Goal: Transaction & Acquisition: Purchase product/service

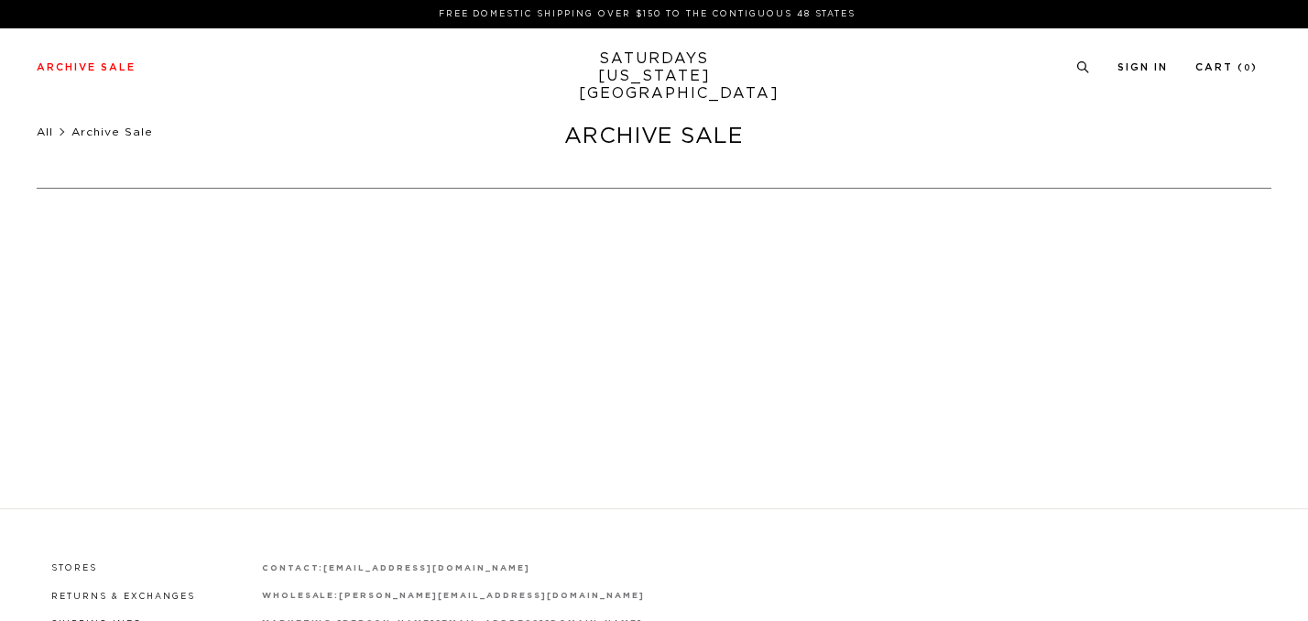
click at [37, 134] on li "All" at bounding box center [54, 132] width 35 height 18
click at [39, 130] on link "All" at bounding box center [45, 131] width 16 height 11
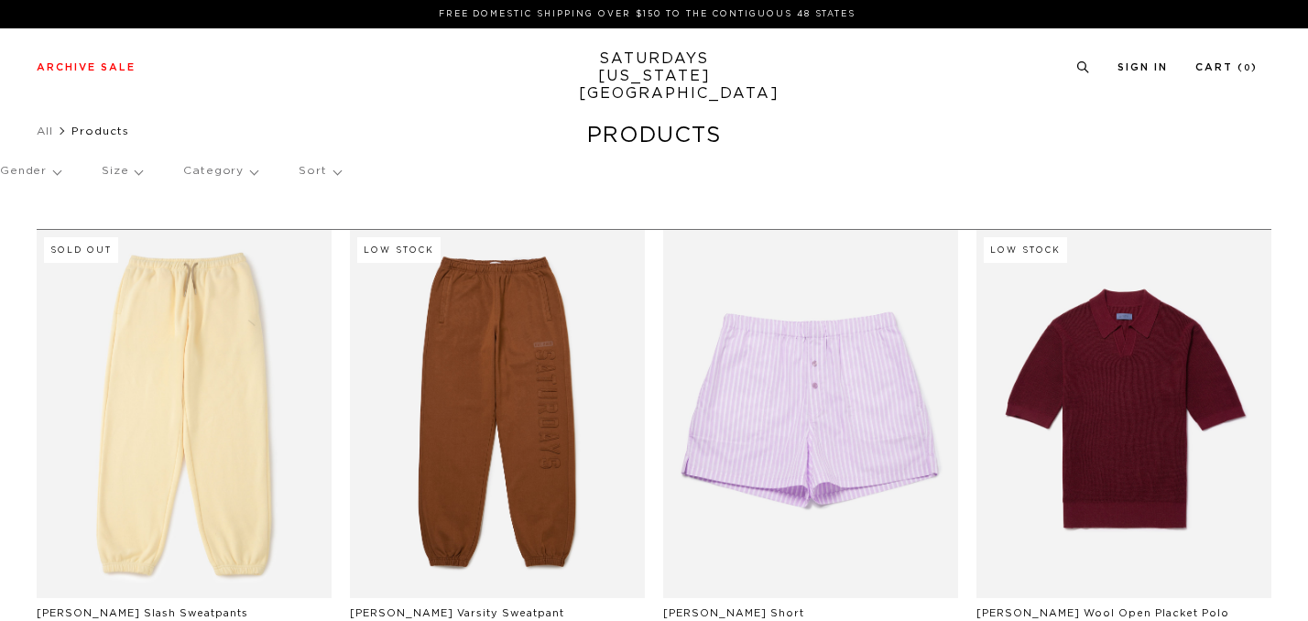
click at [1086, 83] on div "Archive Sale Men's Tees Shirts Shorts Swim Knitwear Pants Sweats Women's" at bounding box center [654, 67] width 1308 height 78
click at [1090, 64] on icon at bounding box center [1083, 67] width 14 height 12
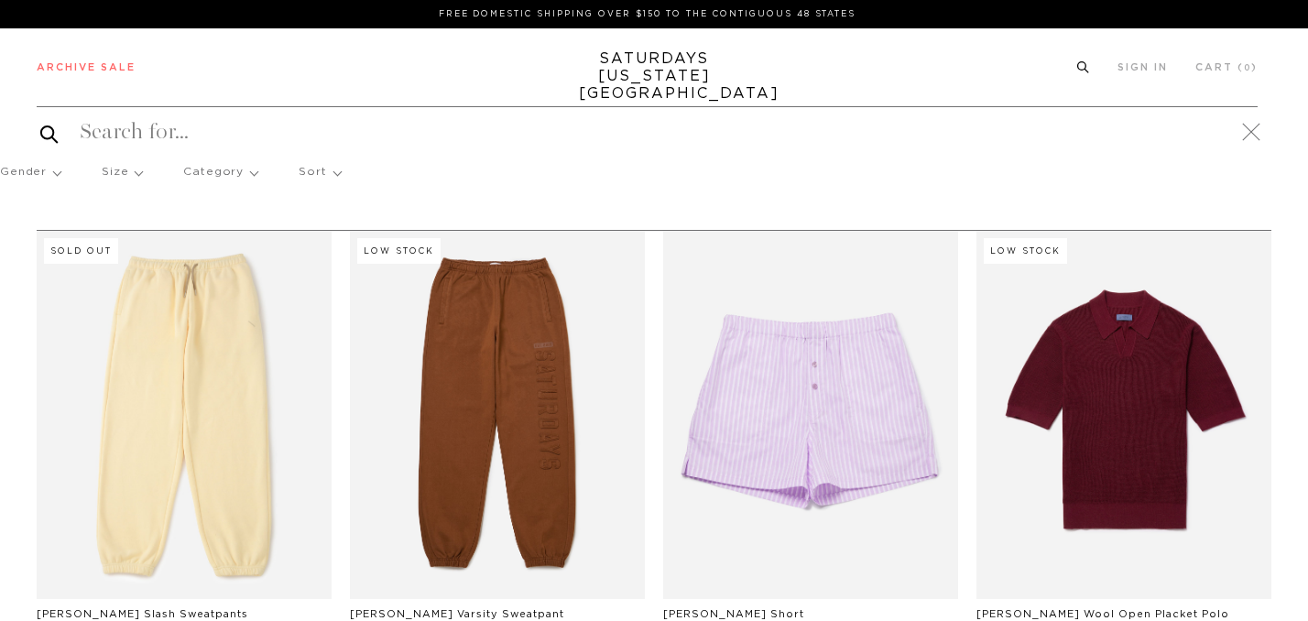
click at [1090, 64] on icon at bounding box center [1083, 67] width 14 height 12
click at [1090, 68] on icon at bounding box center [1083, 67] width 14 height 12
click at [1086, 67] on circle at bounding box center [1082, 66] width 8 height 8
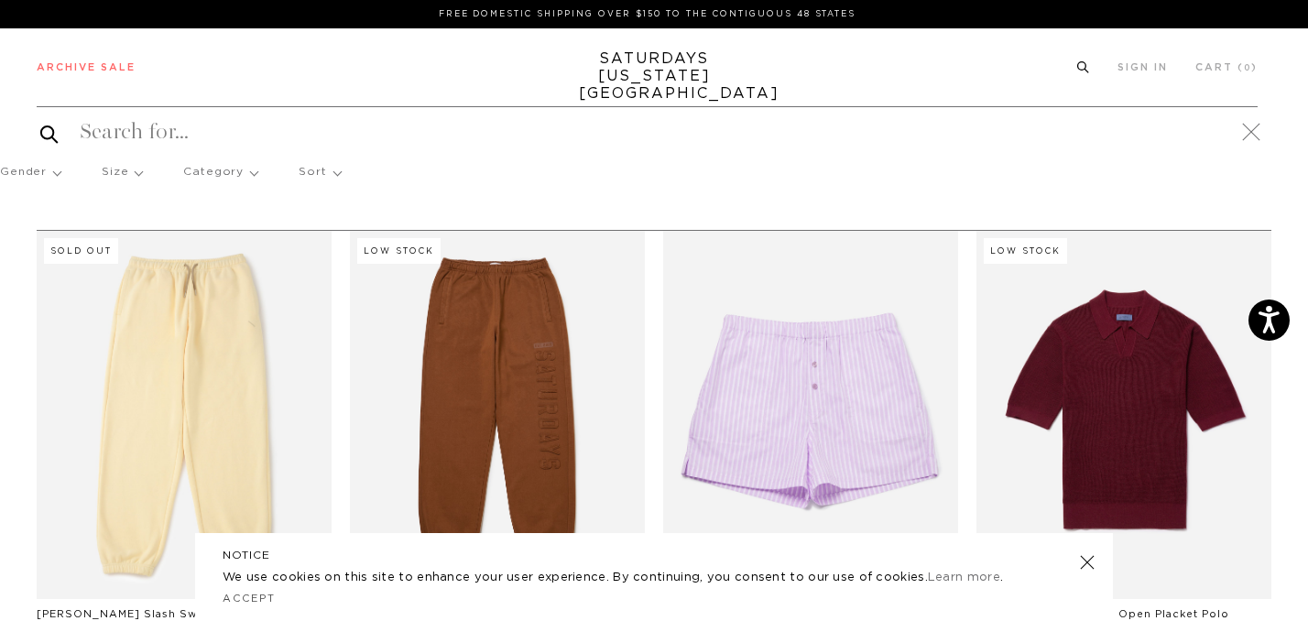
click at [1142, 71] on link "Sign In" at bounding box center [1142, 67] width 50 height 10
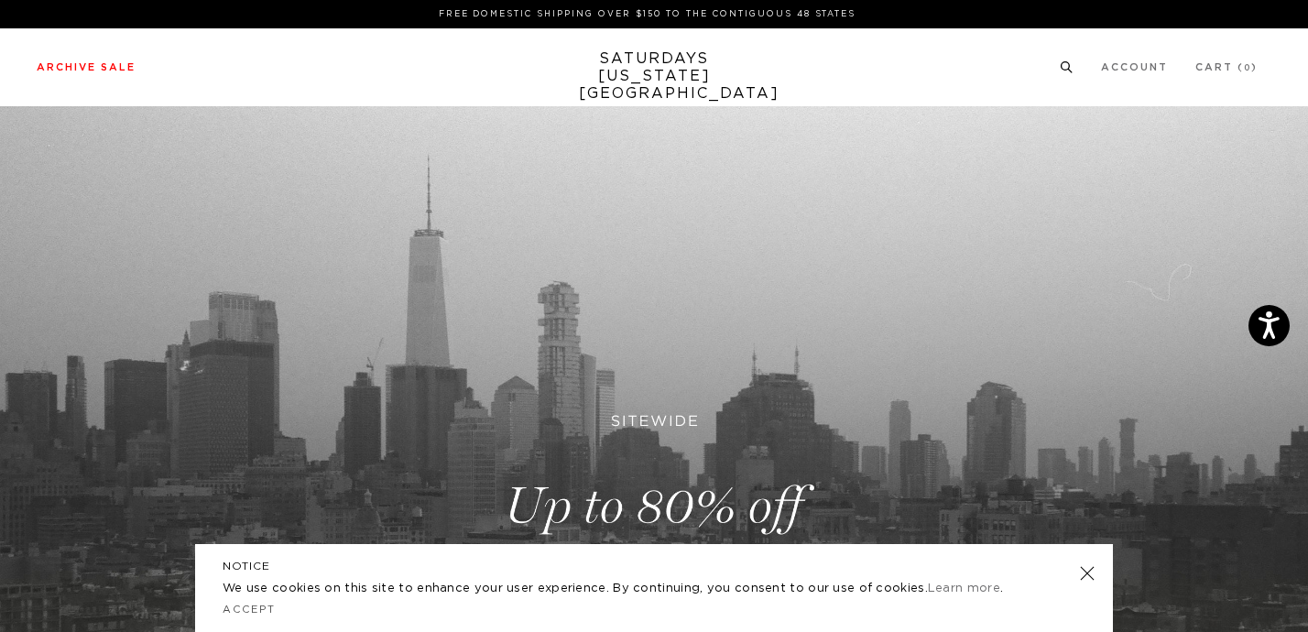
click at [1073, 65] on icon at bounding box center [1067, 67] width 14 height 12
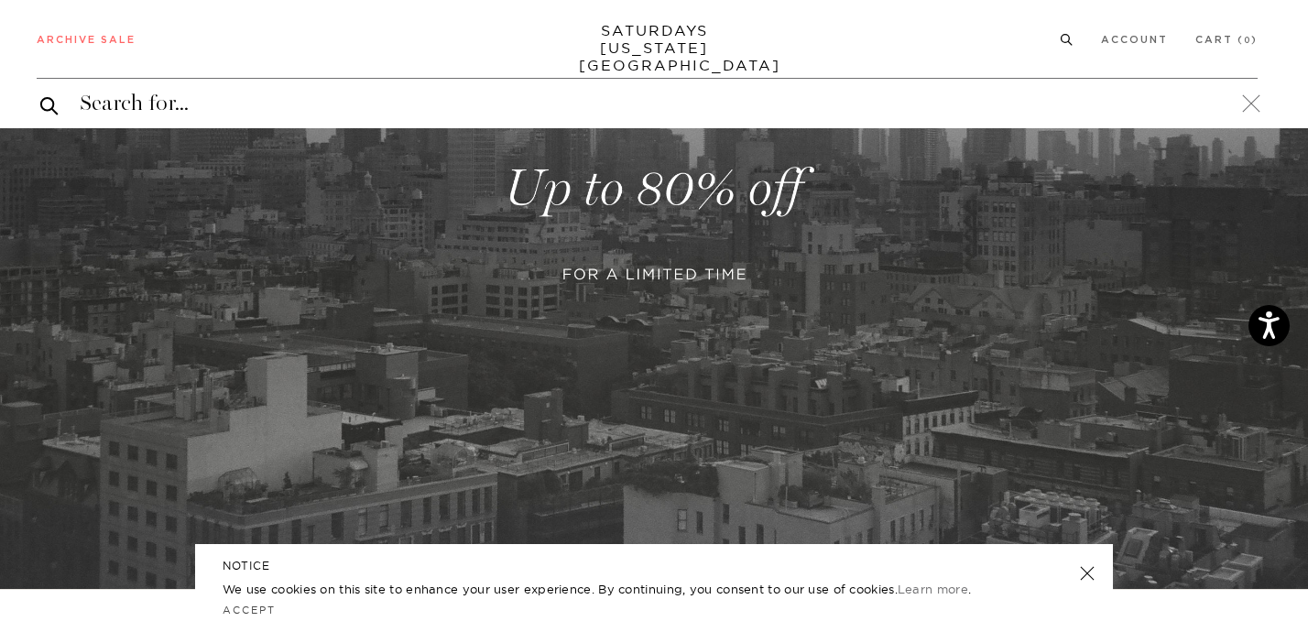
scroll to position [137, 0]
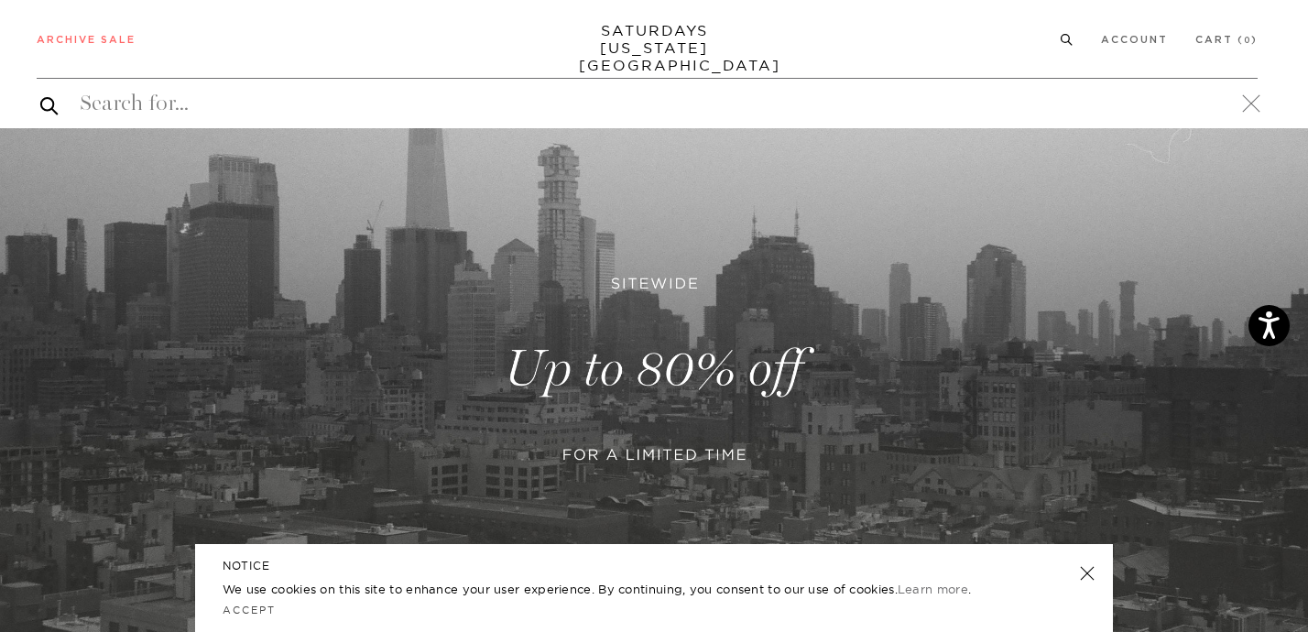
click at [1089, 24] on div "Archive Sale Men's Tees Shirts Shorts Swim Knitwear Pants Sweats Women's" at bounding box center [654, 39] width 1308 height 78
click at [1073, 31] on icon at bounding box center [1067, 37] width 14 height 12
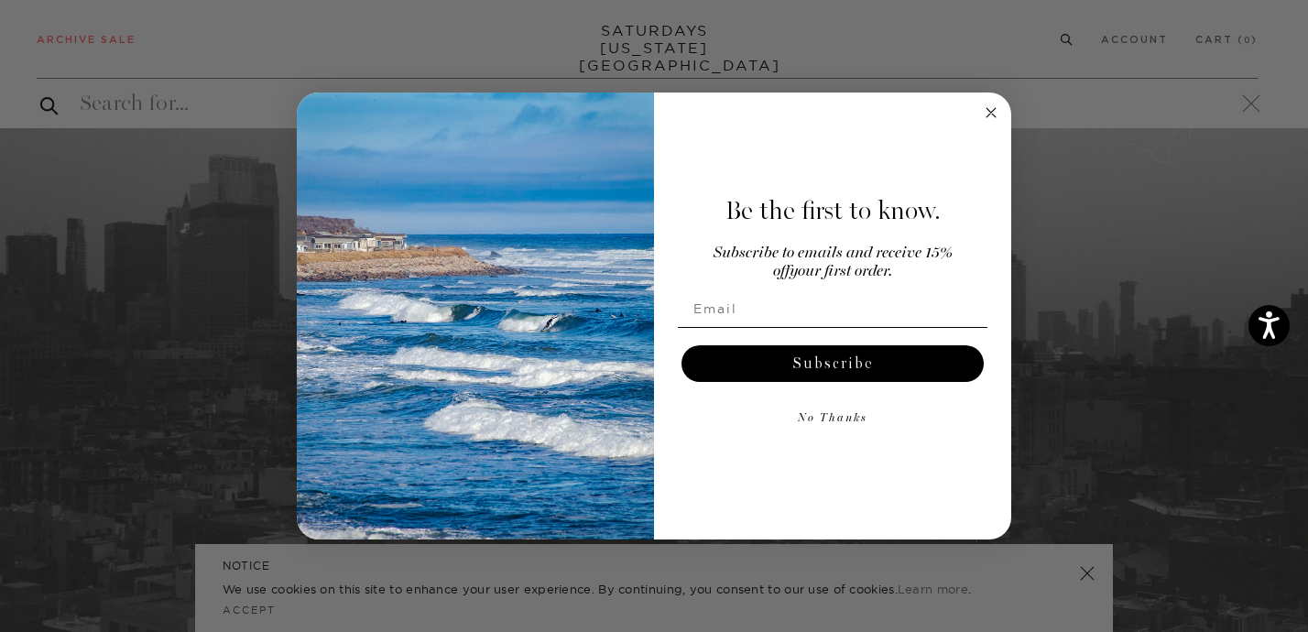
click at [1078, 32] on div "Close dialog Be the first to know. Subscribe to emails and receive 15% off your…" at bounding box center [654, 316] width 1308 height 632
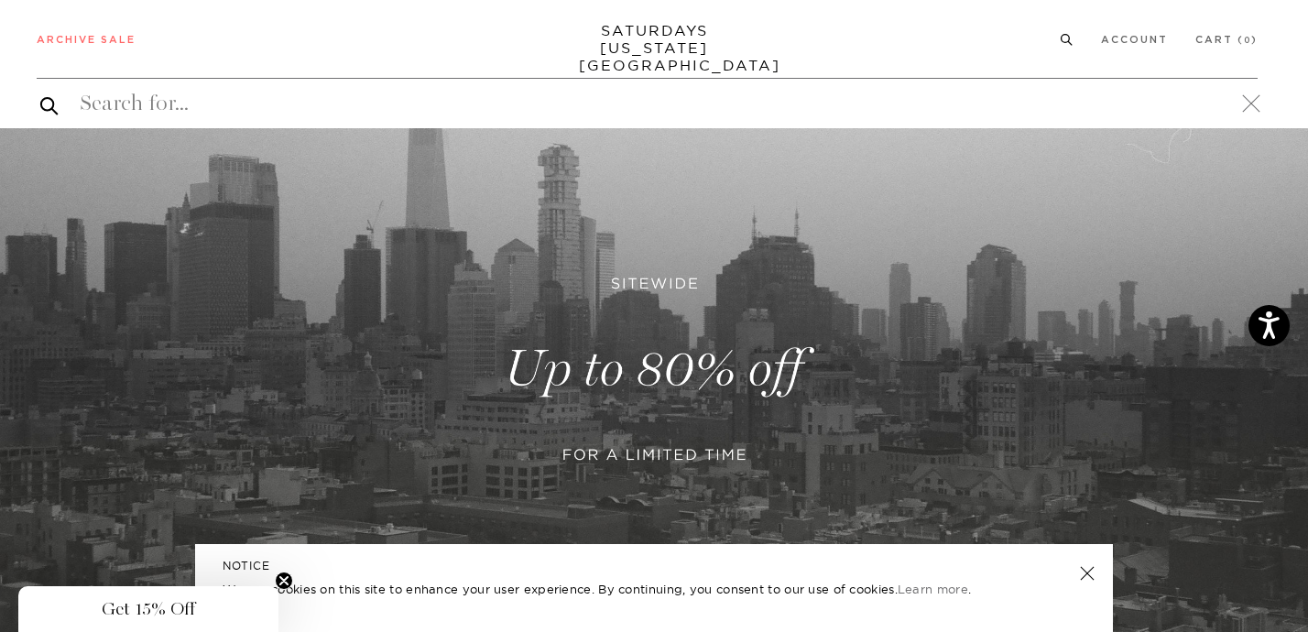
click at [1074, 41] on div "Archive Sale Men's Tees Shirts Shorts Swim Knitwear Pants Sweats" at bounding box center [647, 38] width 1221 height 16
click at [1073, 41] on icon at bounding box center [1067, 40] width 14 height 12
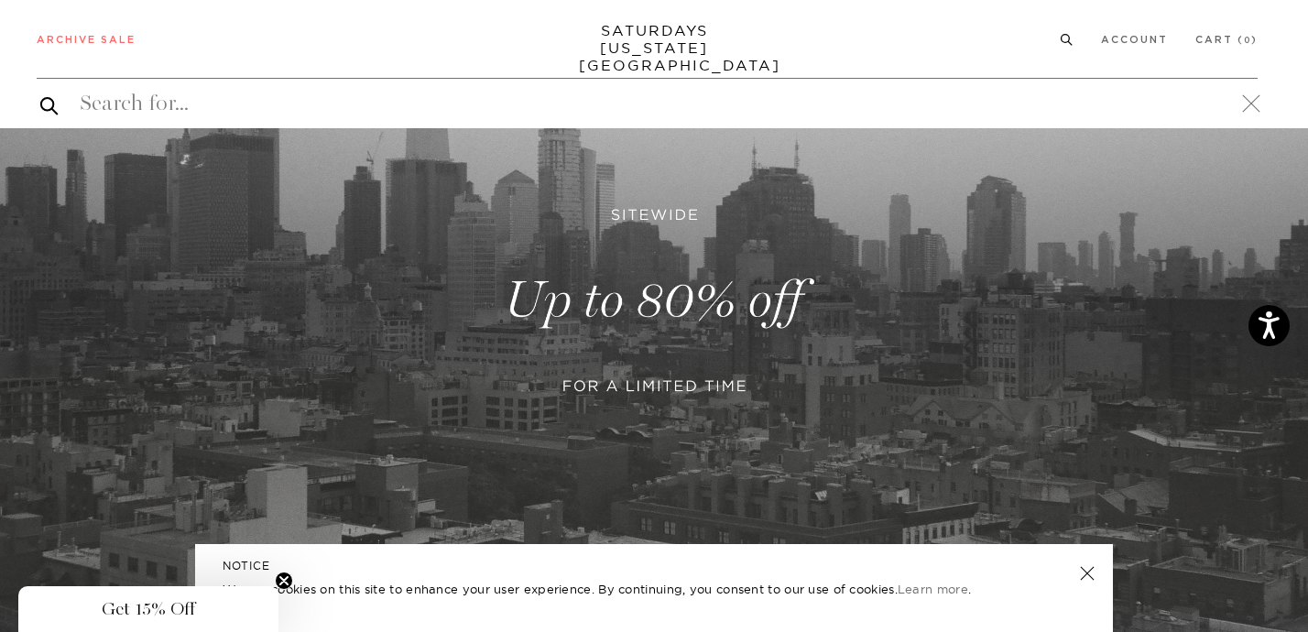
click at [282, 578] on icon "Close teaser" at bounding box center [283, 580] width 7 height 7
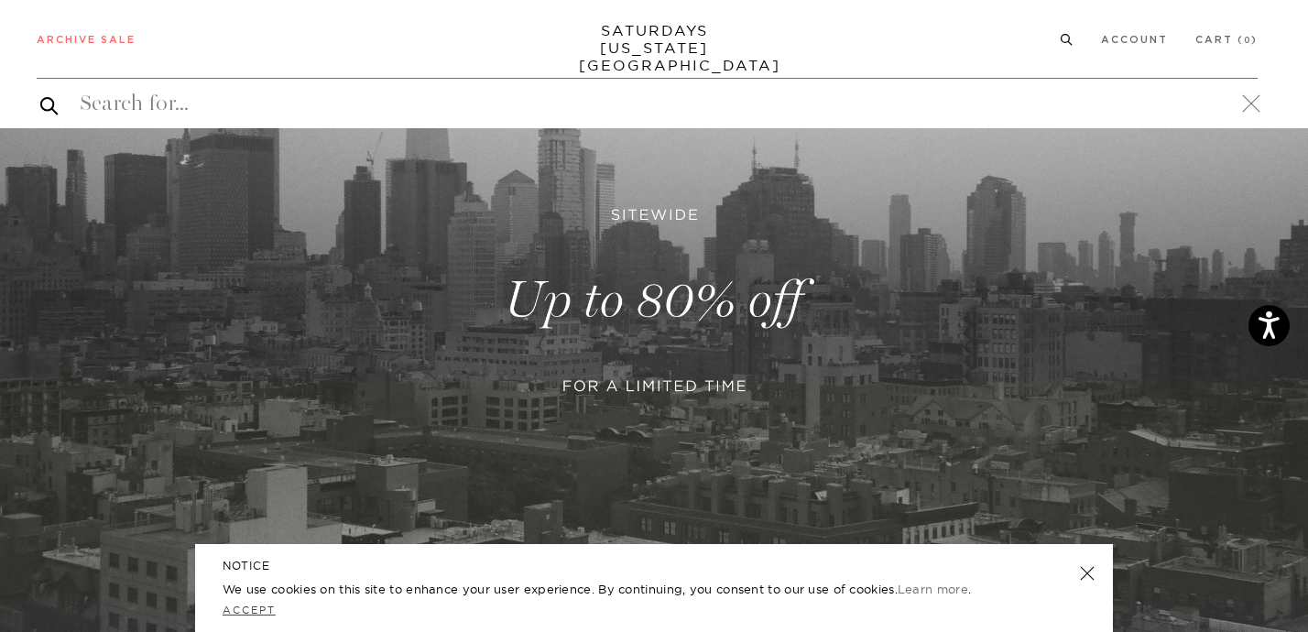
click at [251, 605] on link "Accept" at bounding box center [249, 610] width 53 height 13
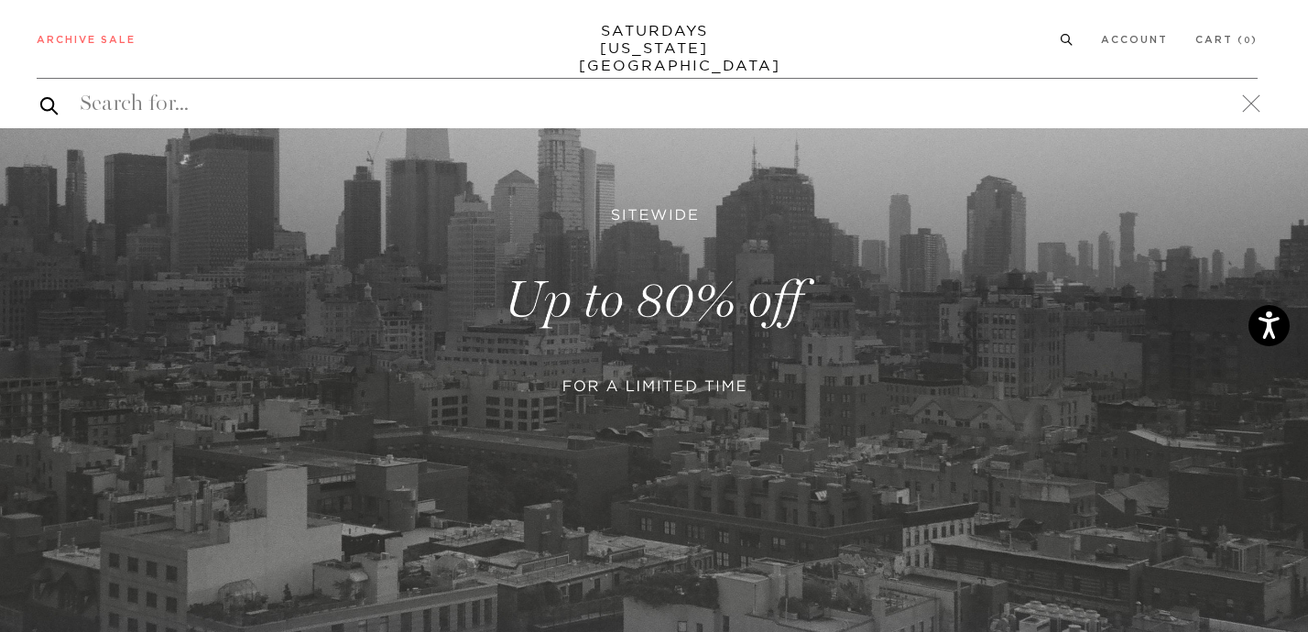
click at [1074, 38] on div "Archive Sale Men's Tees Shirts Shorts Swim Knitwear Pants Sweats" at bounding box center [647, 38] width 1221 height 16
click at [1073, 38] on icon at bounding box center [1067, 40] width 14 height 12
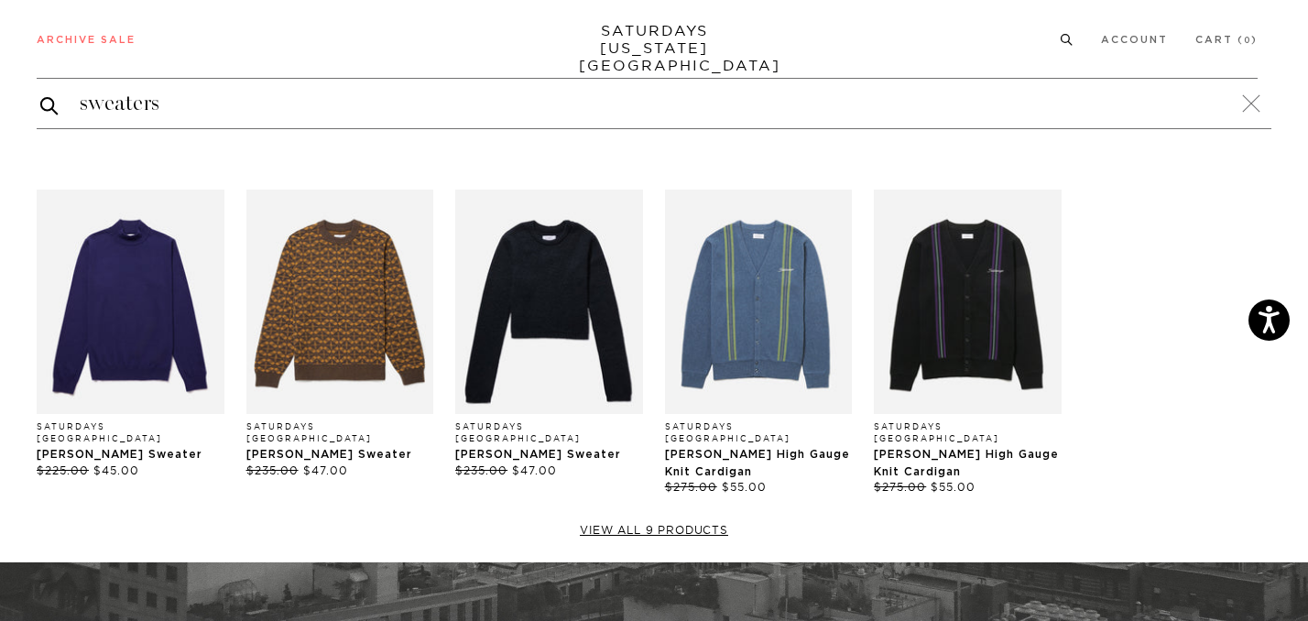
type input "s"
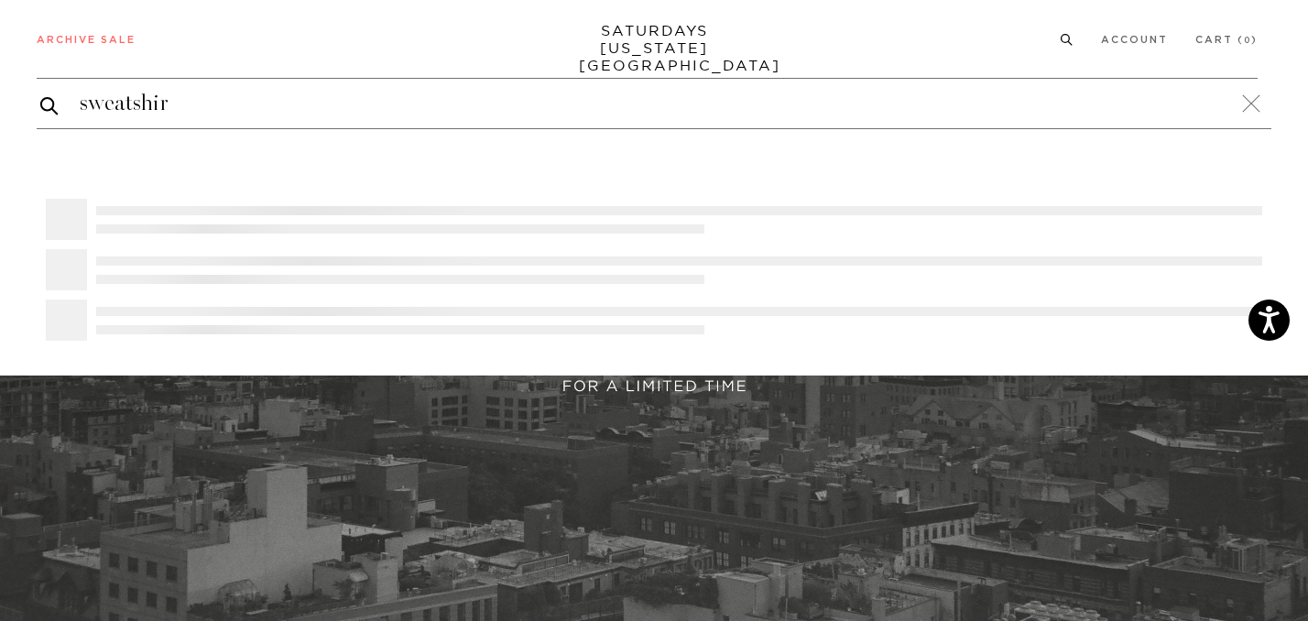
type input "sweatshirt"
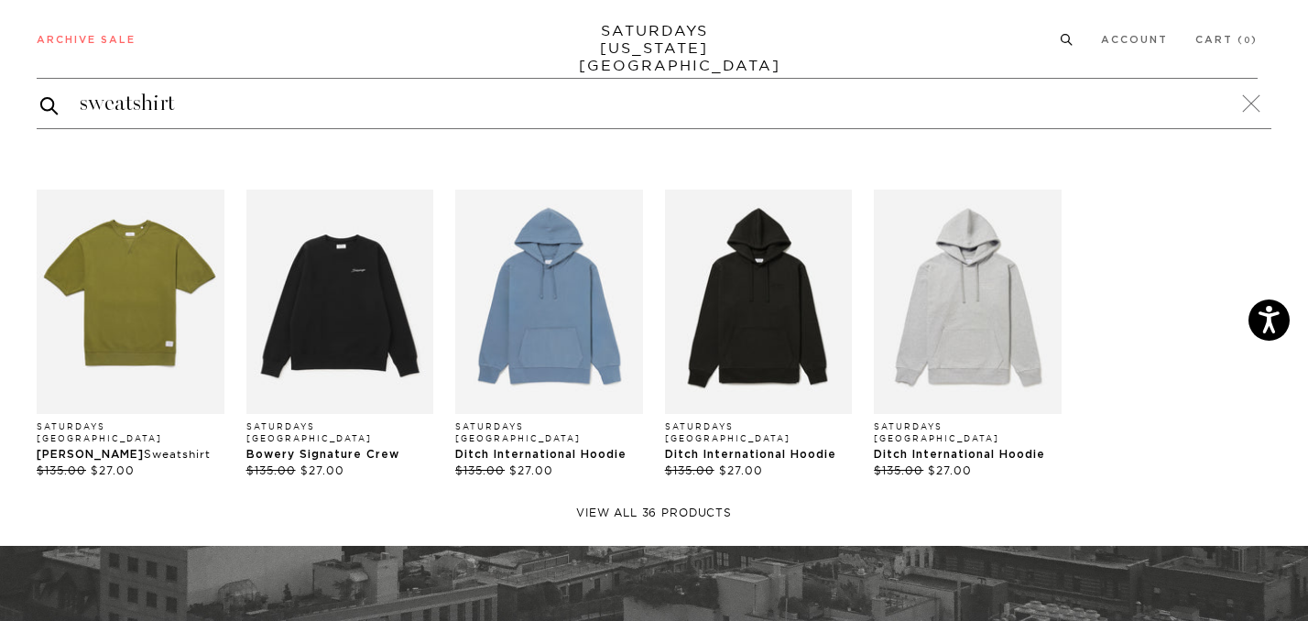
click at [661, 506] on link "View all 36 products" at bounding box center [654, 513] width 1235 height 15
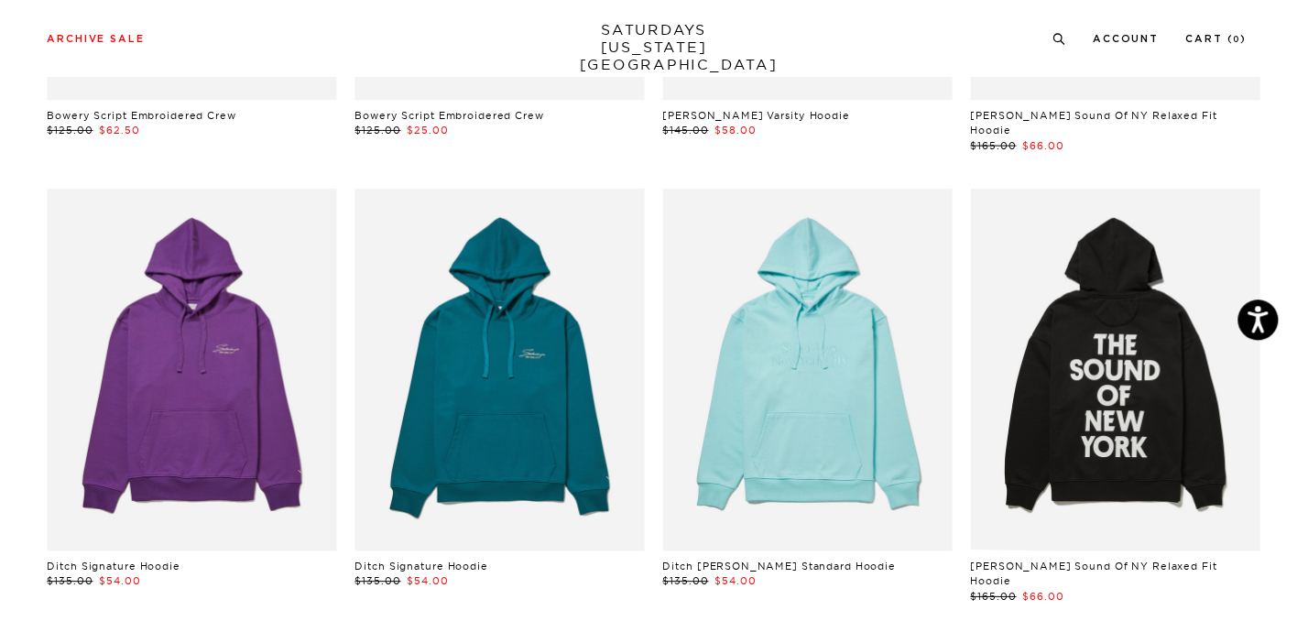
scroll to position [1290, 0]
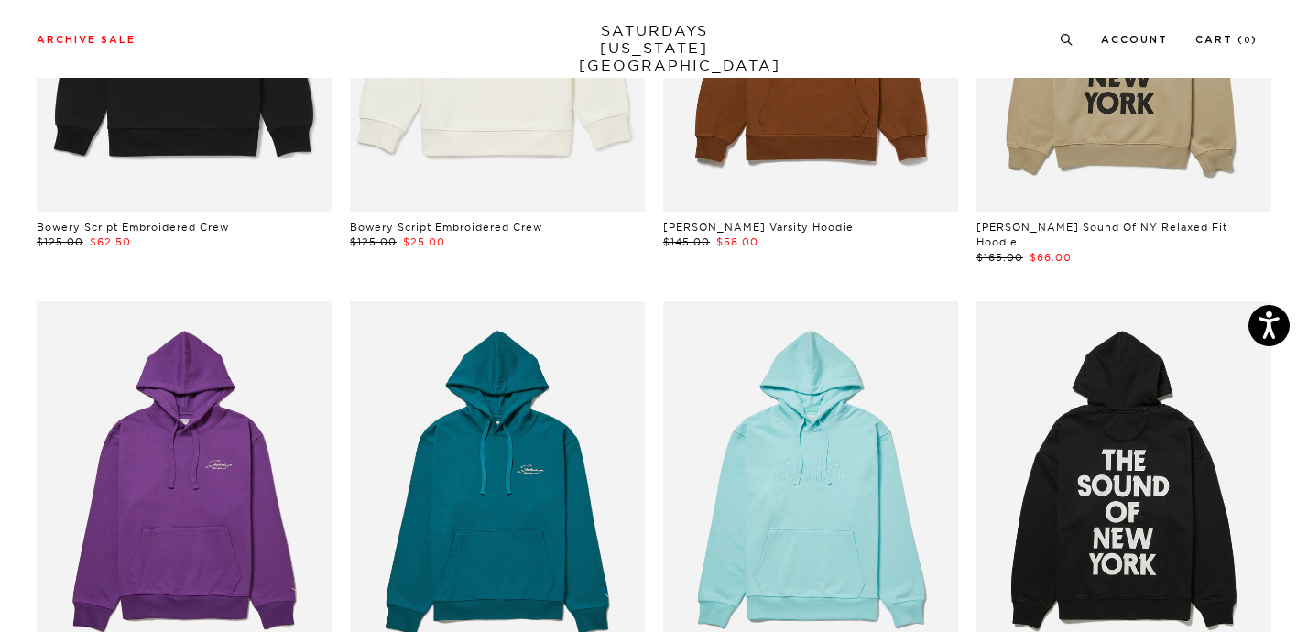
click at [1073, 38] on icon at bounding box center [1067, 40] width 14 height 12
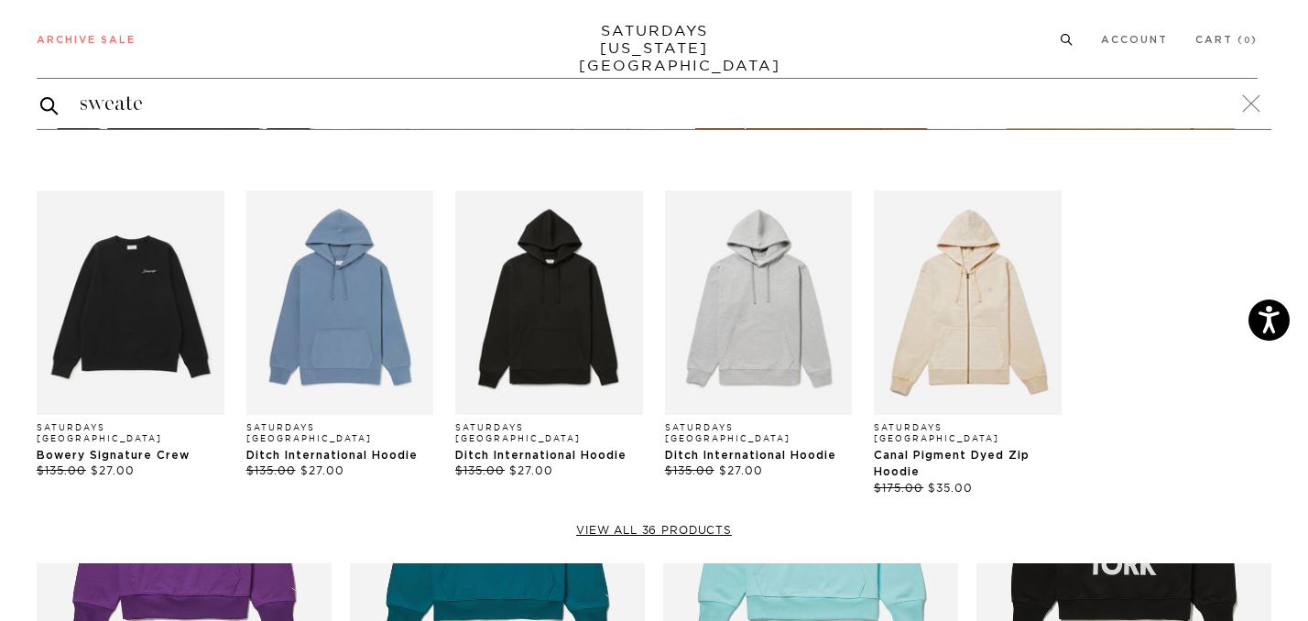
type input "sweater"
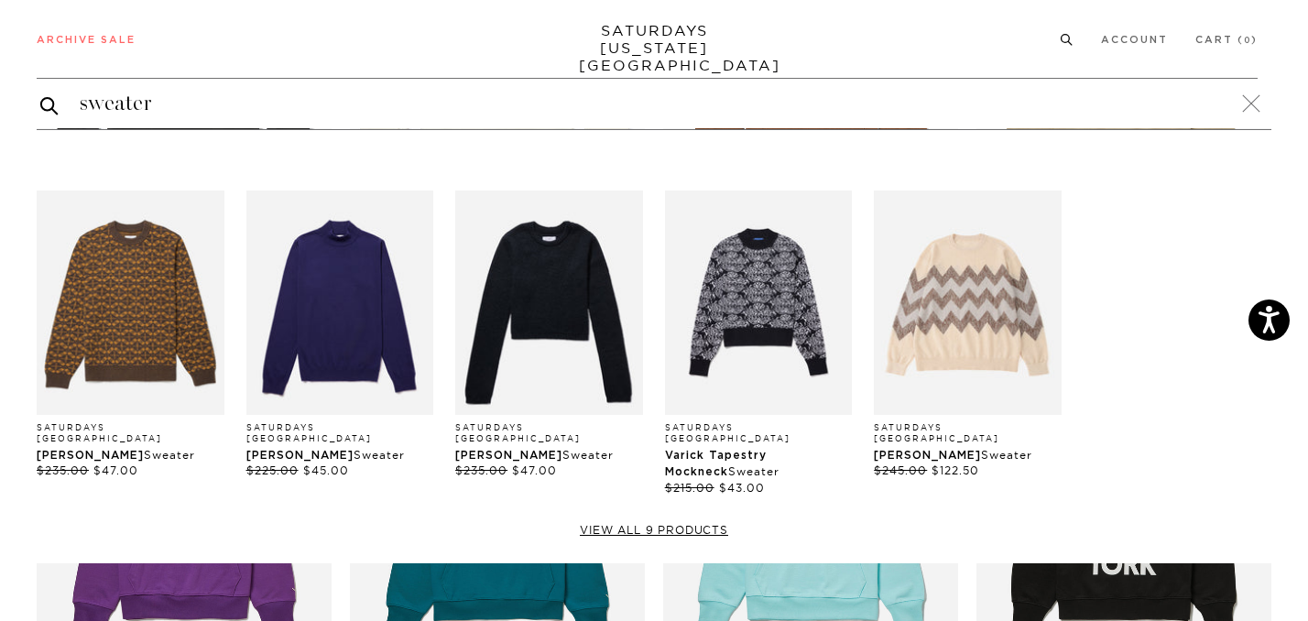
click at [131, 447] on div "Greg Blockprint Sweater" at bounding box center [131, 455] width 188 height 16
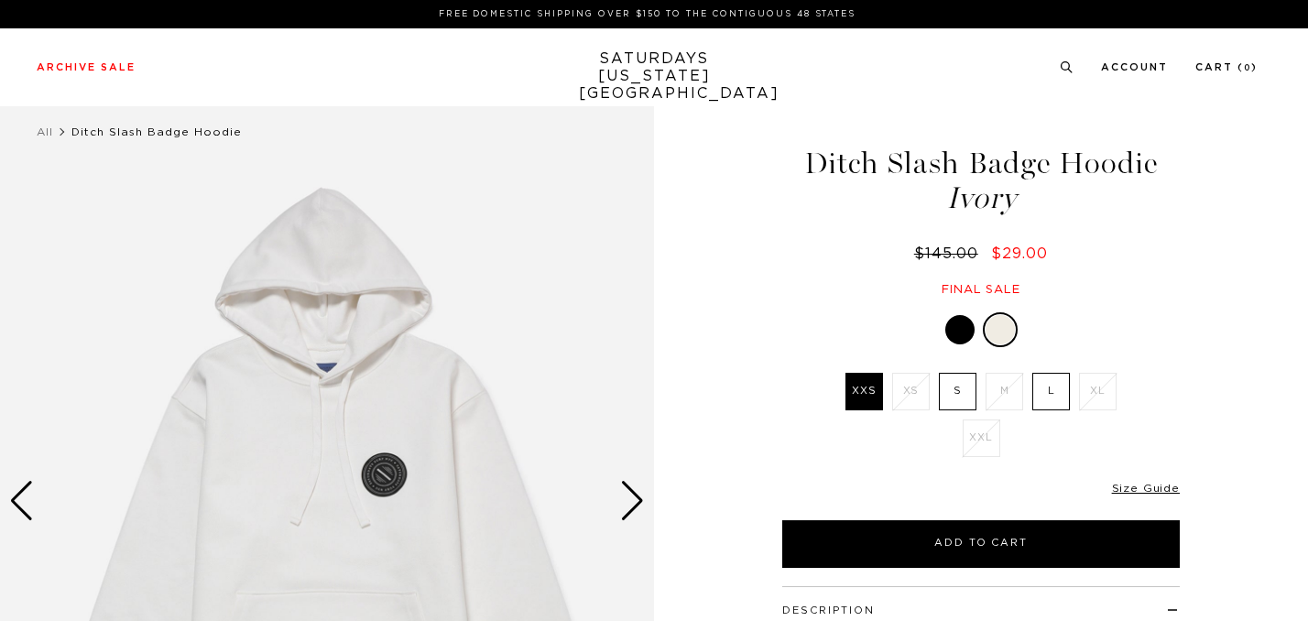
click at [1048, 398] on label "L" at bounding box center [1051, 392] width 38 height 38
click at [0, 0] on input "L" at bounding box center [0, 0] width 0 height 0
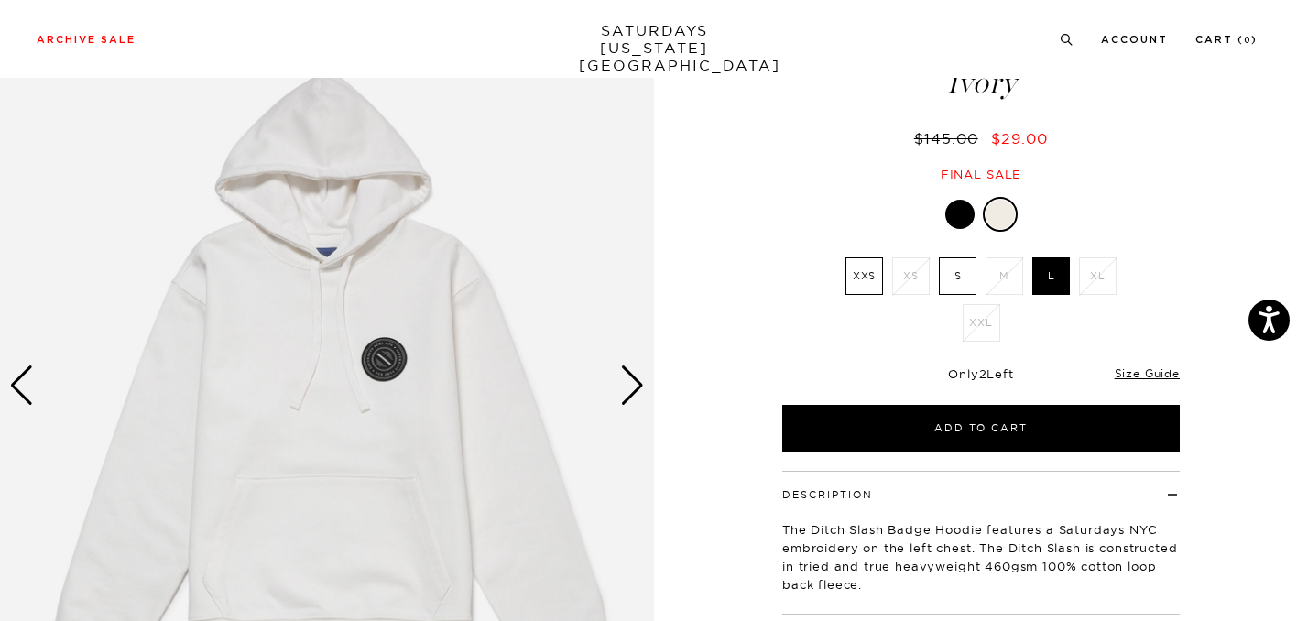
scroll to position [63, 0]
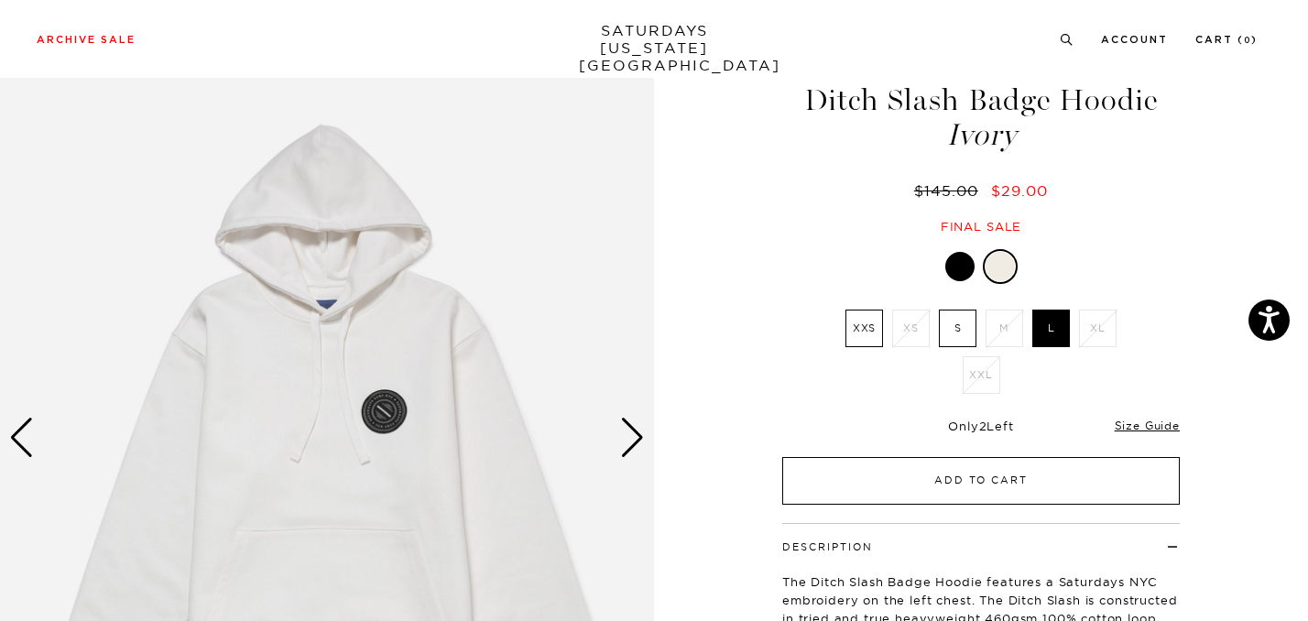
click at [922, 487] on button "Add to Cart" at bounding box center [980, 481] width 397 height 48
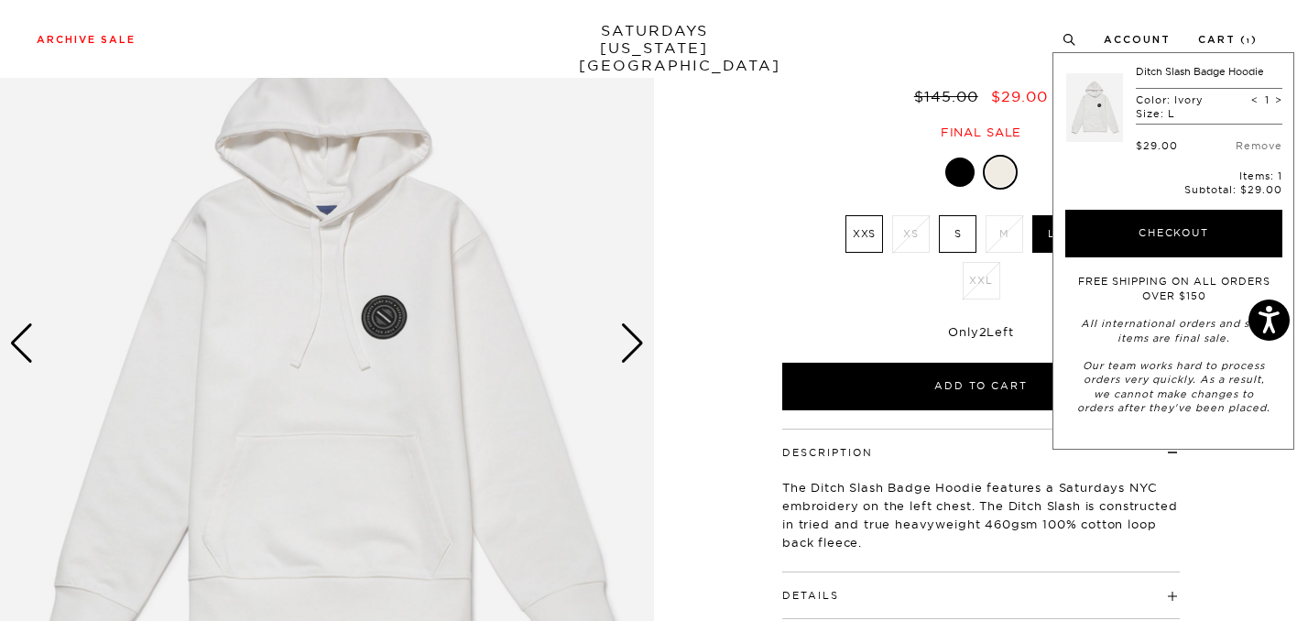
scroll to position [0, 0]
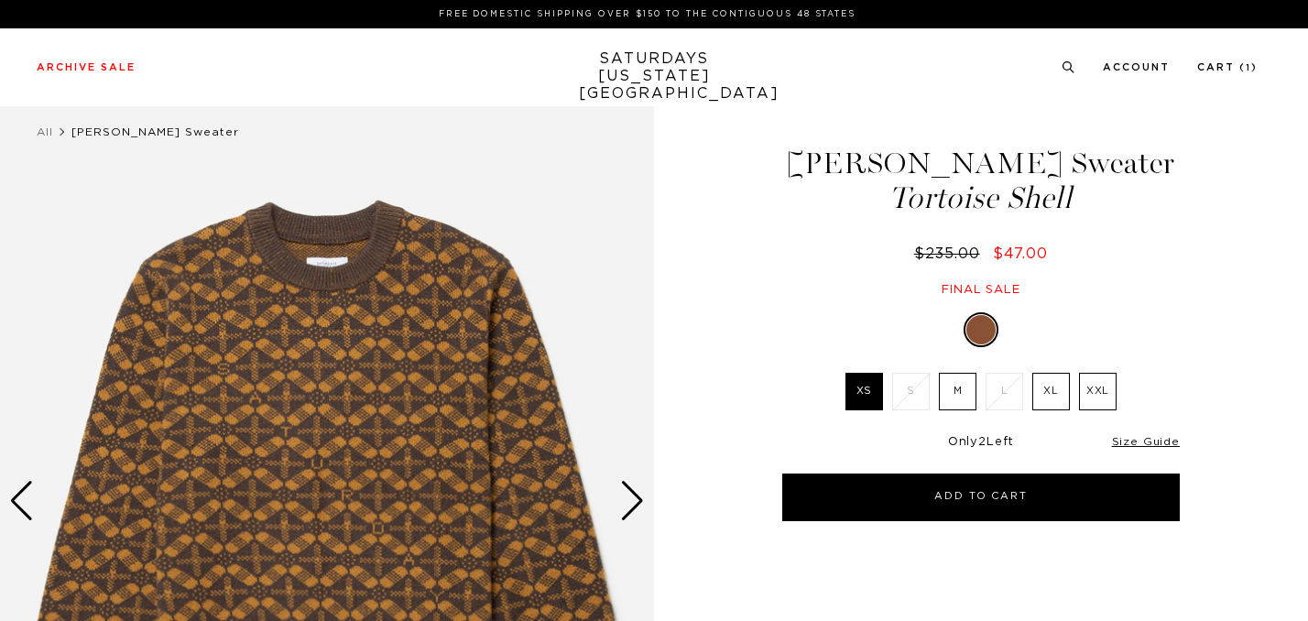
click at [956, 386] on label "M" at bounding box center [958, 392] width 38 height 38
click at [0, 0] on input "M" at bounding box center [0, 0] width 0 height 0
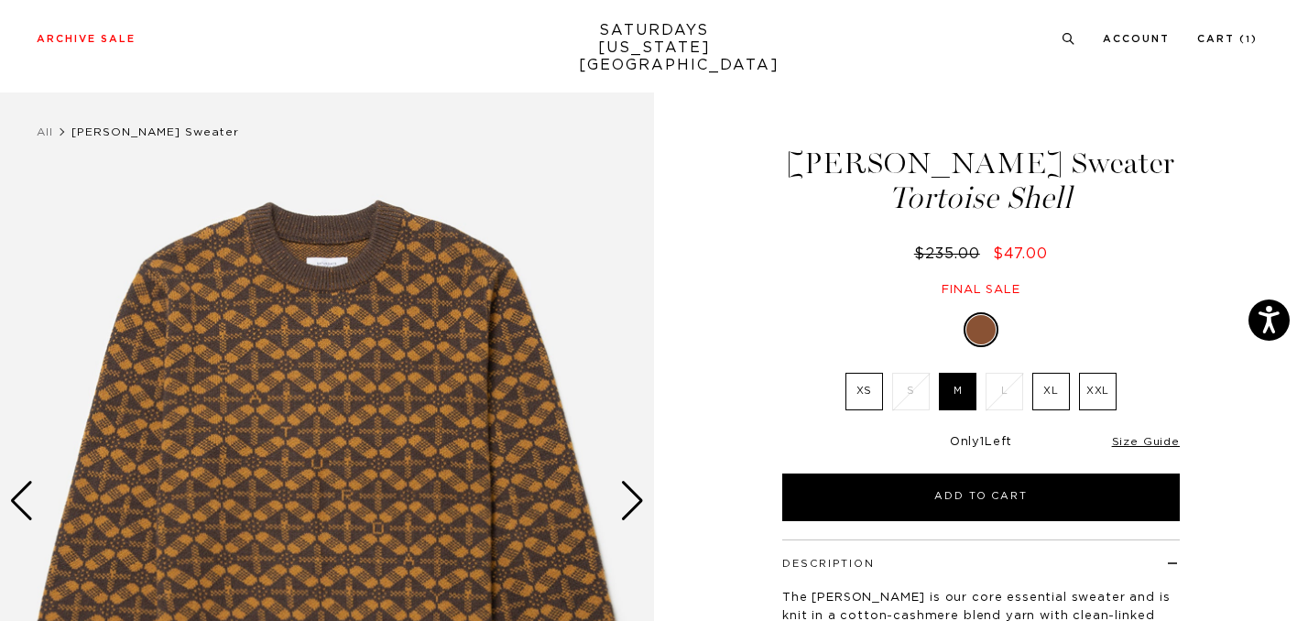
scroll to position [21, 0]
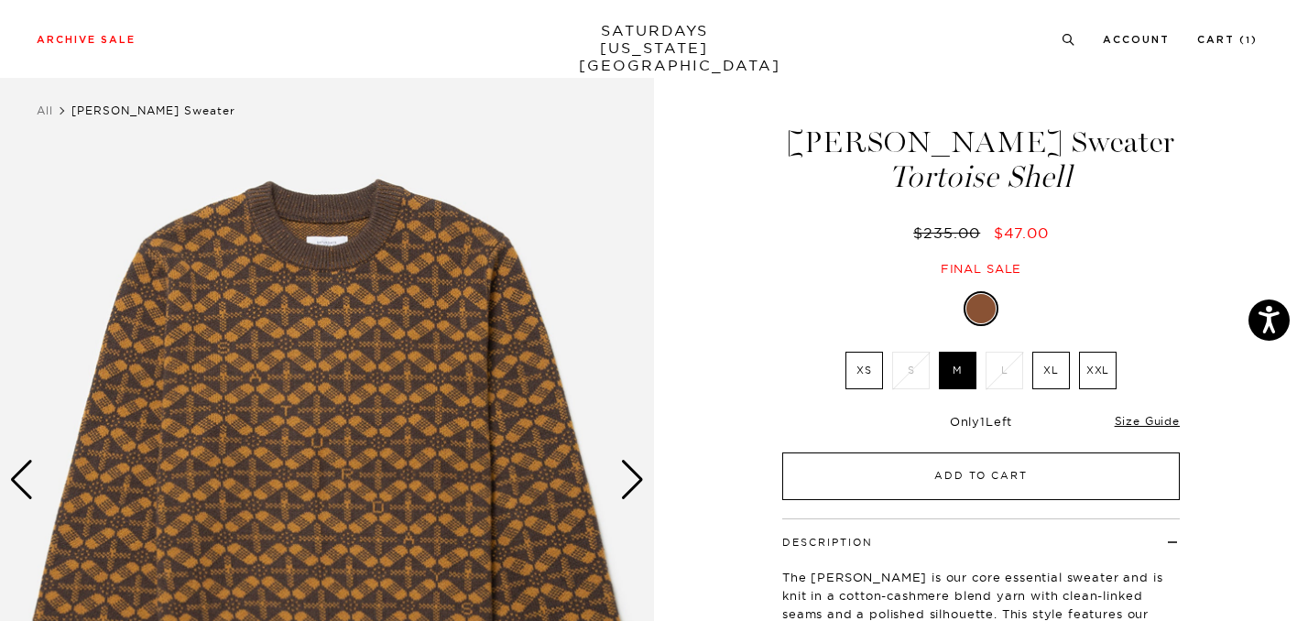
click at [1003, 473] on button "Add to Cart" at bounding box center [980, 476] width 397 height 48
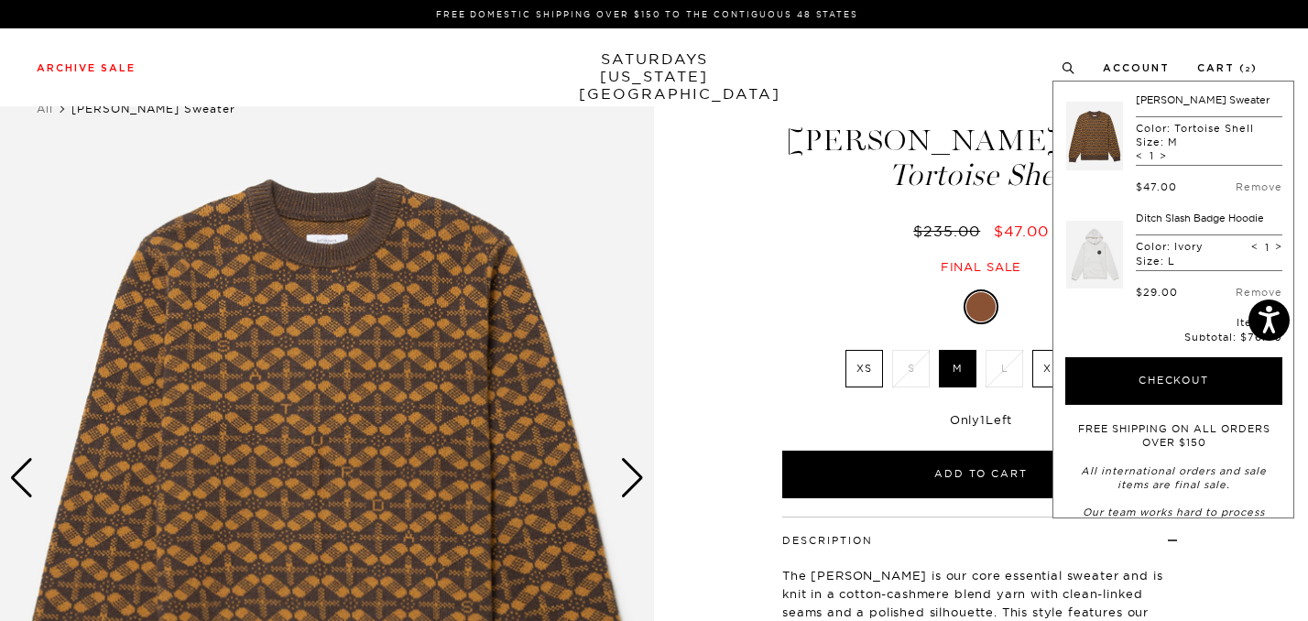
scroll to position [0, 0]
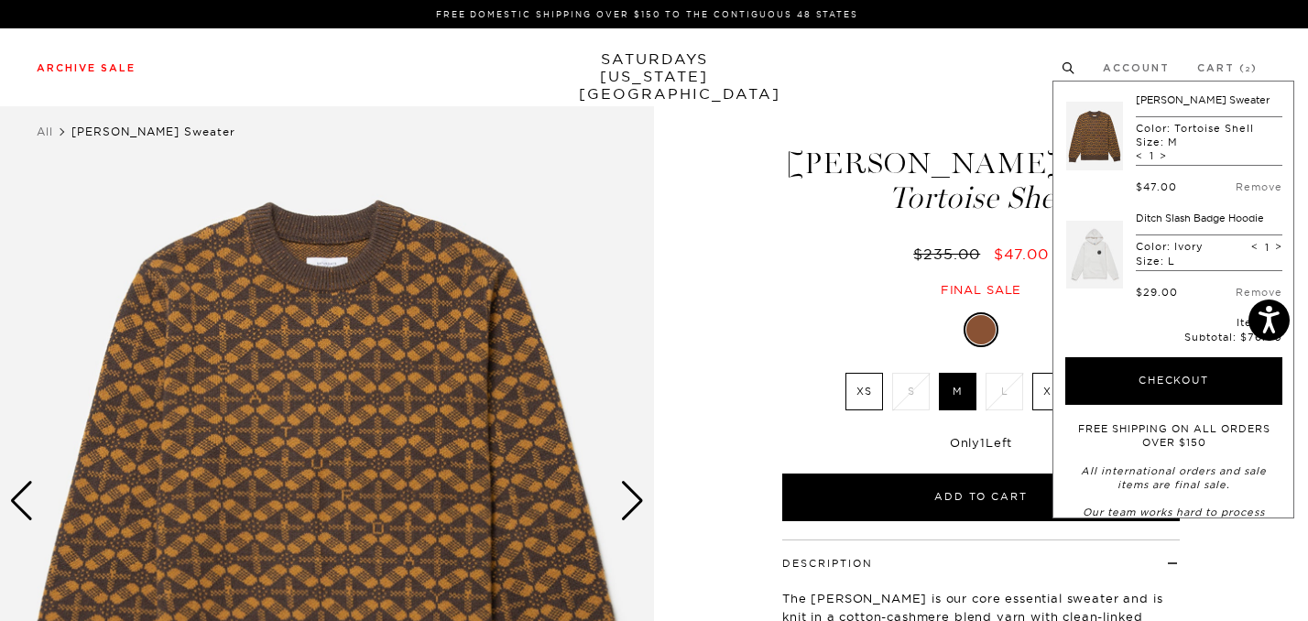
click at [1075, 67] on icon at bounding box center [1068, 68] width 14 height 12
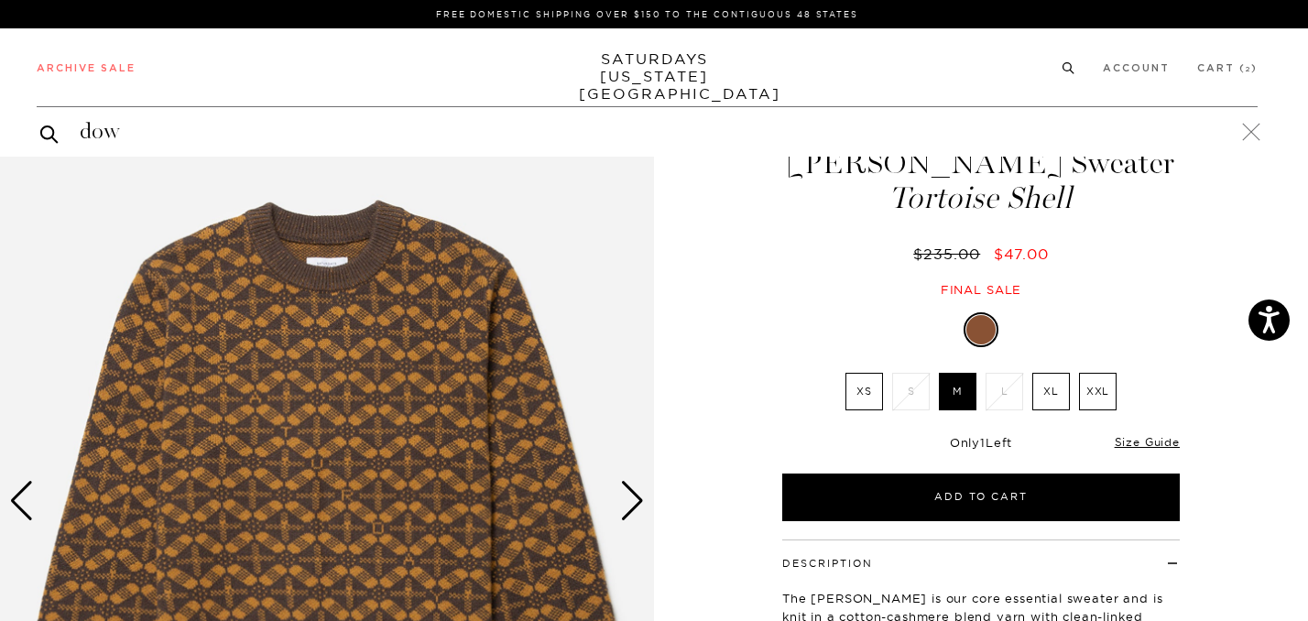
type input "down"
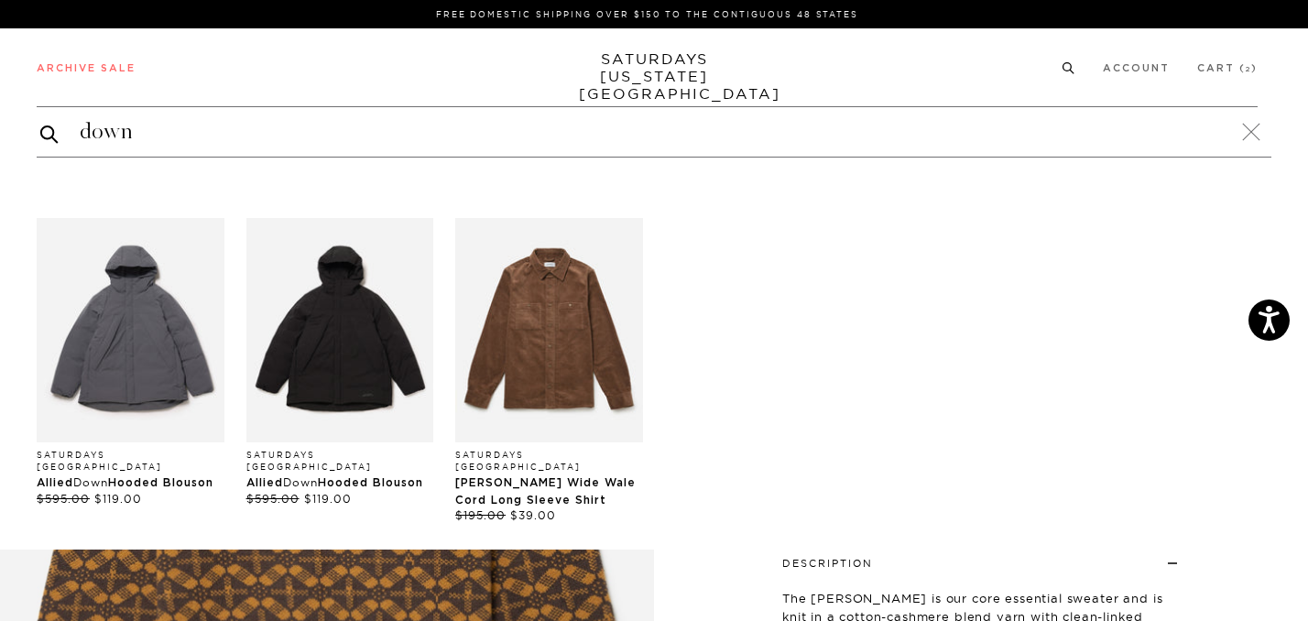
click at [381, 474] on div "Allied Down Hooded Blouson" at bounding box center [340, 482] width 188 height 16
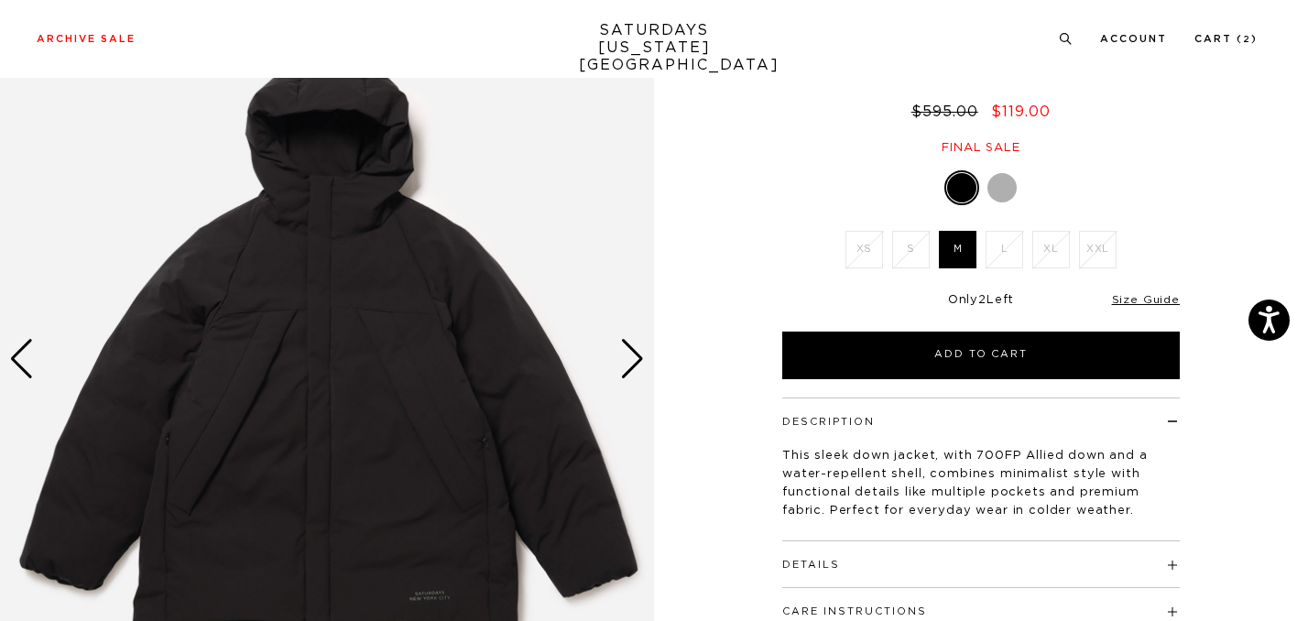
scroll to position [224, 0]
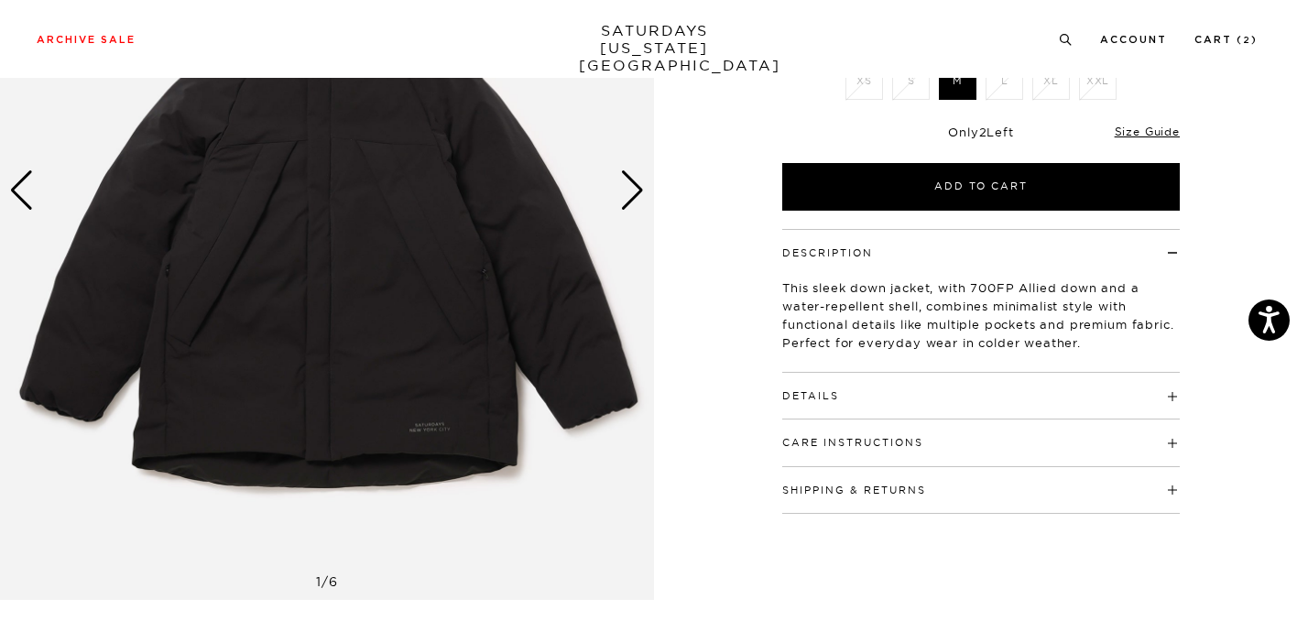
click at [872, 393] on h4 "Details" at bounding box center [980, 388] width 397 height 30
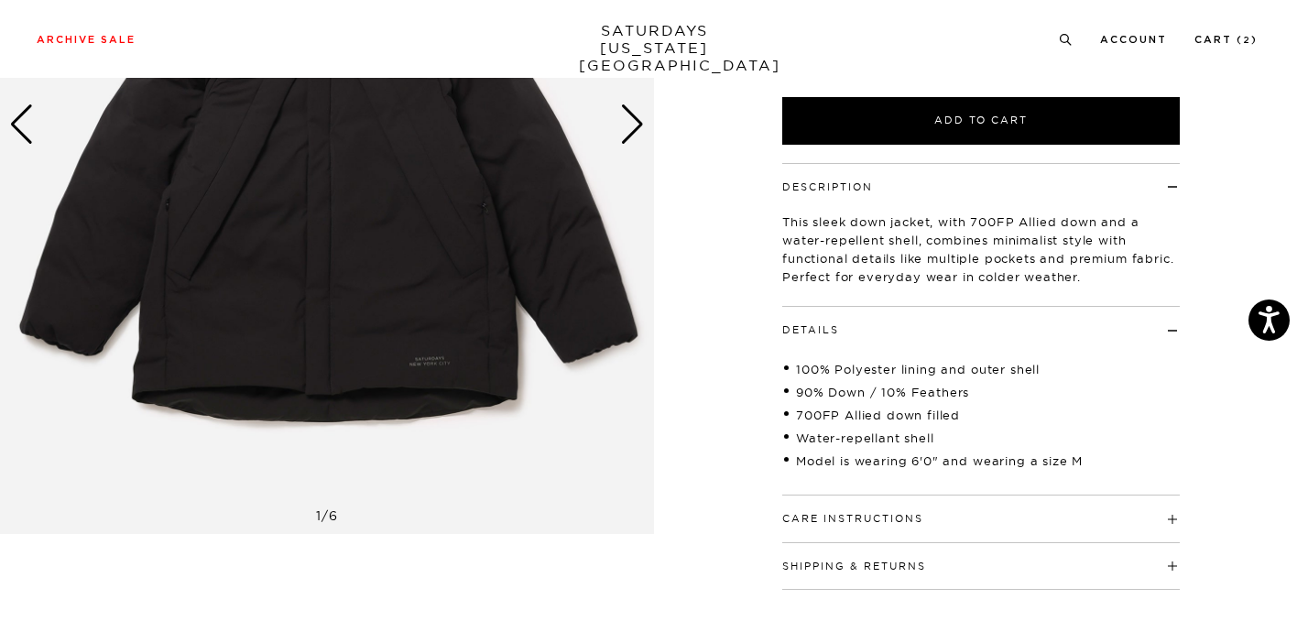
scroll to position [388, 0]
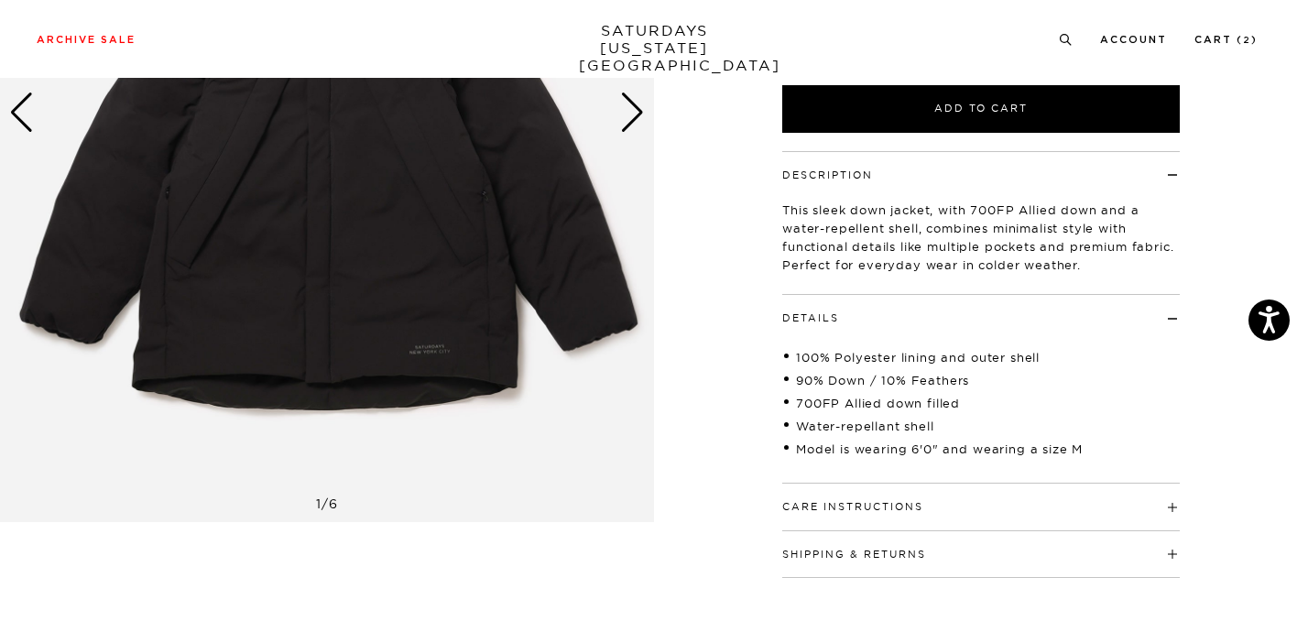
drag, startPoint x: 908, startPoint y: 512, endPoint x: 899, endPoint y: 340, distance: 172.4
click at [899, 340] on div "Description This sleek down jacket, with 700FP Allied down and a water-repellen…" at bounding box center [981, 364] width 458 height 427
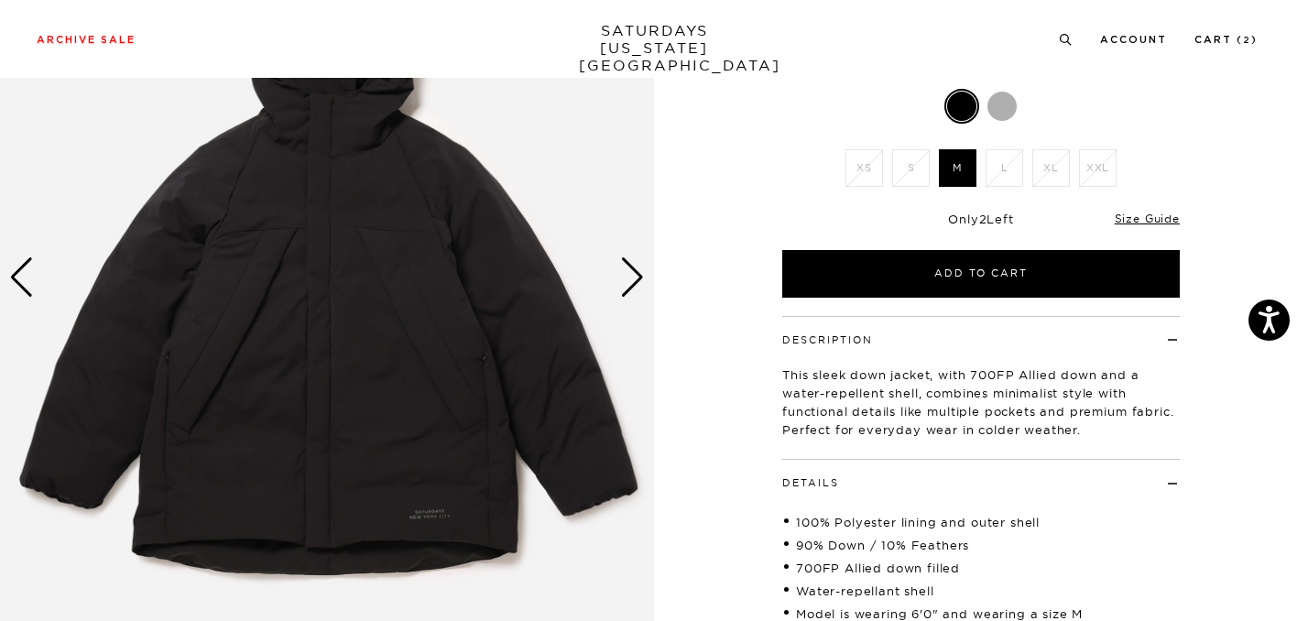
scroll to position [217, 0]
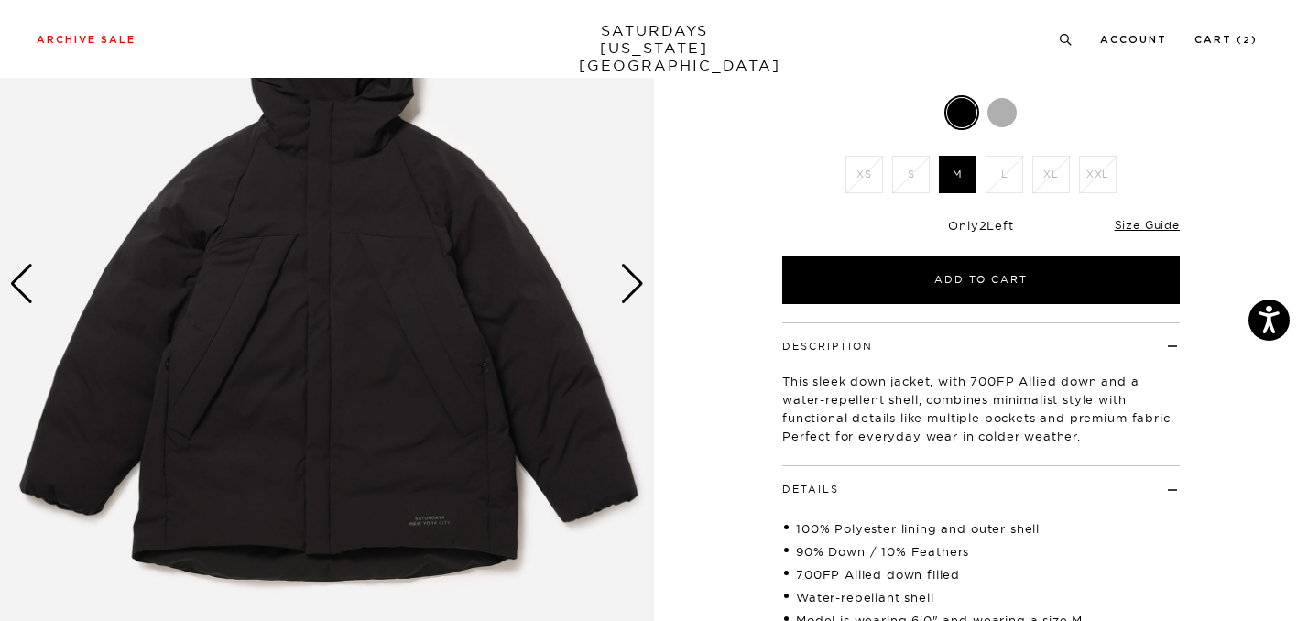
click at [641, 255] on img at bounding box center [327, 284] width 654 height 818
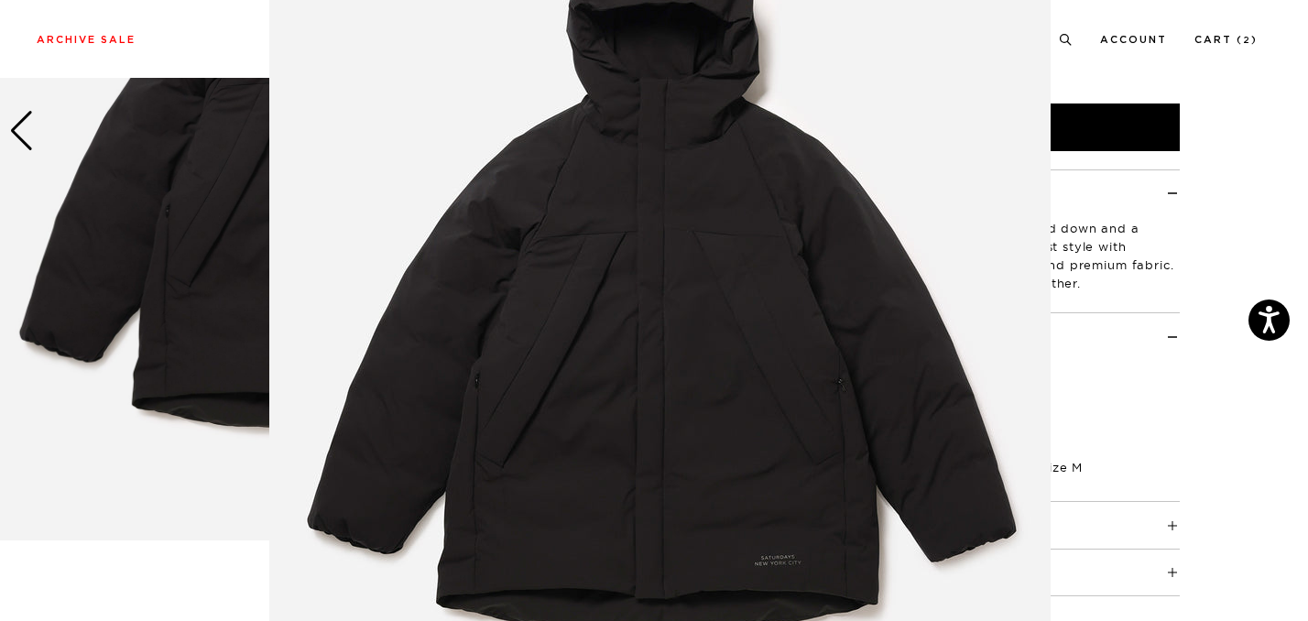
scroll to position [0, 0]
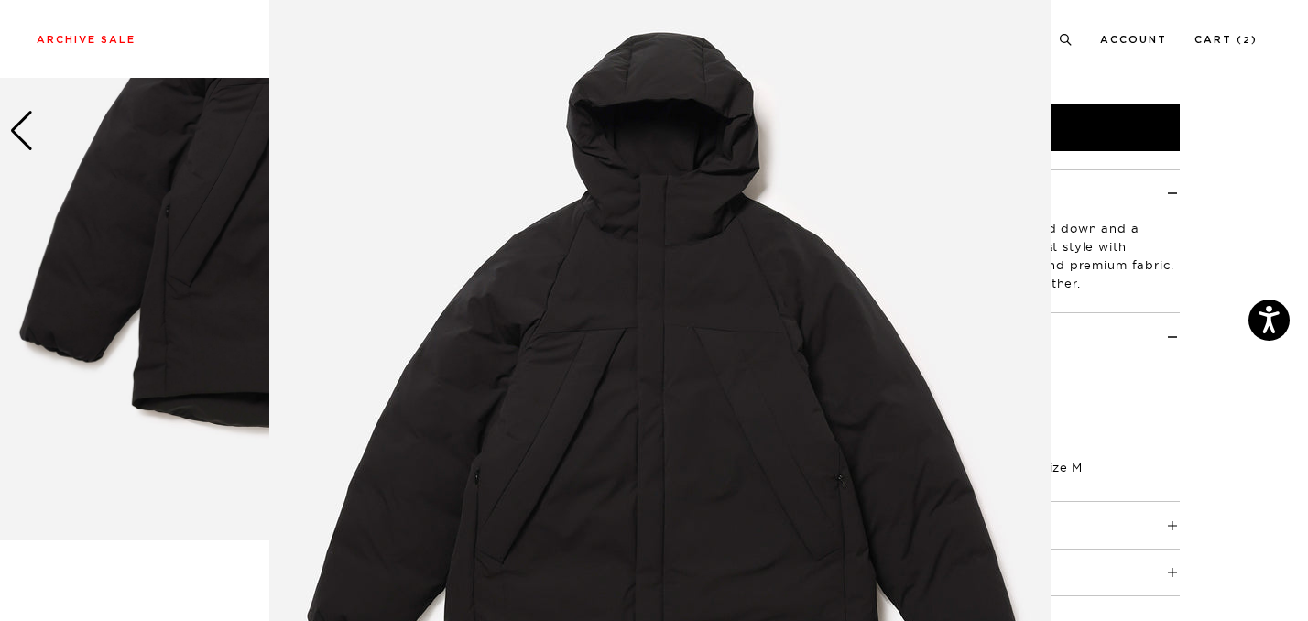
click at [1217, 398] on figure at bounding box center [654, 310] width 1308 height 621
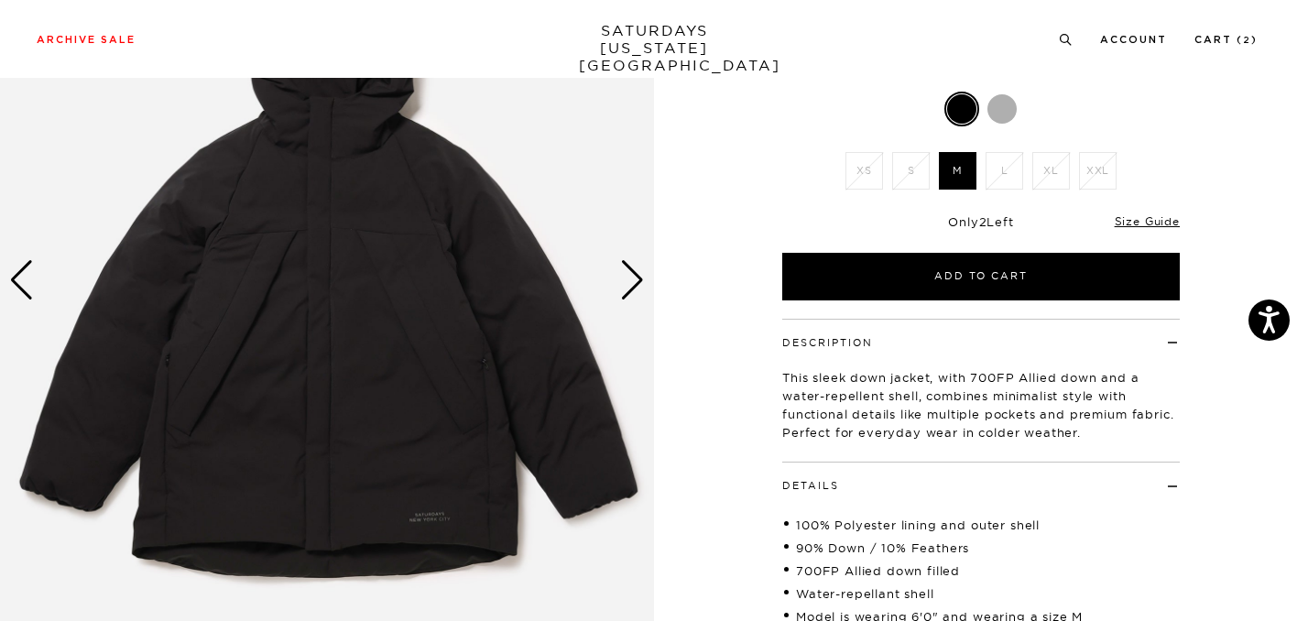
scroll to position [158, 0]
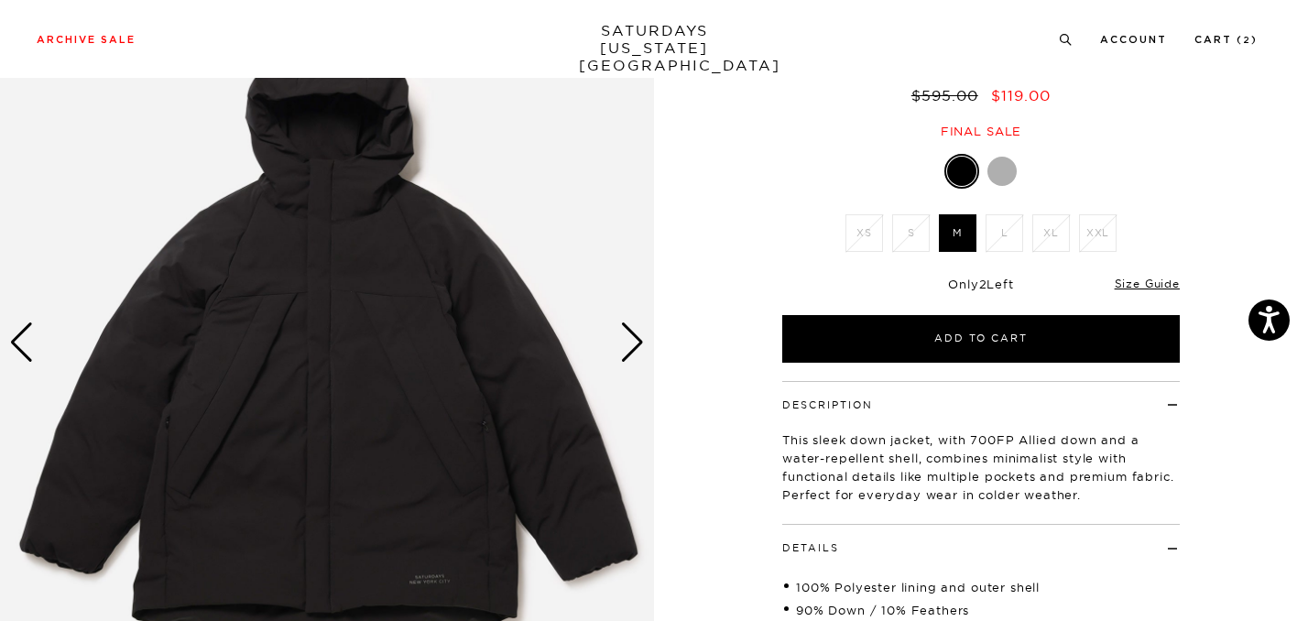
click at [636, 324] on div "Next slide" at bounding box center [632, 342] width 25 height 40
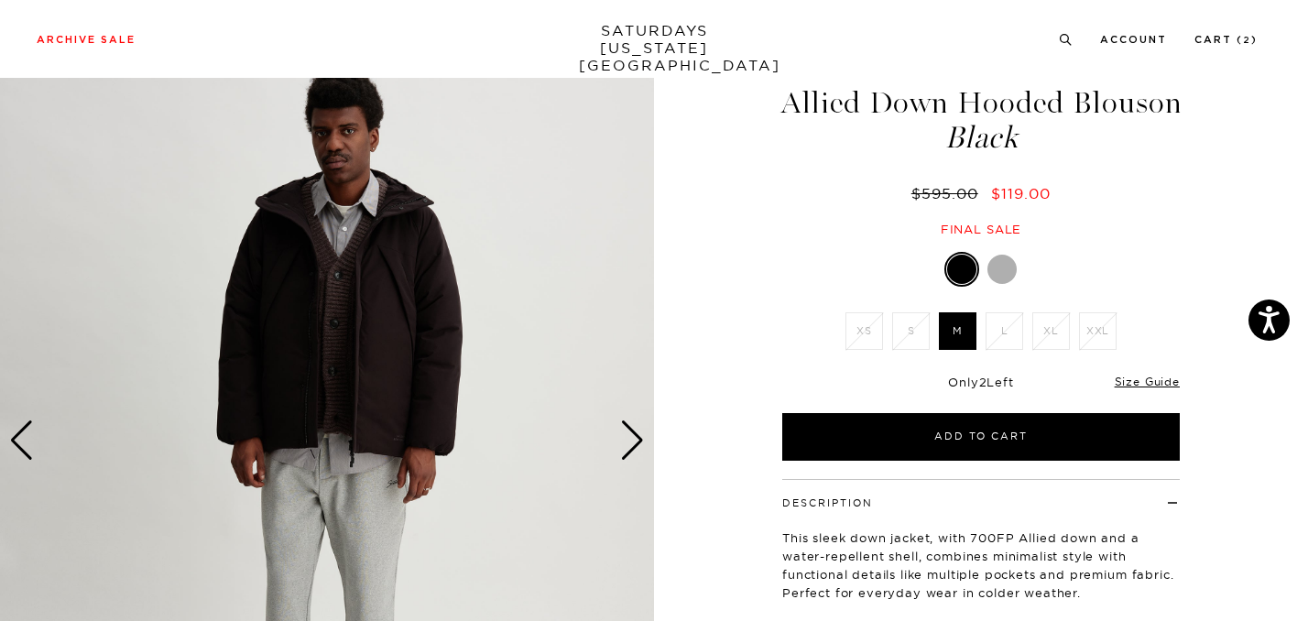
scroll to position [115, 0]
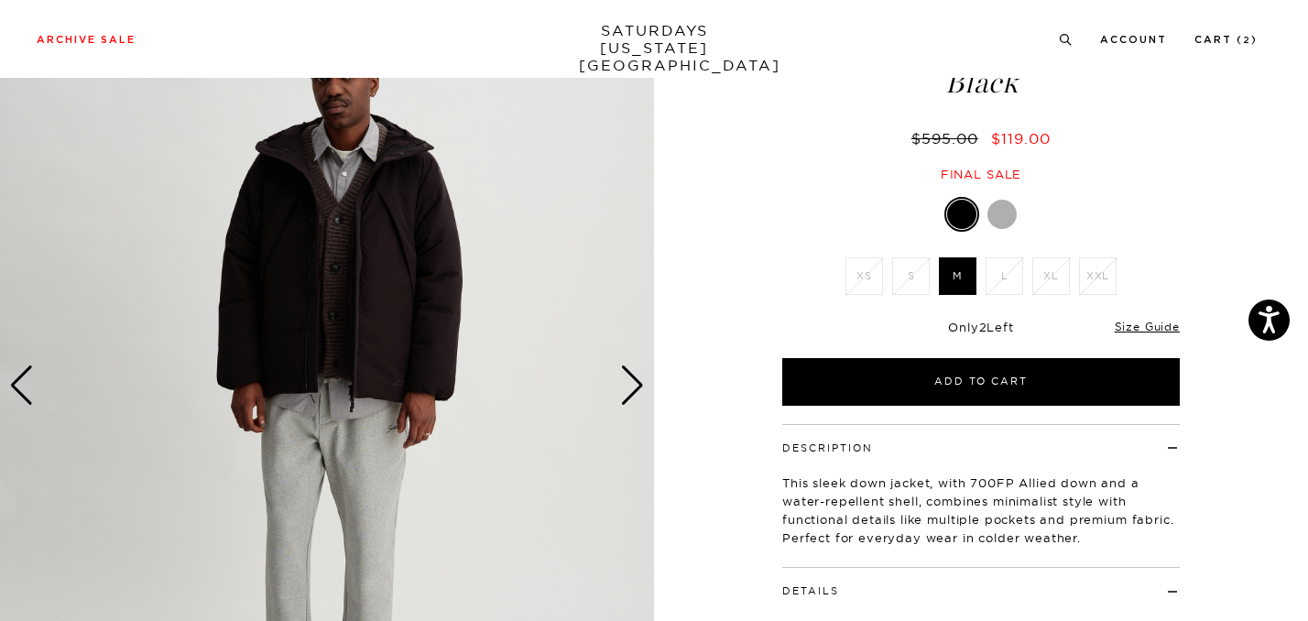
click at [632, 387] on div "Next slide" at bounding box center [632, 385] width 25 height 40
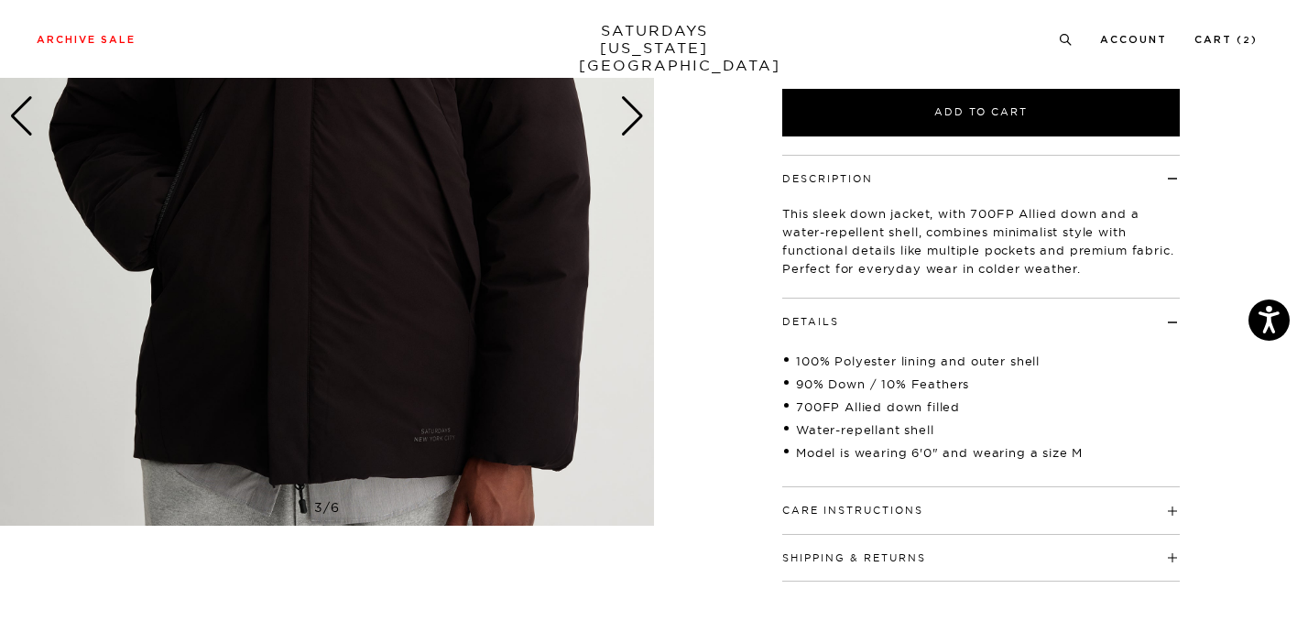
scroll to position [418, 0]
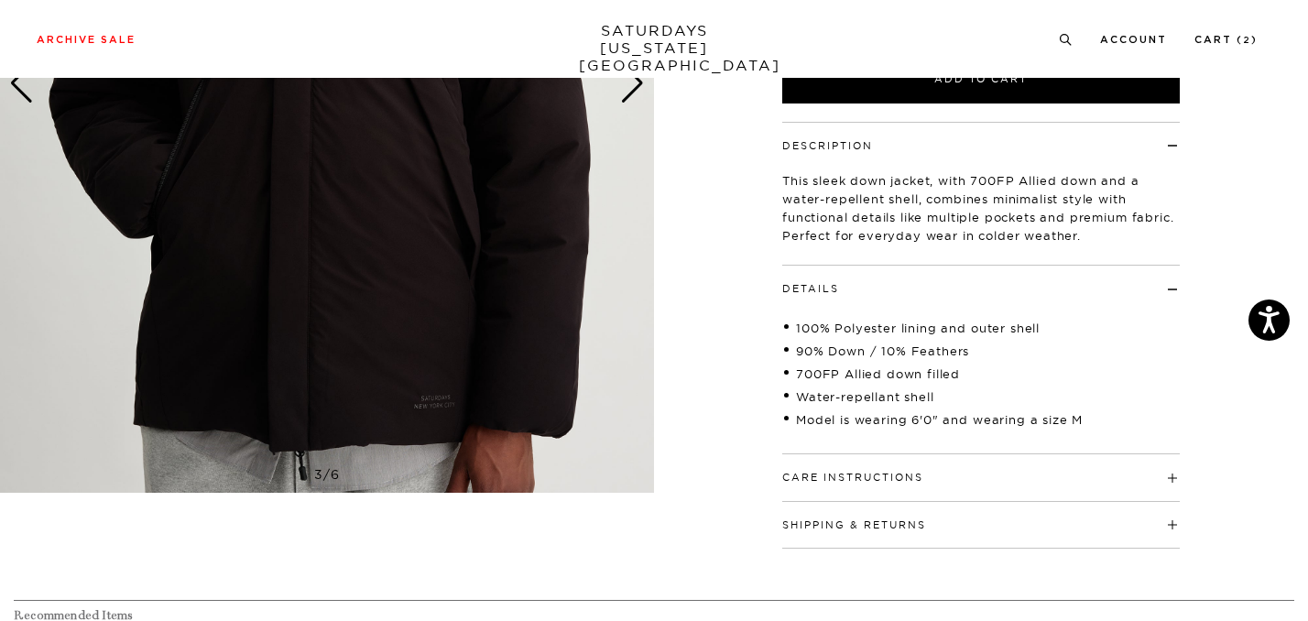
click at [887, 469] on h4 "Care Instructions" at bounding box center [980, 469] width 397 height 30
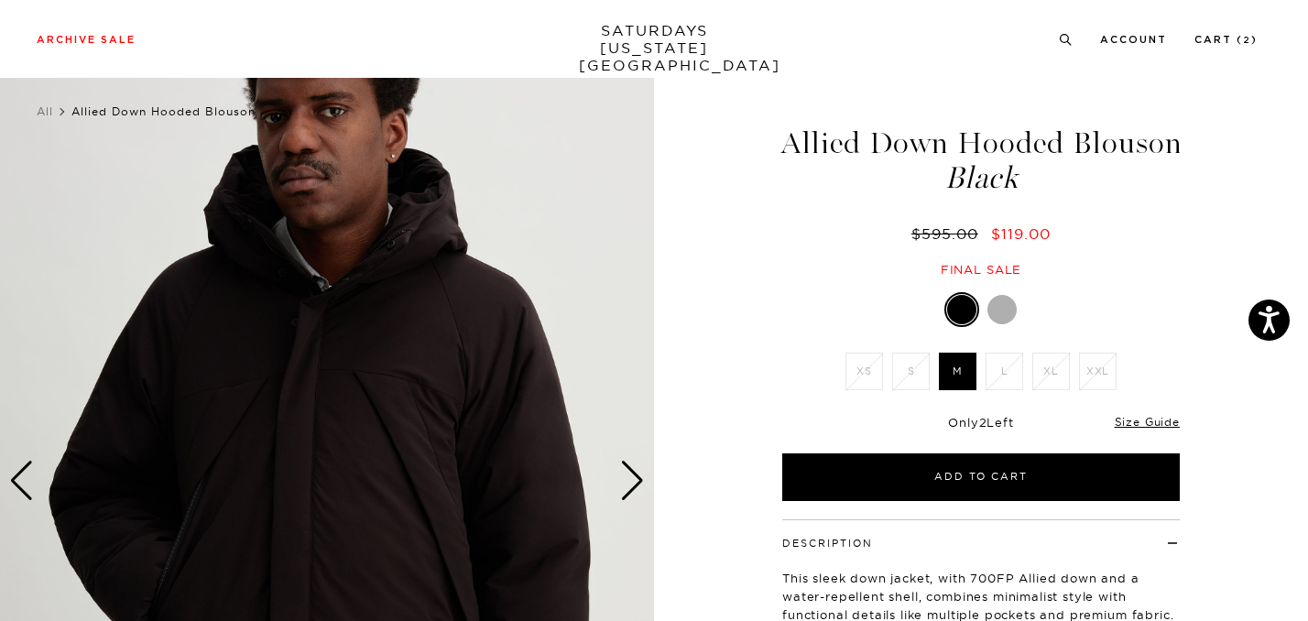
scroll to position [0, 0]
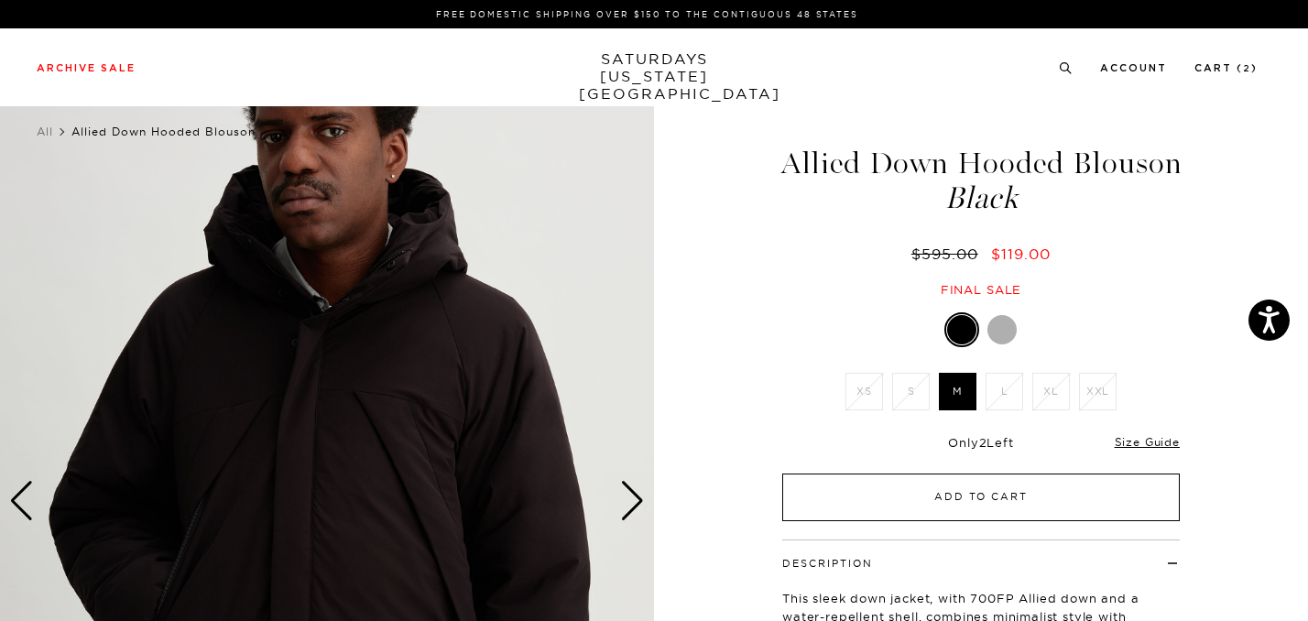
click at [981, 487] on button "Add to Cart" at bounding box center [980, 497] width 397 height 48
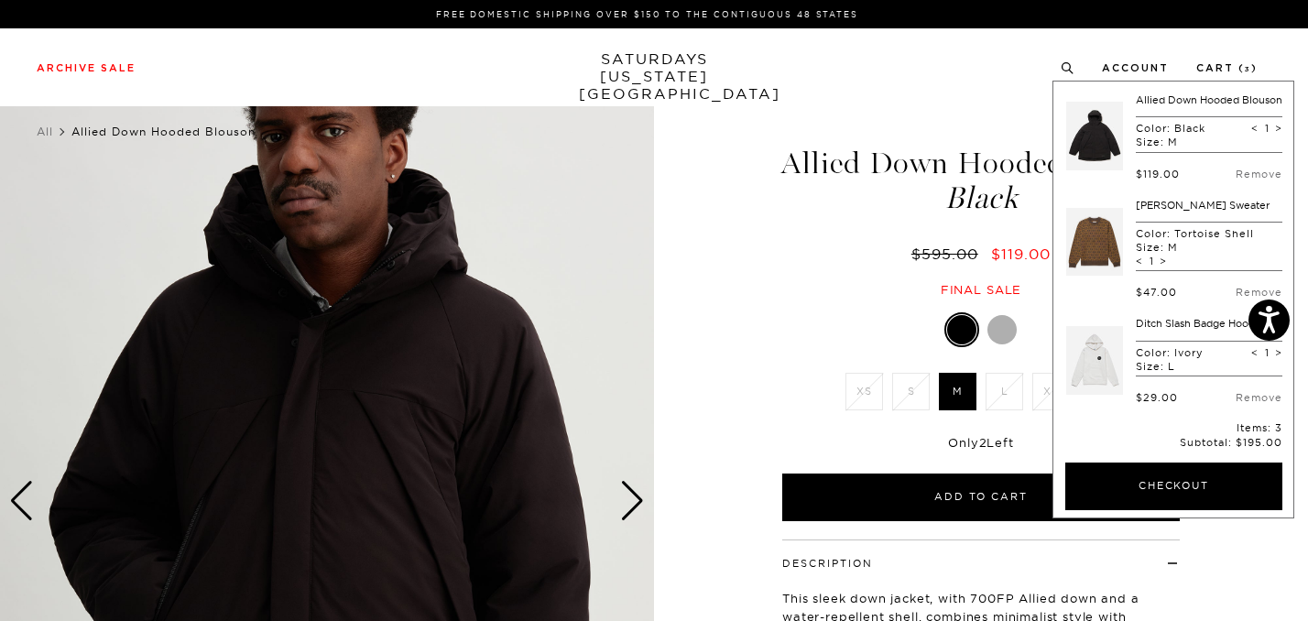
click at [791, 184] on span "Black" at bounding box center [980, 198] width 403 height 30
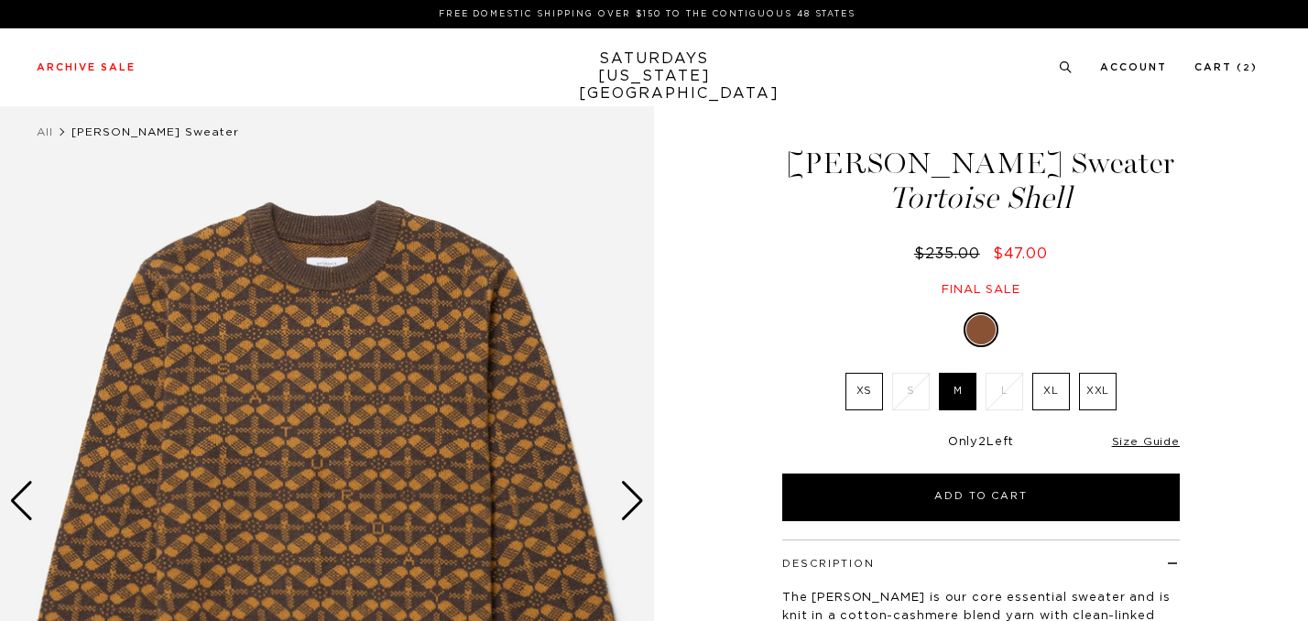
click at [1072, 65] on icon at bounding box center [1066, 67] width 14 height 12
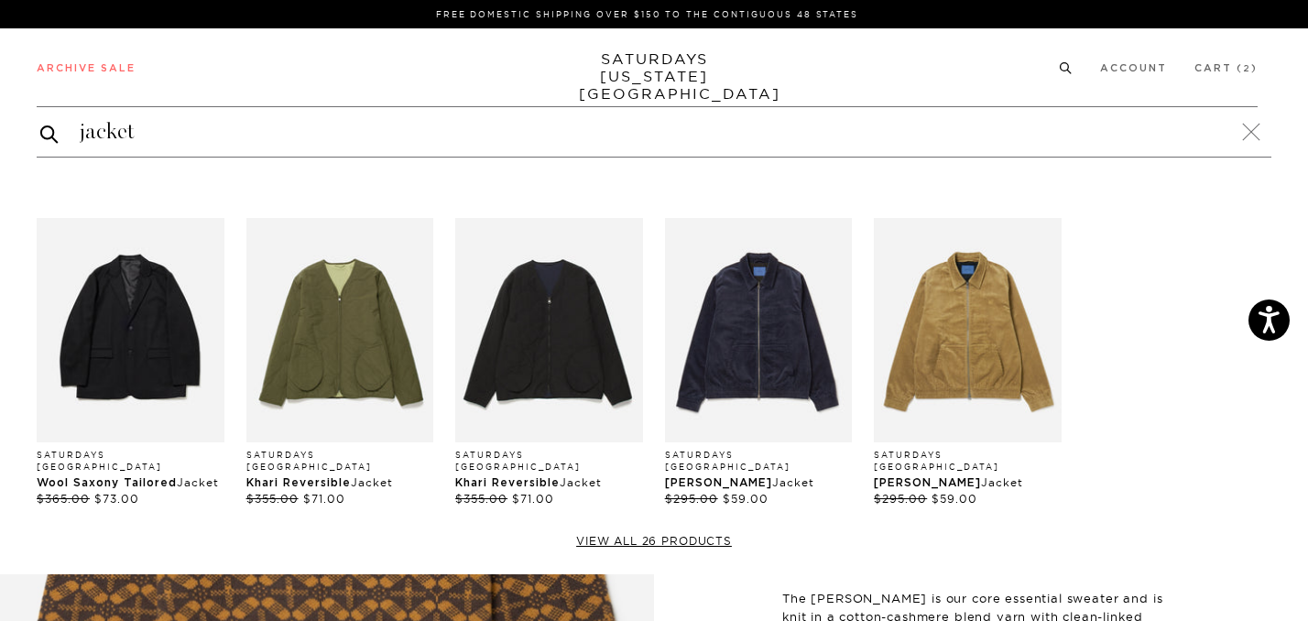
type input "jacket"
click at [40, 123] on button "submit" at bounding box center [49, 134] width 18 height 22
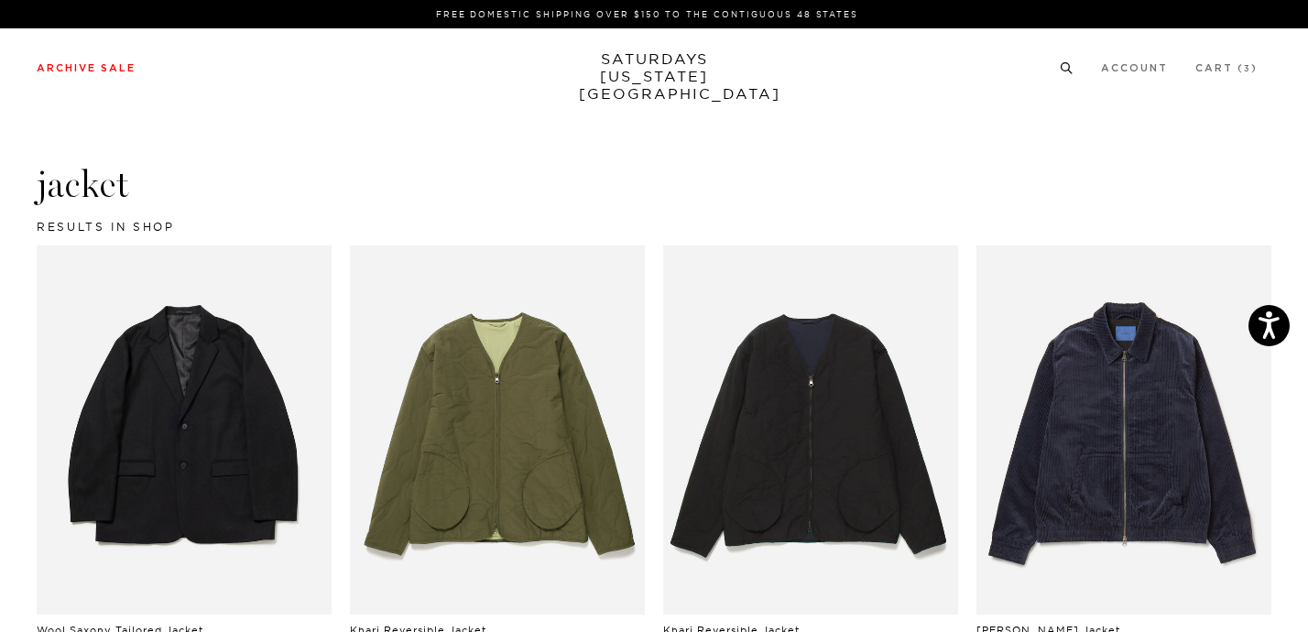
click at [1073, 65] on icon at bounding box center [1067, 68] width 14 height 12
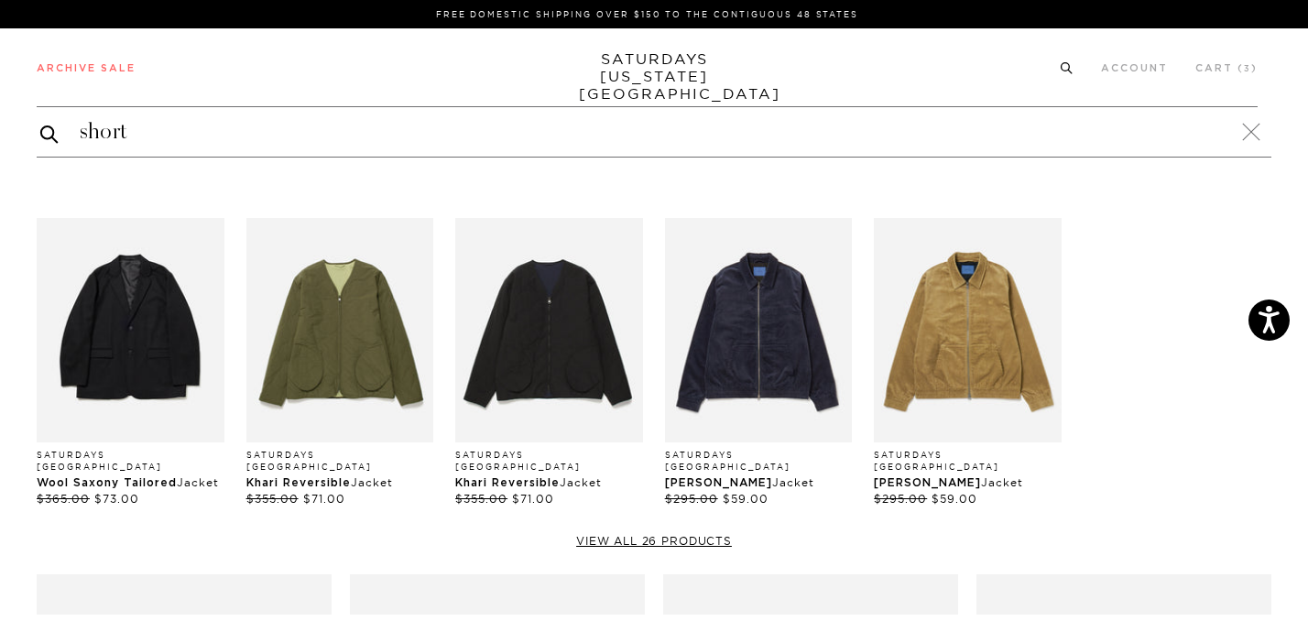
type input "shorts"
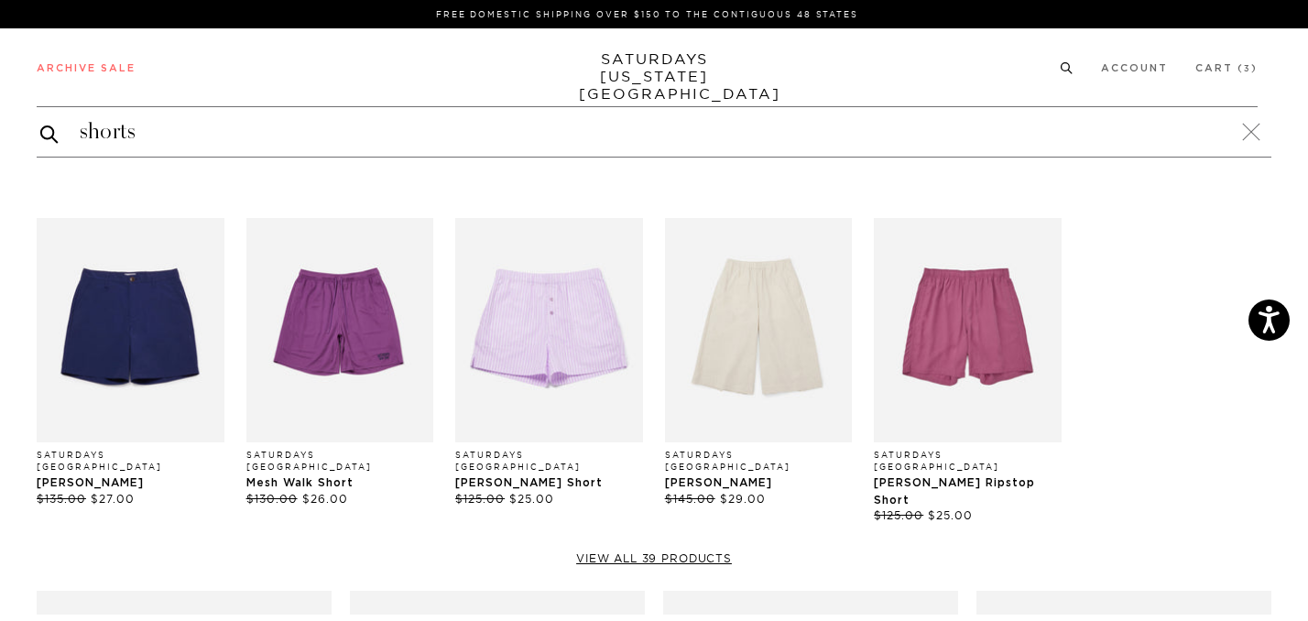
click at [338, 401] on img "Products: Mesh Walk Short" at bounding box center [340, 330] width 188 height 224
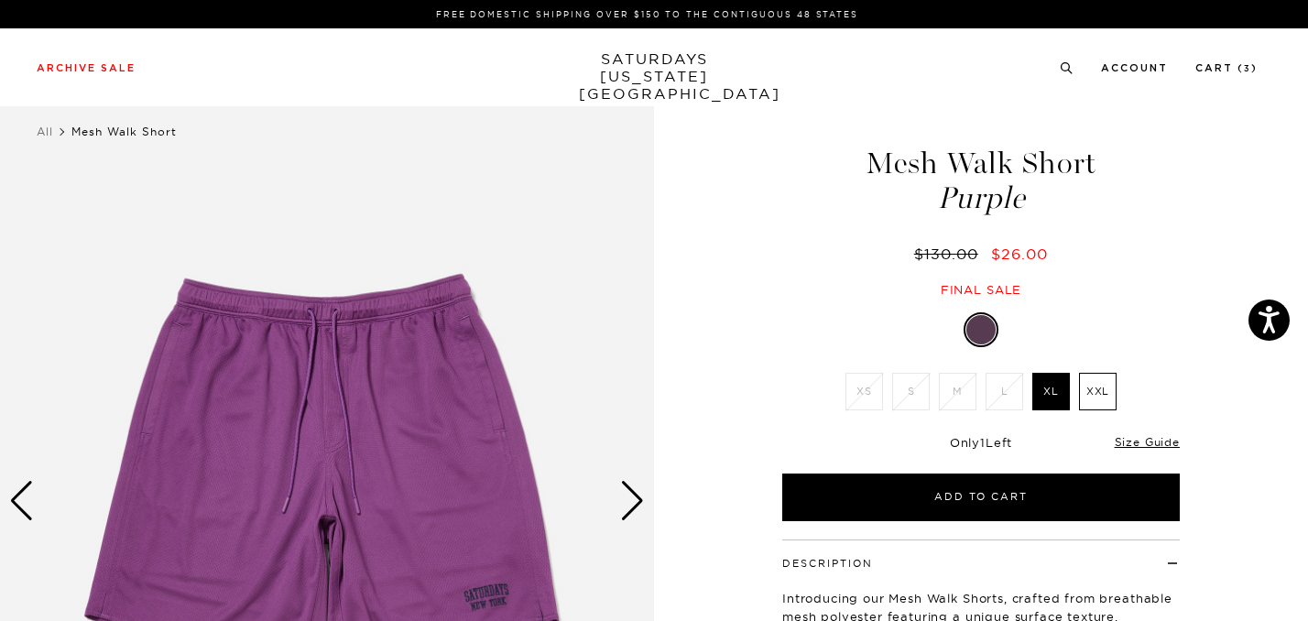
click at [1074, 71] on div "Archive Sale Men's Tees Shirts Shorts Swim Knitwear Pants Sweats" at bounding box center [647, 67] width 1221 height 16
click at [1073, 68] on icon at bounding box center [1067, 68] width 14 height 12
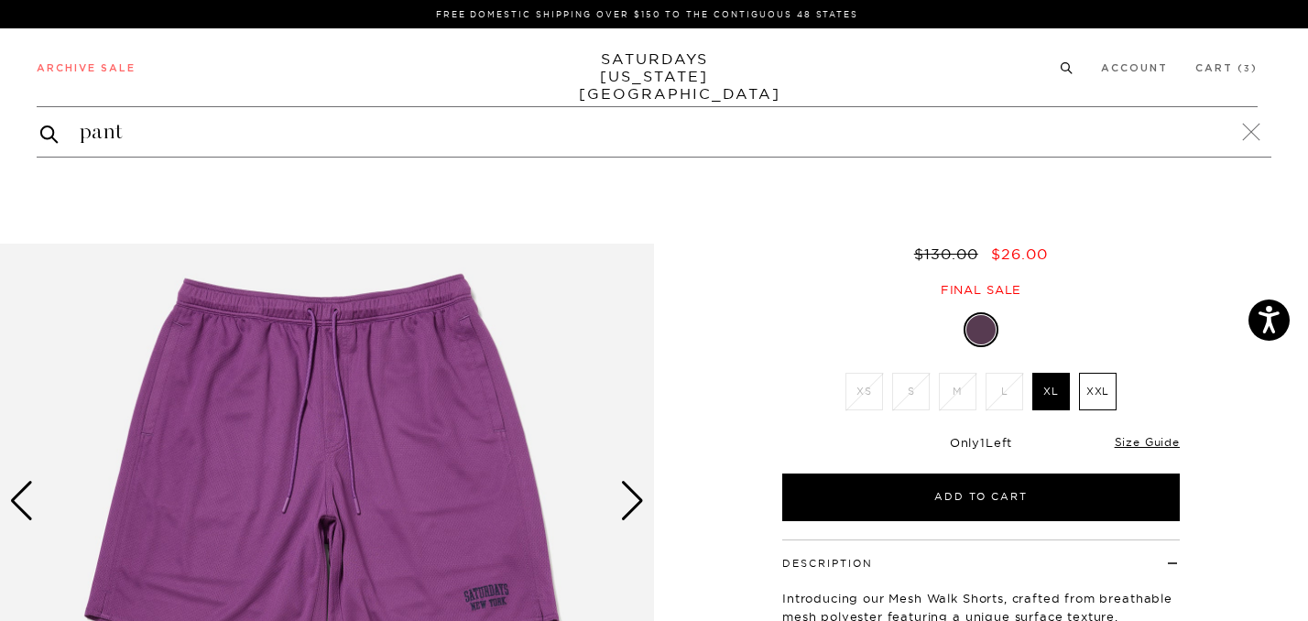
type input "pants"
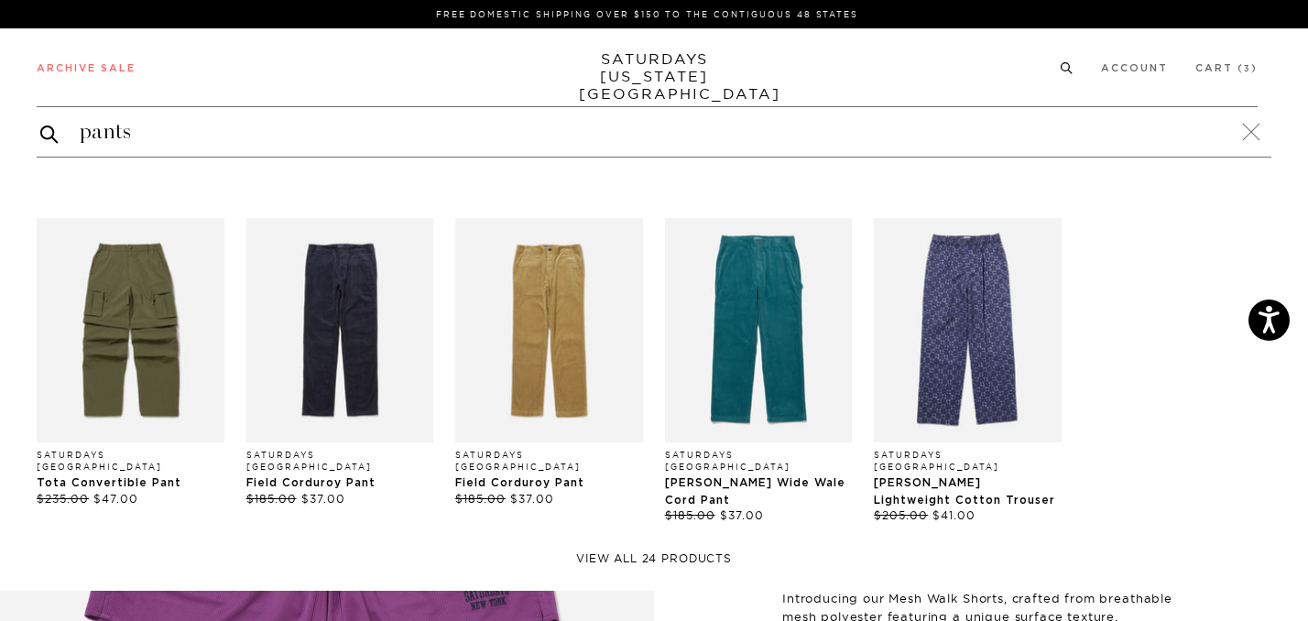
click at [615, 551] on link "View all 24 products" at bounding box center [654, 558] width 1235 height 15
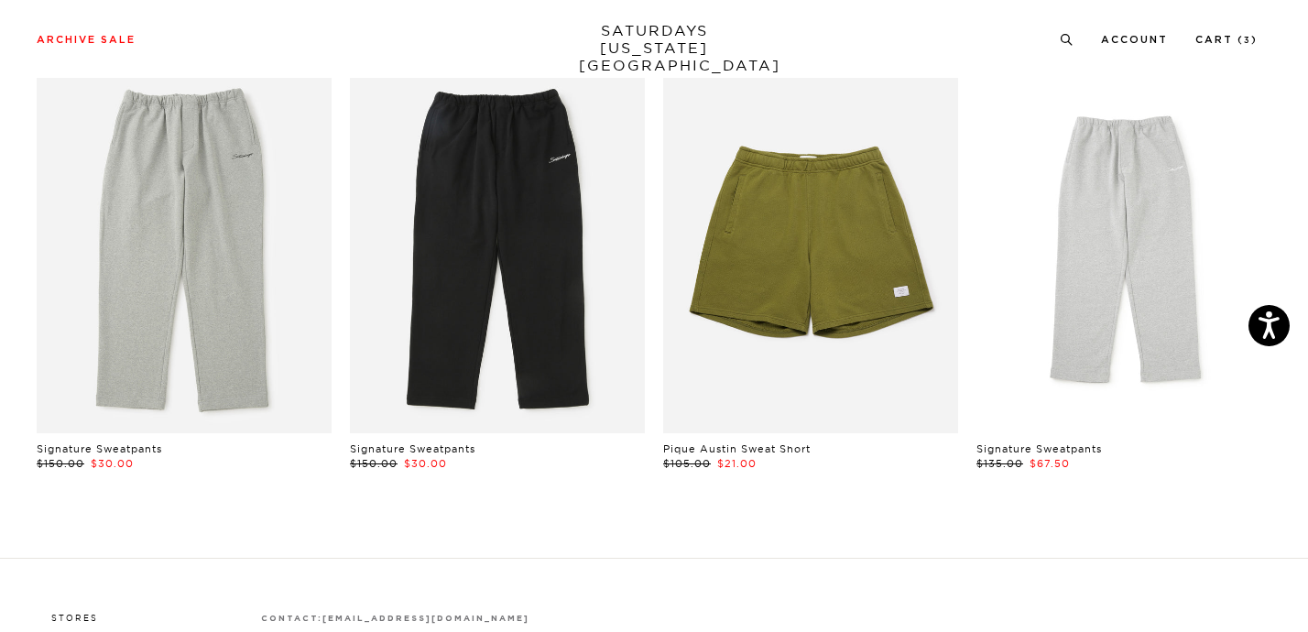
scroll to position [2404, 0]
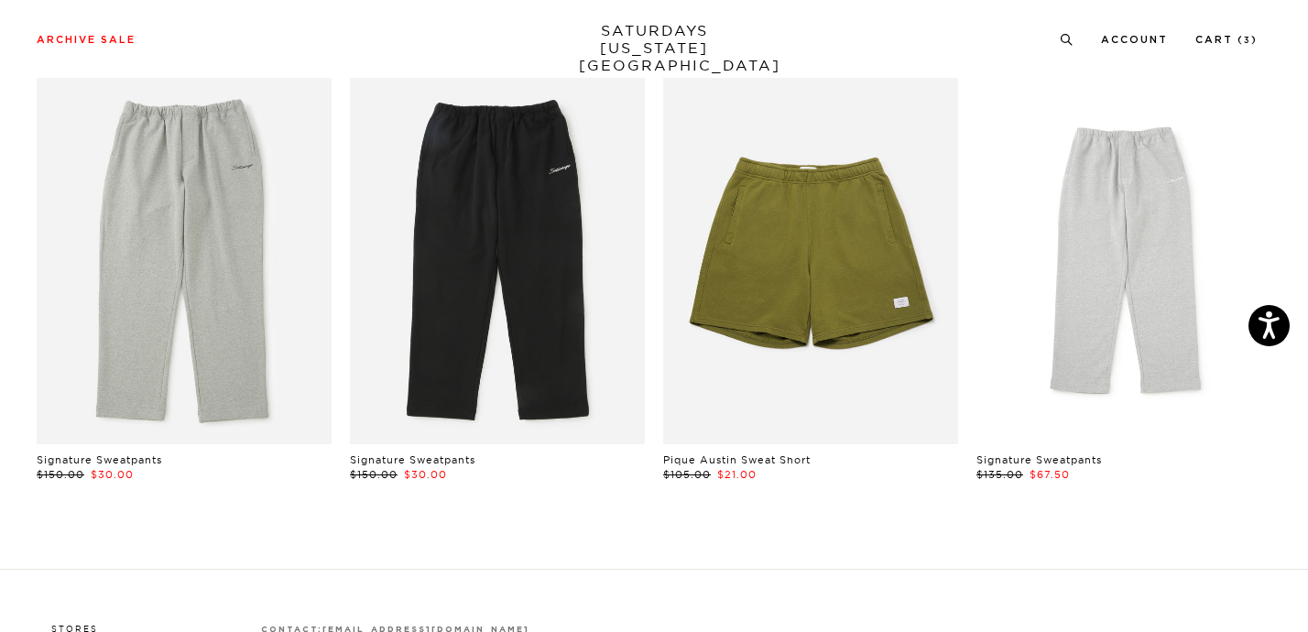
click at [480, 397] on link at bounding box center [497, 259] width 295 height 369
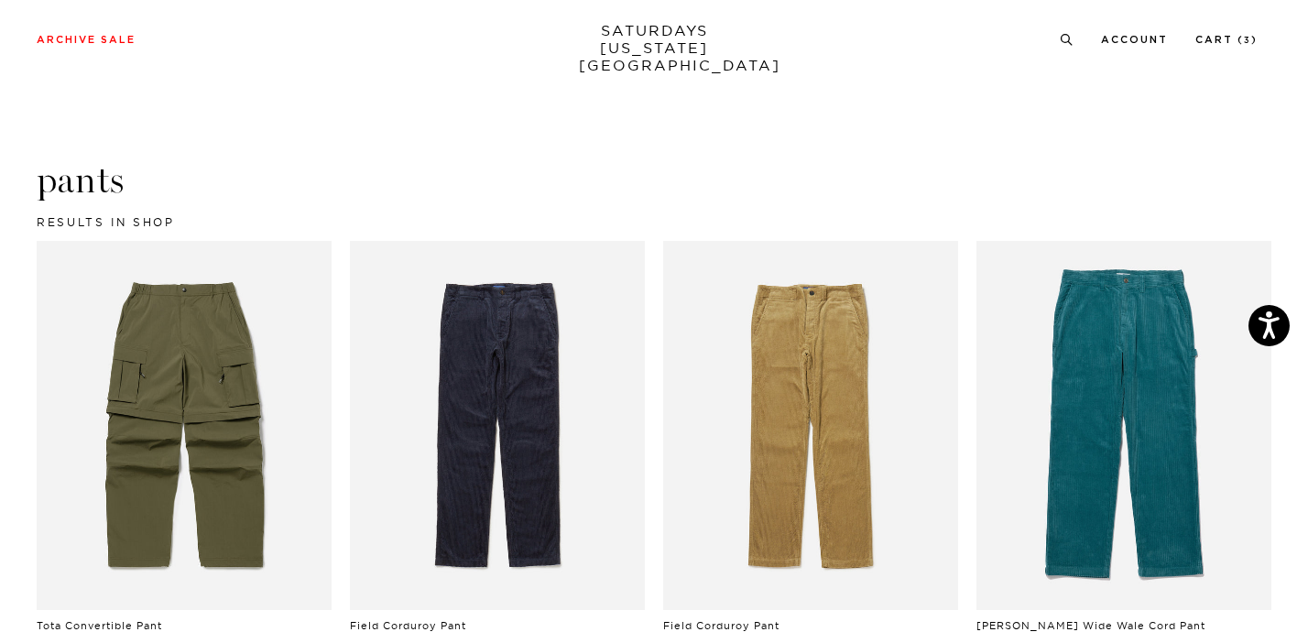
scroll to position [162, 0]
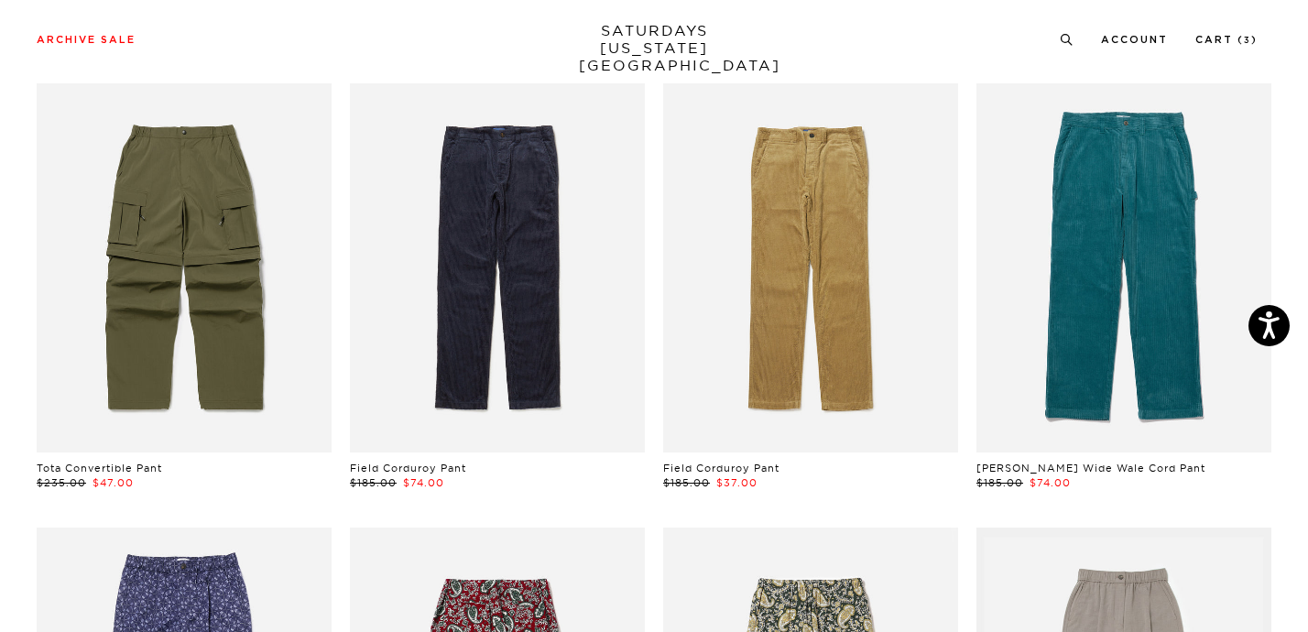
click at [152, 458] on div "Low Stock Sold Out Coming Soon Tota Convertible Pant $235.00 $47.00 SOLD OUT" at bounding box center [184, 287] width 295 height 408
click at [140, 458] on div "Low Stock Sold Out Coming Soon Tota Convertible Pant $235.00 $47.00 SOLD OUT" at bounding box center [184, 287] width 295 height 408
click at [140, 467] on link "Tota Convertible Pant" at bounding box center [99, 468] width 125 height 13
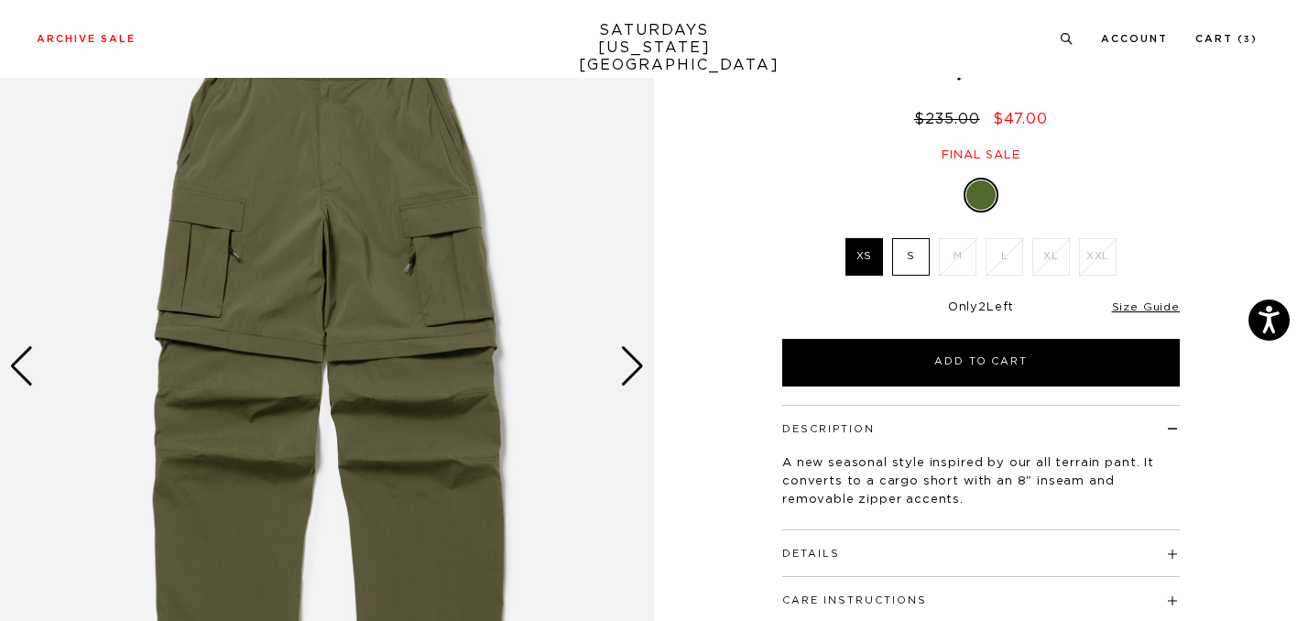
scroll to position [165, 0]
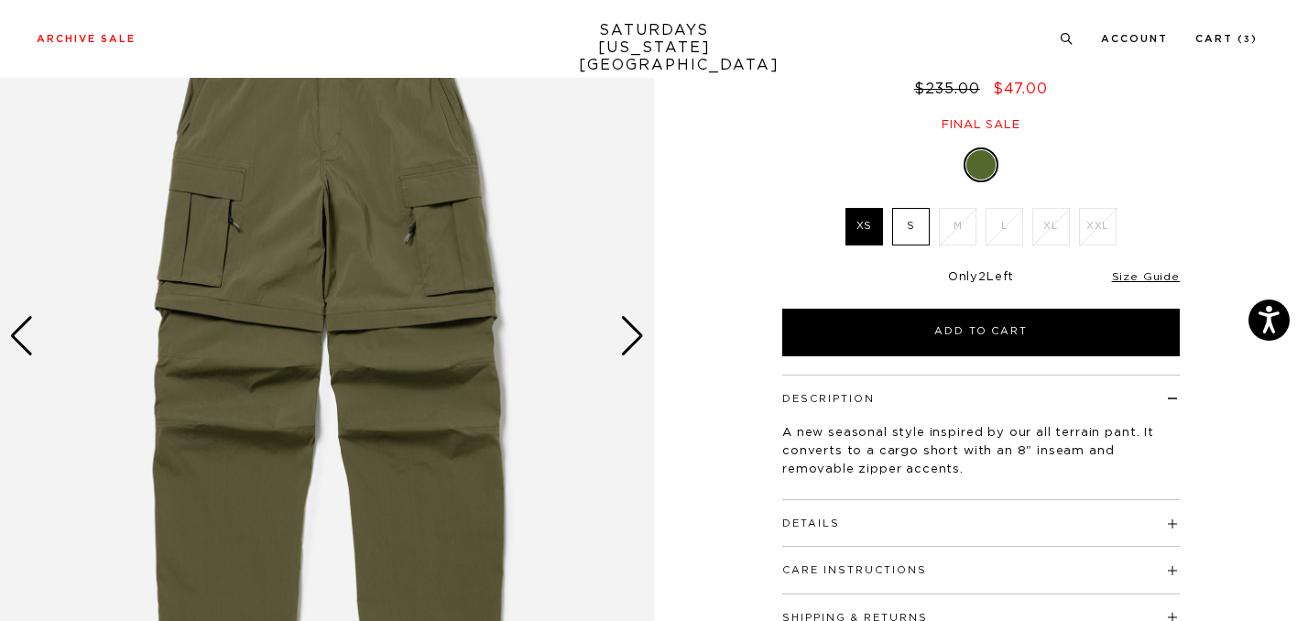
click at [927, 529] on h4 "Details" at bounding box center [980, 515] width 397 height 30
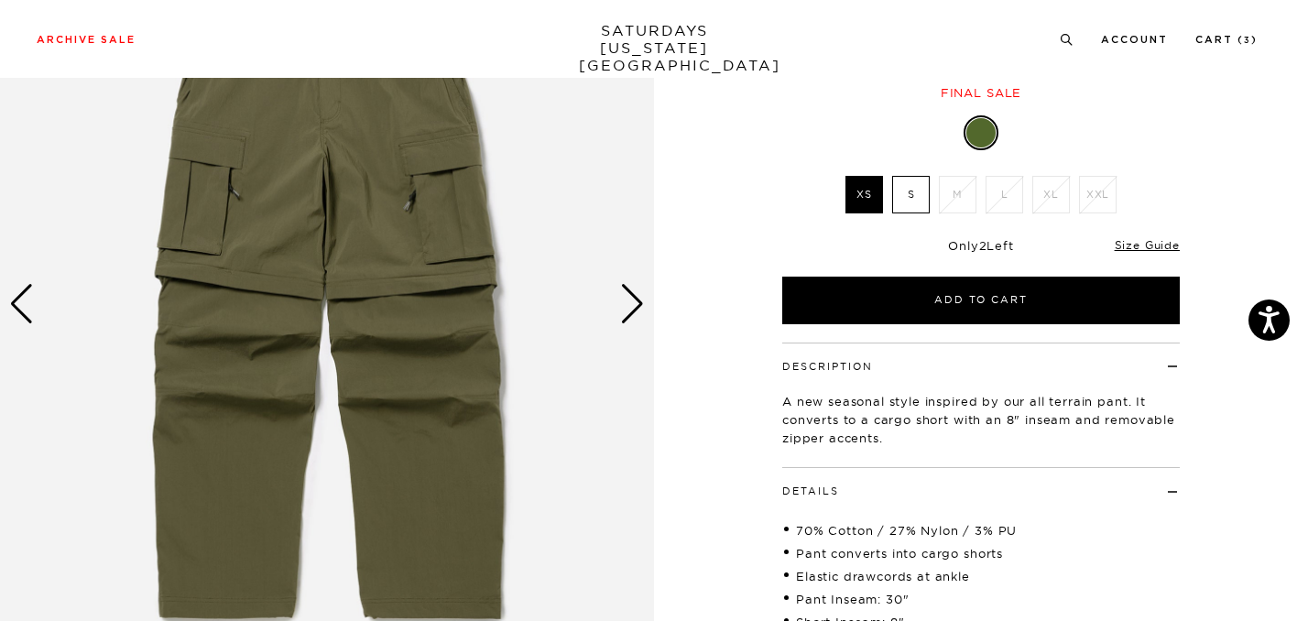
scroll to position [193, 0]
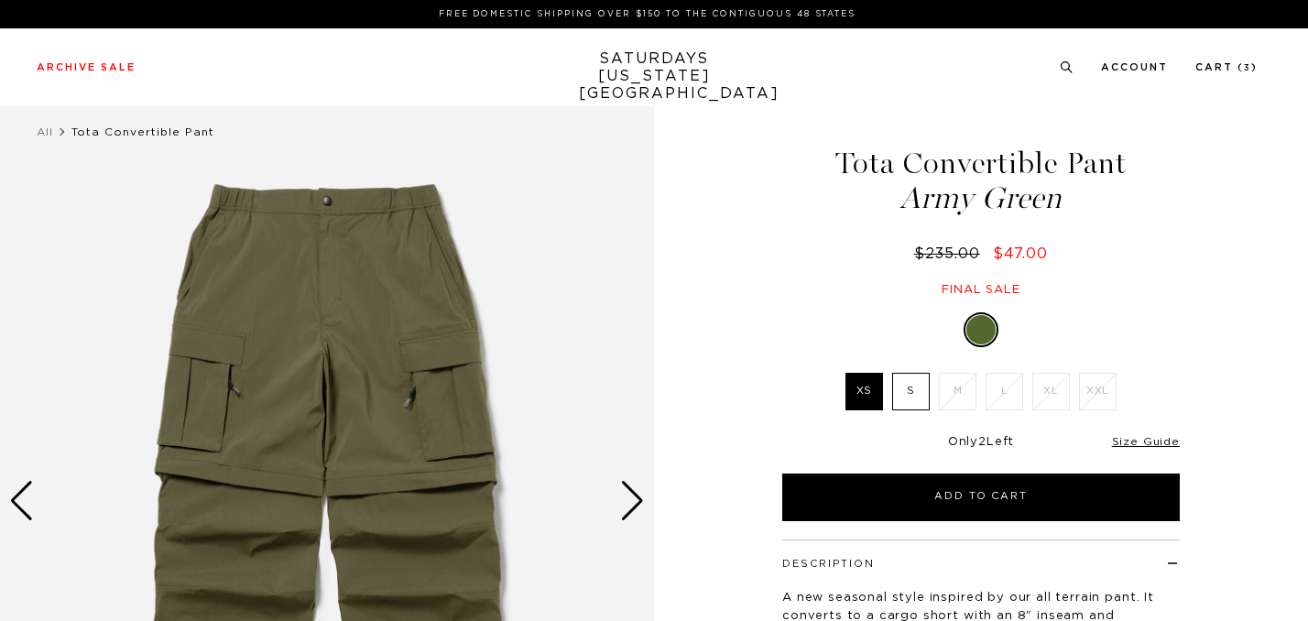
click at [633, 481] on div "Next slide" at bounding box center [632, 501] width 25 height 40
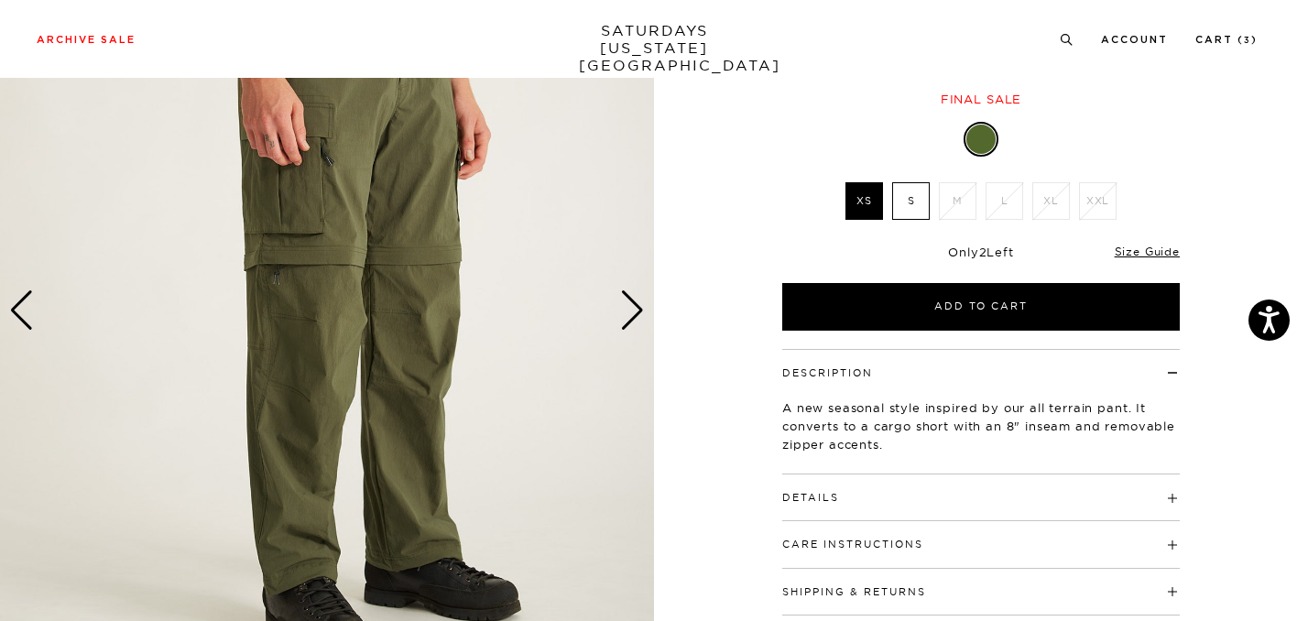
scroll to position [192, 0]
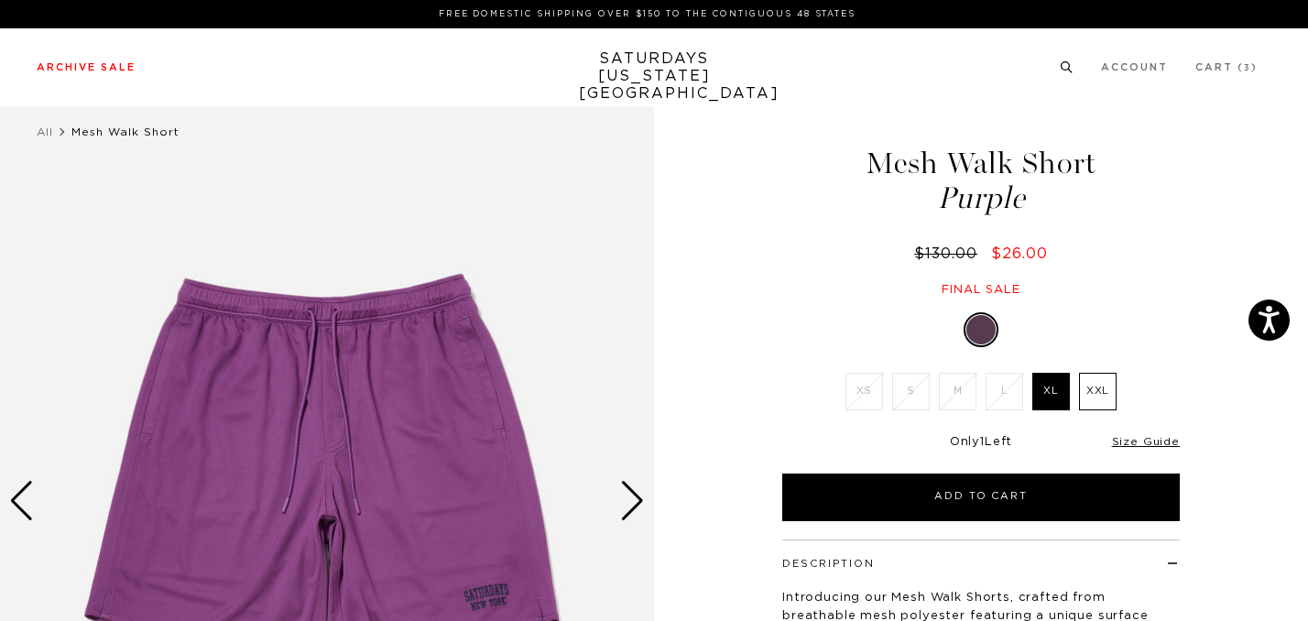
click at [1073, 74] on li at bounding box center [1067, 67] width 14 height 16
click at [1073, 61] on icon at bounding box center [1067, 66] width 14 height 12
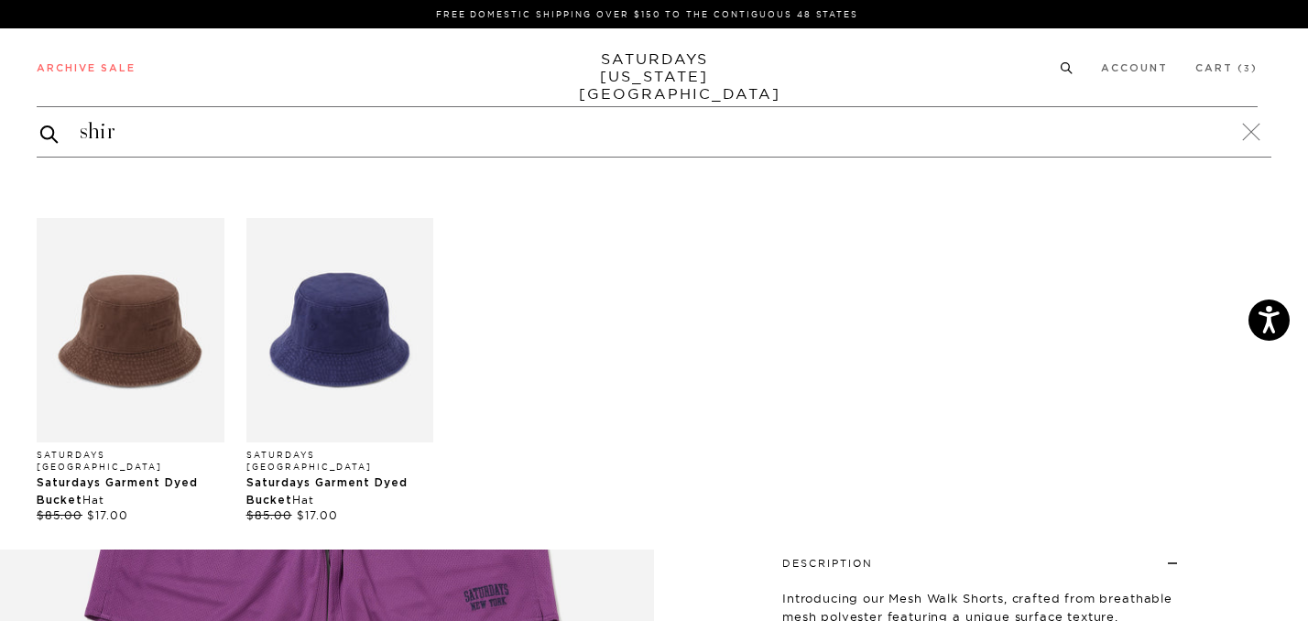
type input "shirt"
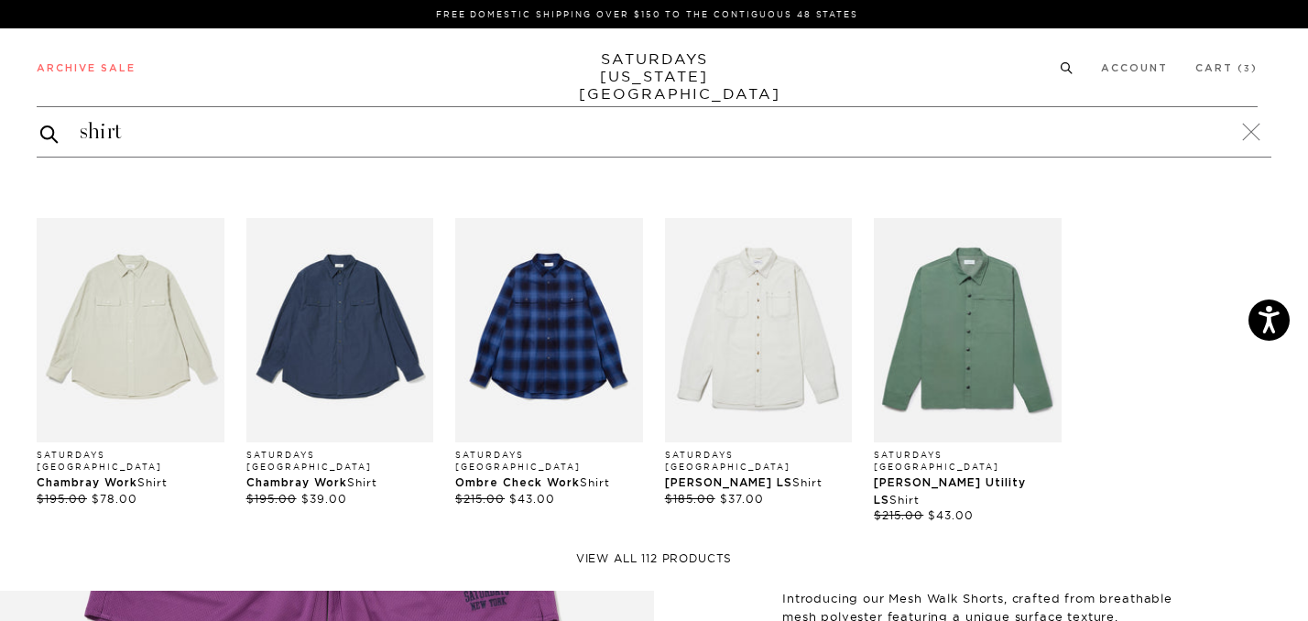
click at [693, 551] on link "View all 112 products" at bounding box center [654, 558] width 1235 height 15
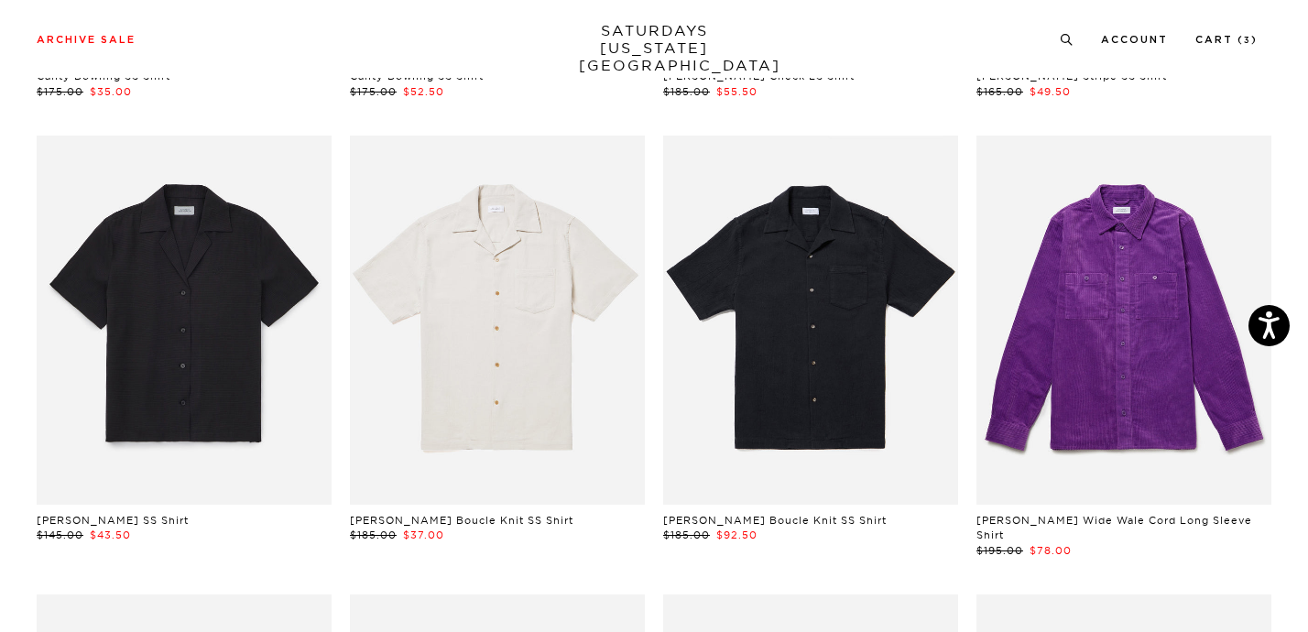
scroll to position [3245, 0]
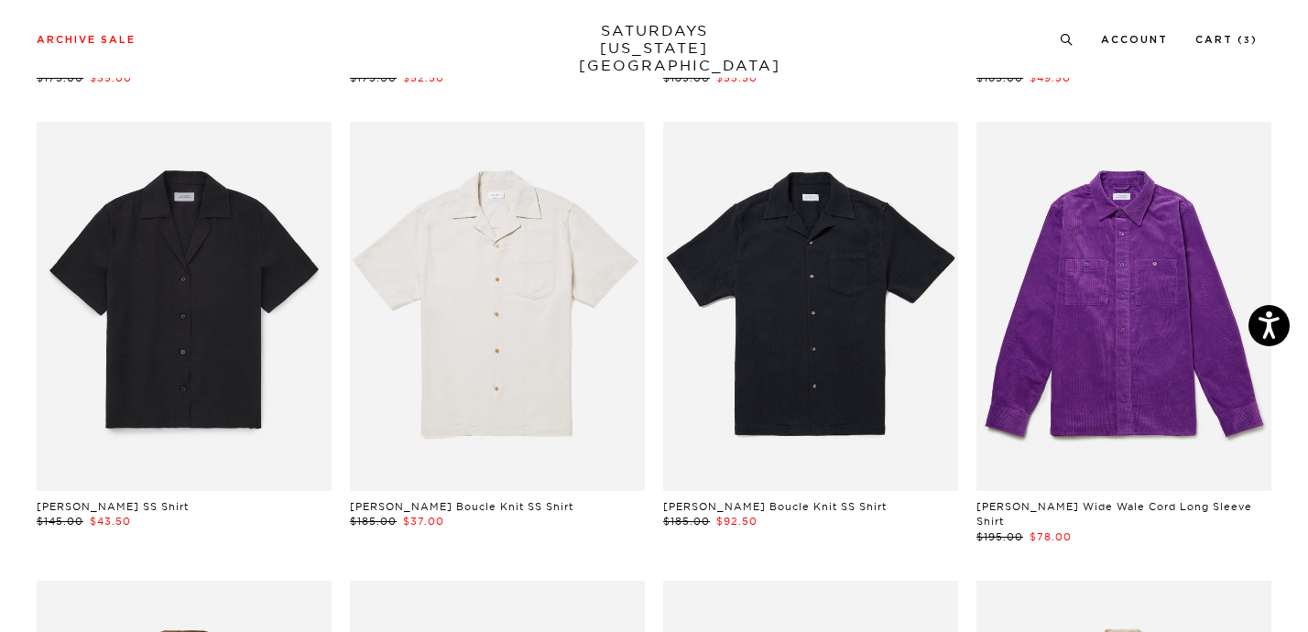
click at [447, 418] on link at bounding box center [497, 306] width 295 height 369
click at [228, 348] on link at bounding box center [184, 306] width 295 height 369
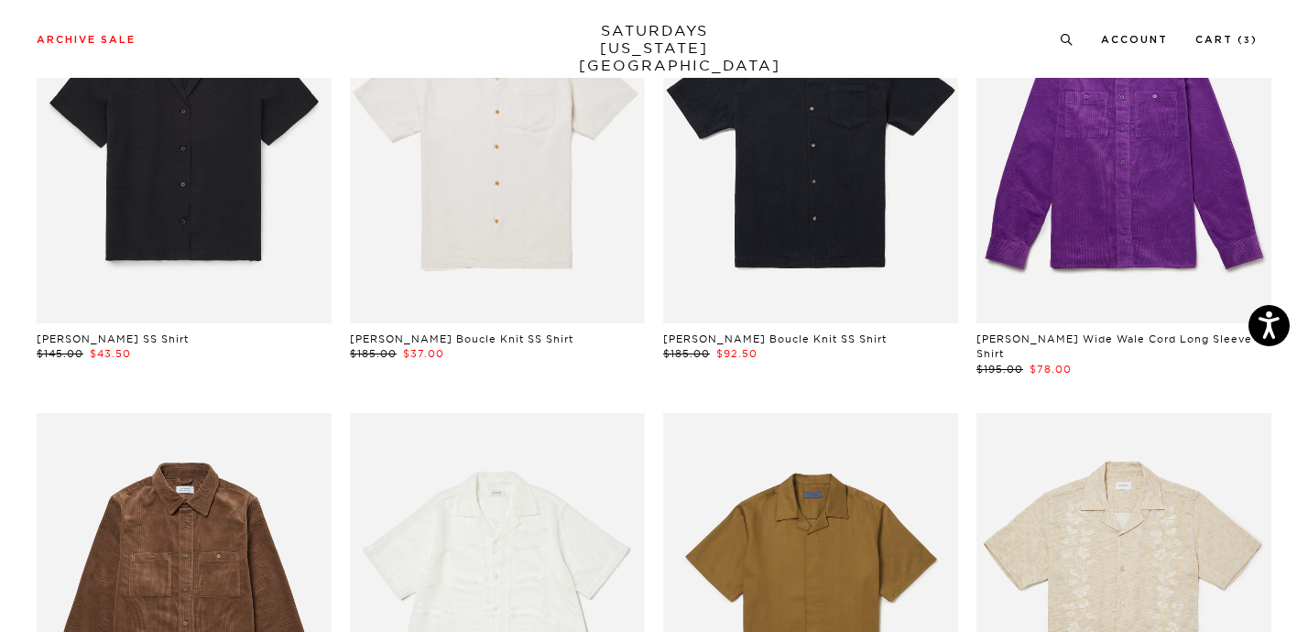
scroll to position [3244, 0]
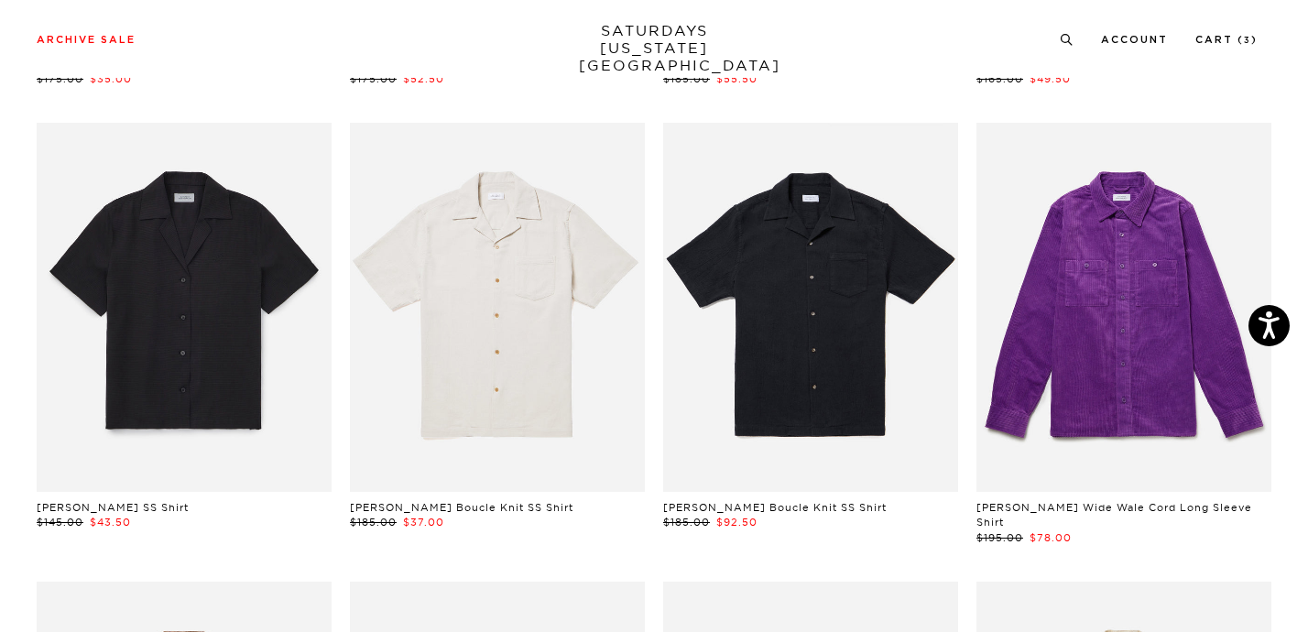
click at [253, 259] on link at bounding box center [184, 307] width 295 height 369
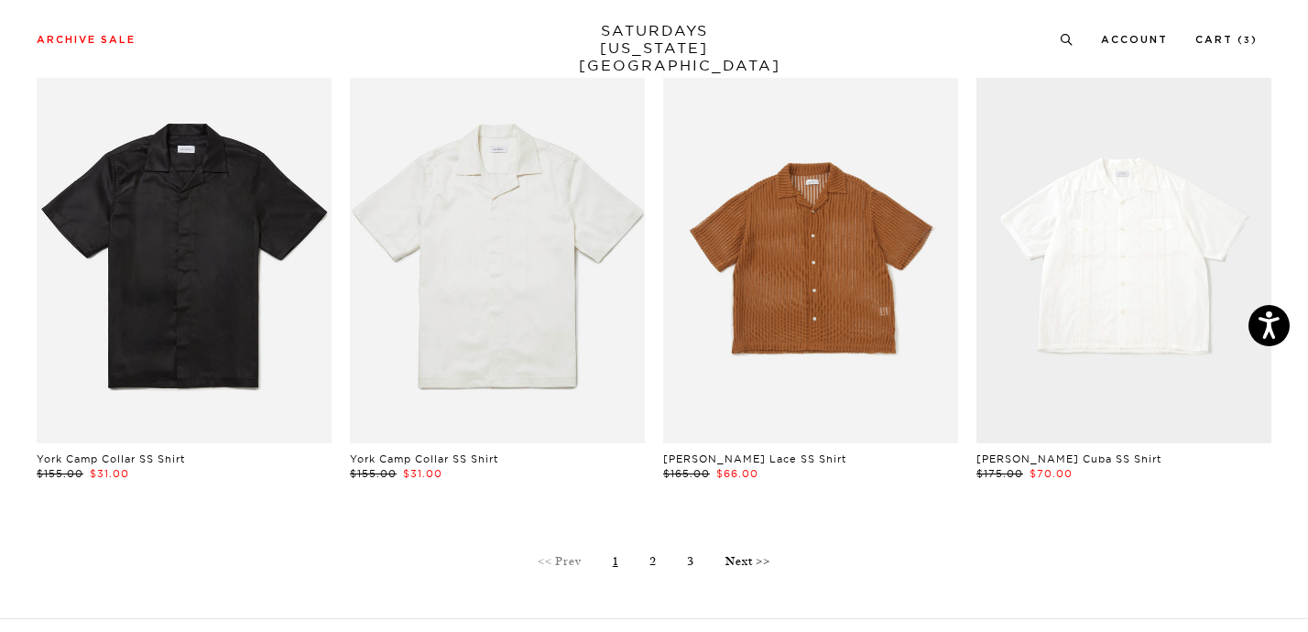
scroll to position [5127, 0]
click at [658, 519] on ul "<< Prev 1 2 3 Next >>" at bounding box center [654, 544] width 1235 height 51
click at [652, 555] on link "2" at bounding box center [652, 562] width 7 height 14
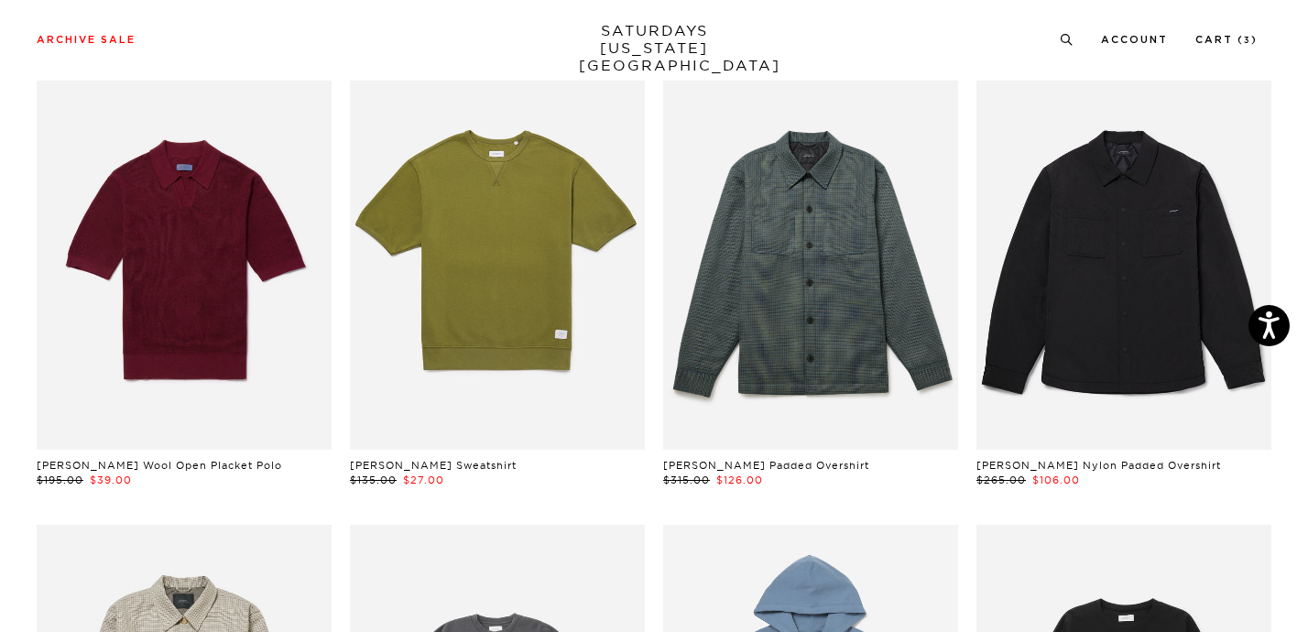
scroll to position [2845, 0]
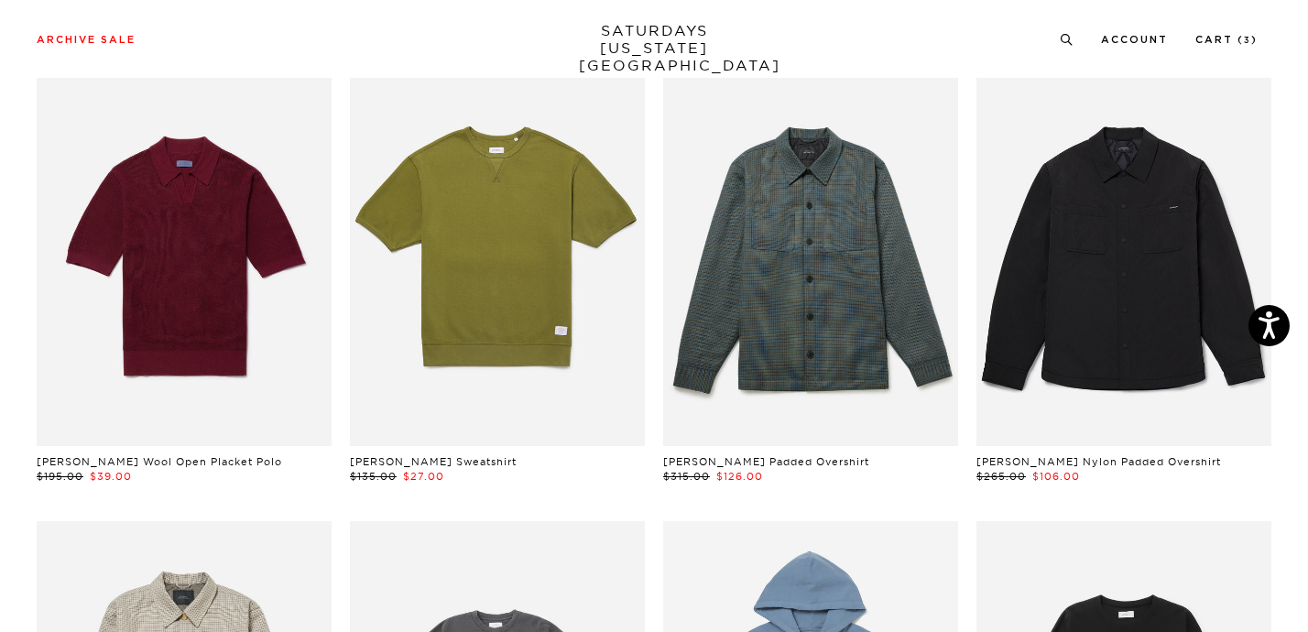
click at [457, 460] on link "Pique Elliot Sweatshirt" at bounding box center [433, 461] width 167 height 13
click at [239, 462] on link "Alex Merino Wool Open Placket Polo" at bounding box center [159, 461] width 245 height 13
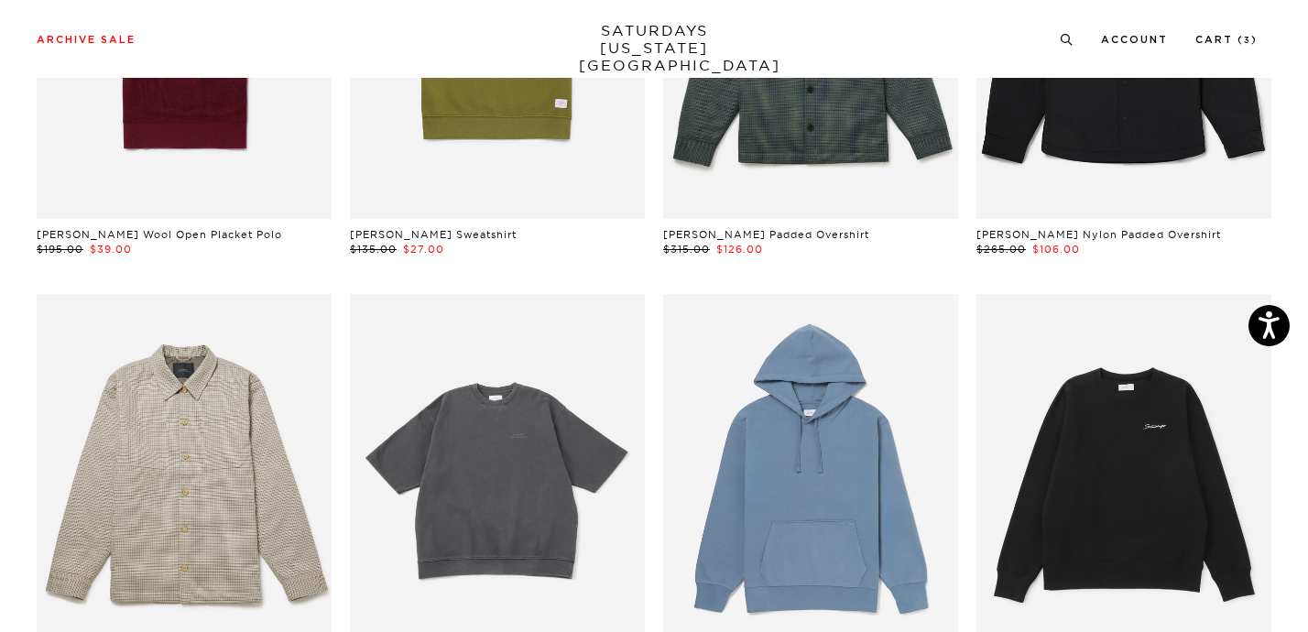
scroll to position [3289, 0]
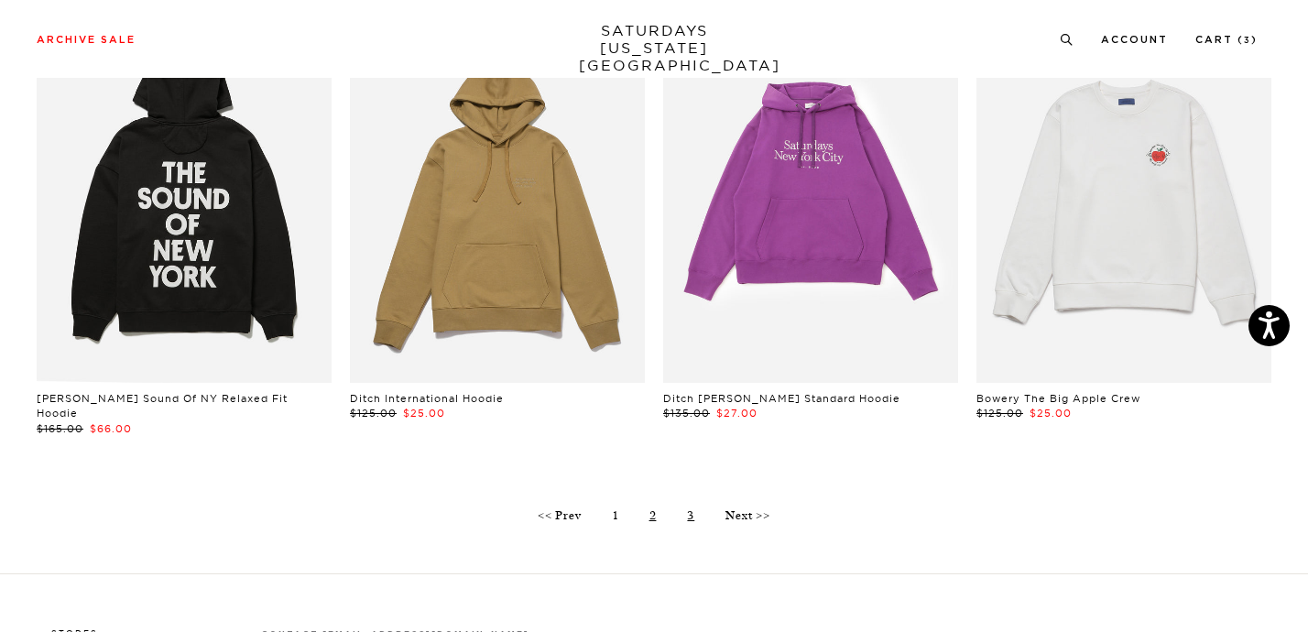
click at [691, 508] on link "3" at bounding box center [690, 515] width 7 height 14
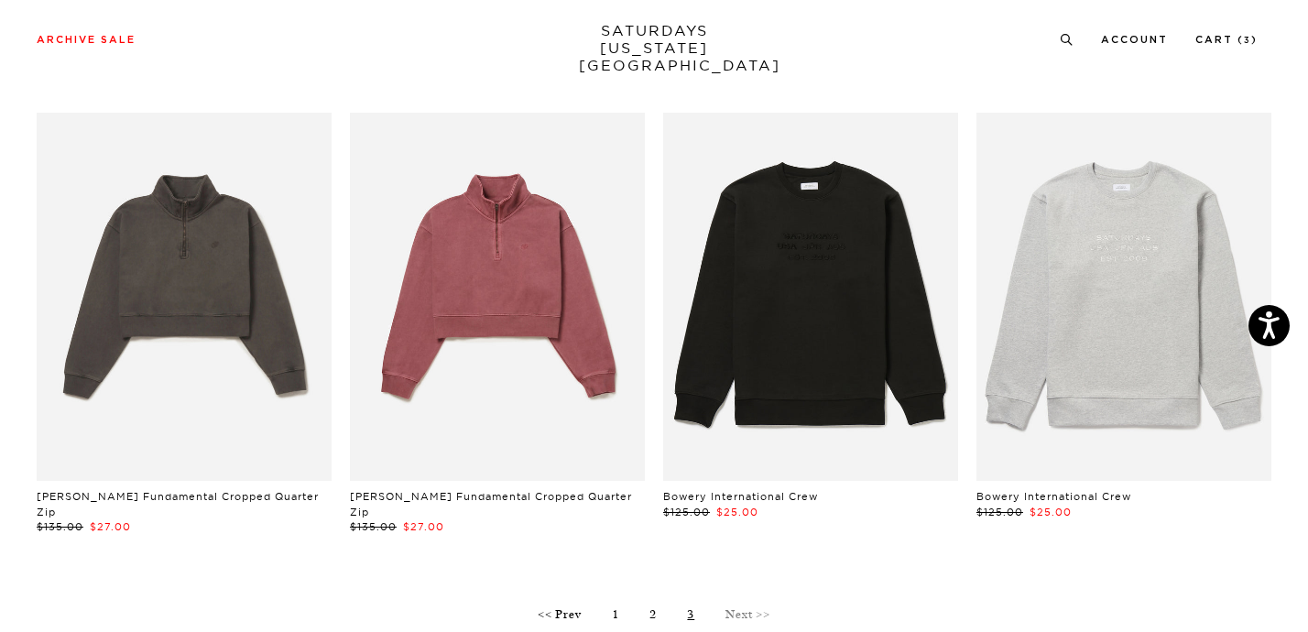
scroll to position [1468, 0]
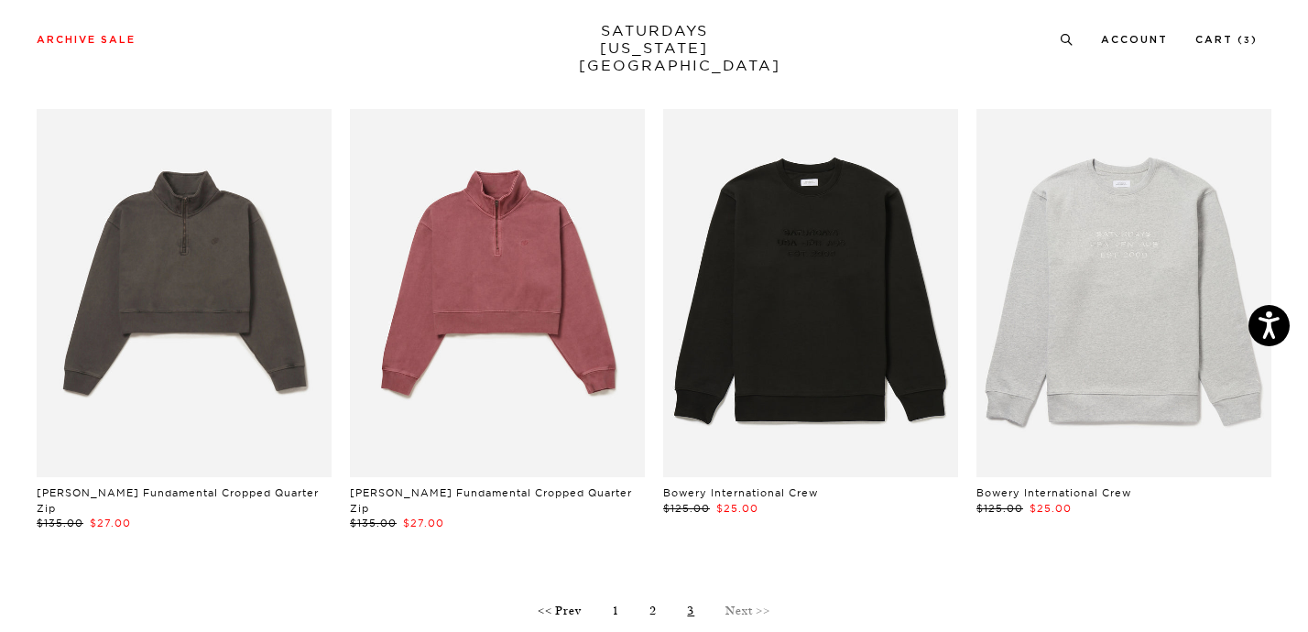
click at [727, 488] on link "Bowery International Crew" at bounding box center [740, 492] width 155 height 13
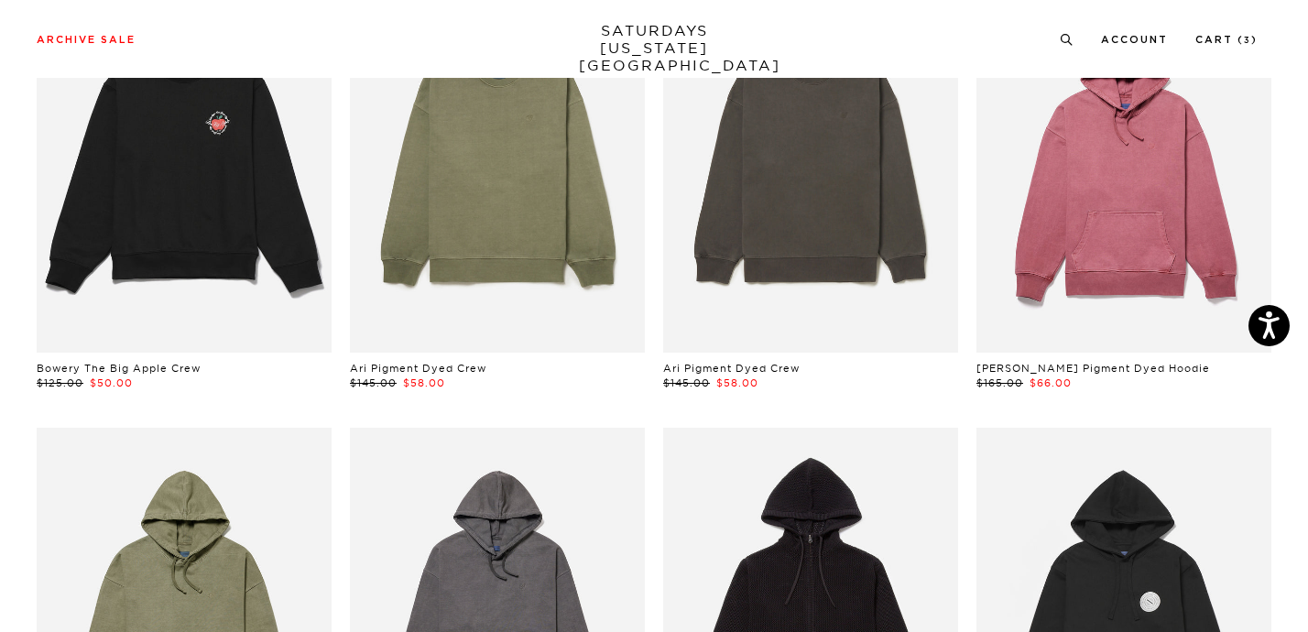
scroll to position [0, 0]
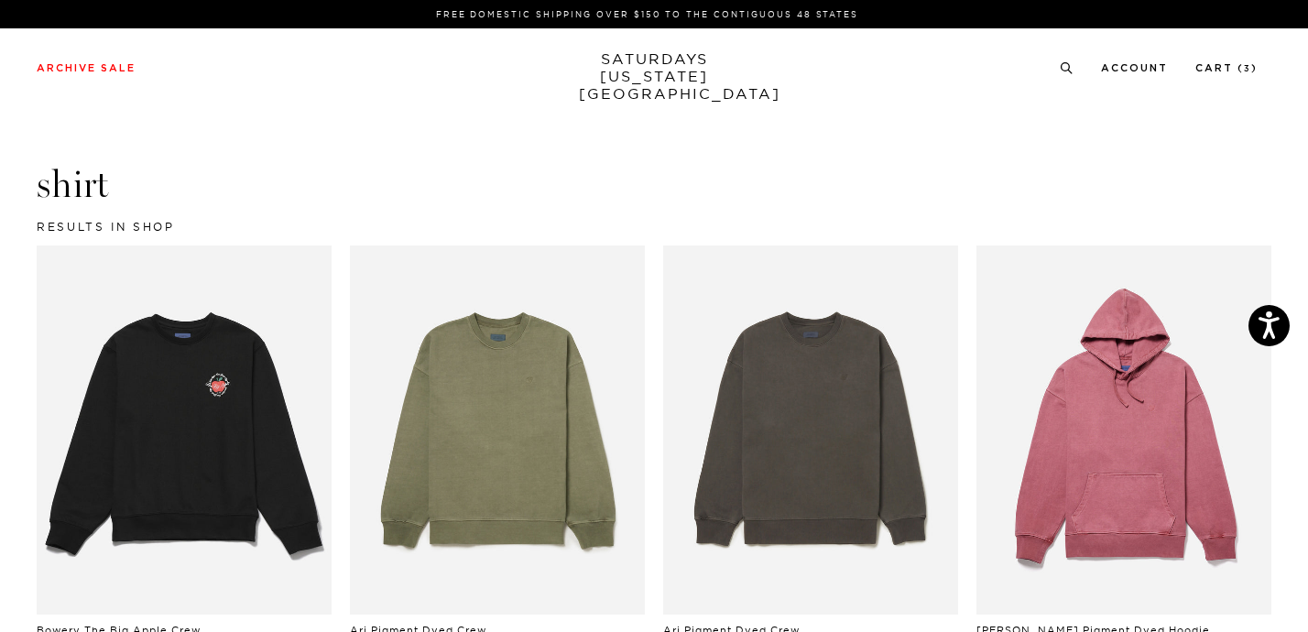
click at [1090, 69] on ul "USA Account Cart ( 3 )" at bounding box center [1159, 67] width 198 height 16
click at [1073, 68] on icon at bounding box center [1067, 68] width 14 height 12
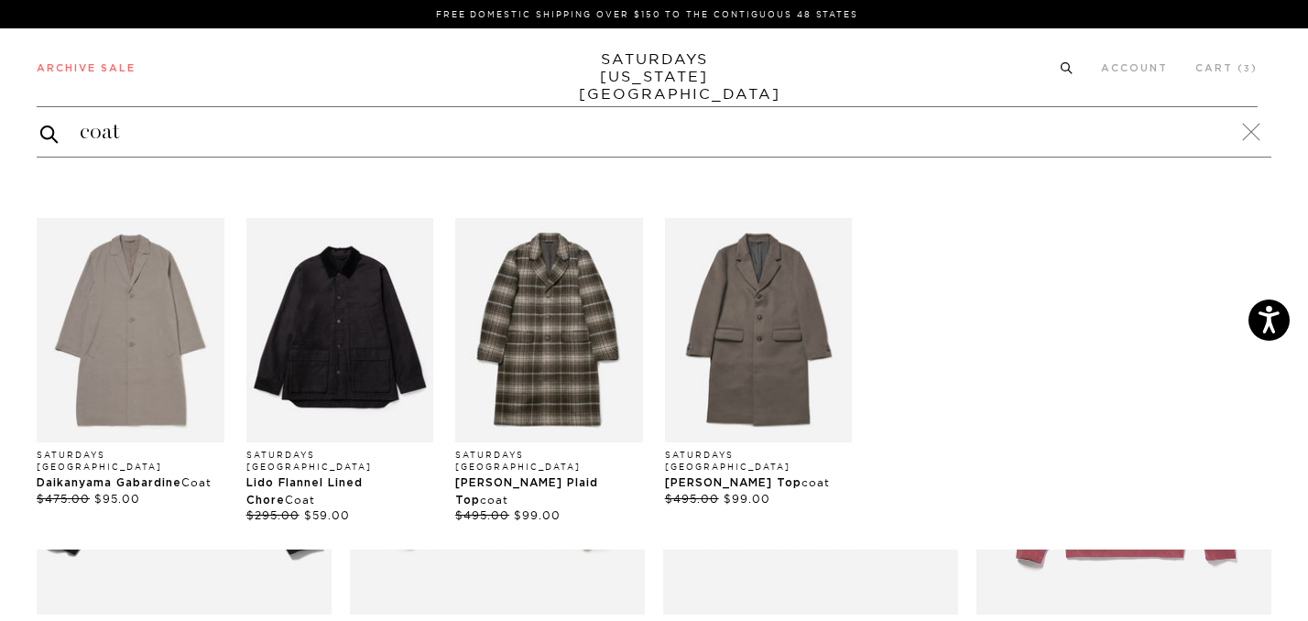
type input "coat"
click at [40, 123] on button "submit" at bounding box center [49, 134] width 18 height 22
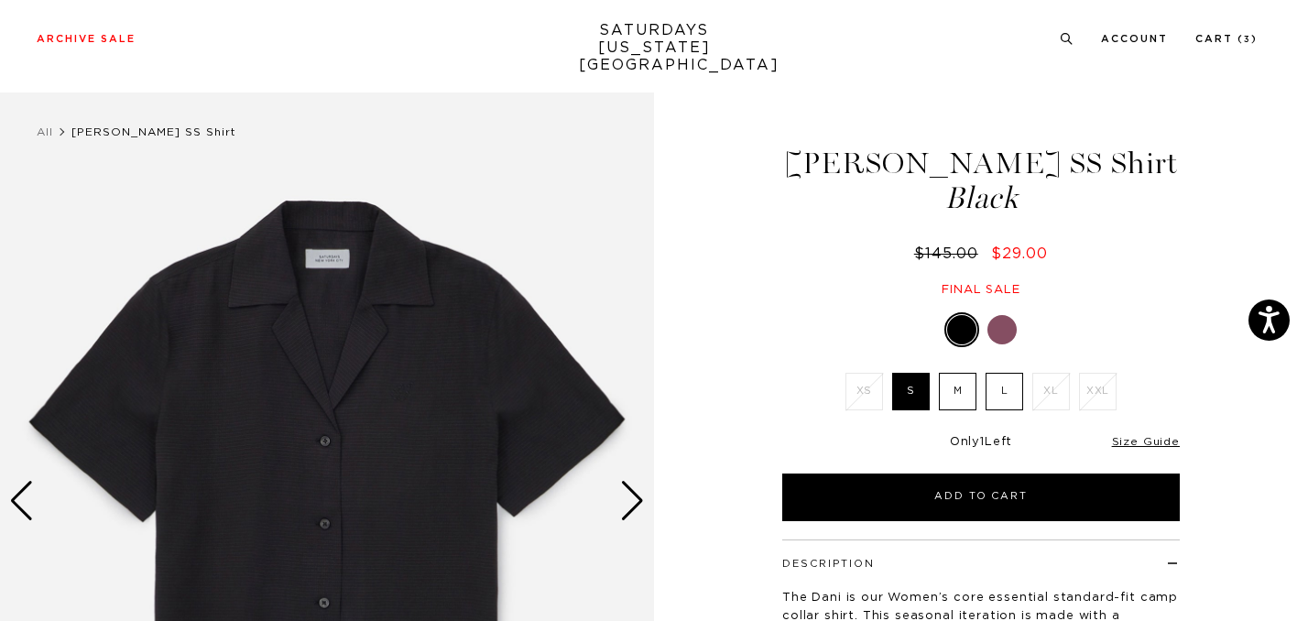
scroll to position [82, 0]
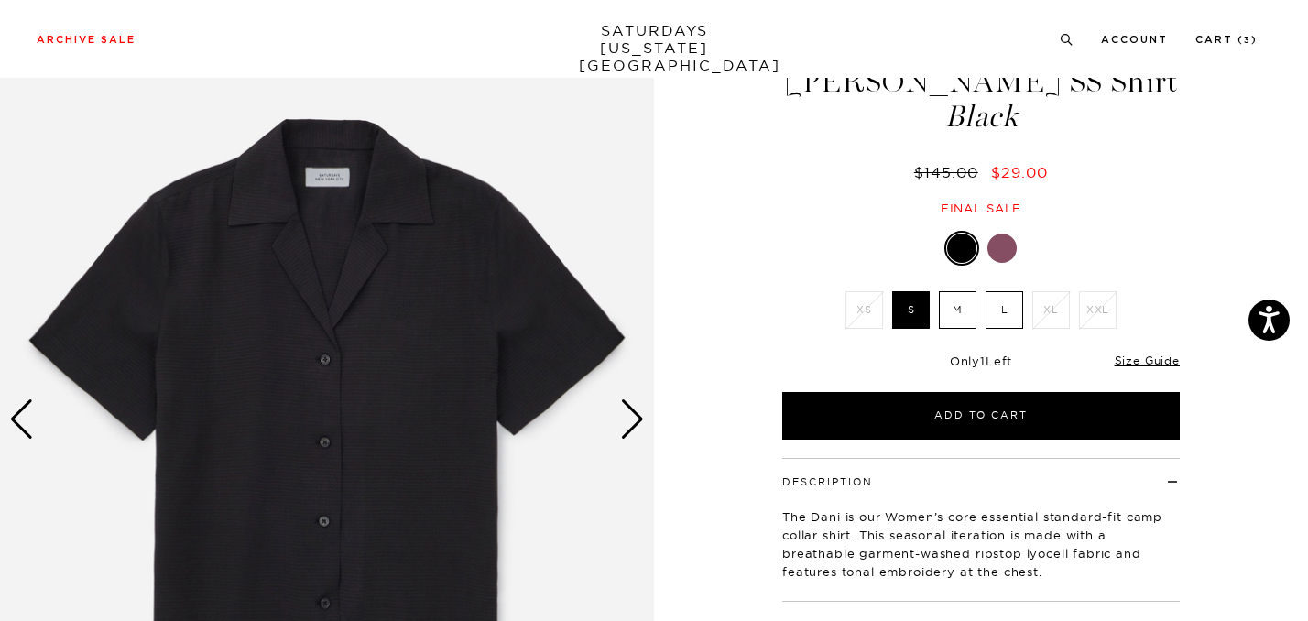
click at [962, 305] on label "M" at bounding box center [958, 310] width 38 height 38
click at [0, 0] on input "M" at bounding box center [0, 0] width 0 height 0
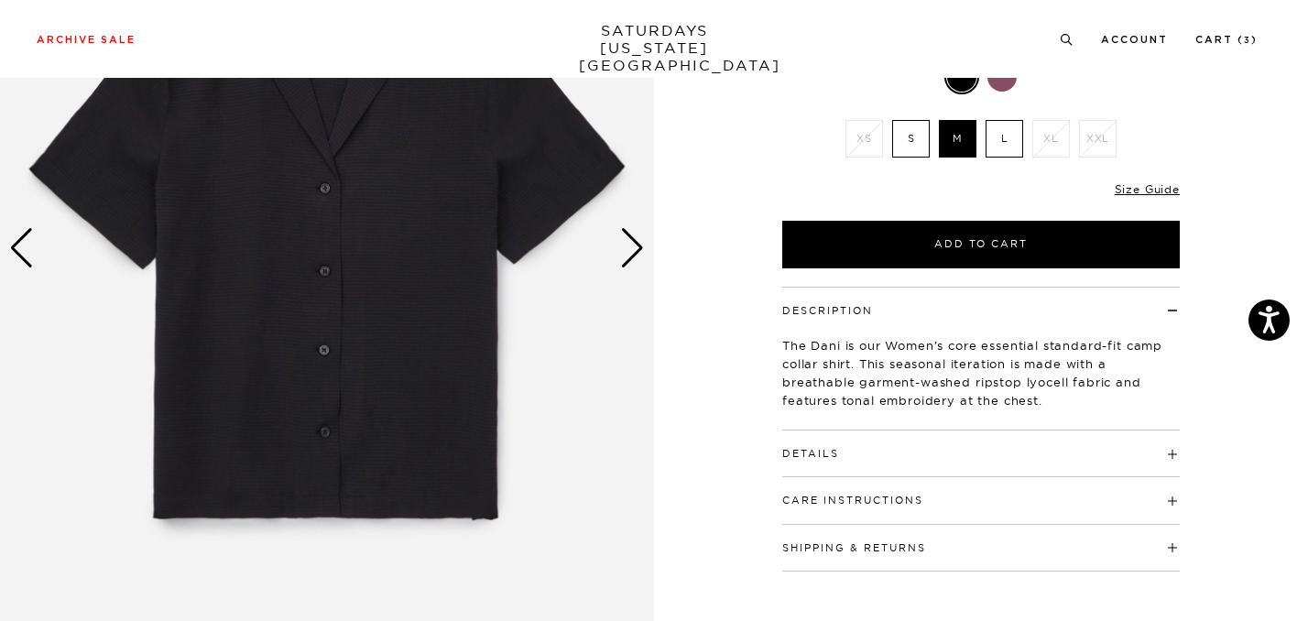
scroll to position [252, 0]
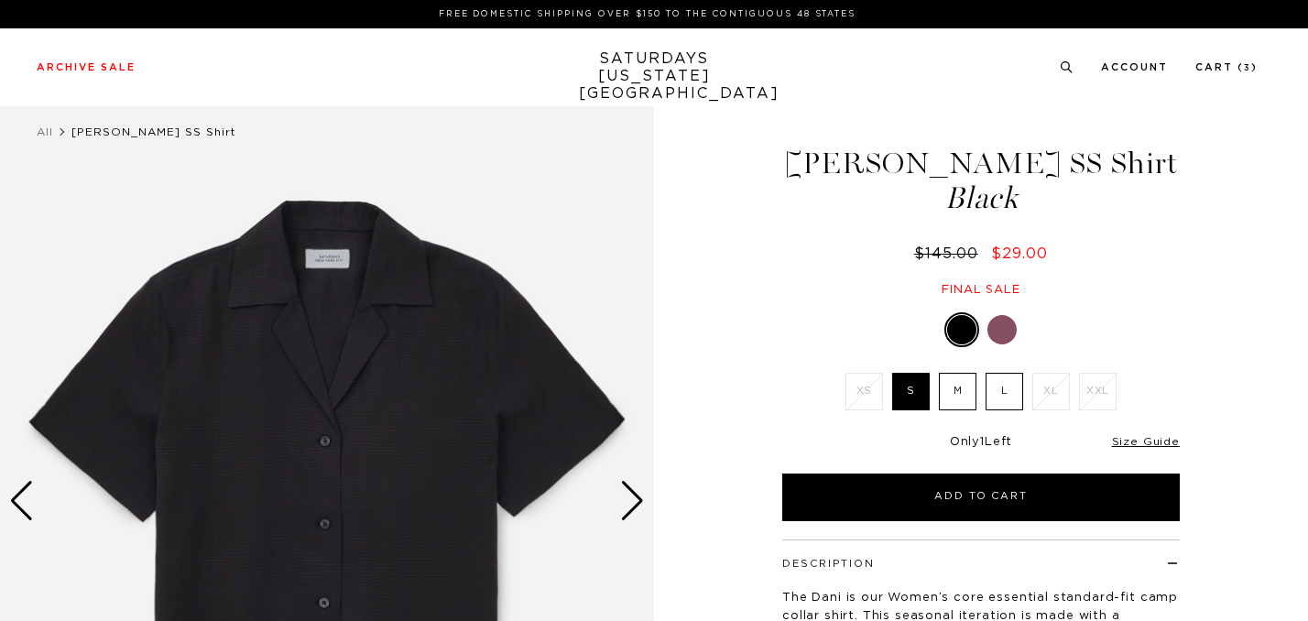
click at [632, 493] on div "Next slide" at bounding box center [632, 501] width 25 height 40
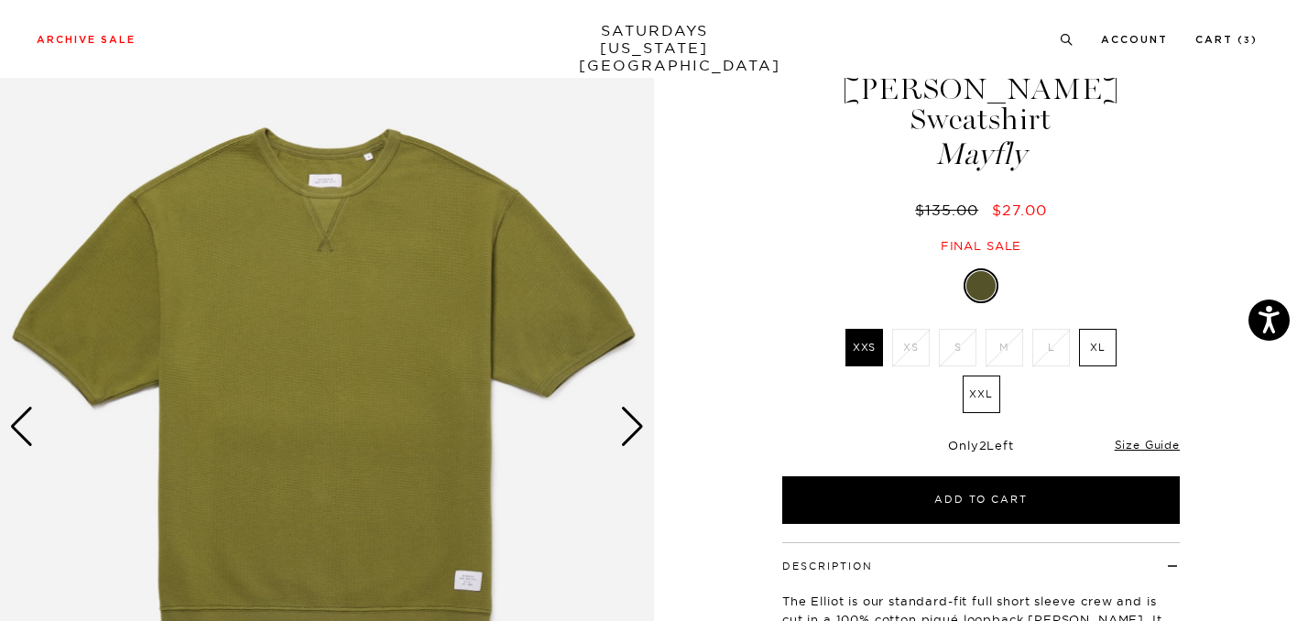
scroll to position [82, 0]
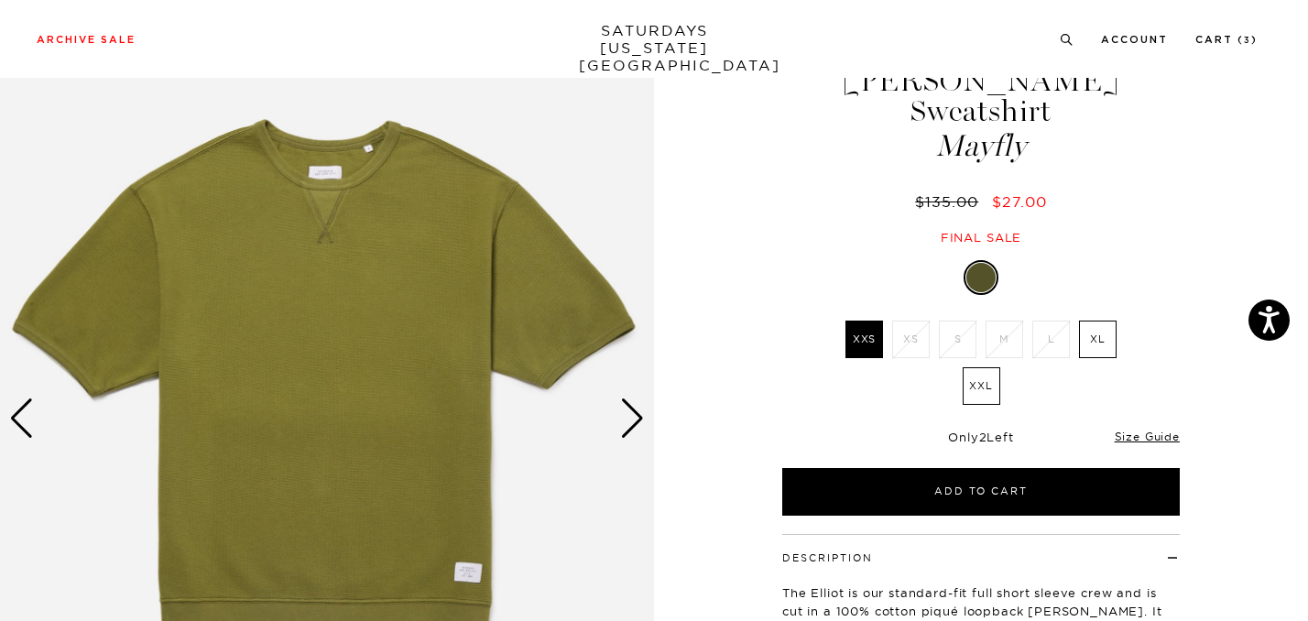
click at [629, 416] on div "Next slide" at bounding box center [632, 418] width 25 height 40
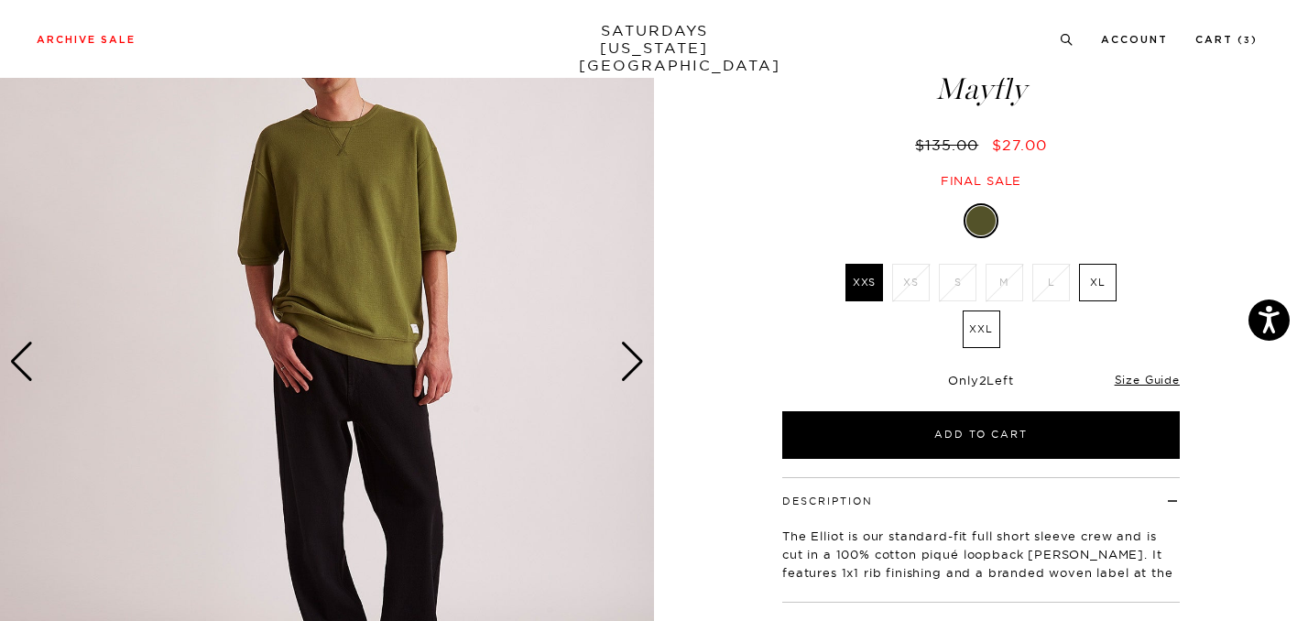
scroll to position [154, 0]
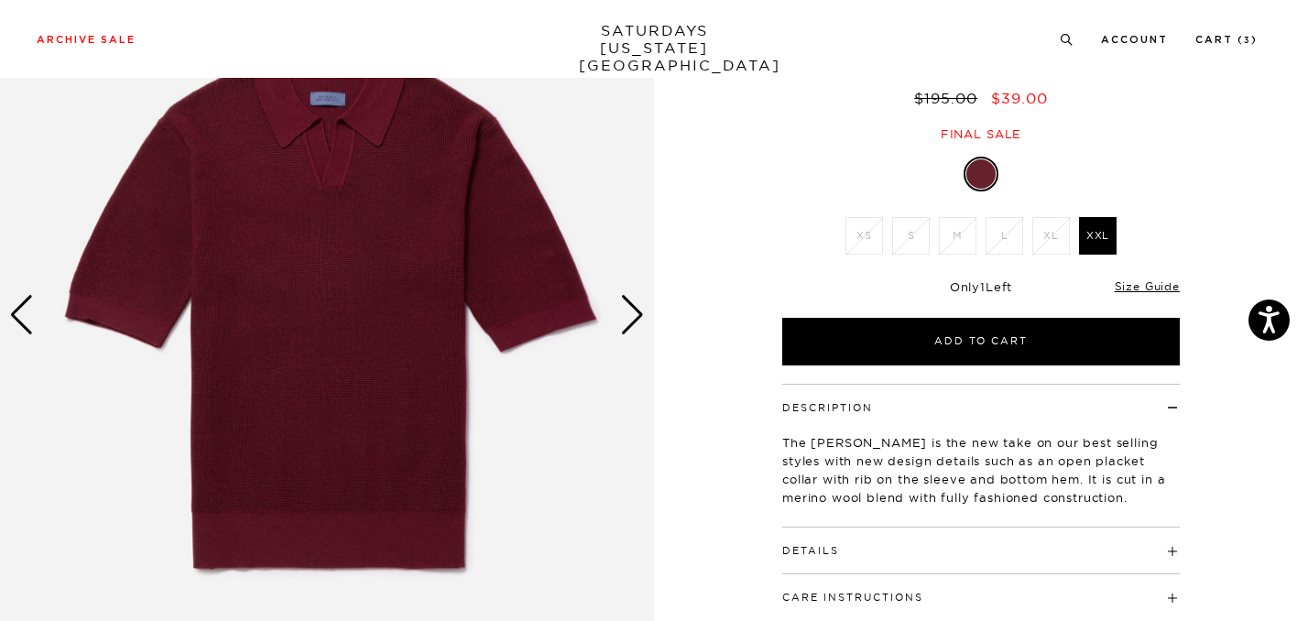
scroll to position [273, 0]
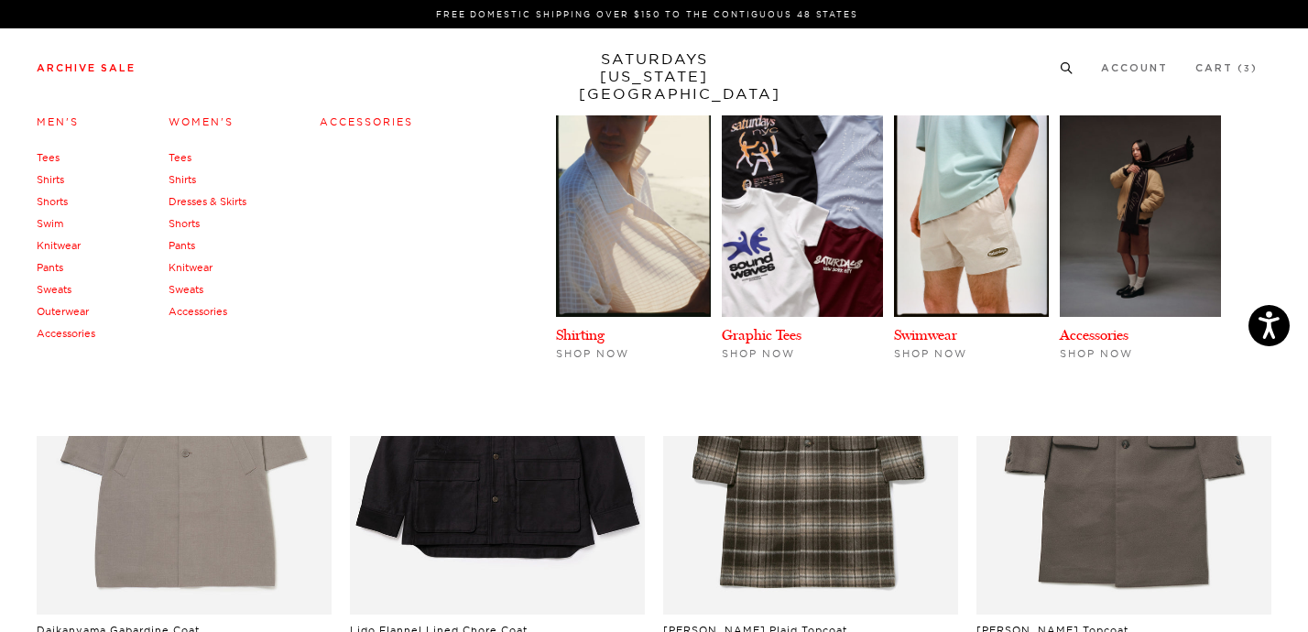
click at [80, 308] on link "Outerwear" at bounding box center [63, 311] width 52 height 13
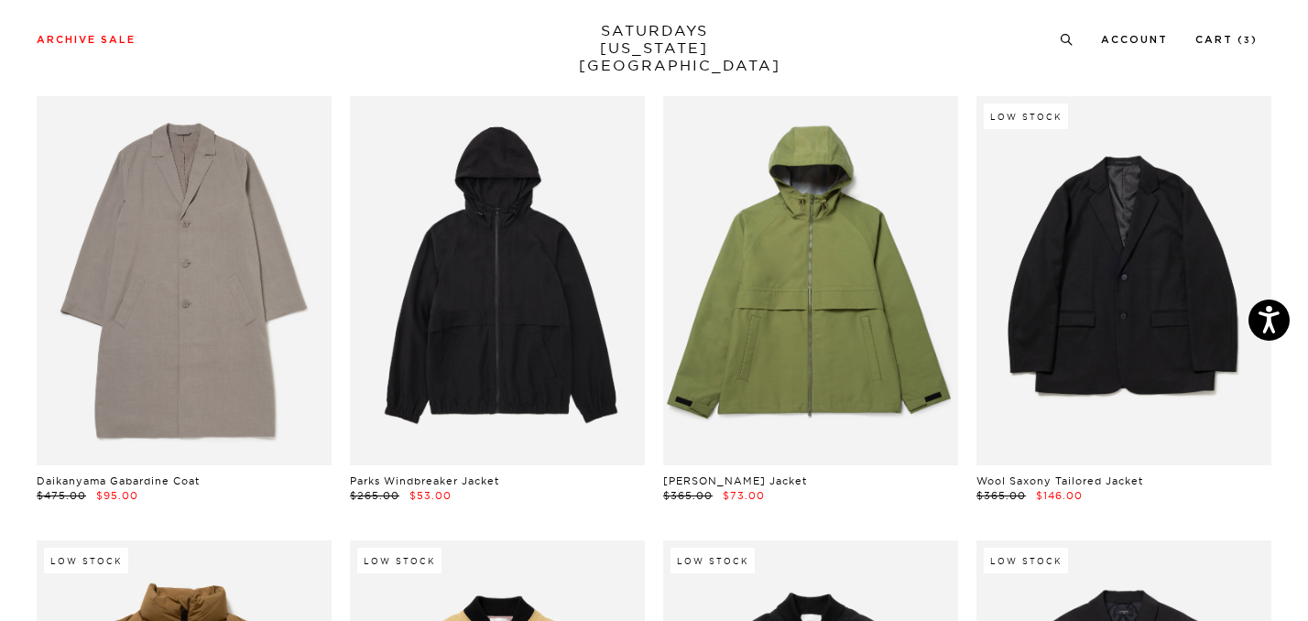
scroll to position [1030, 0]
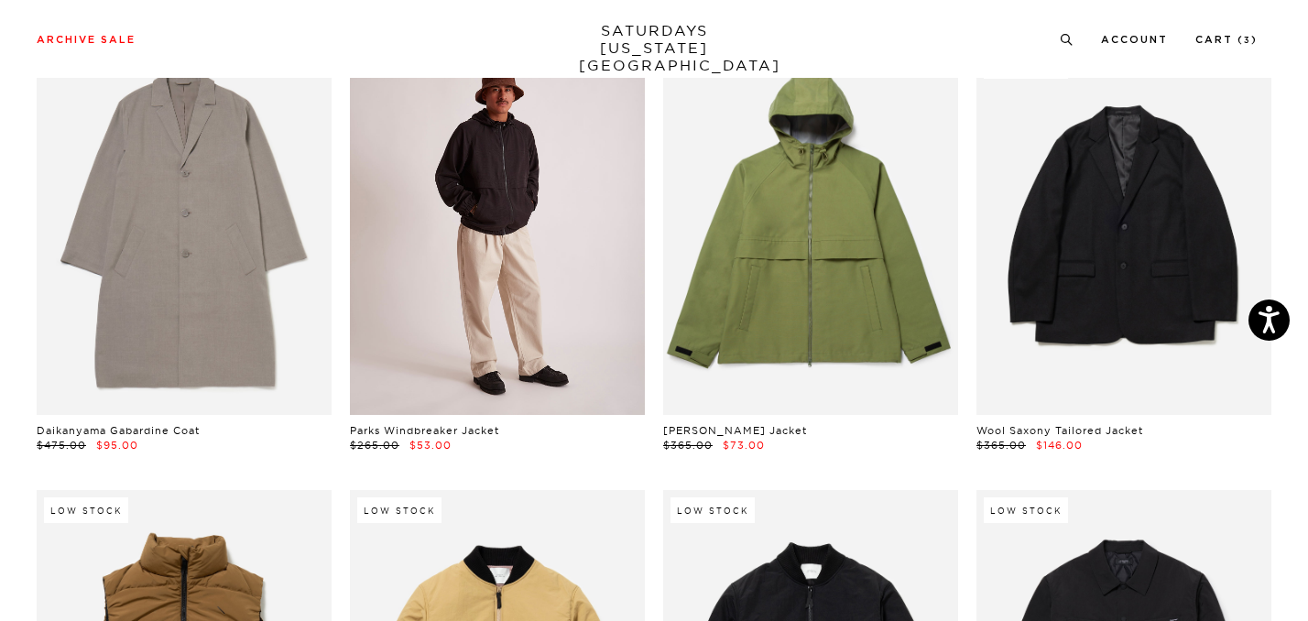
click at [506, 357] on link at bounding box center [497, 230] width 295 height 369
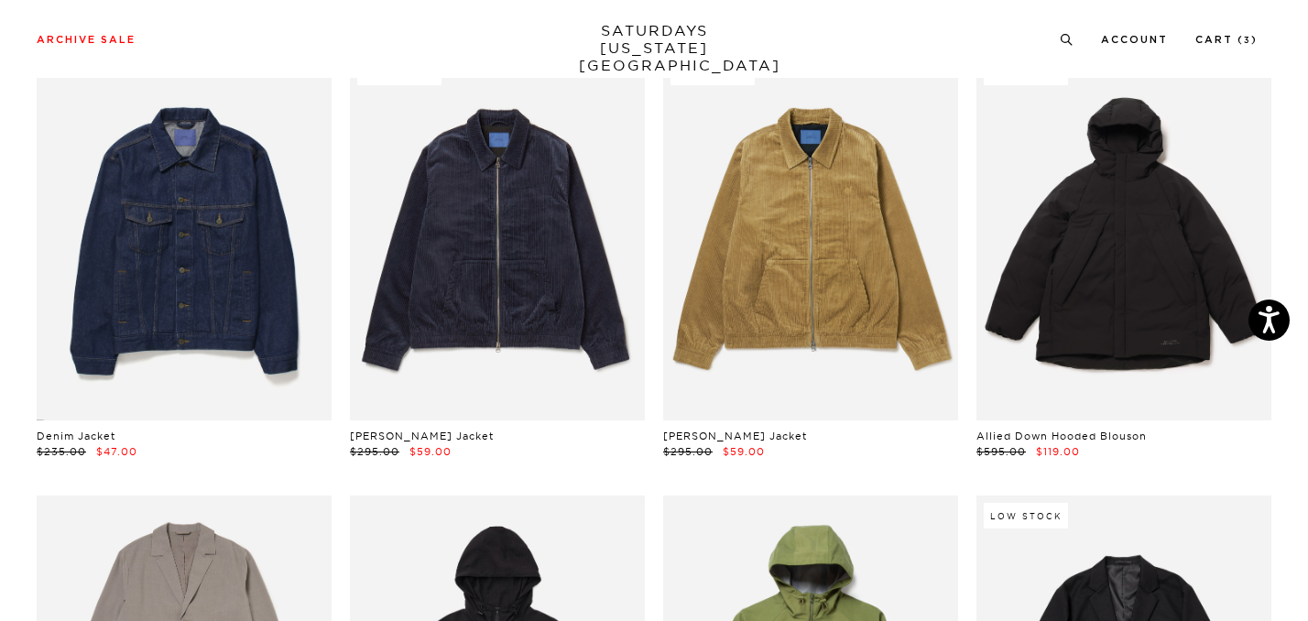
scroll to position [0, 0]
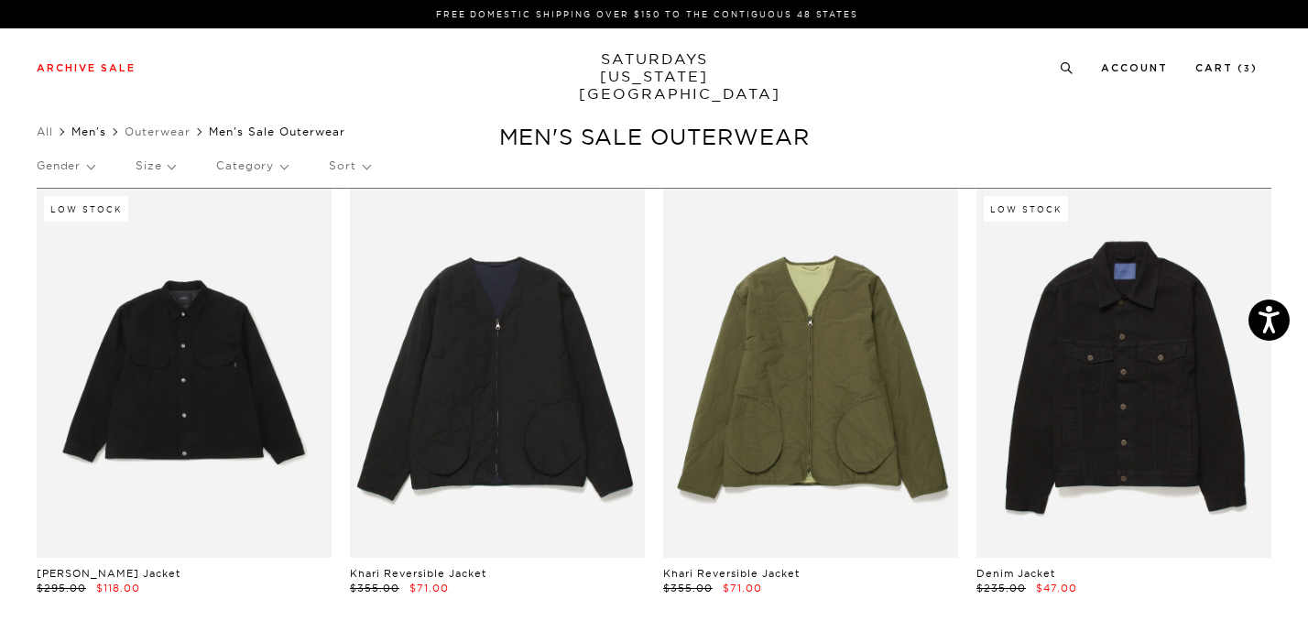
click at [98, 130] on link "Men's" at bounding box center [88, 132] width 35 height 14
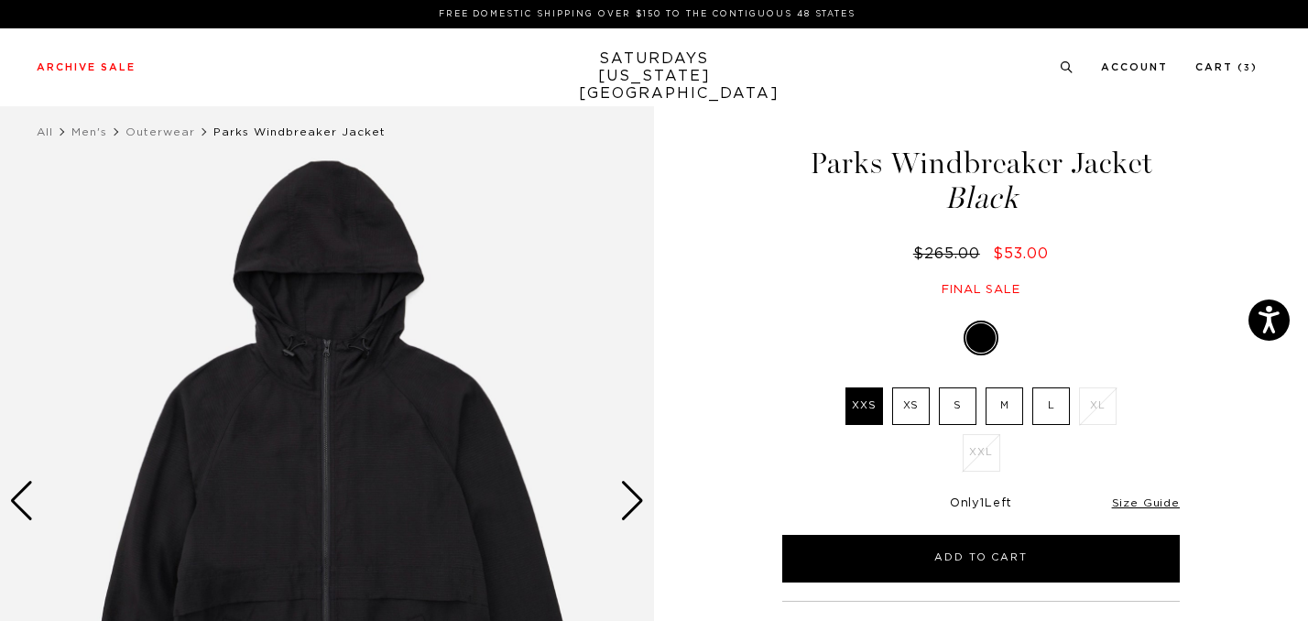
click at [1001, 397] on label "M" at bounding box center [1004, 406] width 38 height 38
click at [0, 0] on input "M" at bounding box center [0, 0] width 0 height 0
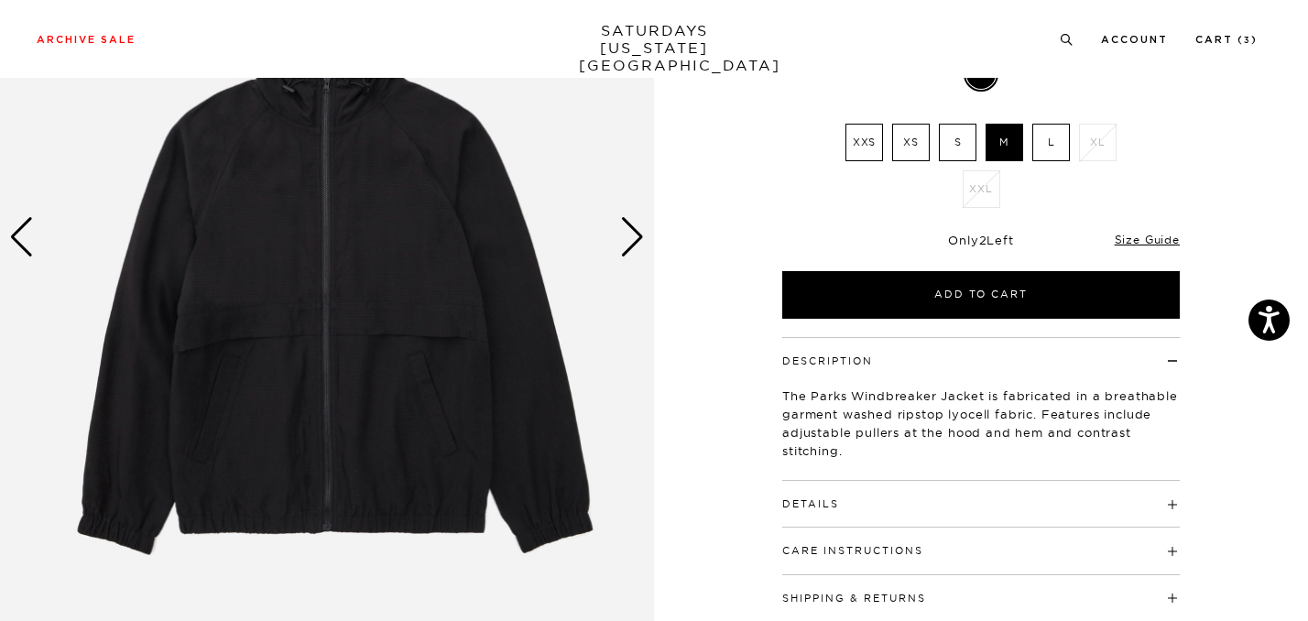
scroll to position [256, 0]
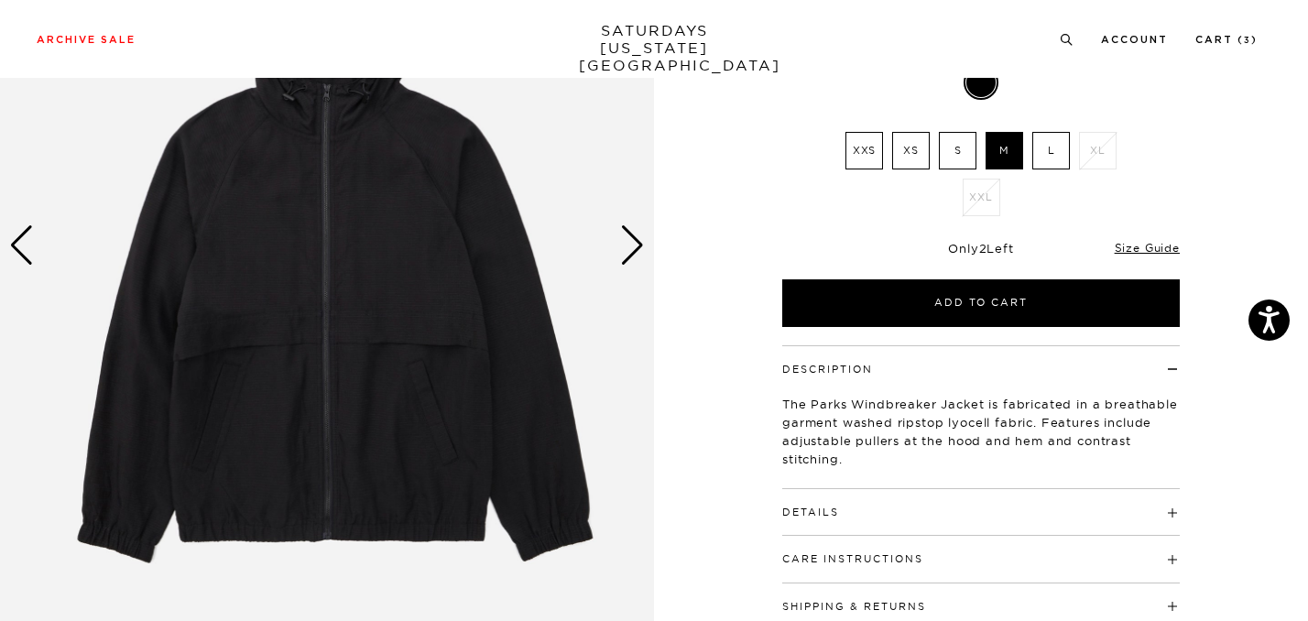
click at [655, 248] on div "1 / 5" at bounding box center [654, 246] width 1308 height 818
click at [631, 248] on div "Next slide" at bounding box center [632, 245] width 25 height 40
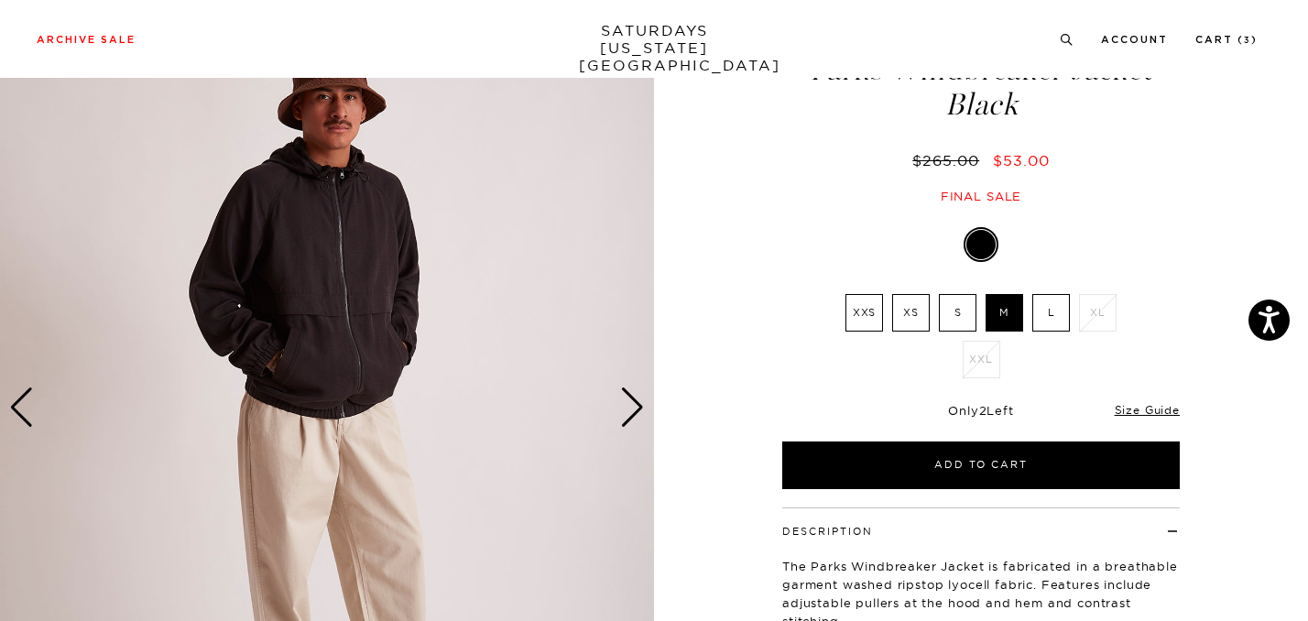
scroll to position [89, 0]
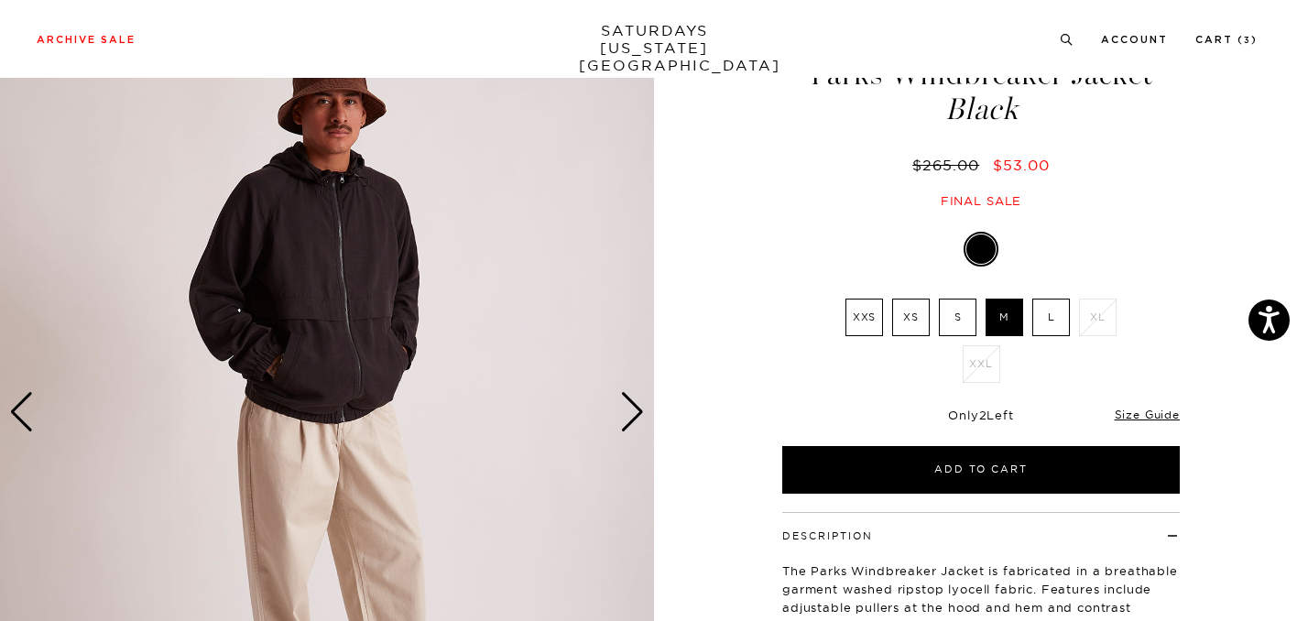
click at [631, 428] on div "Next slide" at bounding box center [632, 412] width 25 height 40
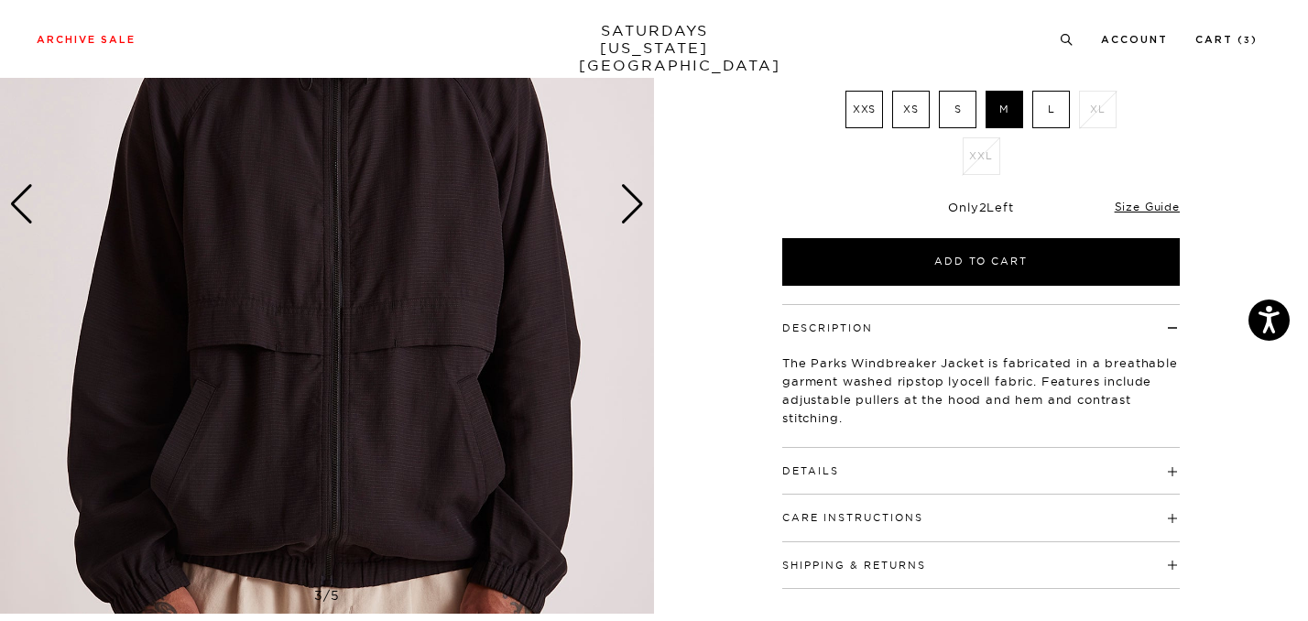
scroll to position [299, 0]
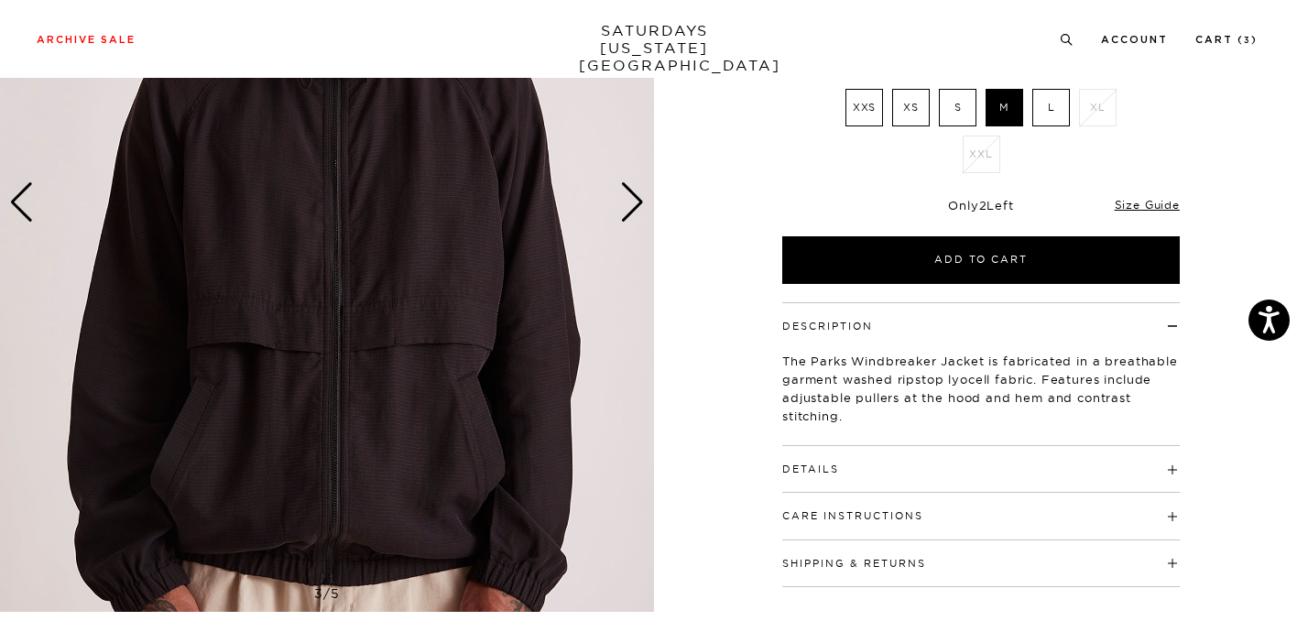
click at [970, 447] on h4 "Details" at bounding box center [980, 461] width 397 height 30
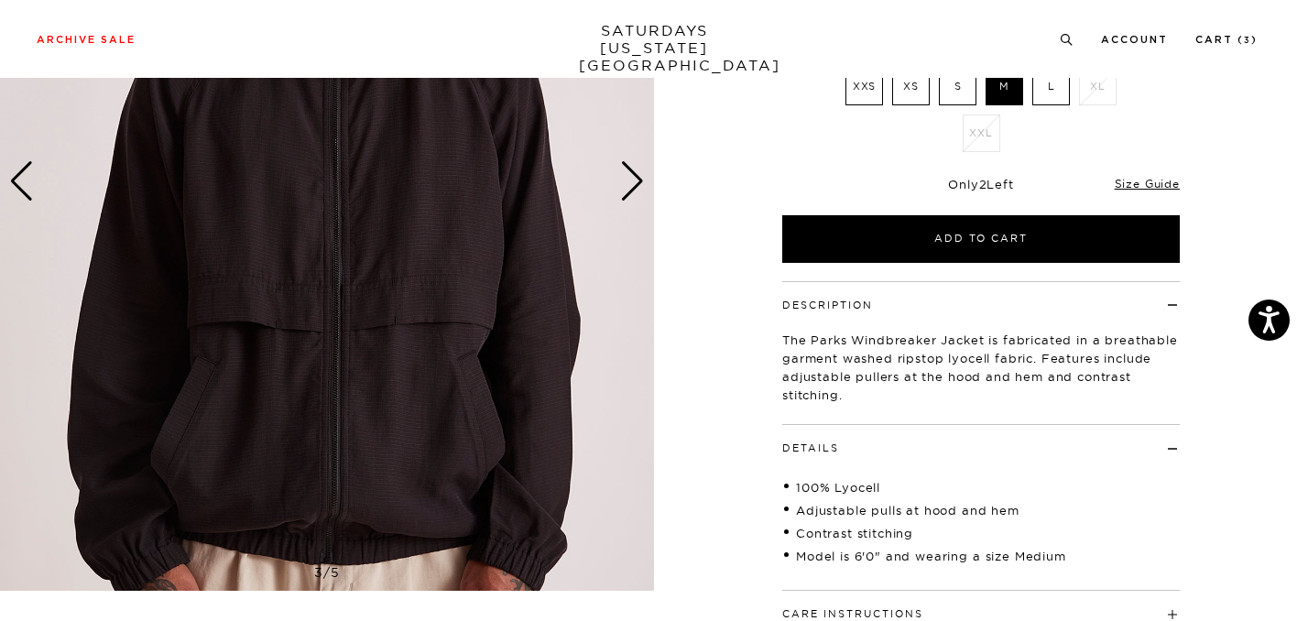
scroll to position [321, 0]
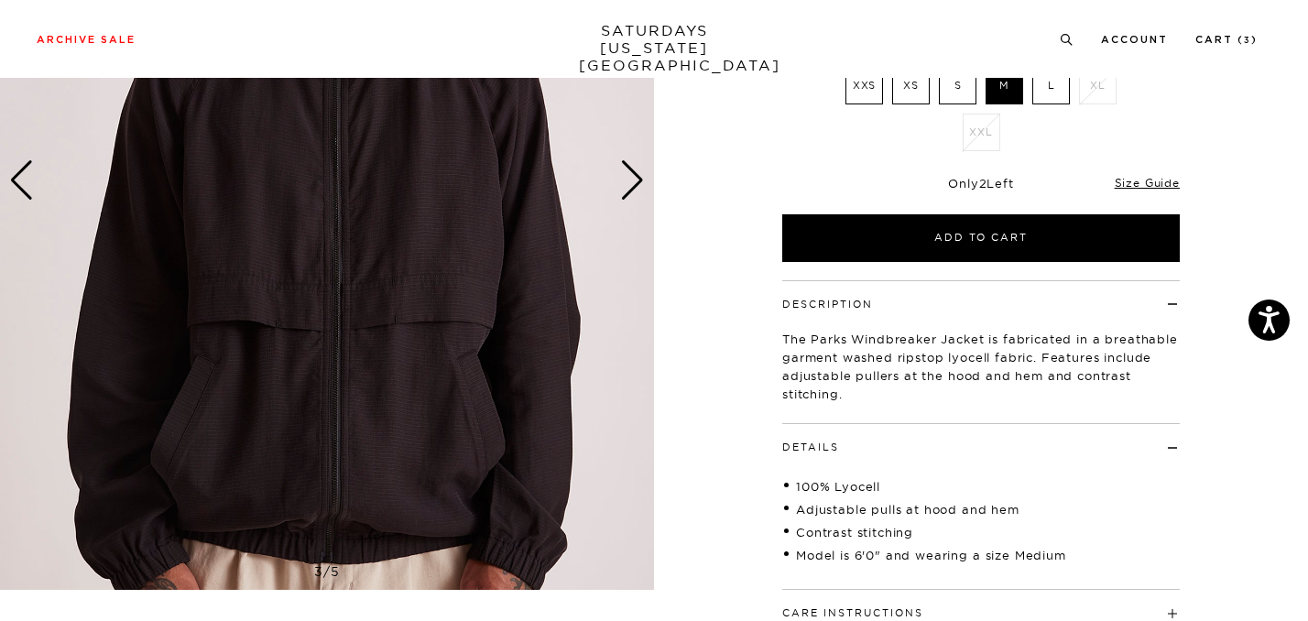
click at [968, 440] on h4 "Details" at bounding box center [980, 439] width 397 height 30
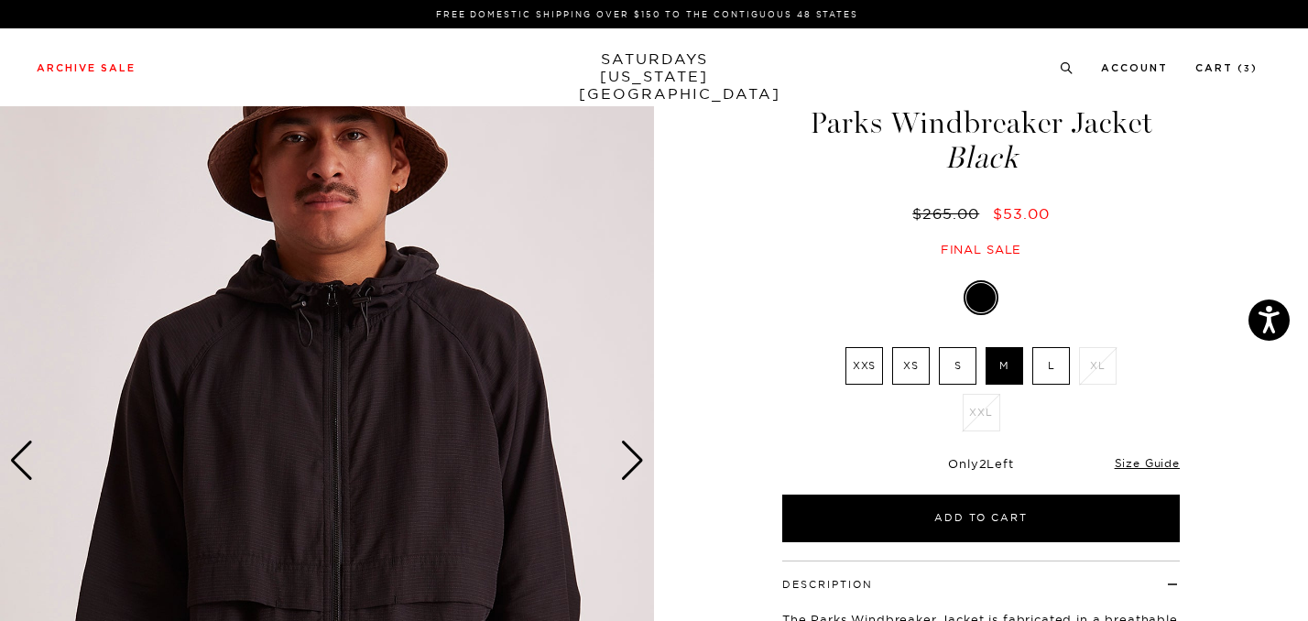
scroll to position [46, 0]
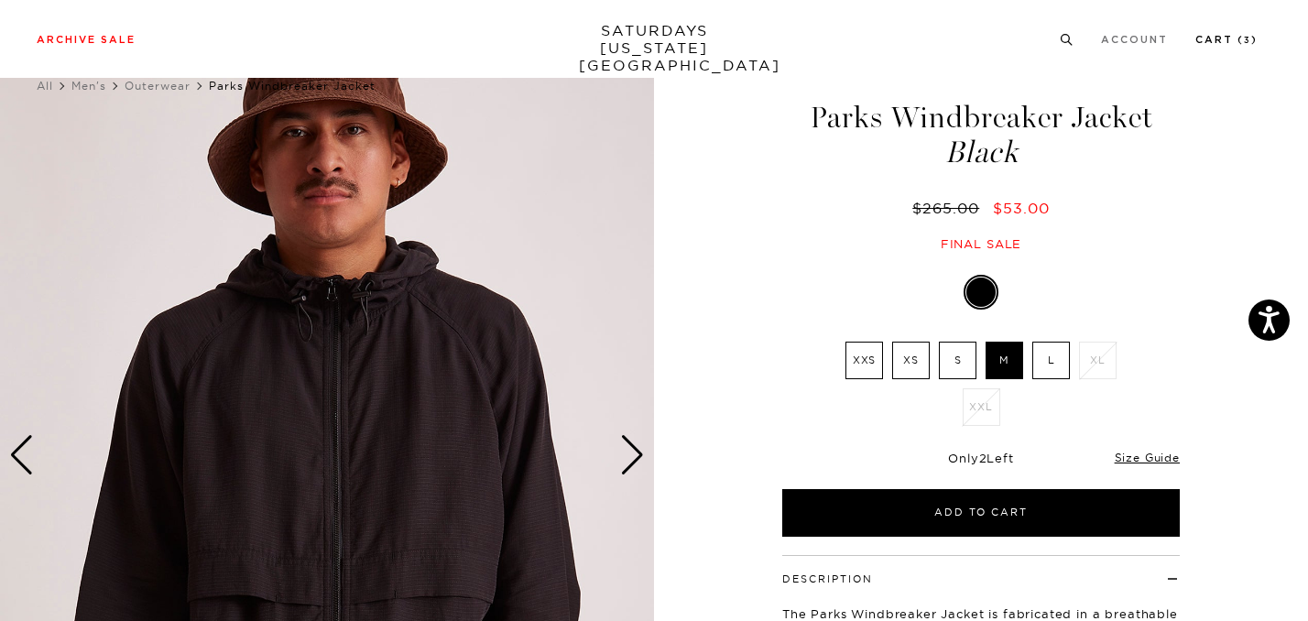
click at [1239, 40] on link "Cart ( 3 )" at bounding box center [1226, 40] width 62 height 10
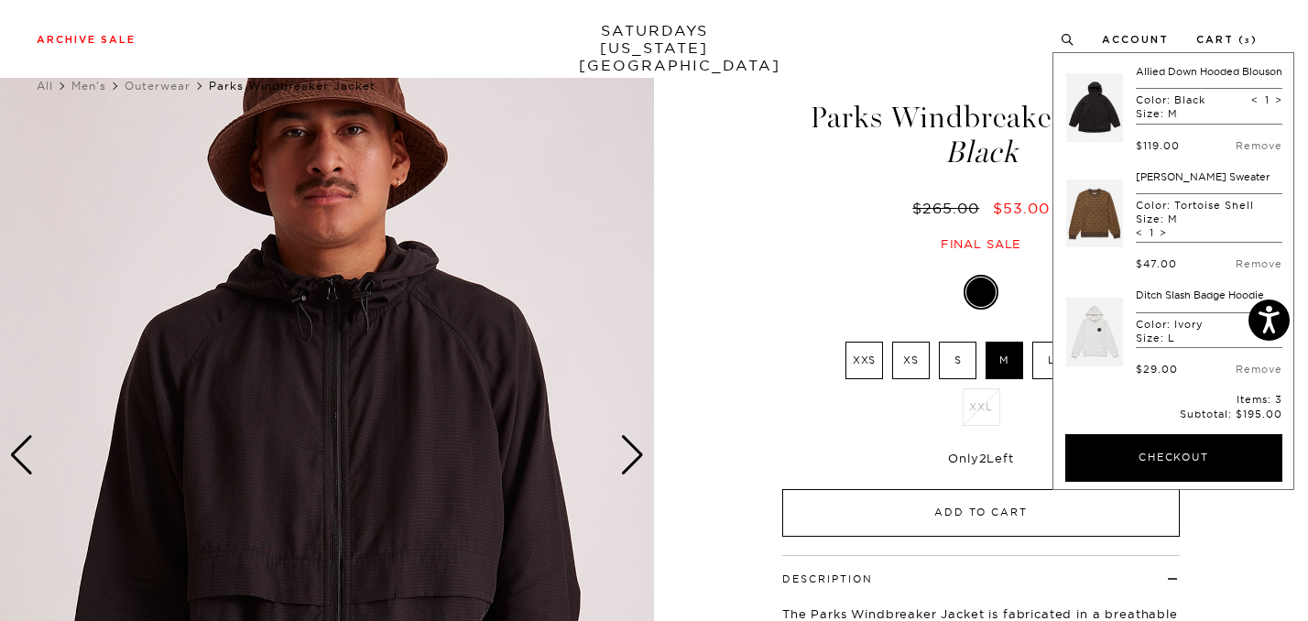
click at [872, 526] on button "Add to Cart" at bounding box center [980, 513] width 397 height 48
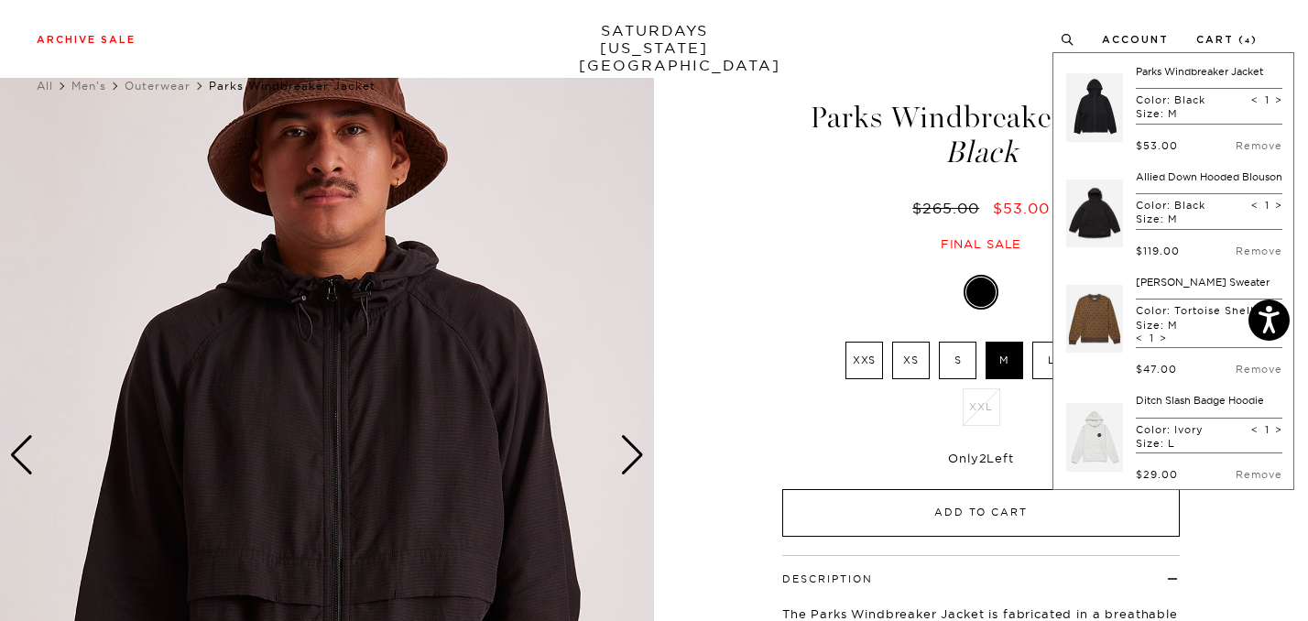
scroll to position [107, 0]
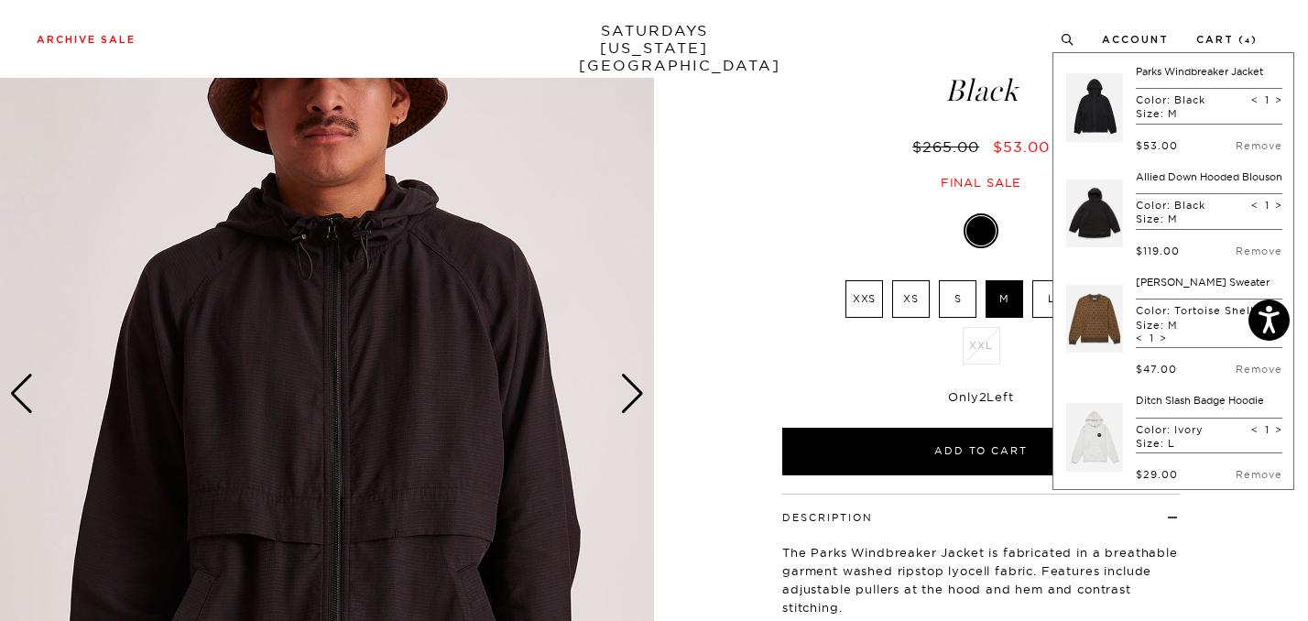
click at [752, 334] on div "Black XXS XS S M L XL XXL SELECT A SIZE XXS XS S M L XL XXL S" at bounding box center [981, 345] width 458 height 259
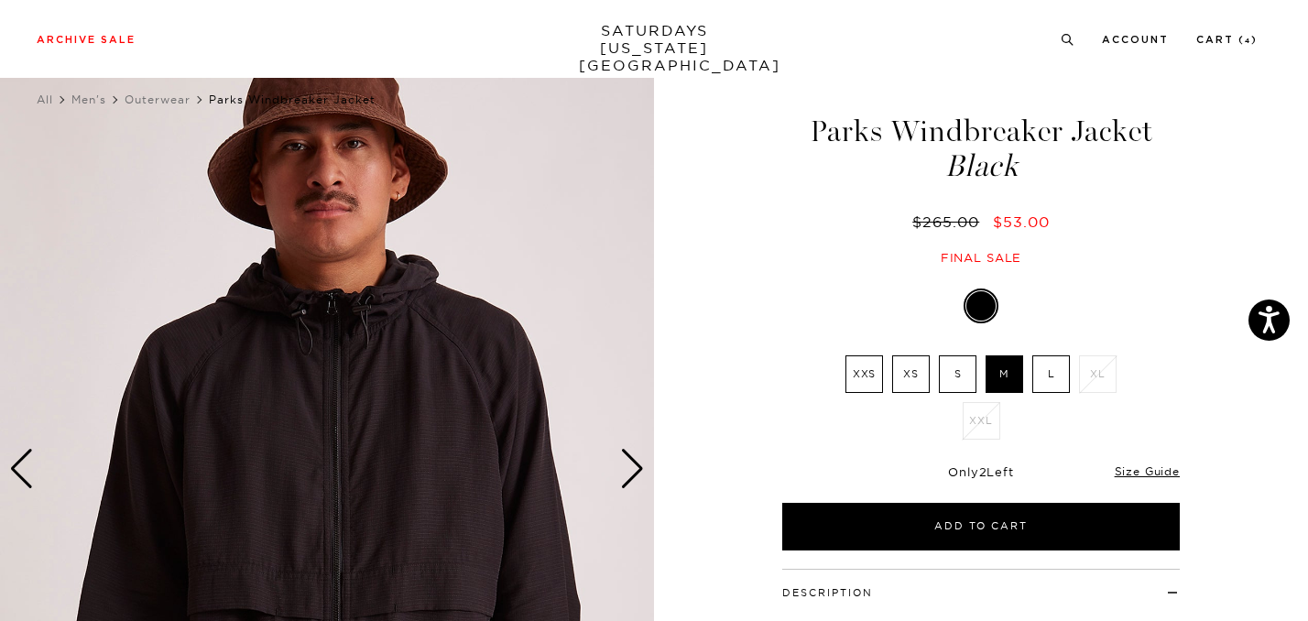
scroll to position [0, 0]
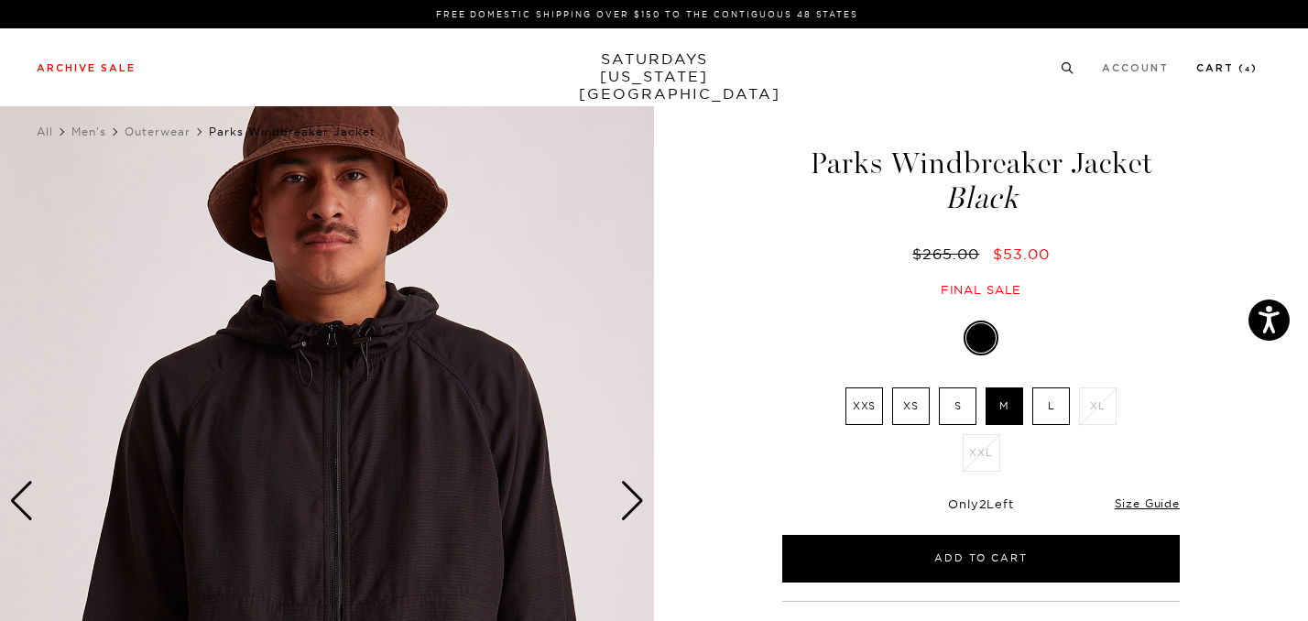
click at [1239, 107] on div "3 / 5" at bounding box center [654, 501] width 1308 height 818
click at [1091, 75] on ul "USA Account Cart ( 4 )" at bounding box center [1159, 67] width 197 height 16
click at [1074, 72] on icon at bounding box center [1068, 68] width 14 height 12
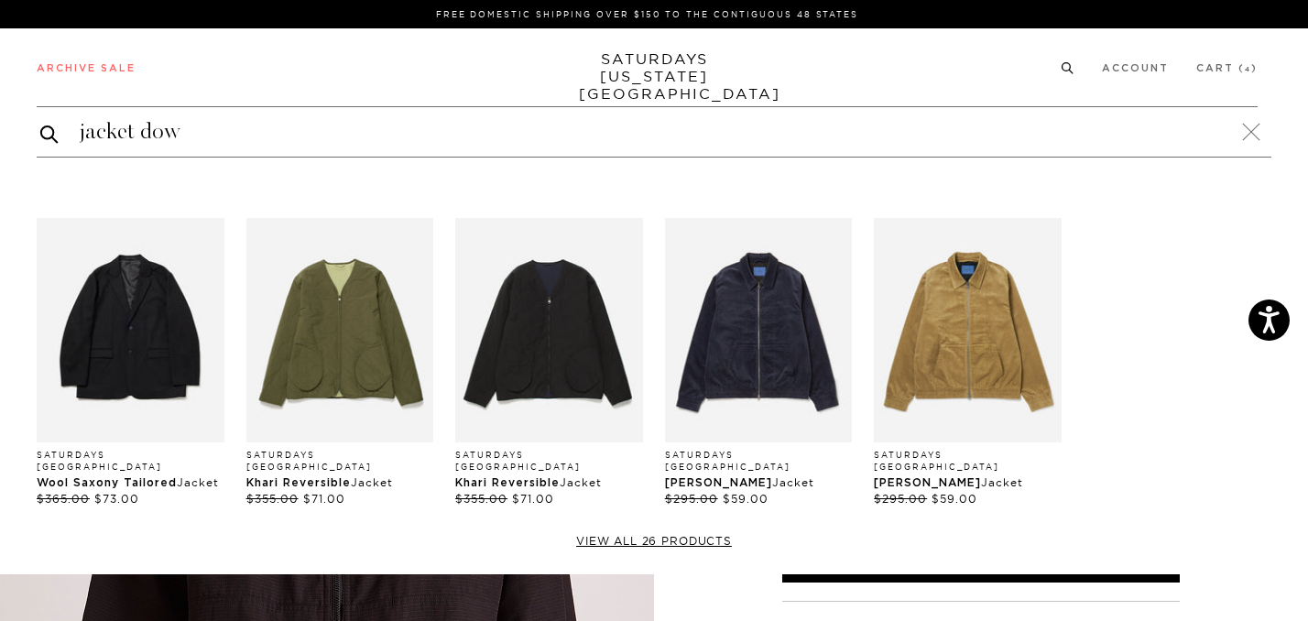
type input "jacket down"
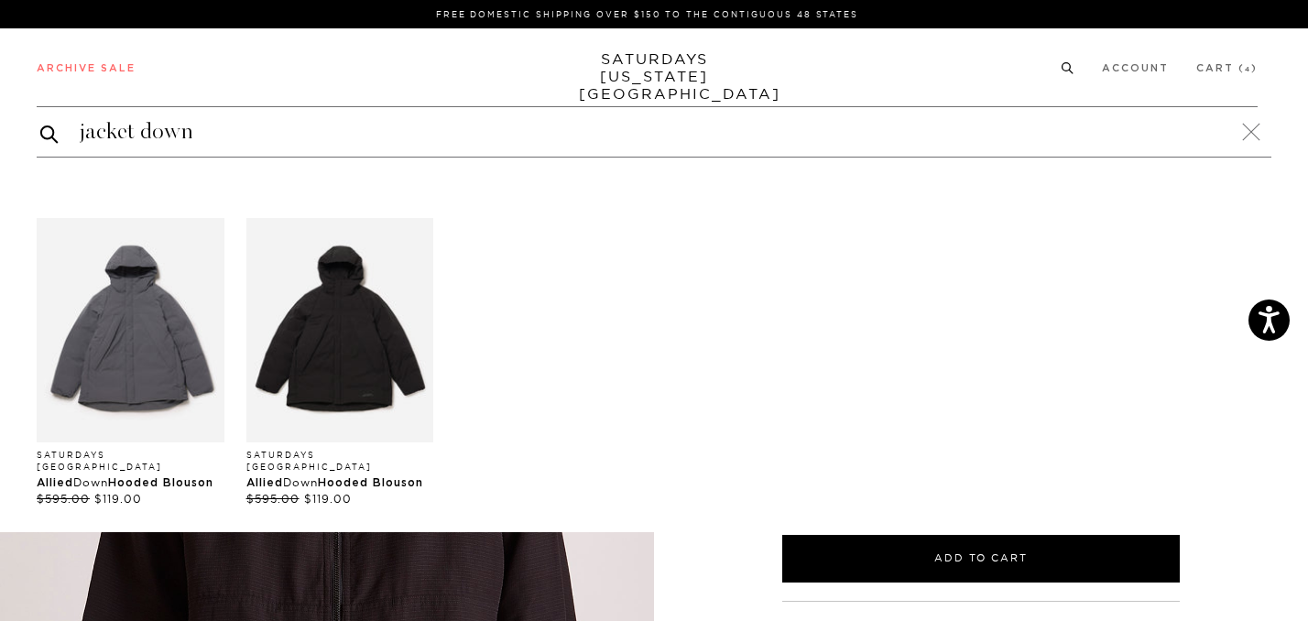
click at [378, 474] on div "Allied Down Hooded Blouson" at bounding box center [340, 482] width 188 height 16
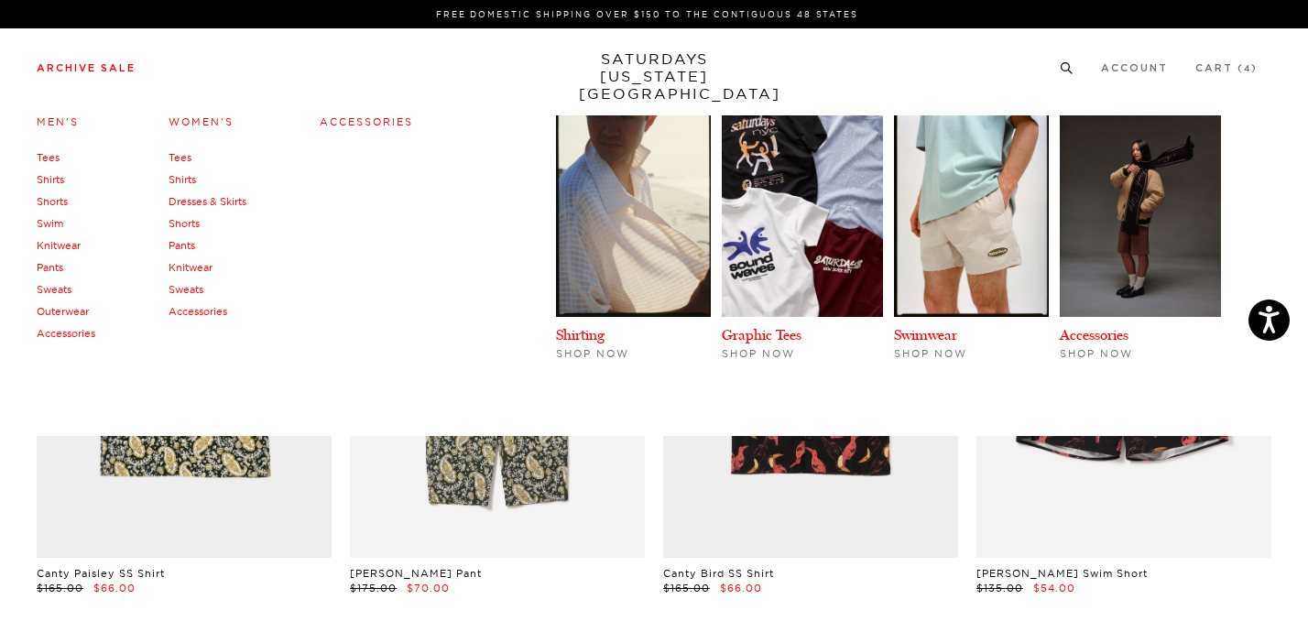
click at [59, 200] on link "Shorts" at bounding box center [52, 201] width 31 height 13
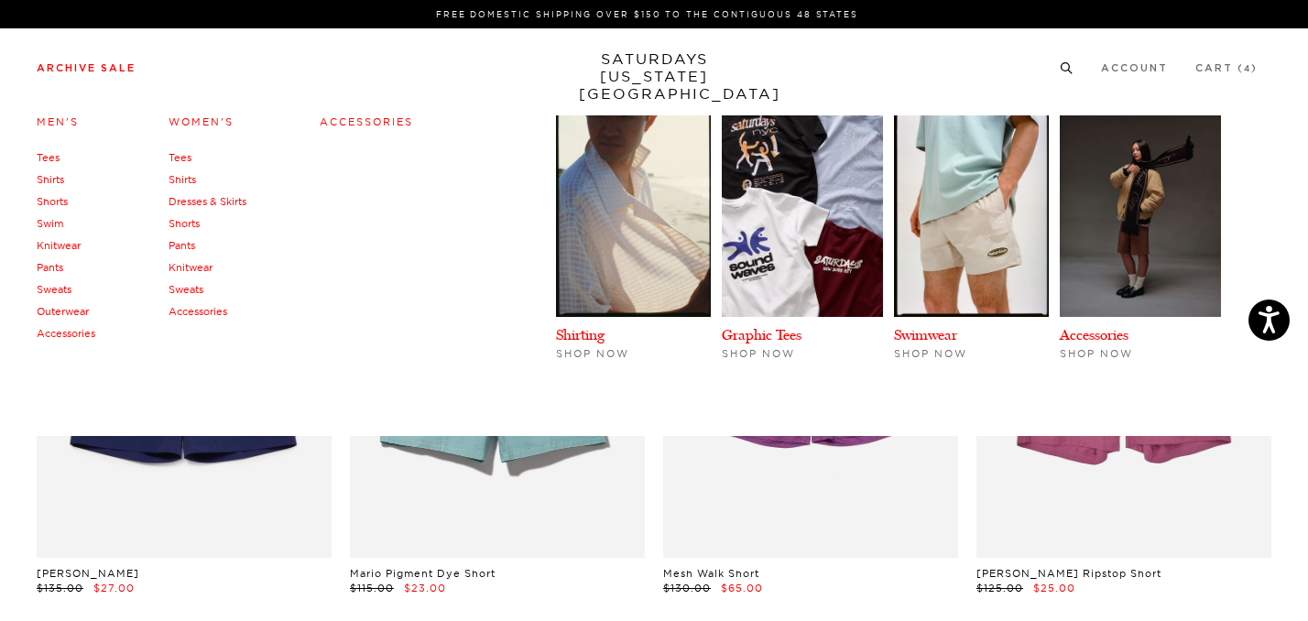
click at [58, 158] on link "Tees" at bounding box center [48, 157] width 23 height 13
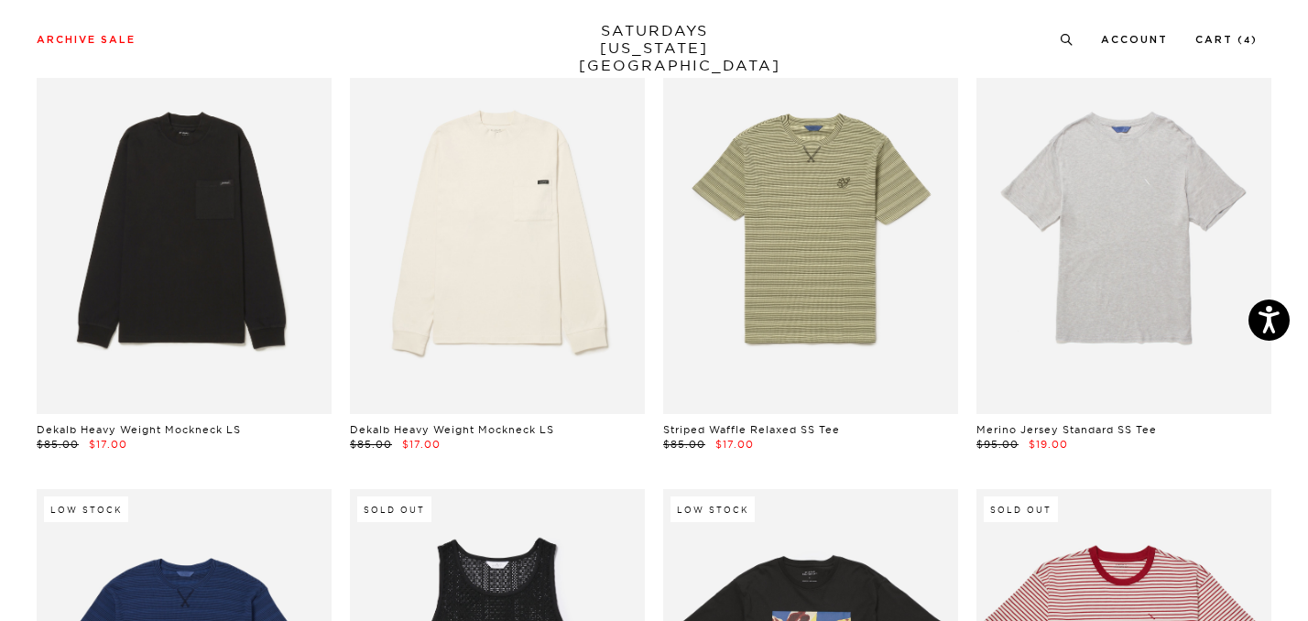
scroll to position [126, 0]
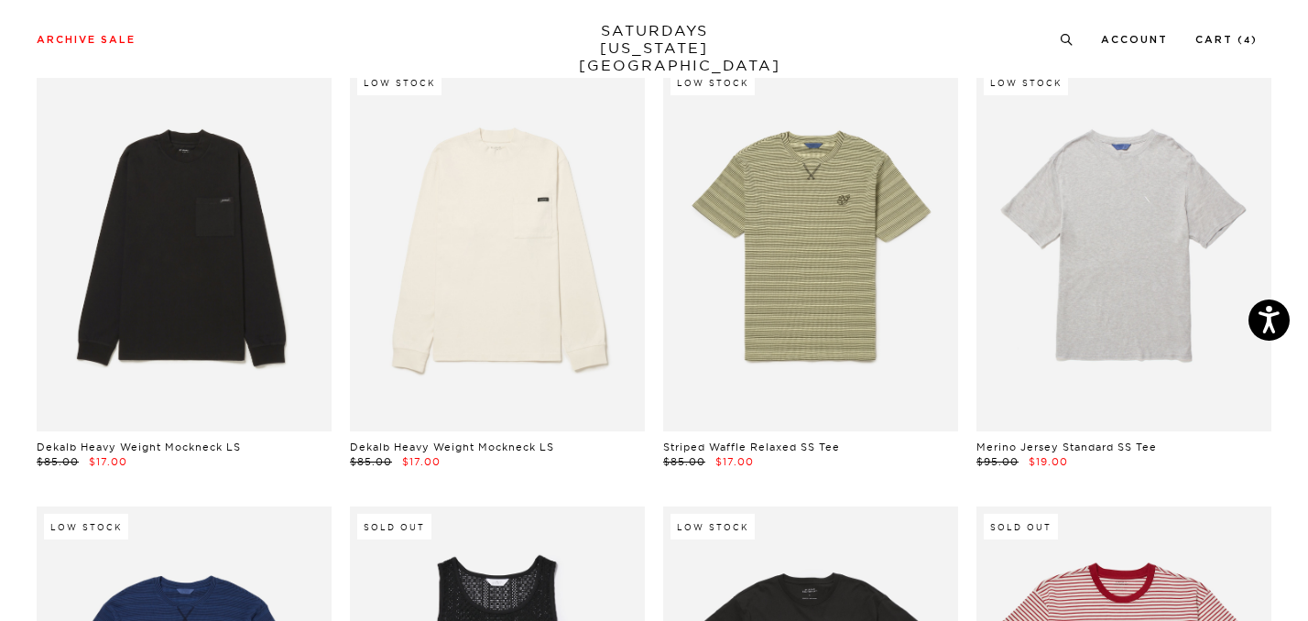
click at [770, 446] on link "Striped Waffle Relaxed SS Tee" at bounding box center [751, 447] width 177 height 13
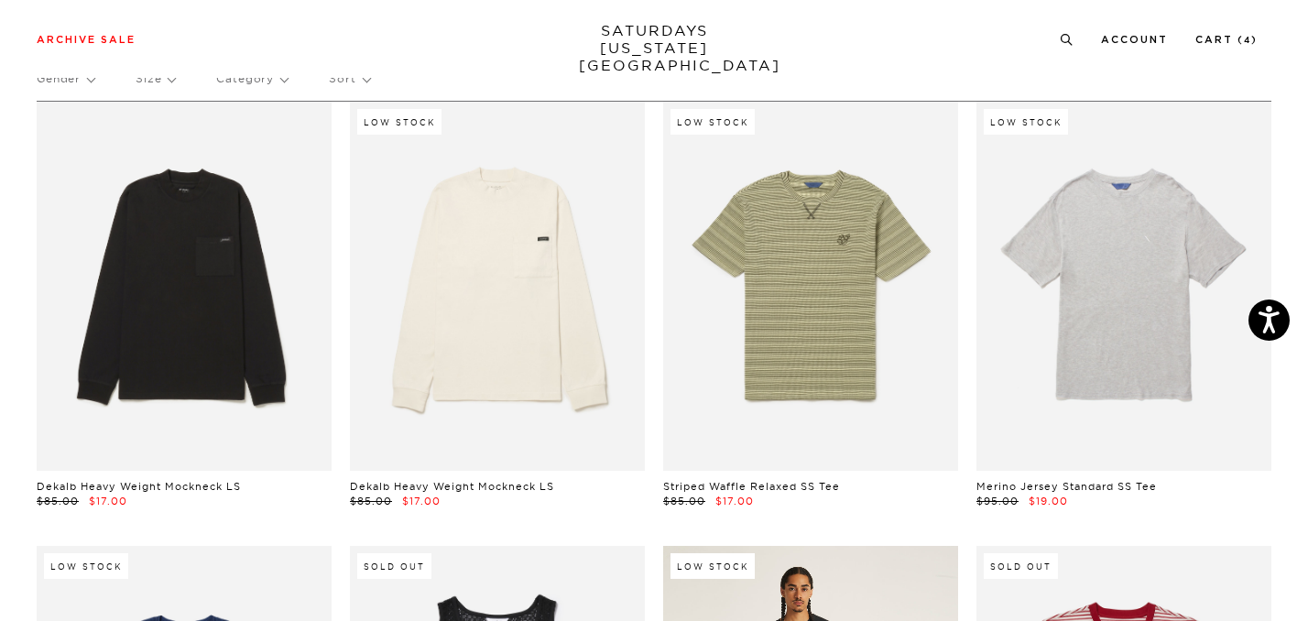
scroll to position [86, 0]
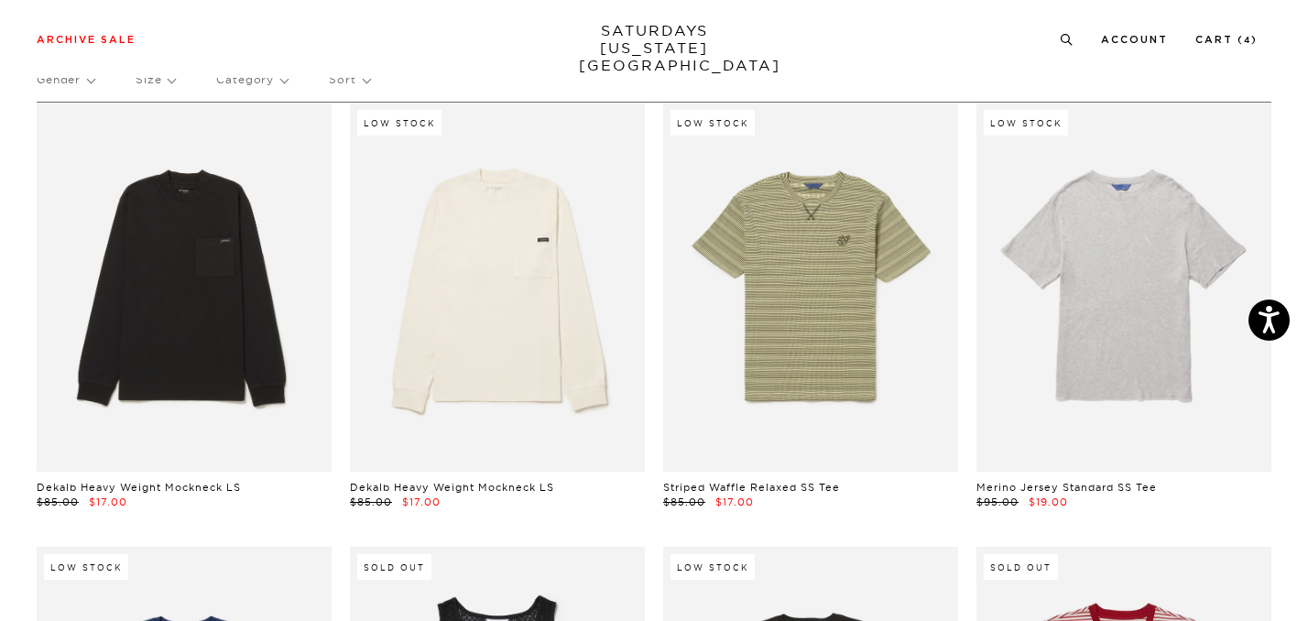
click at [1058, 488] on link "Merino Jersey Standard SS Tee" at bounding box center [1066, 487] width 180 height 13
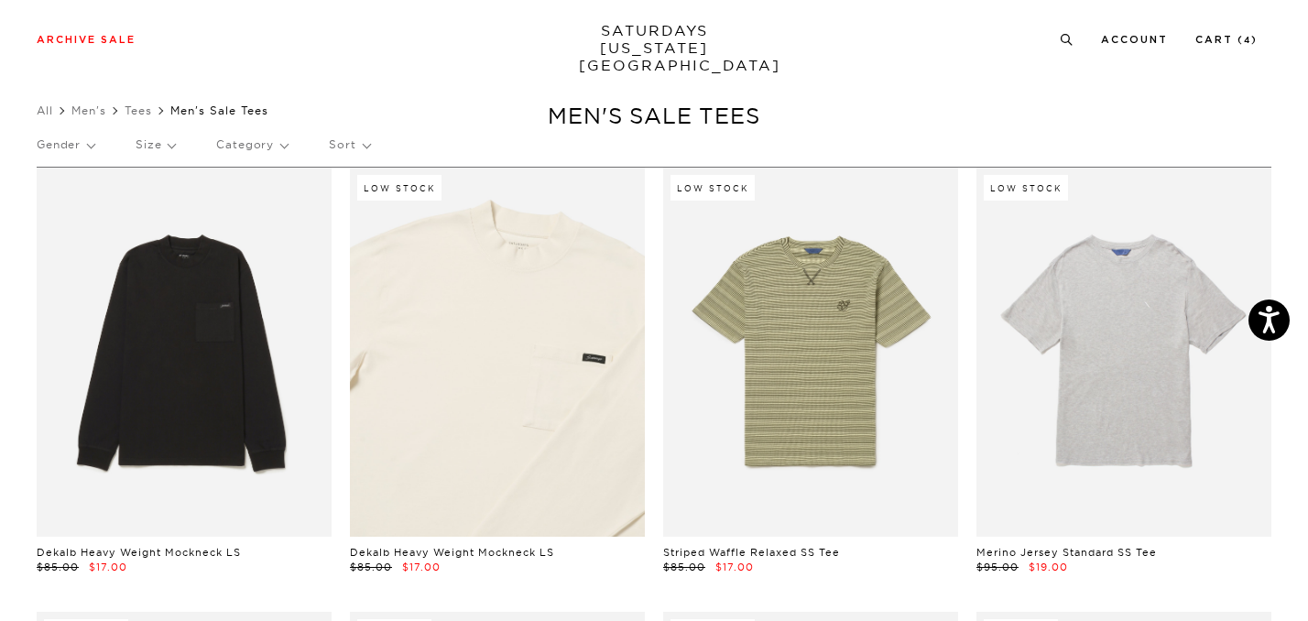
scroll to position [16, 0]
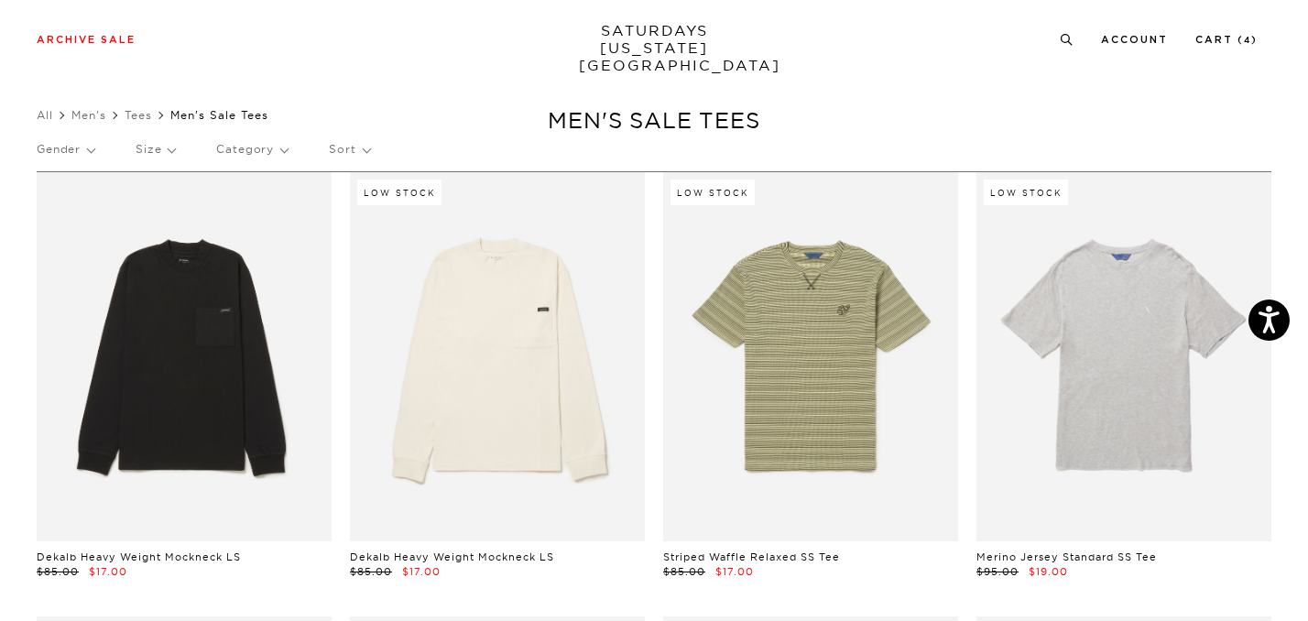
click at [343, 158] on p "Sort" at bounding box center [349, 149] width 40 height 42
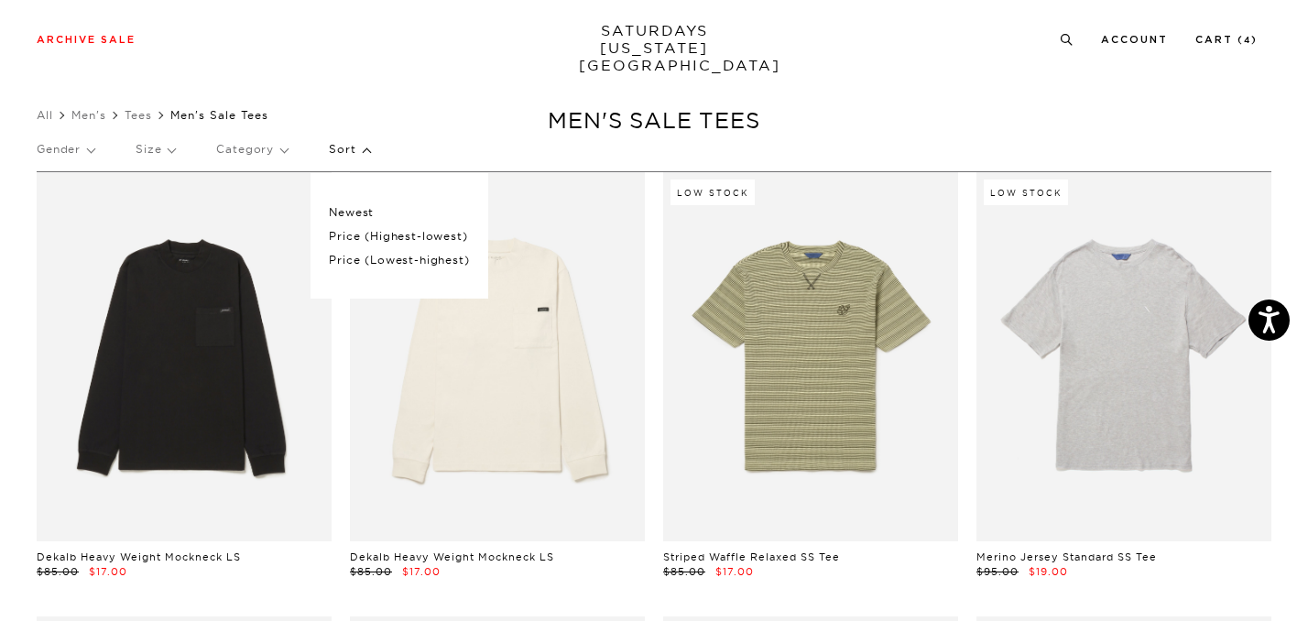
click at [345, 147] on p "Sort" at bounding box center [349, 149] width 40 height 42
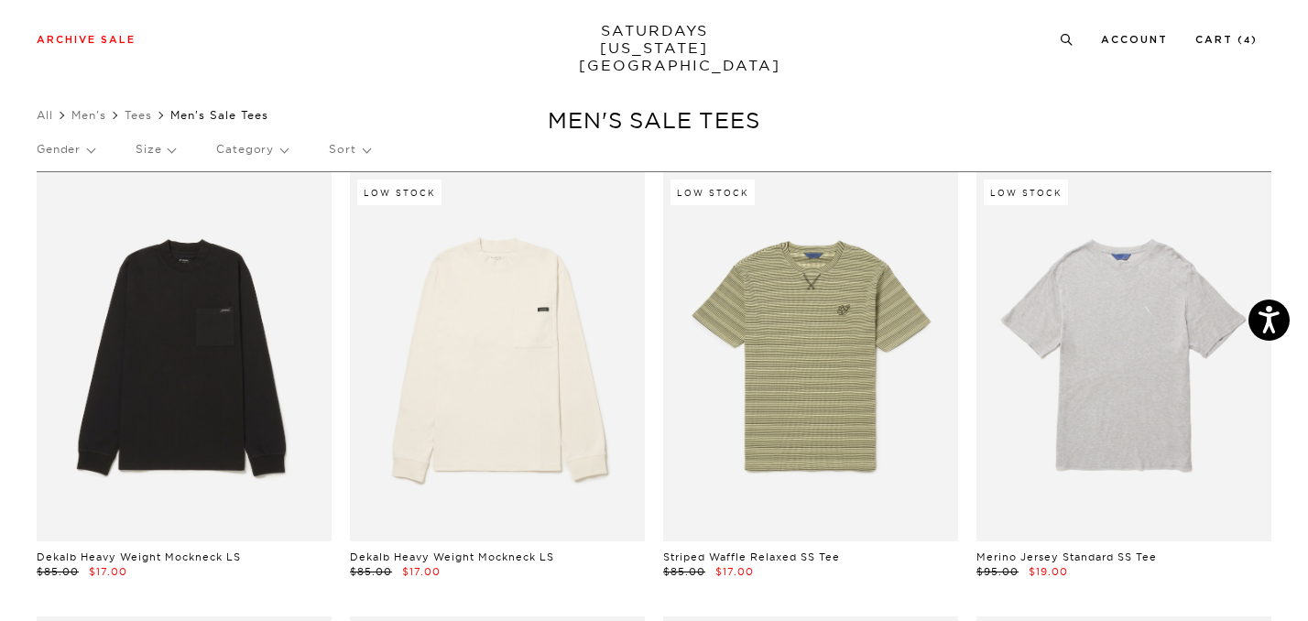
click at [156, 154] on p "Size" at bounding box center [155, 149] width 39 height 42
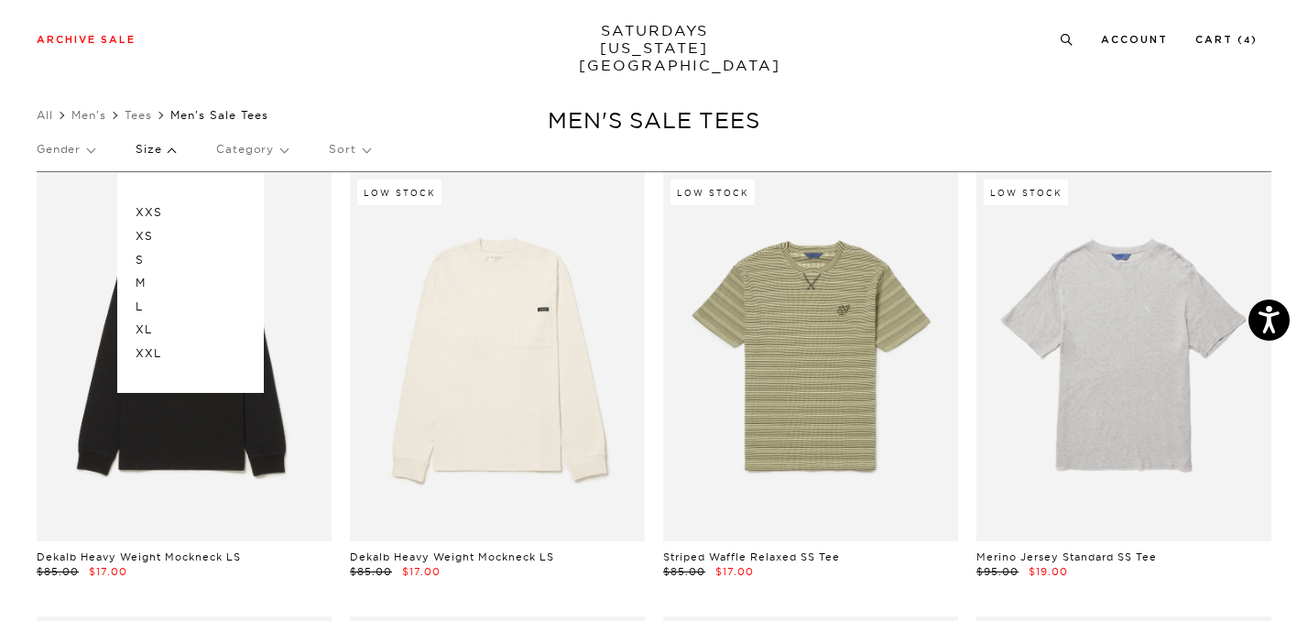
click at [151, 278] on p "M" at bounding box center [191, 283] width 110 height 24
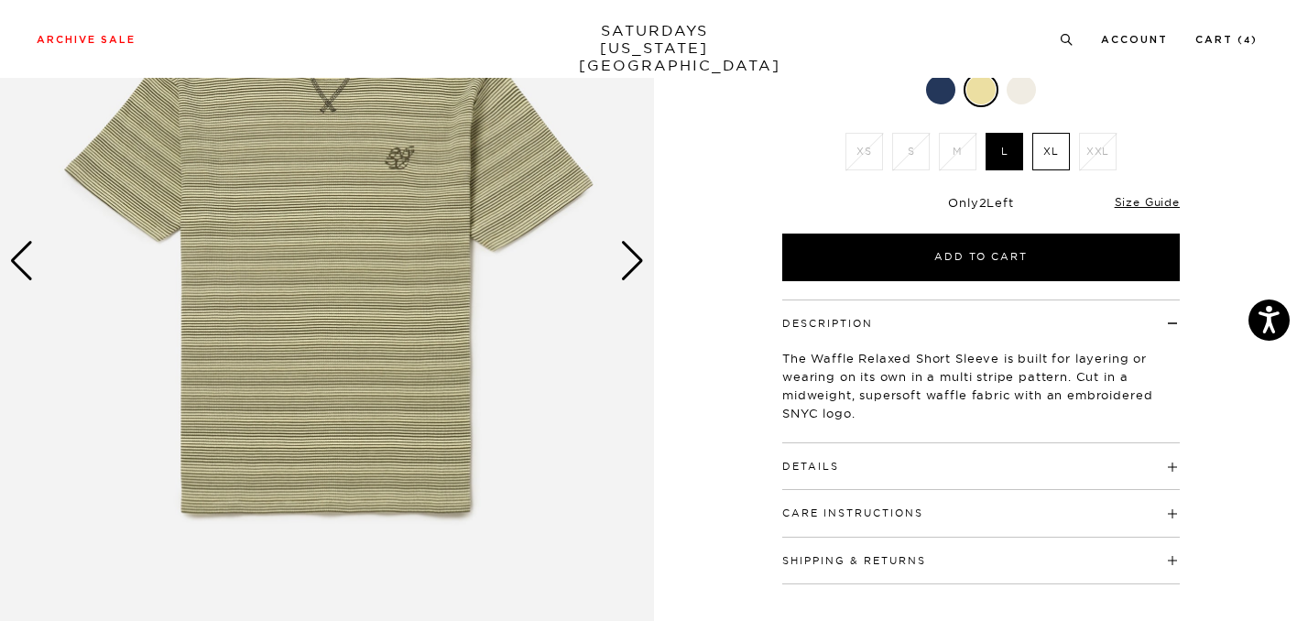
click at [841, 459] on h4 "Details" at bounding box center [980, 458] width 397 height 30
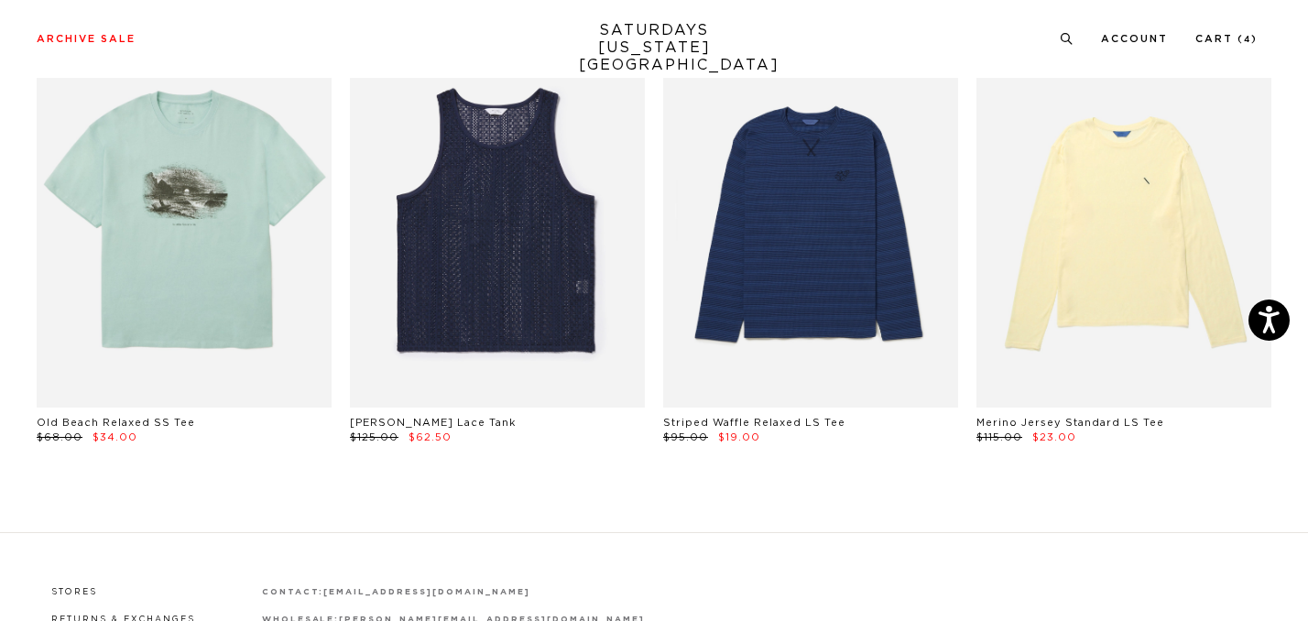
scroll to position [160, 0]
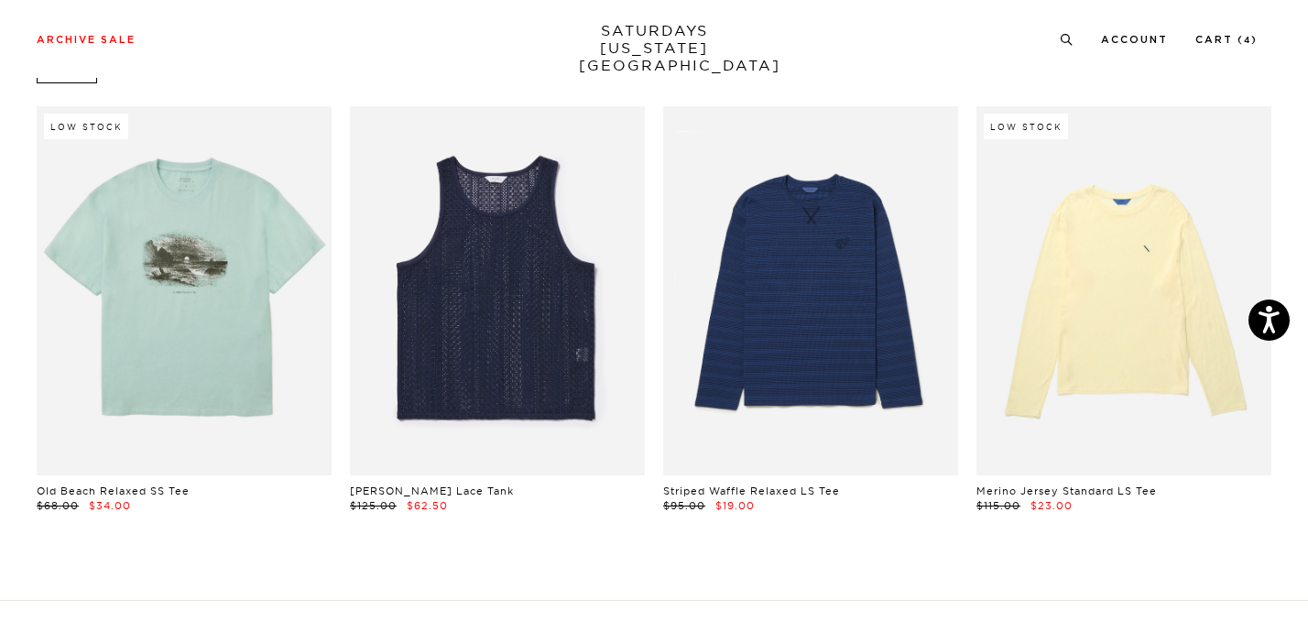
click at [808, 487] on link "Striped Waffle Relaxed LS Tee" at bounding box center [751, 490] width 177 height 13
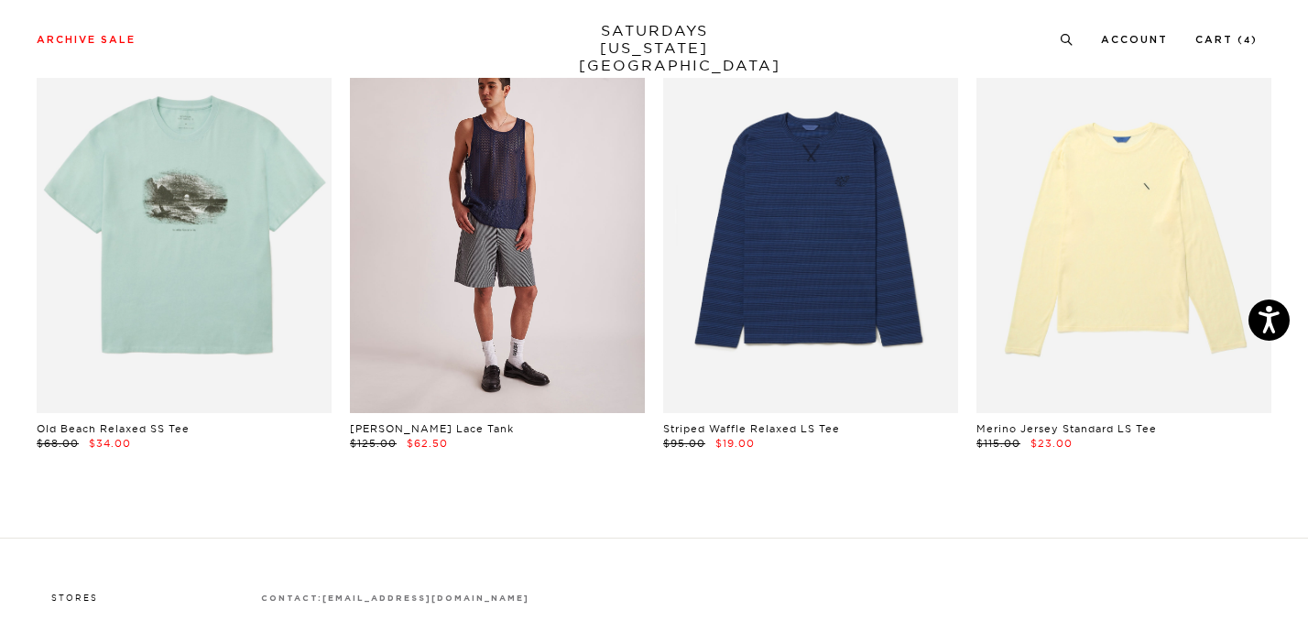
scroll to position [0, 0]
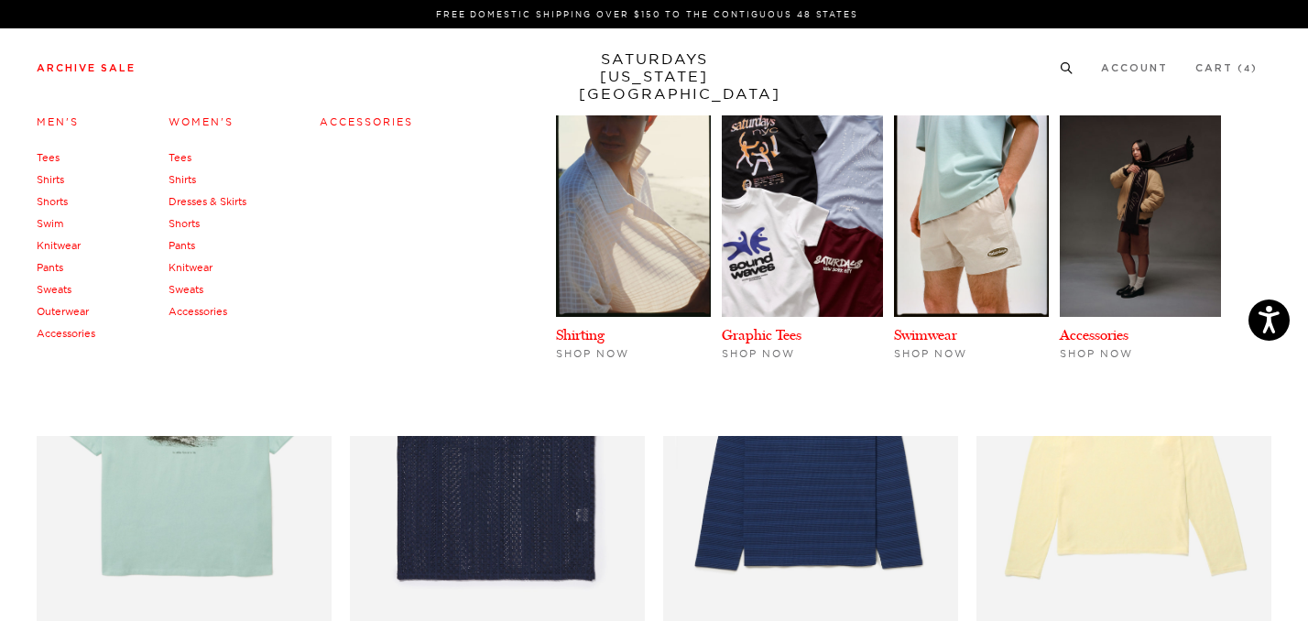
click at [60, 180] on link "Shirts" at bounding box center [50, 179] width 27 height 13
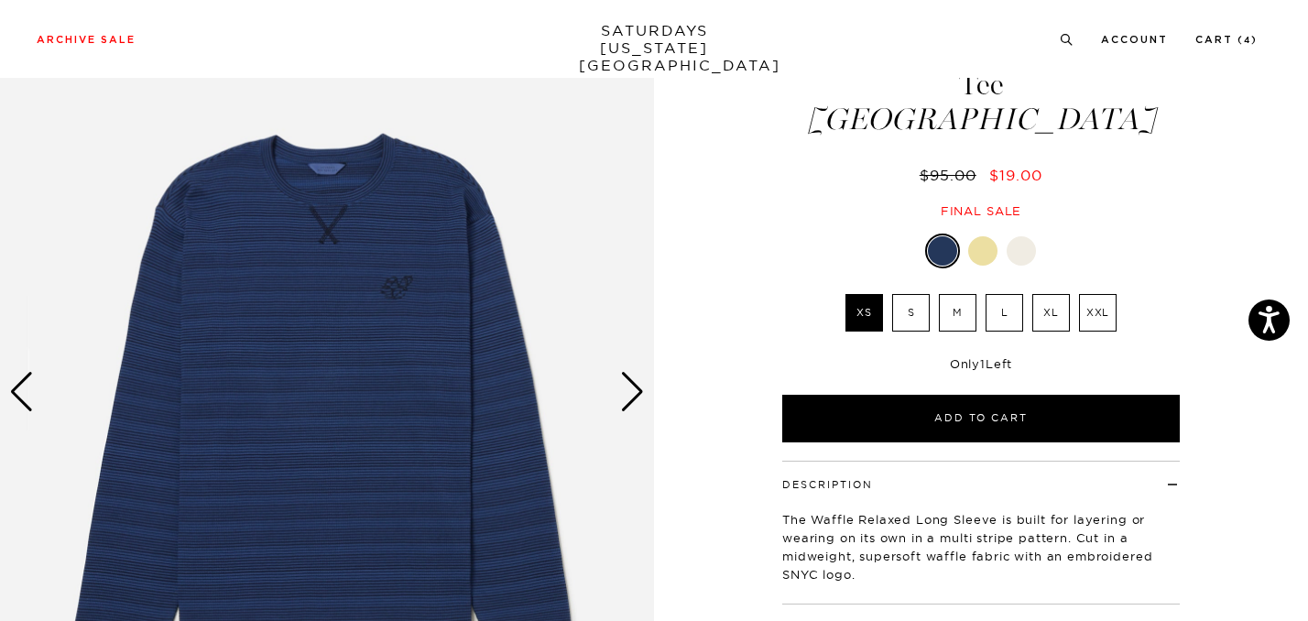
scroll to position [116, 0]
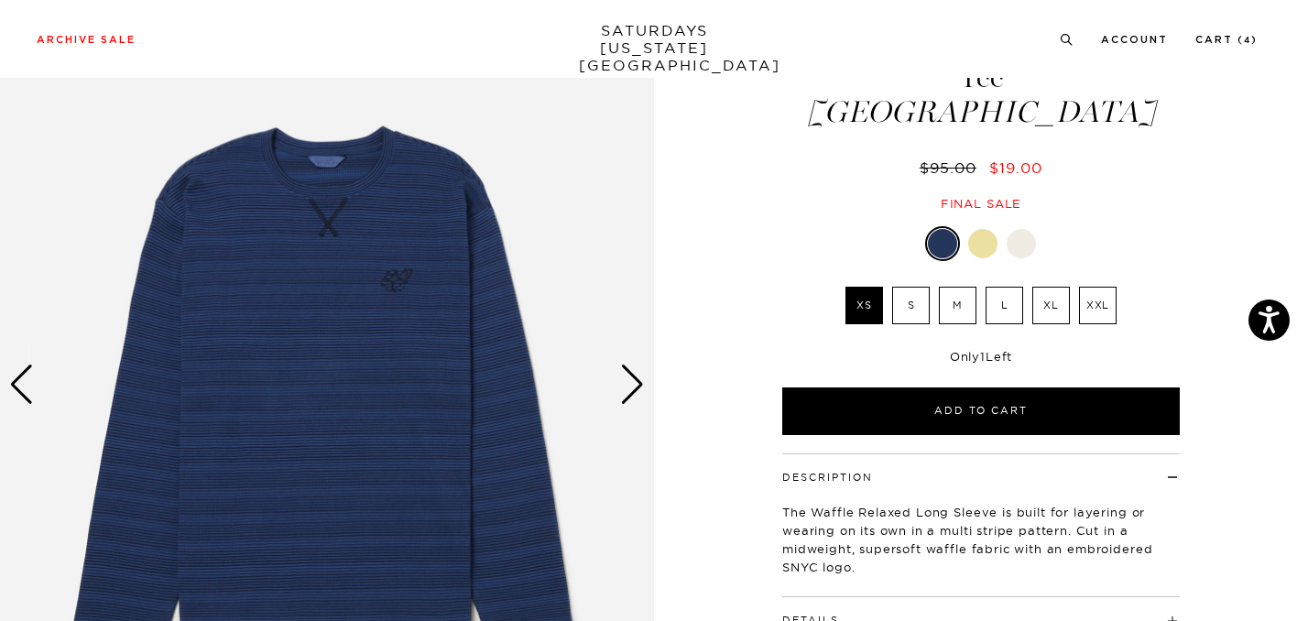
click at [387, 283] on img at bounding box center [327, 385] width 654 height 818
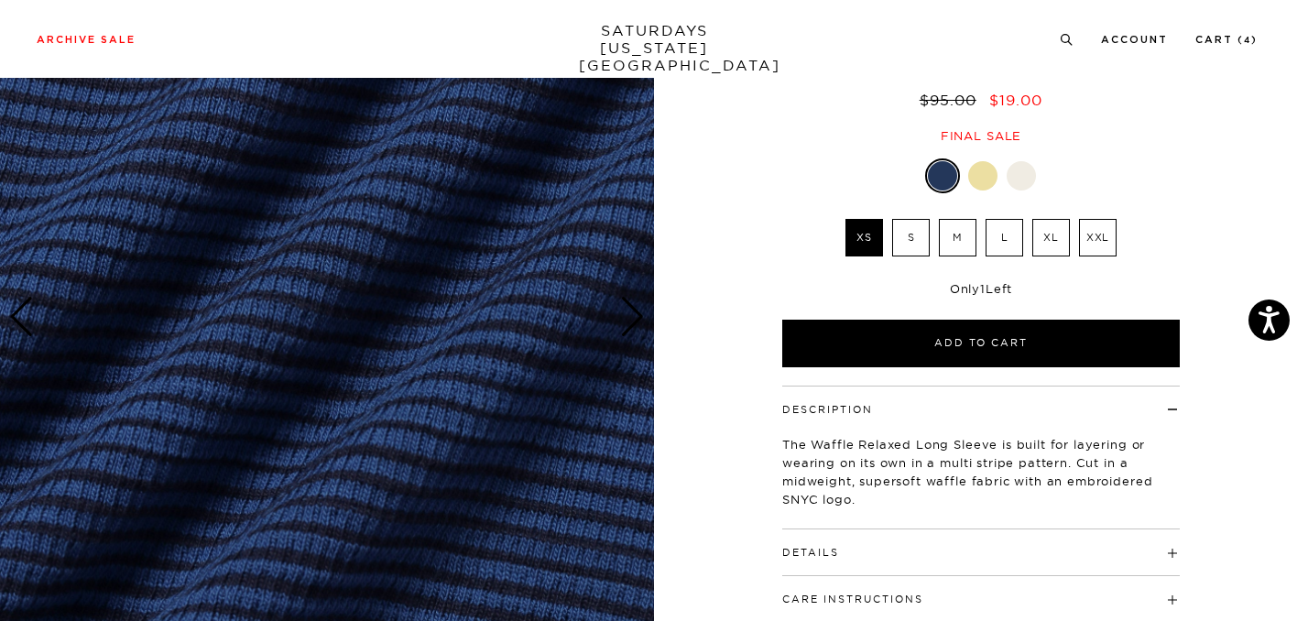
scroll to position [0, 0]
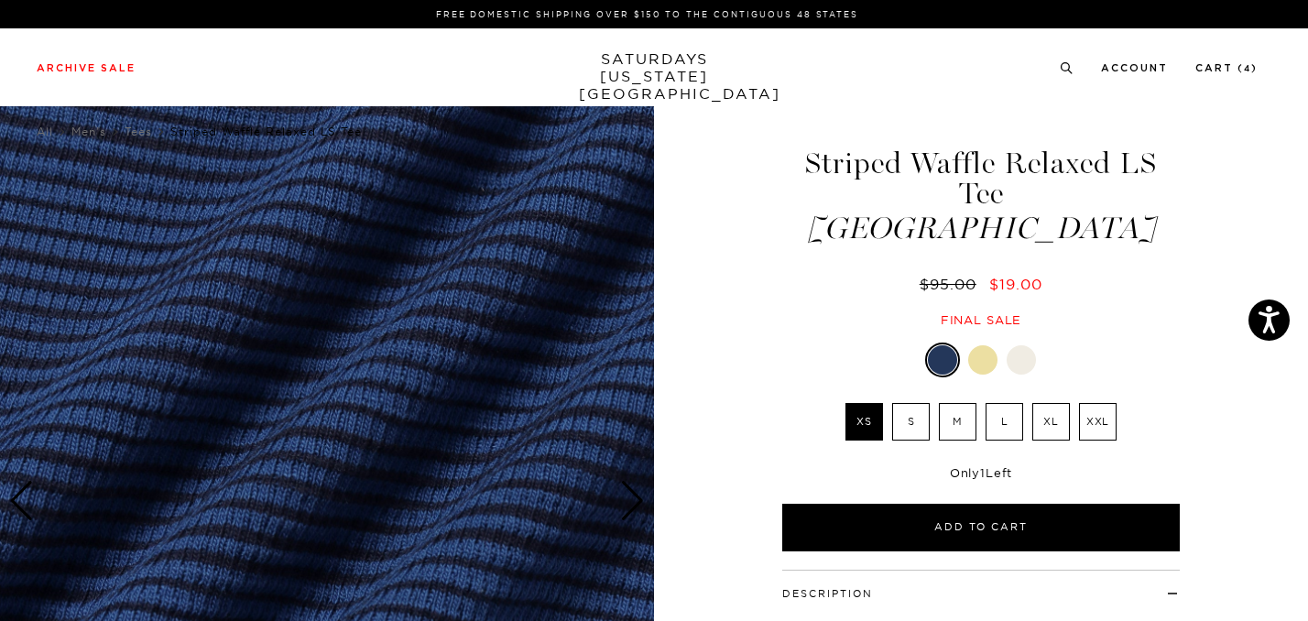
click at [529, 336] on img at bounding box center [327, 501] width 654 height 818
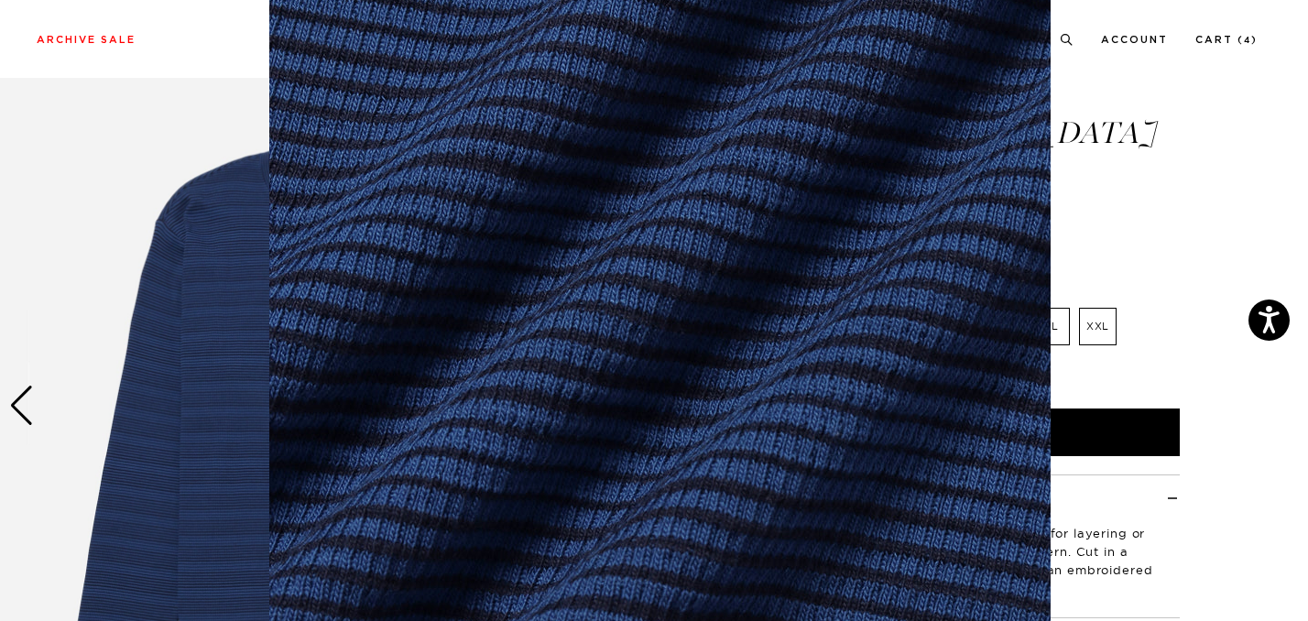
scroll to position [127, 0]
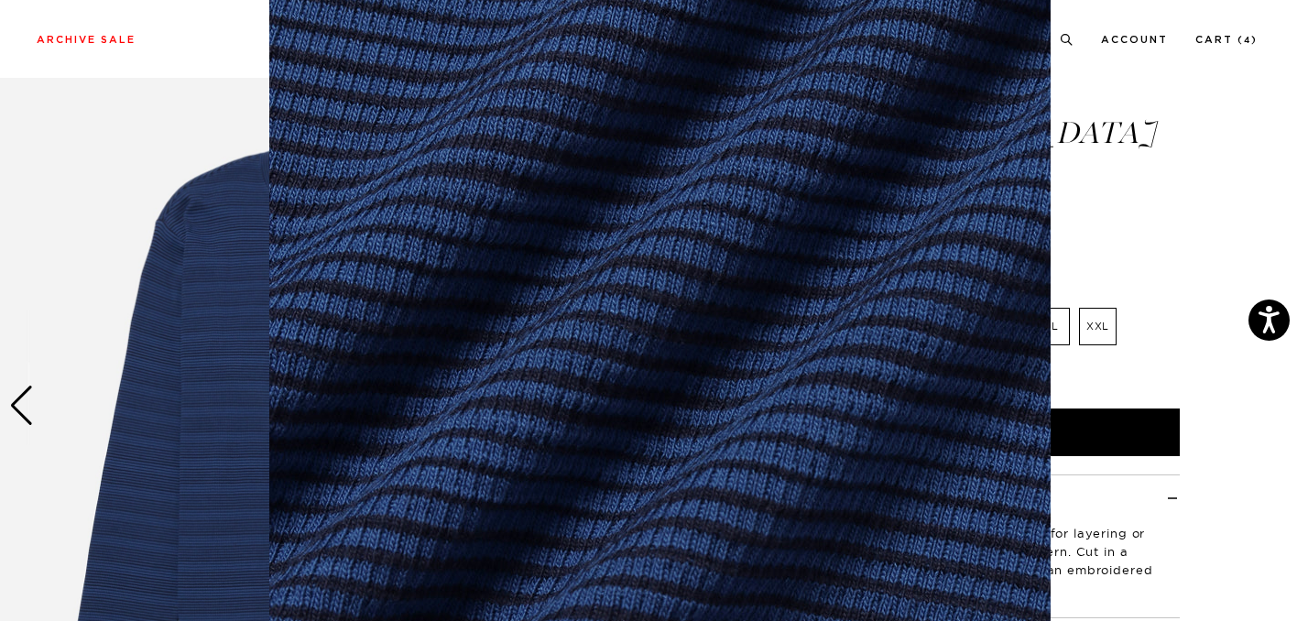
click at [1119, 216] on figure at bounding box center [654, 310] width 1308 height 621
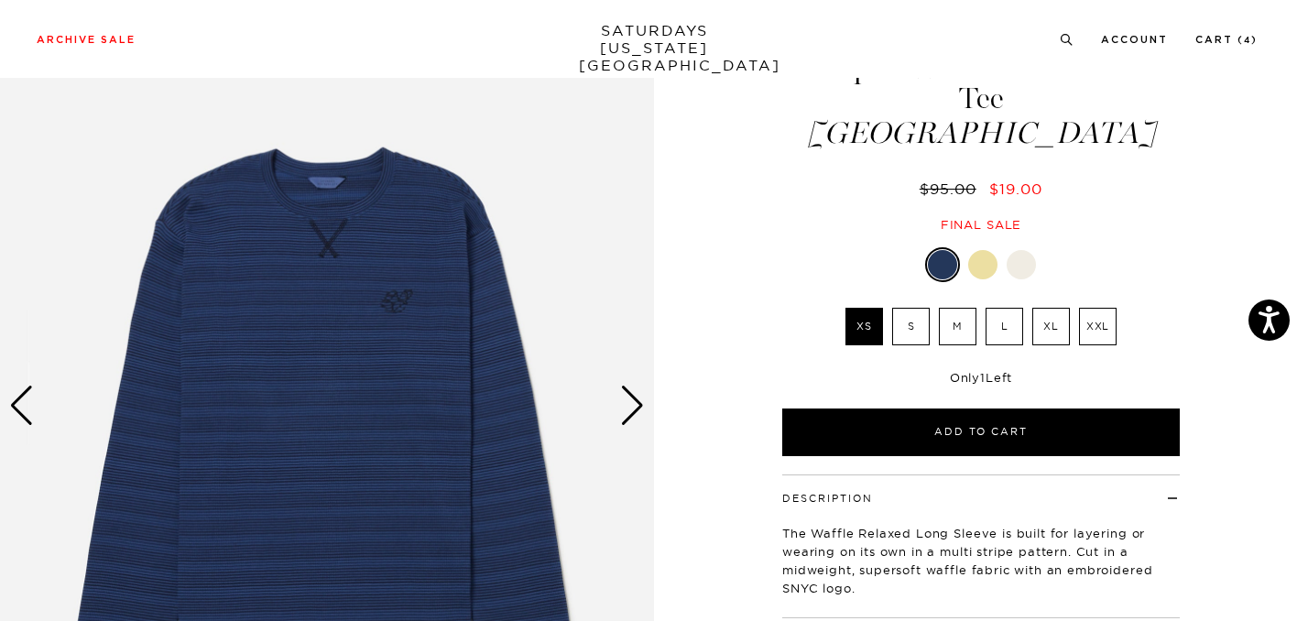
scroll to position [212, 0]
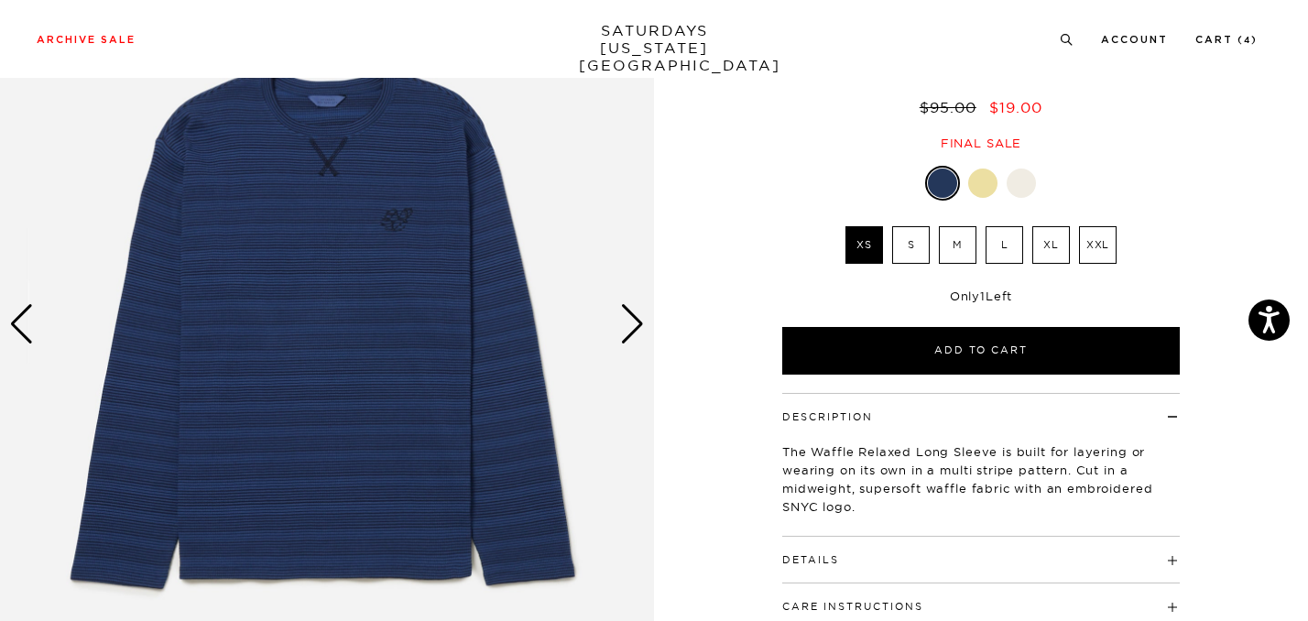
scroll to position [329, 0]
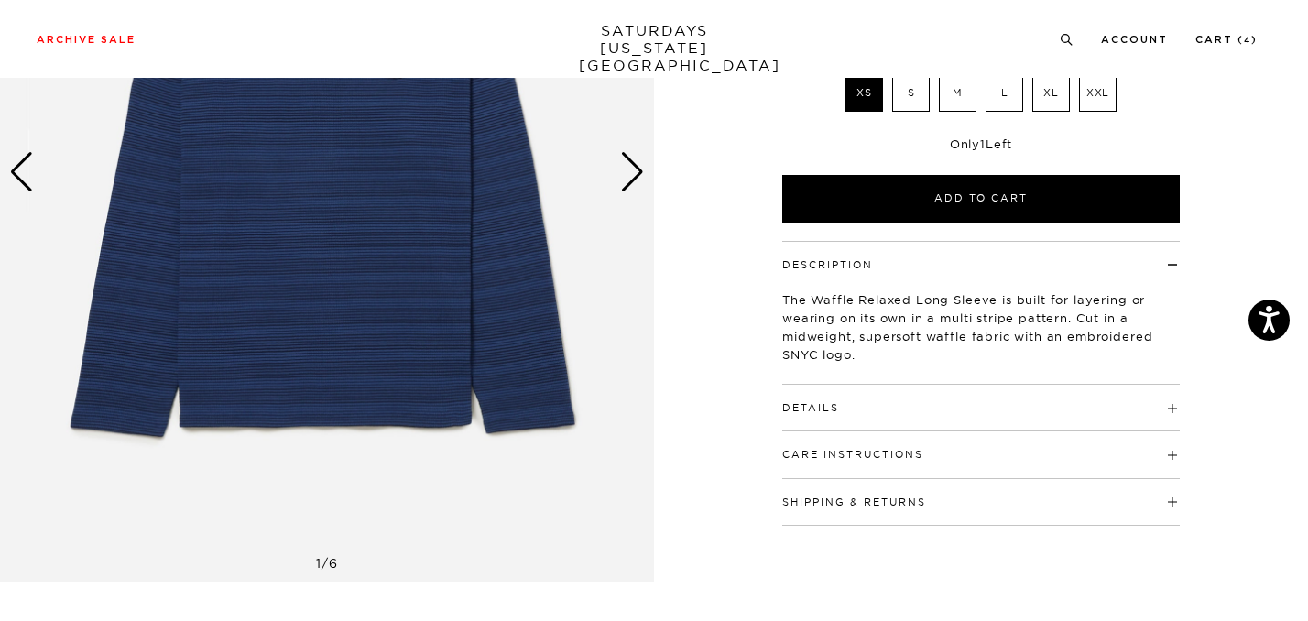
click at [887, 385] on h4 "Details" at bounding box center [980, 400] width 397 height 30
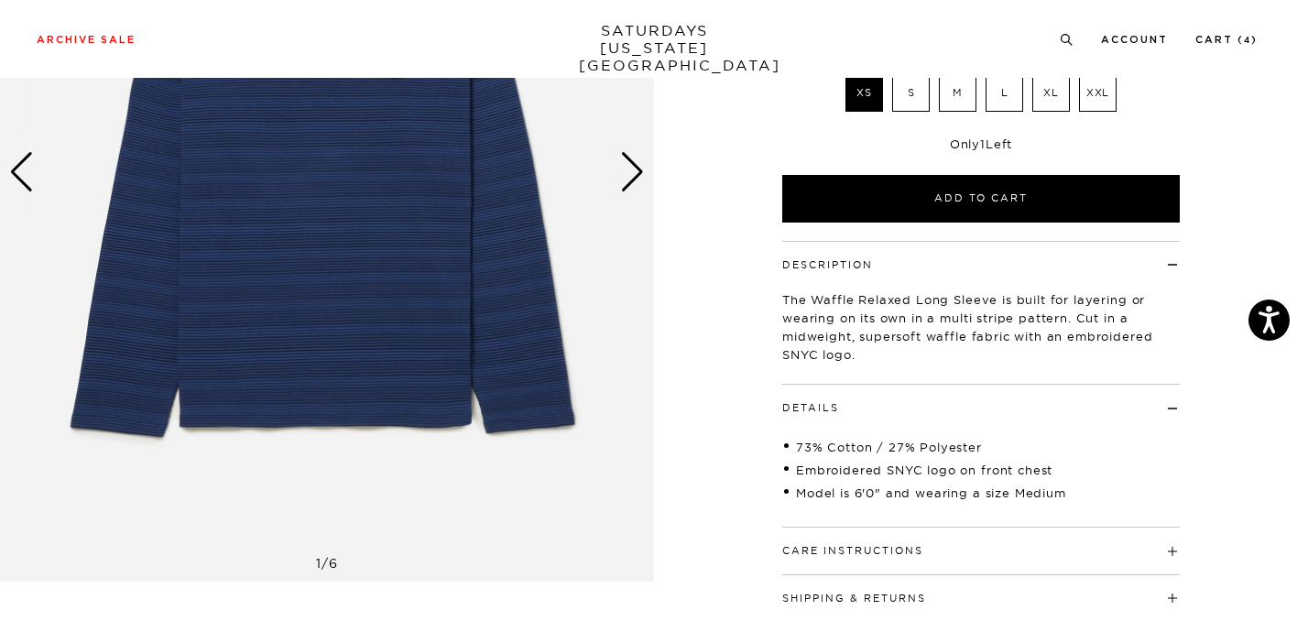
click at [887, 385] on h4 "Details" at bounding box center [980, 400] width 397 height 30
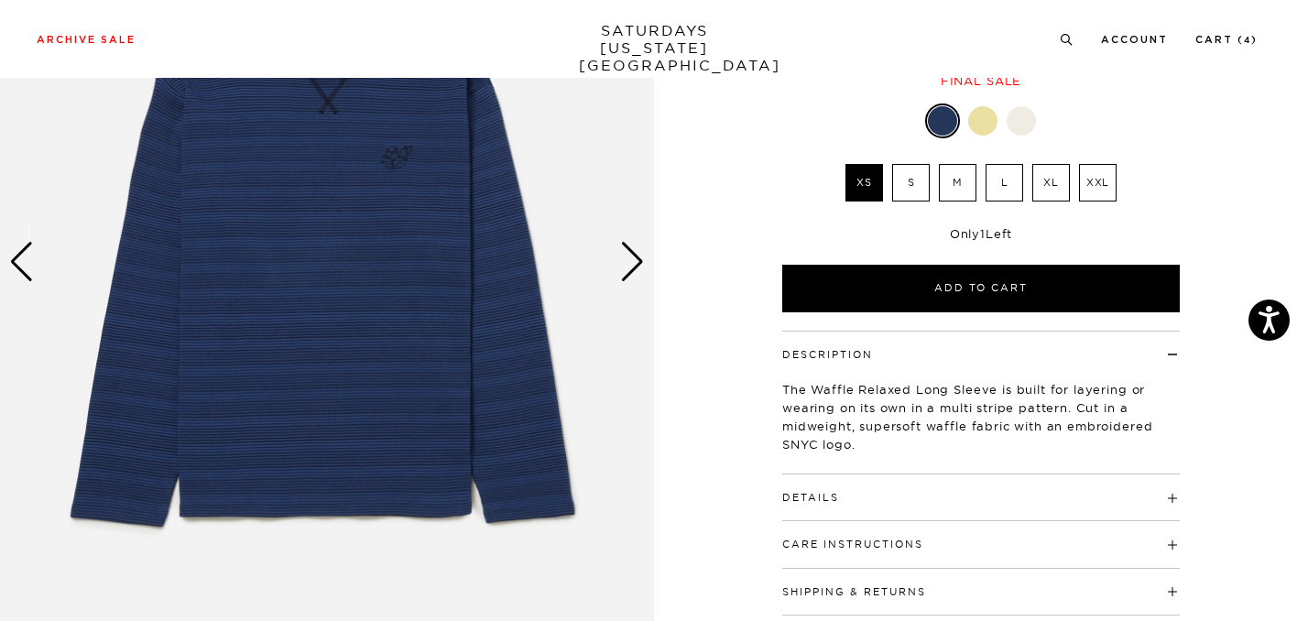
scroll to position [180, 0]
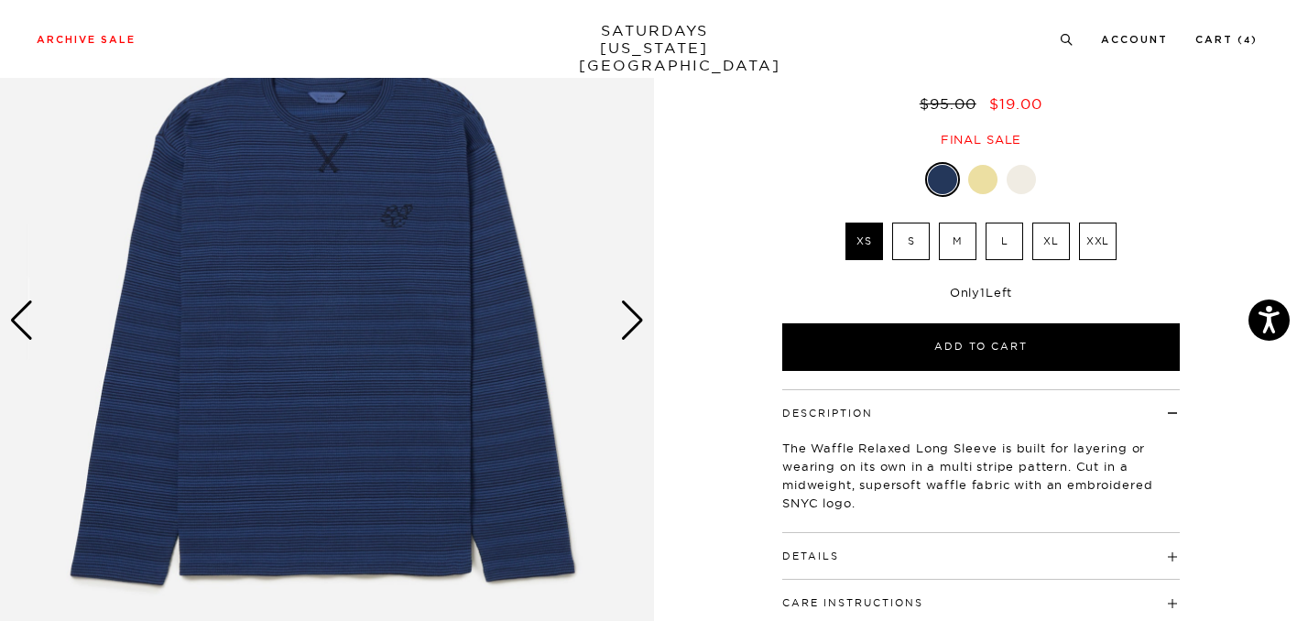
click at [622, 345] on img at bounding box center [327, 321] width 654 height 818
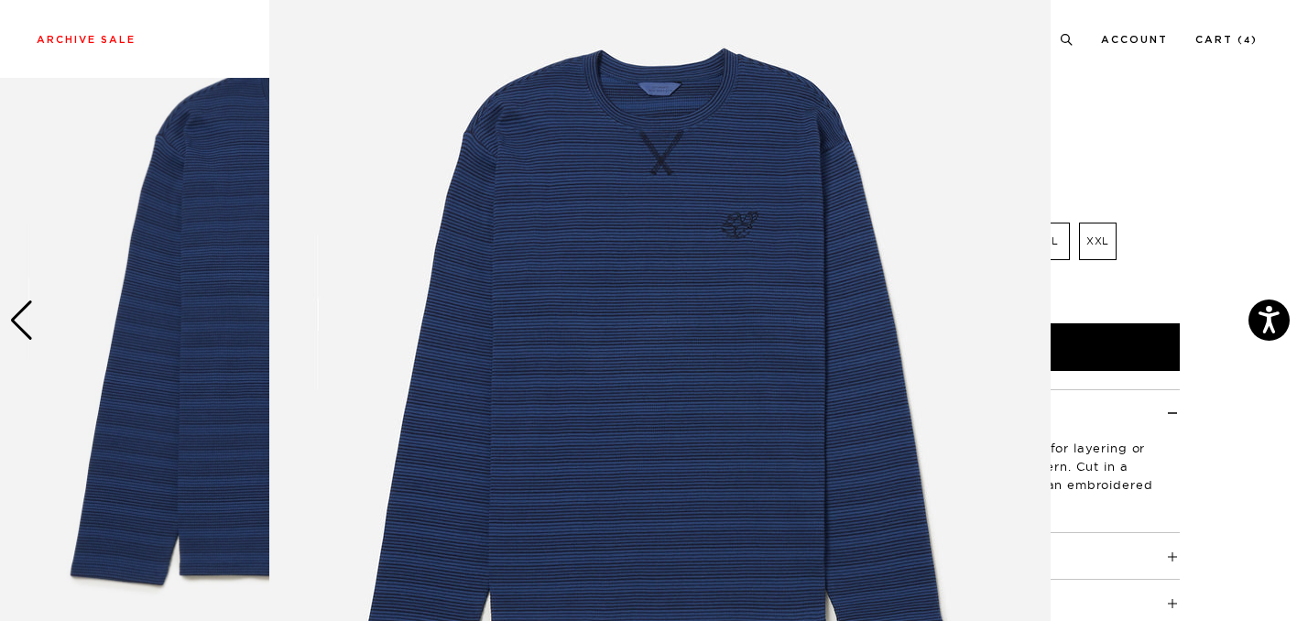
scroll to position [117, 0]
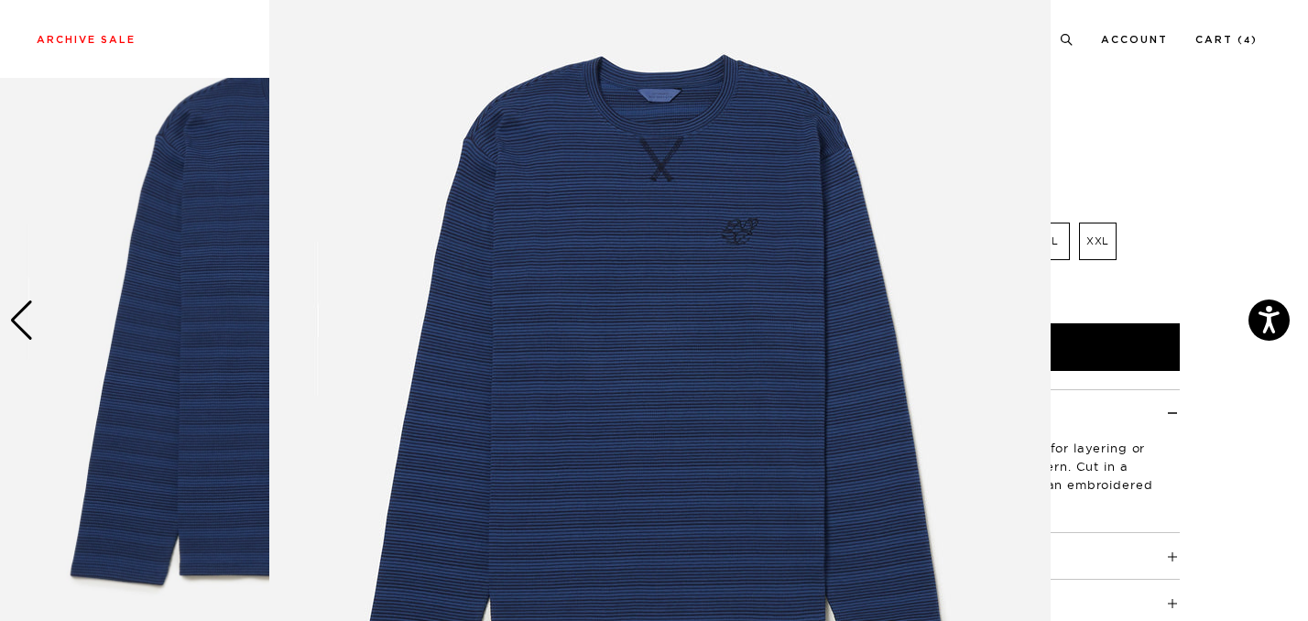
click at [1164, 215] on figure at bounding box center [654, 310] width 1308 height 621
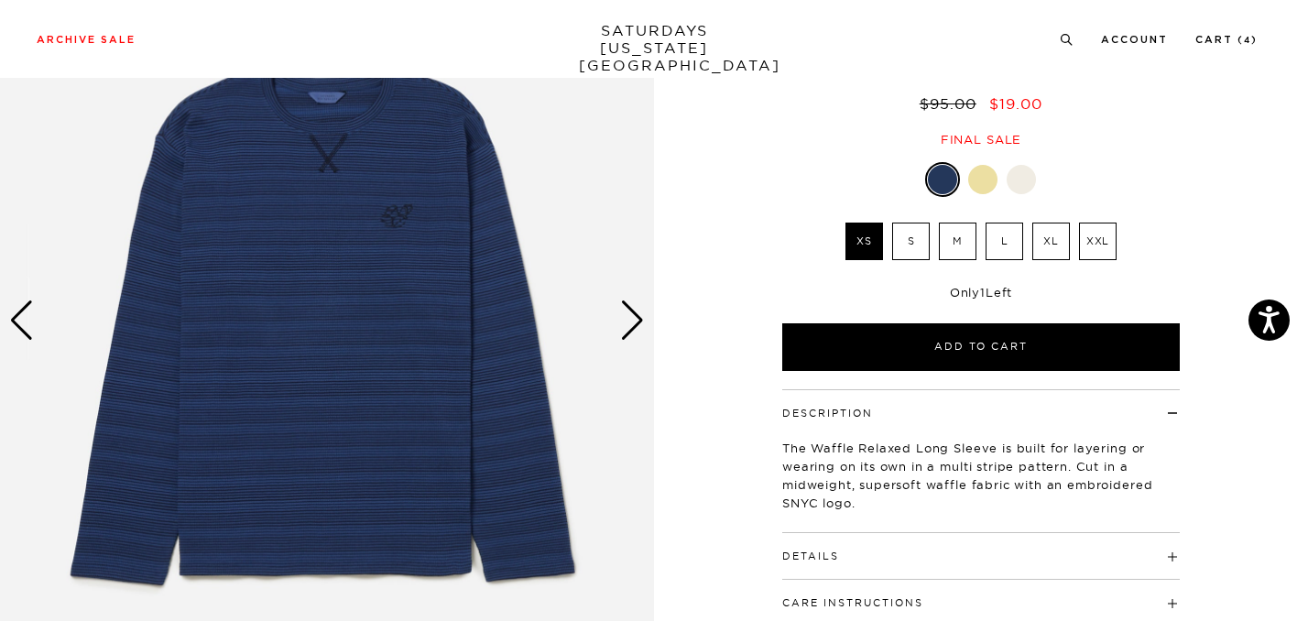
click at [636, 320] on div "Next slide" at bounding box center [632, 320] width 25 height 40
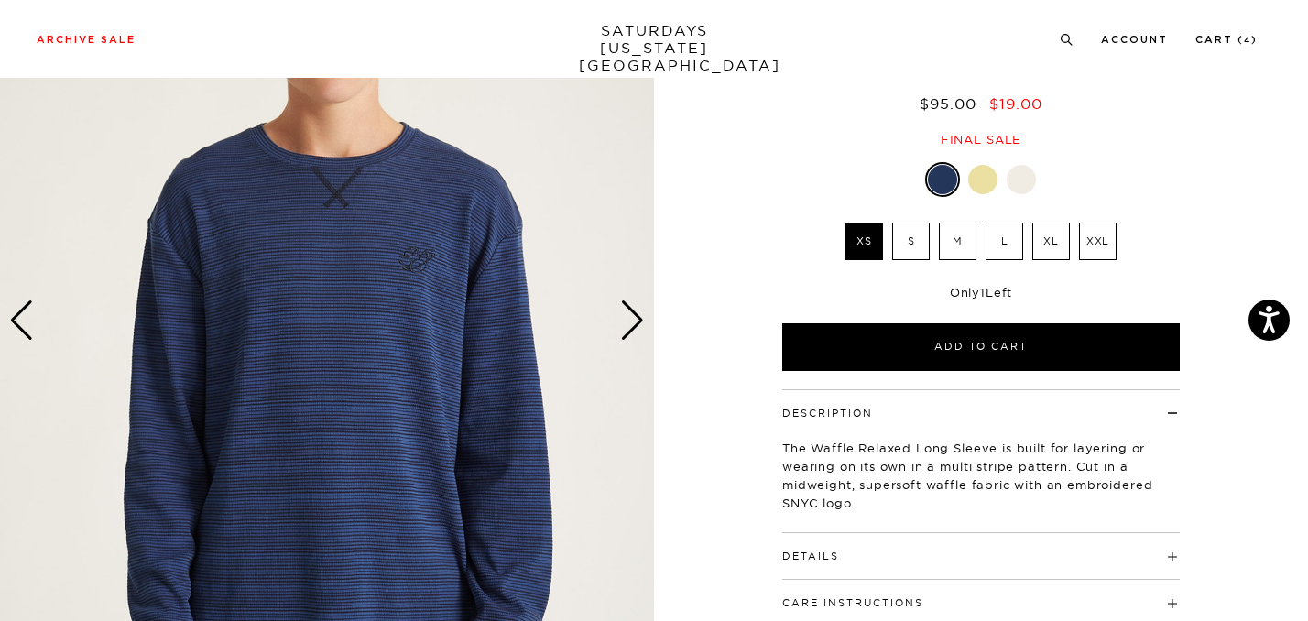
click at [636, 320] on div "Next slide" at bounding box center [632, 320] width 25 height 40
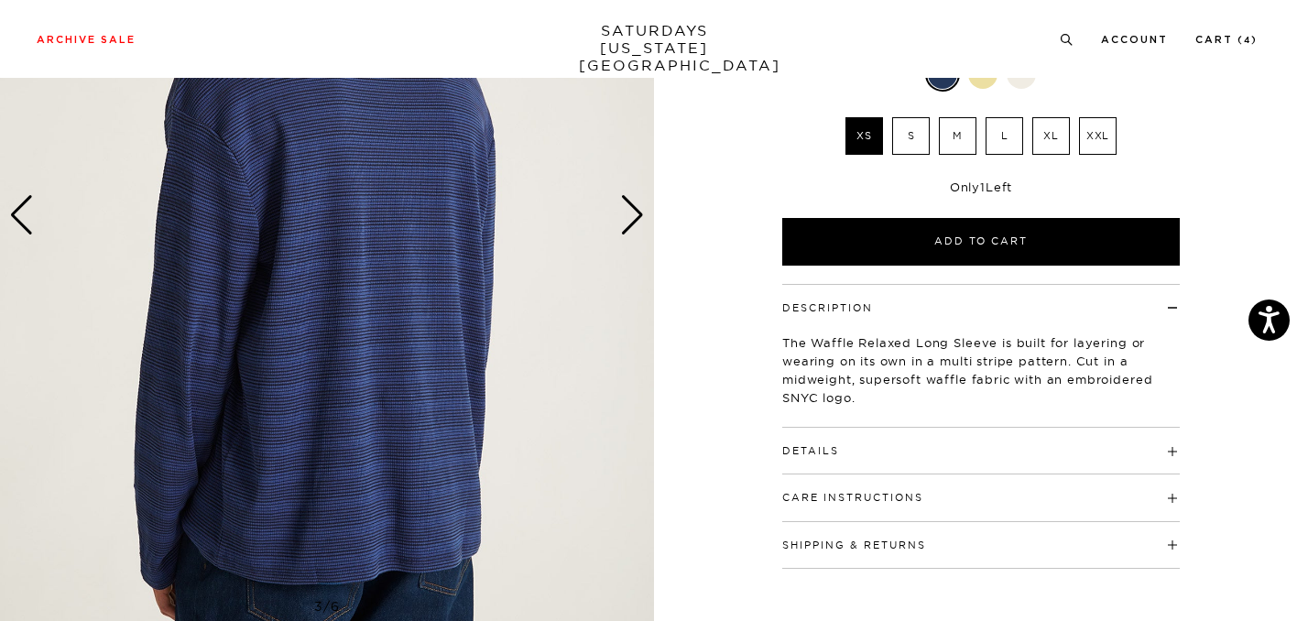
scroll to position [285, 0]
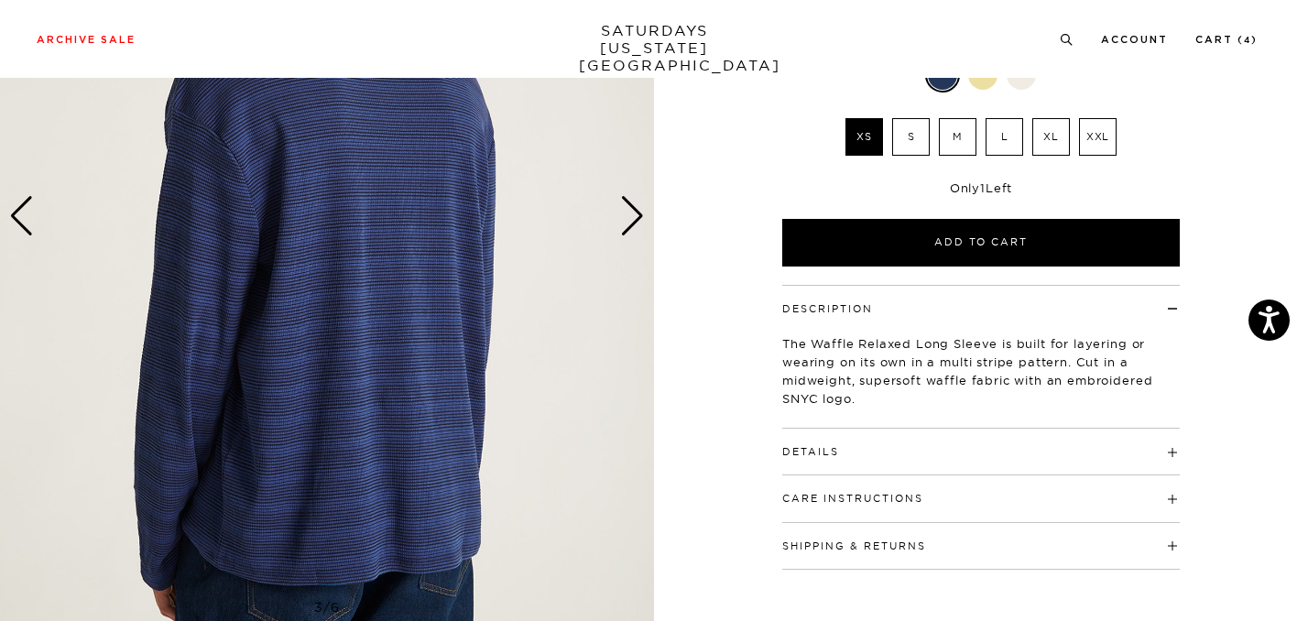
click at [630, 228] on div "Next slide" at bounding box center [632, 216] width 25 height 40
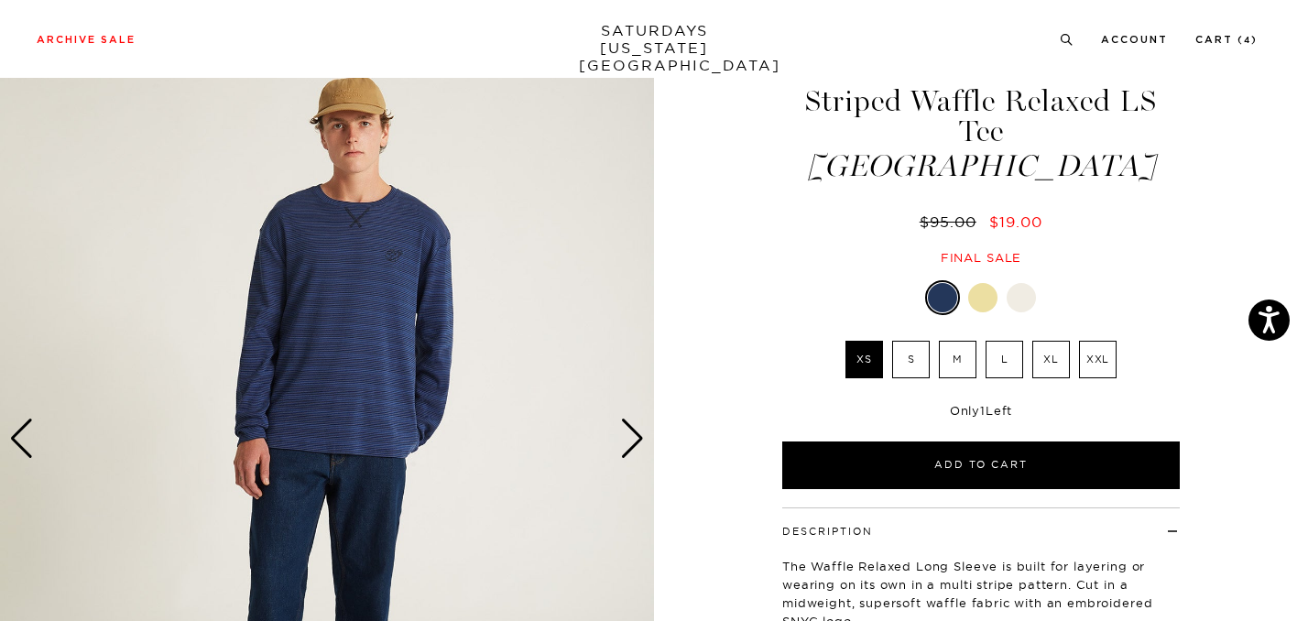
scroll to position [99, 0]
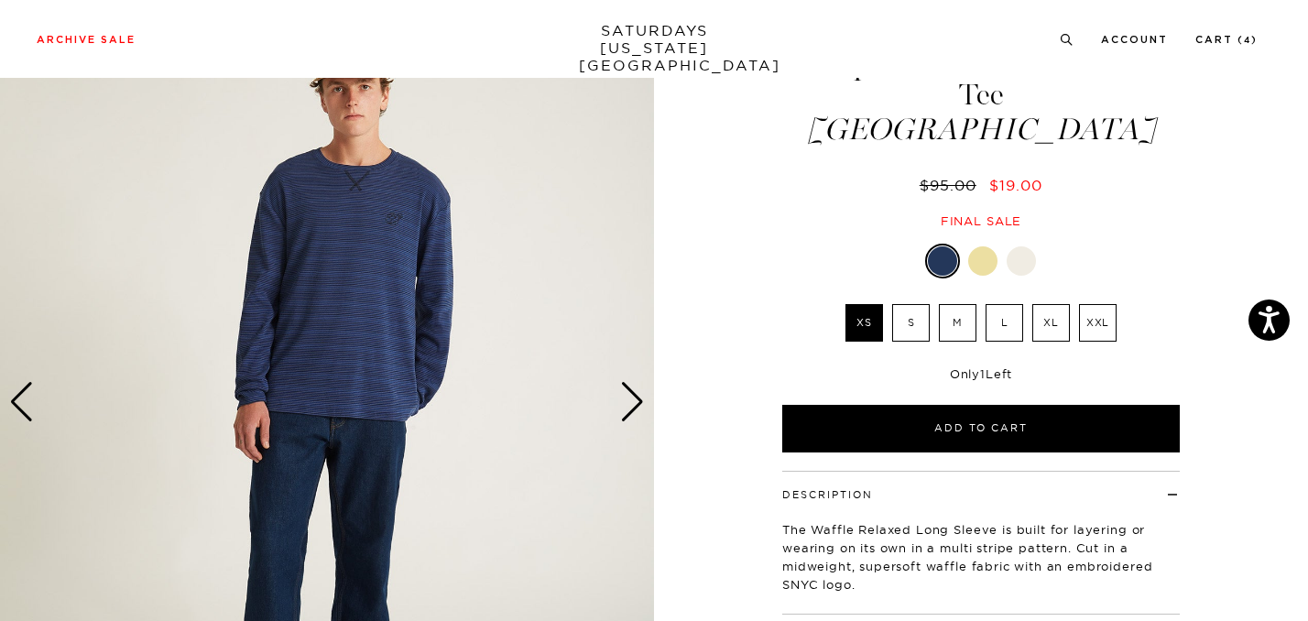
click at [953, 304] on label "M" at bounding box center [958, 323] width 38 height 38
click at [0, 0] on input "M" at bounding box center [0, 0] width 0 height 0
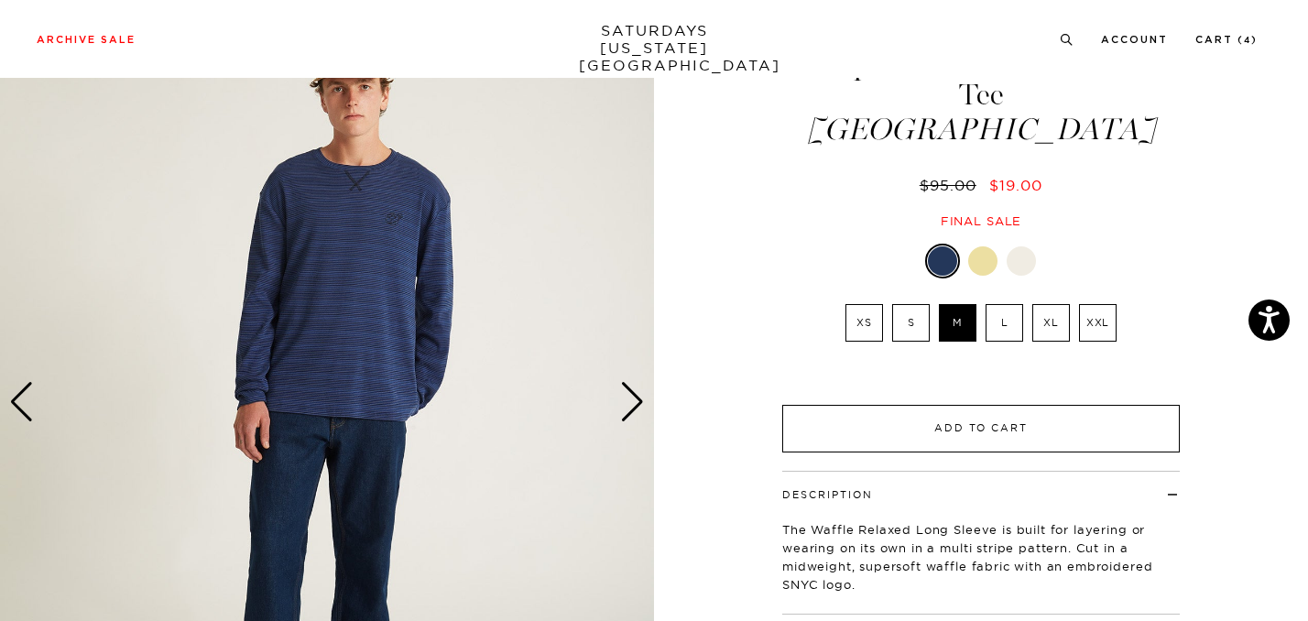
click at [972, 405] on button "Add to Cart" at bounding box center [980, 429] width 397 height 48
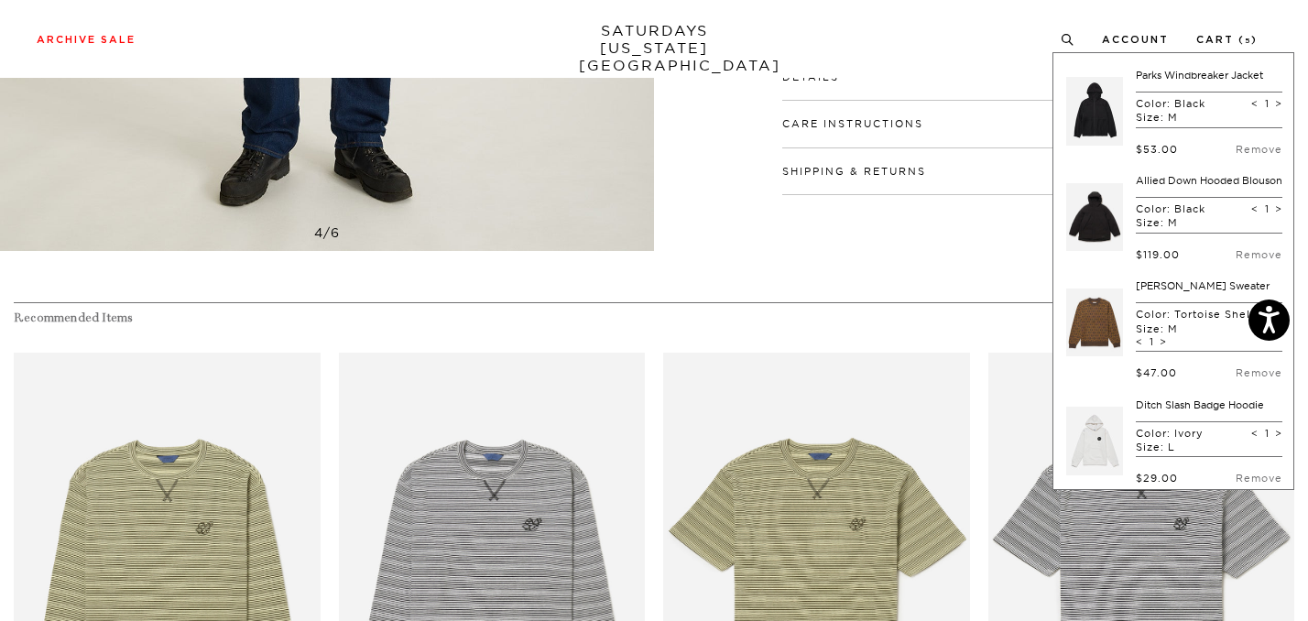
scroll to position [125, 0]
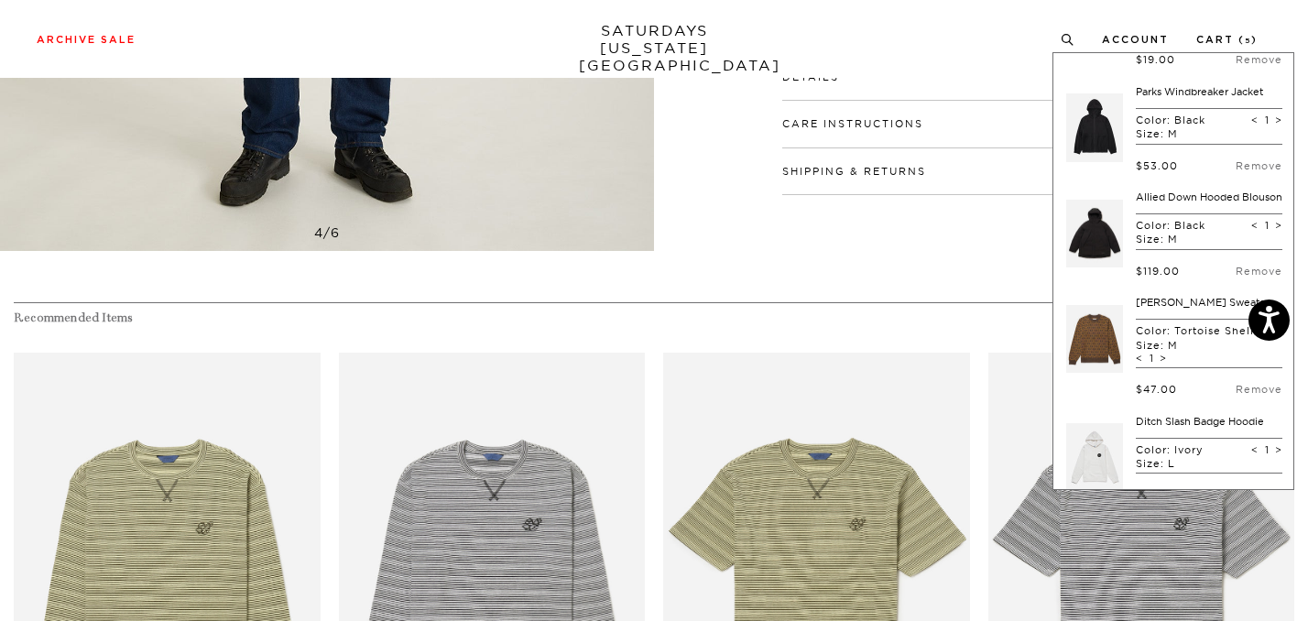
click at [1087, 315] on link at bounding box center [1094, 339] width 57 height 86
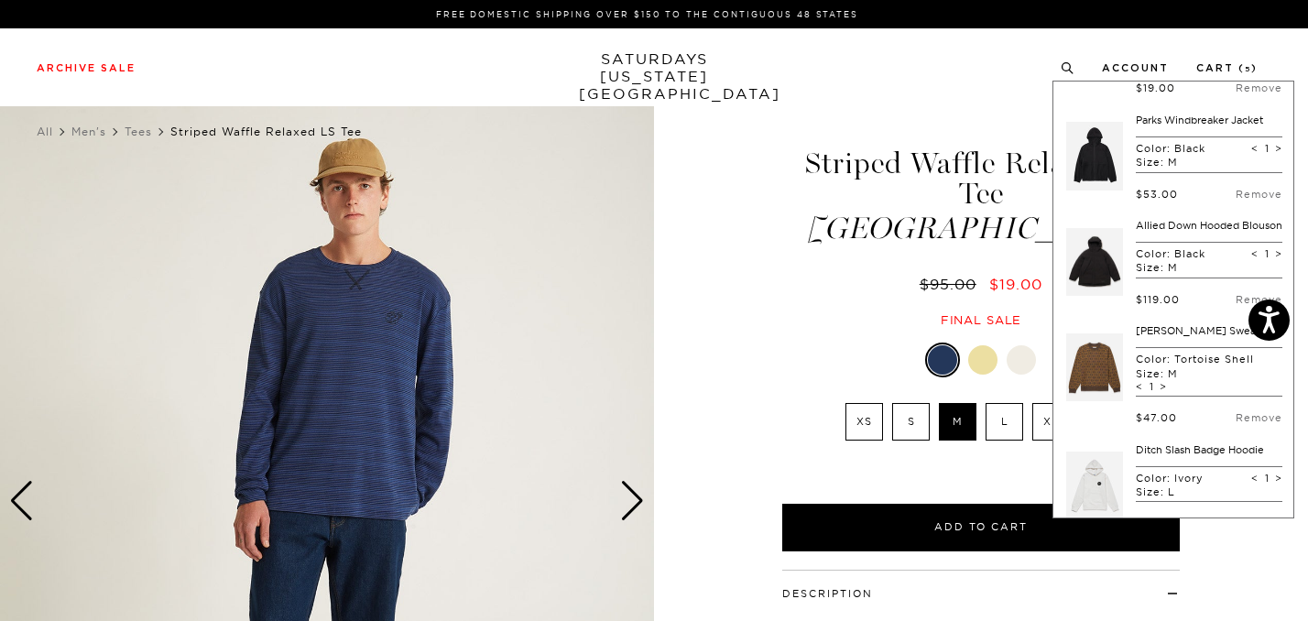
scroll to position [87, 0]
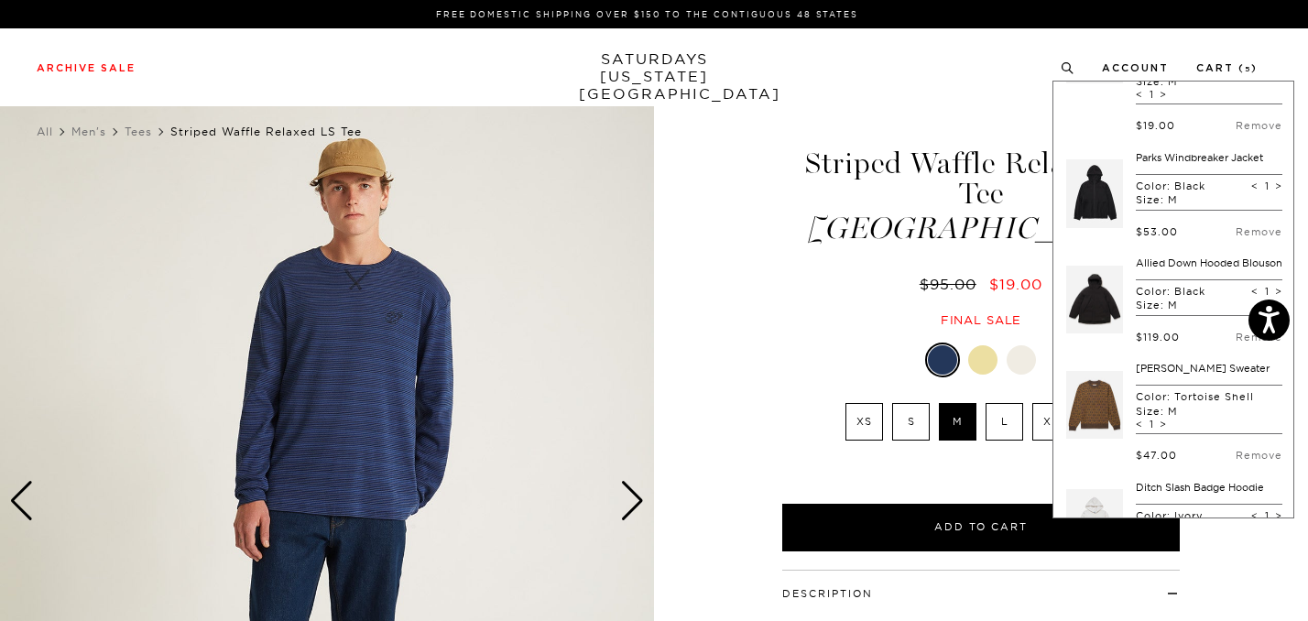
click at [1136, 151] on link "Parks Windbreaker Jacket" at bounding box center [1199, 157] width 127 height 13
click at [1137, 256] on link "Allied Down Hooded Blouson" at bounding box center [1209, 262] width 147 height 13
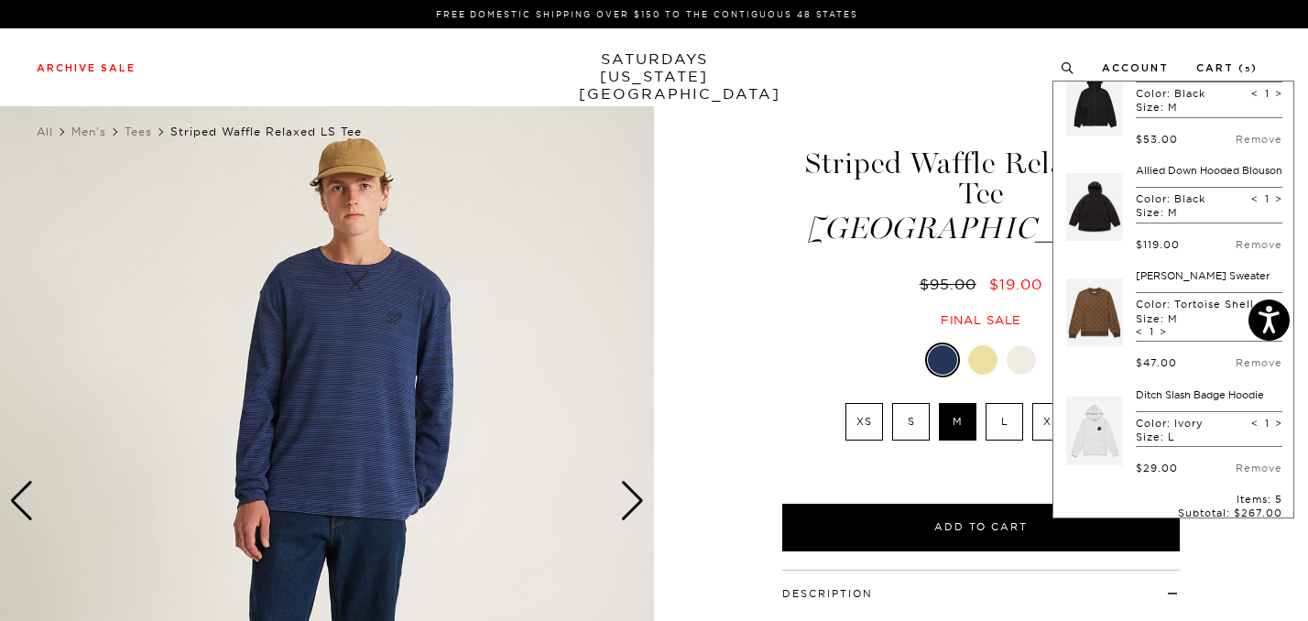
scroll to position [156, 0]
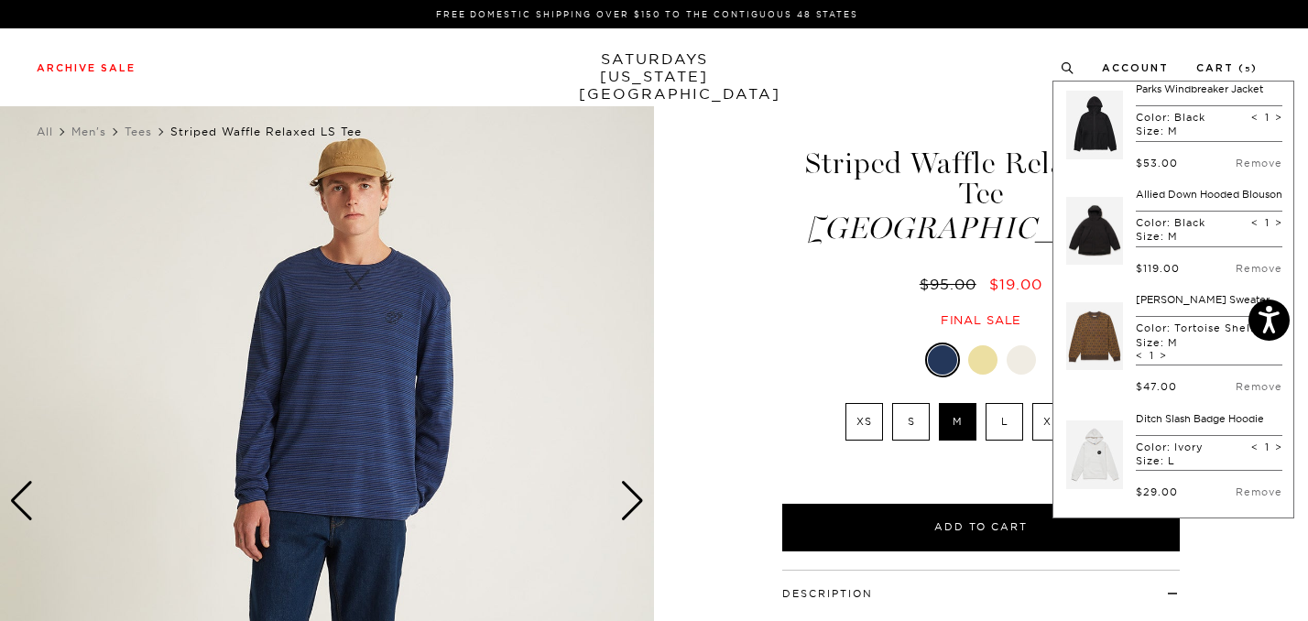
click at [1137, 316] on div "Color: Tortoise Shell Size: M < 1 >" at bounding box center [1209, 340] width 147 height 49
click at [1136, 293] on link "Greg Blockprint Sweater" at bounding box center [1203, 299] width 134 height 13
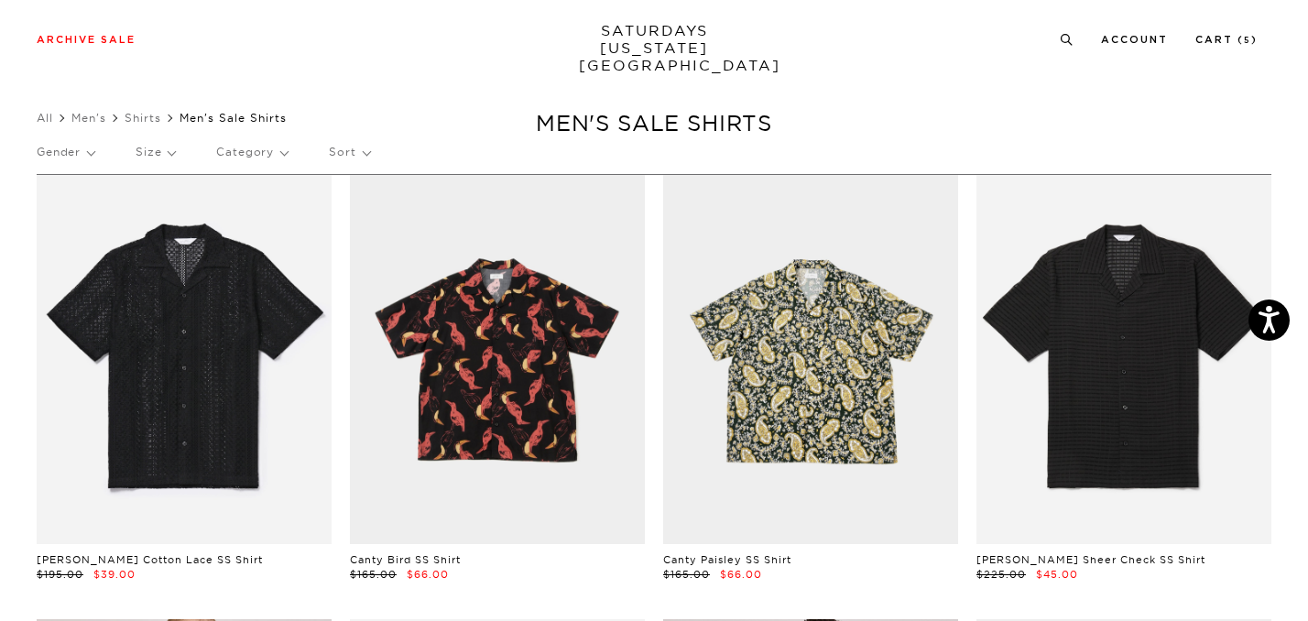
scroll to position [17, 0]
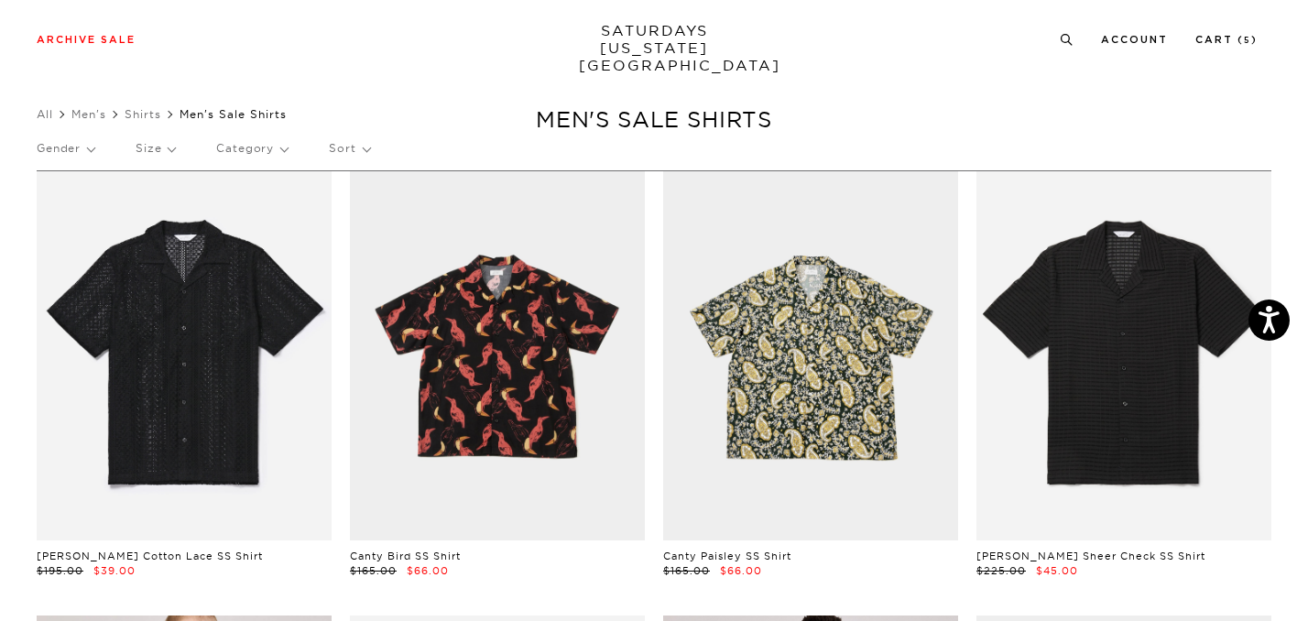
click at [169, 148] on p "Size" at bounding box center [155, 148] width 39 height 42
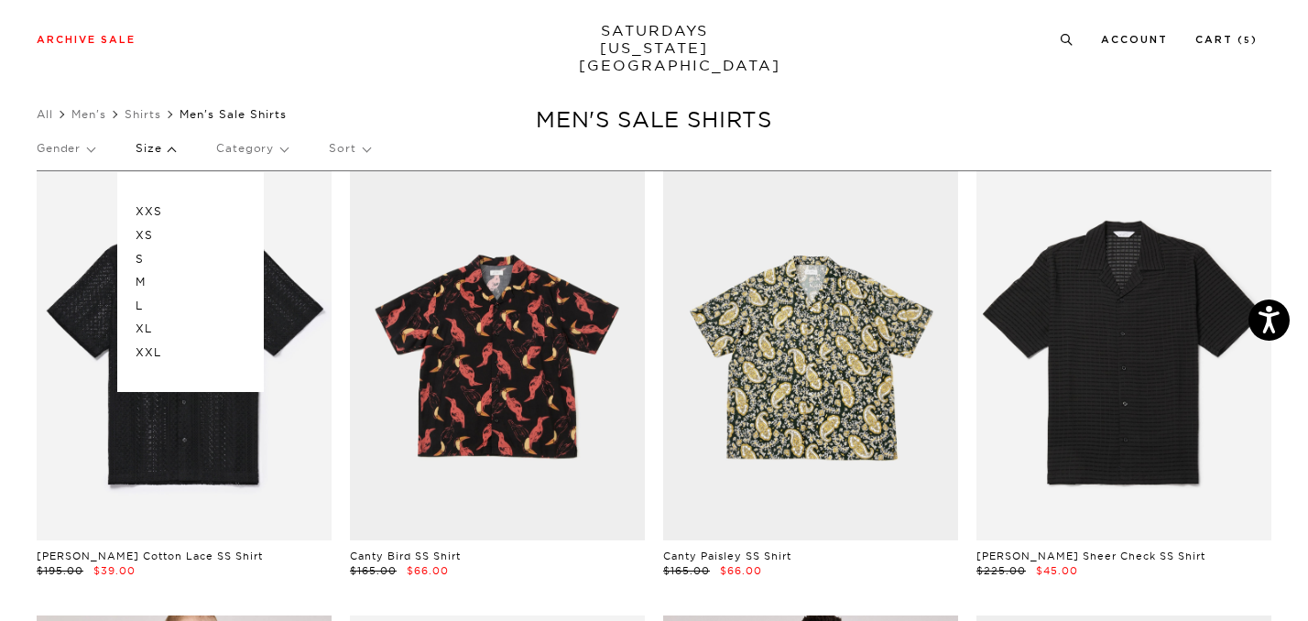
click at [151, 279] on p "M" at bounding box center [191, 282] width 110 height 24
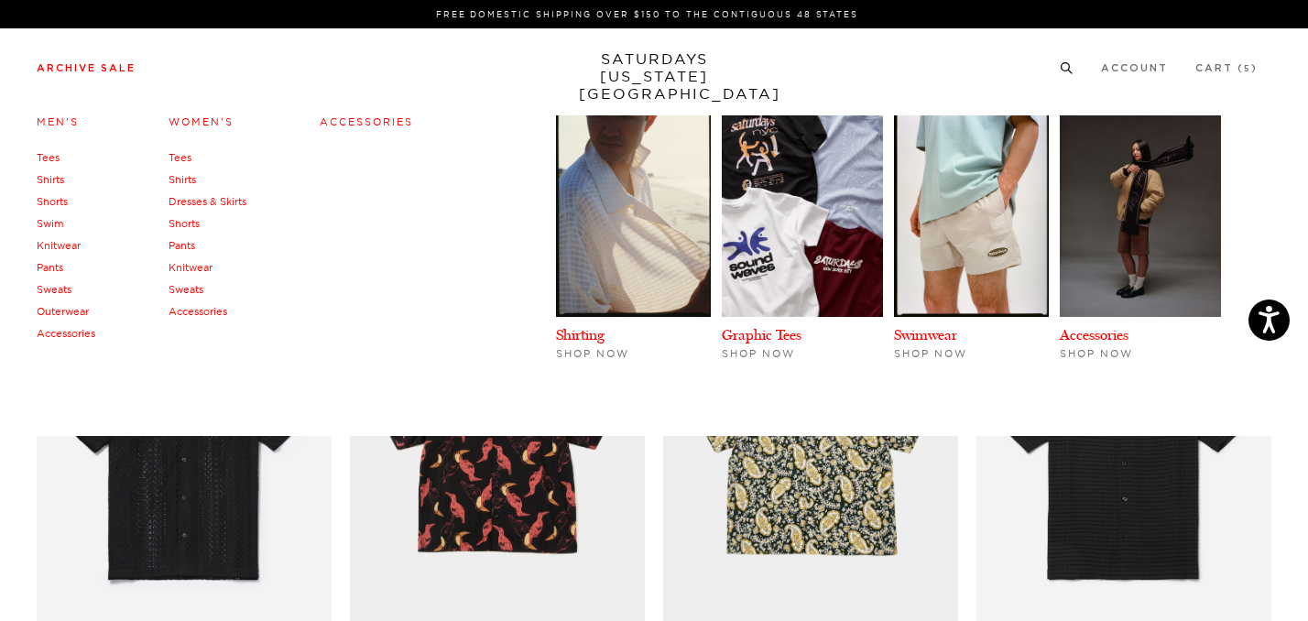
click at [53, 220] on link "Swim" at bounding box center [50, 223] width 27 height 13
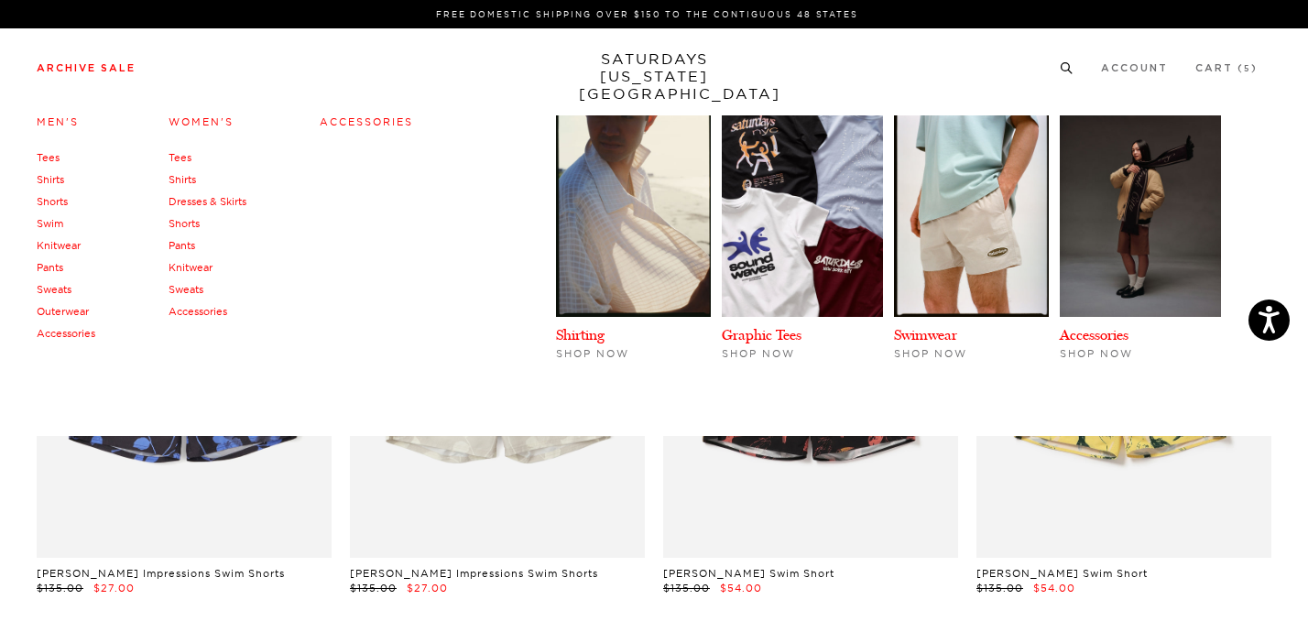
click at [73, 244] on link "Knitwear" at bounding box center [59, 245] width 44 height 13
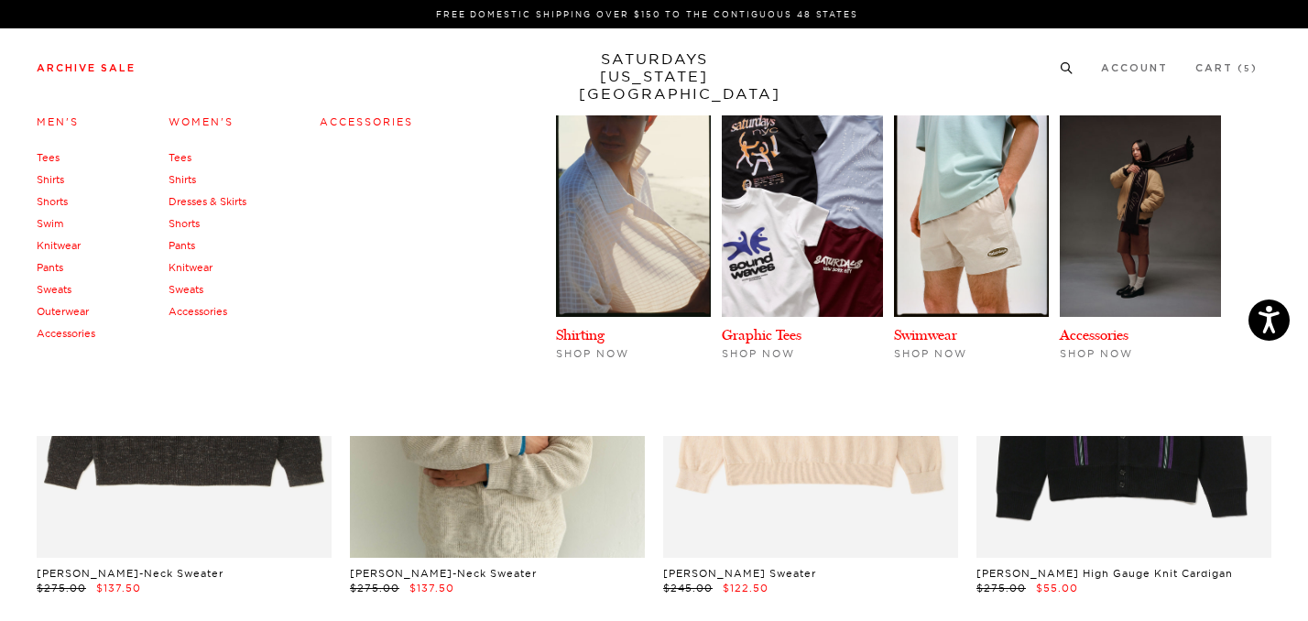
click at [59, 288] on link "Sweats" at bounding box center [54, 289] width 35 height 13
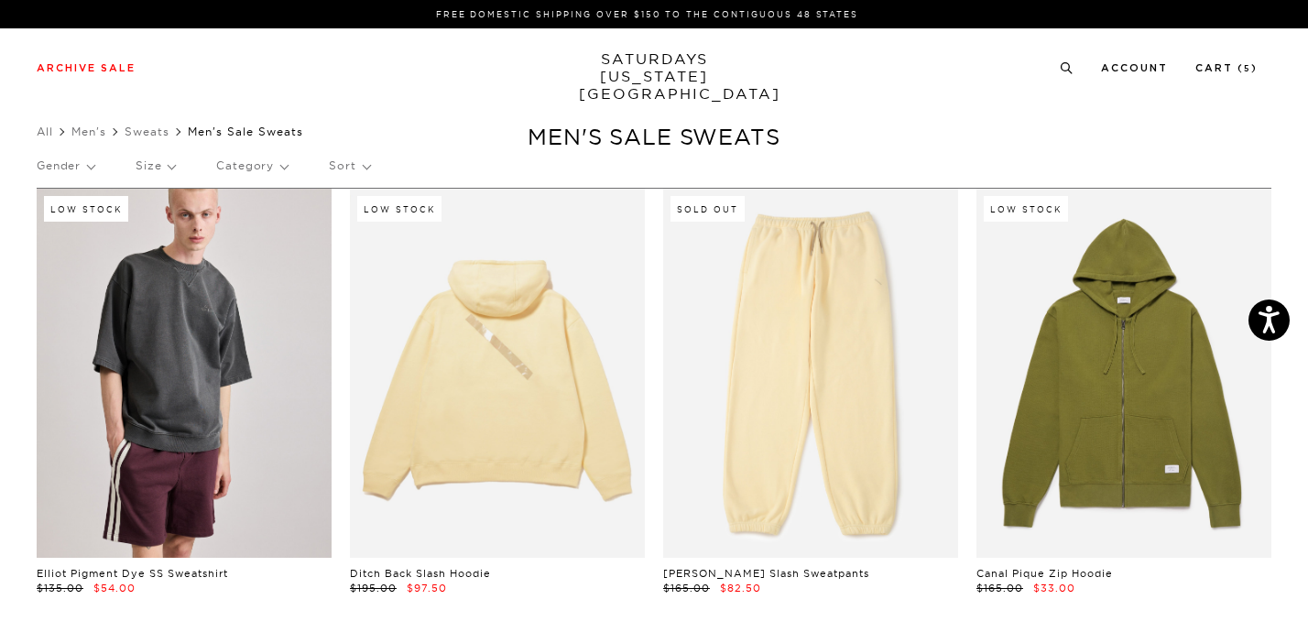
click at [164, 167] on p "Size" at bounding box center [155, 166] width 39 height 42
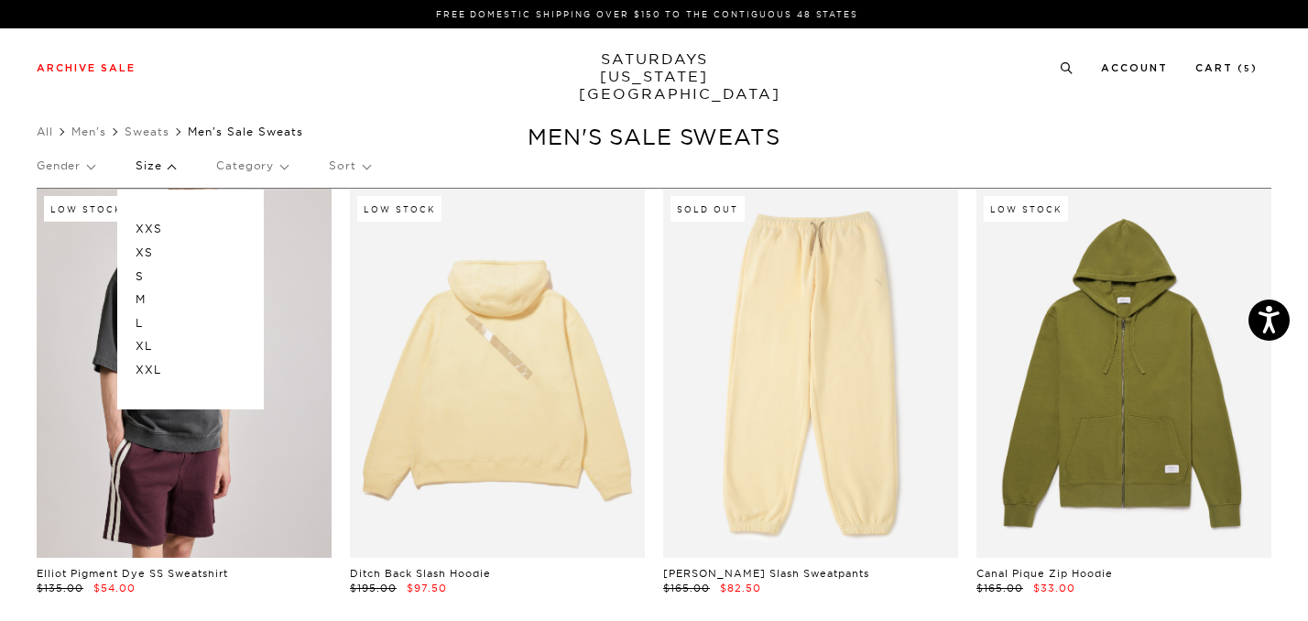
click at [147, 297] on p "M" at bounding box center [191, 300] width 110 height 24
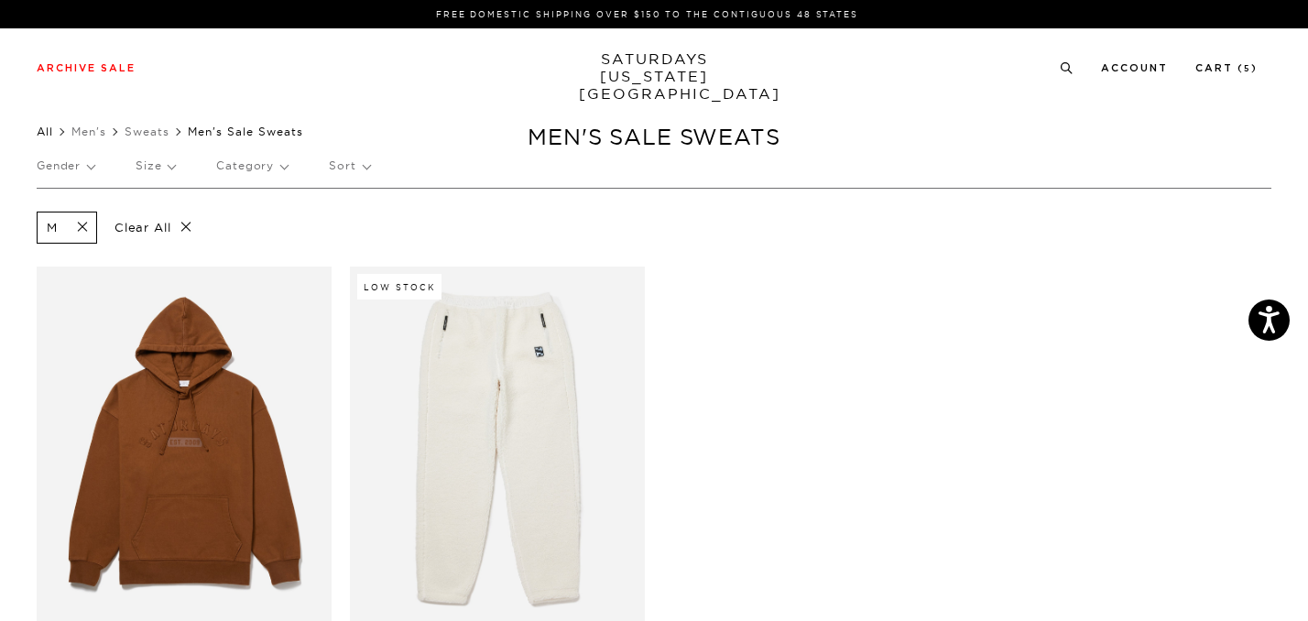
click at [48, 133] on link "All" at bounding box center [45, 132] width 16 height 14
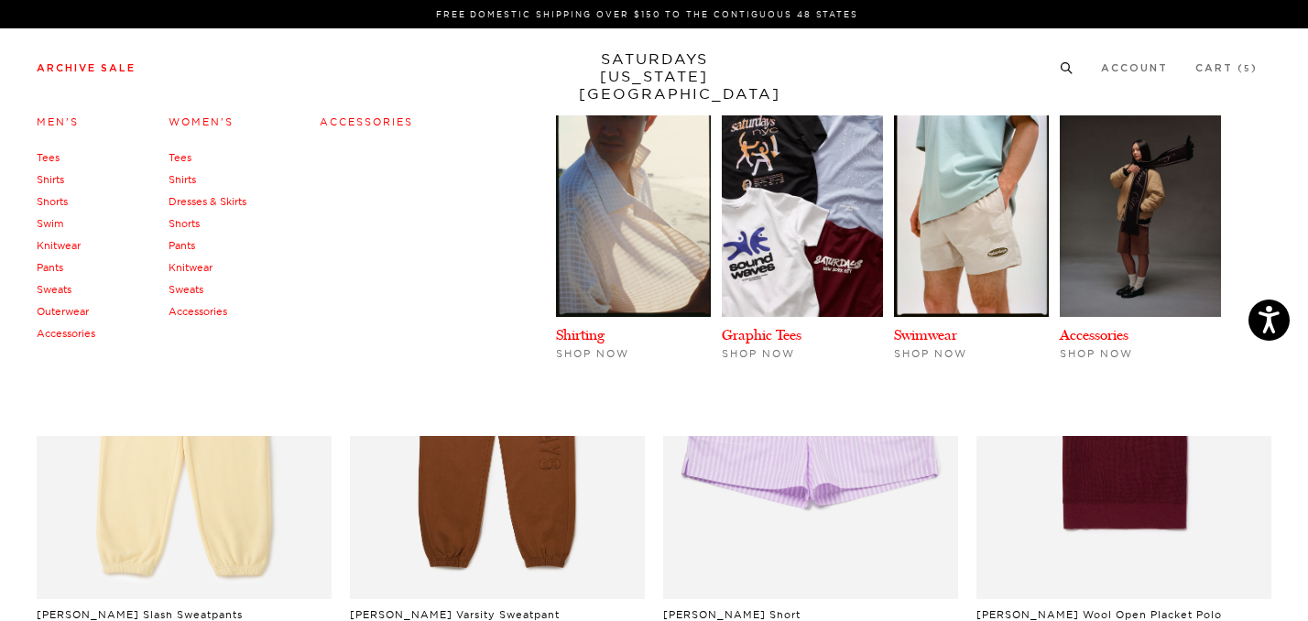
click at [56, 268] on link "Pants" at bounding box center [50, 267] width 27 height 13
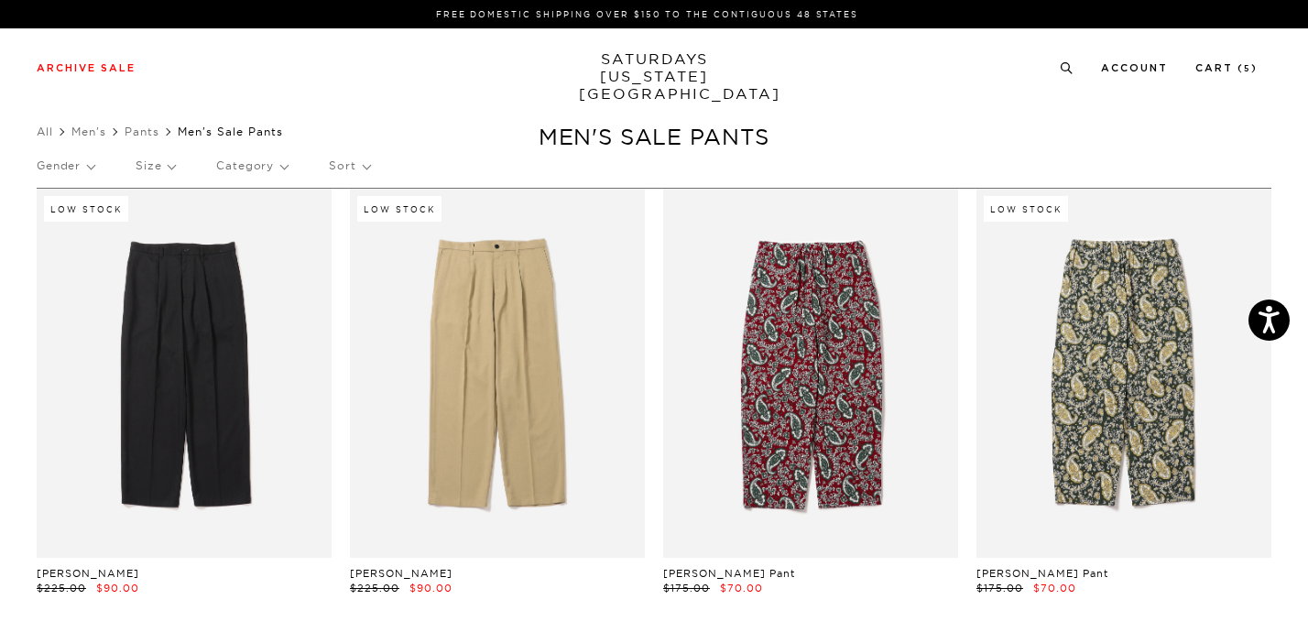
click at [168, 165] on p "Size" at bounding box center [155, 166] width 39 height 42
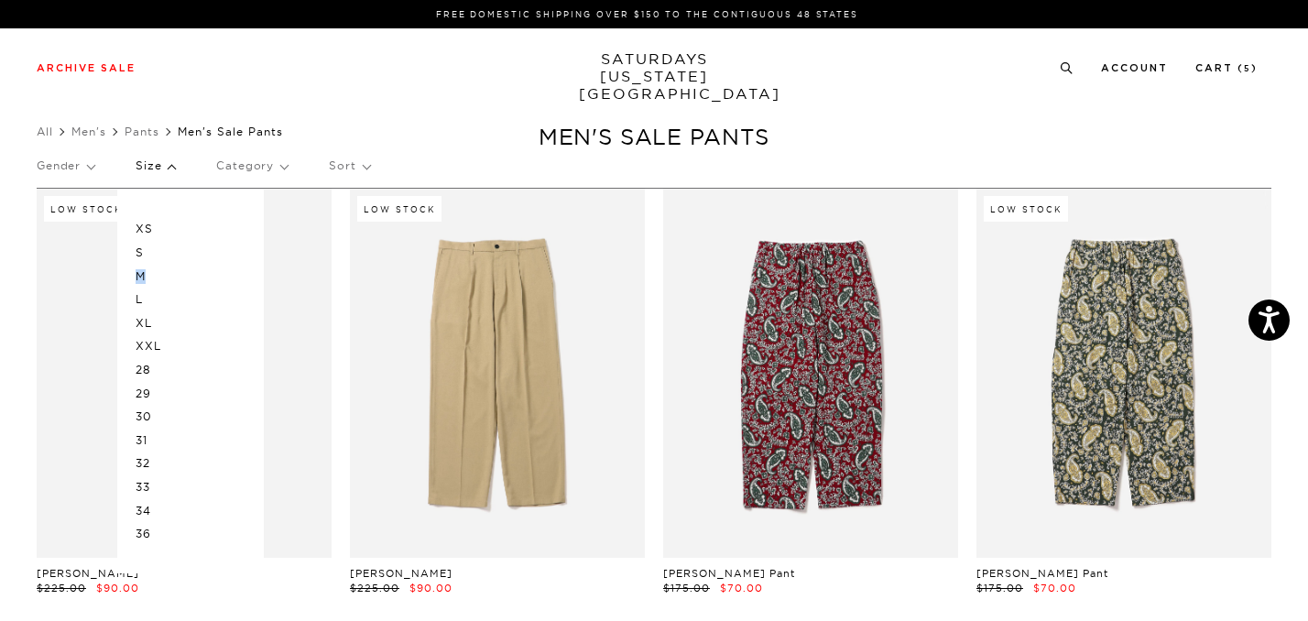
drag, startPoint x: 154, startPoint y: 258, endPoint x: 158, endPoint y: 276, distance: 18.0
click at [158, 276] on div "XS S M L XL XXL 28 29 30 31 32 33 34 36" at bounding box center [190, 381] width 147 height 383
click at [158, 276] on p "M" at bounding box center [191, 277] width 110 height 24
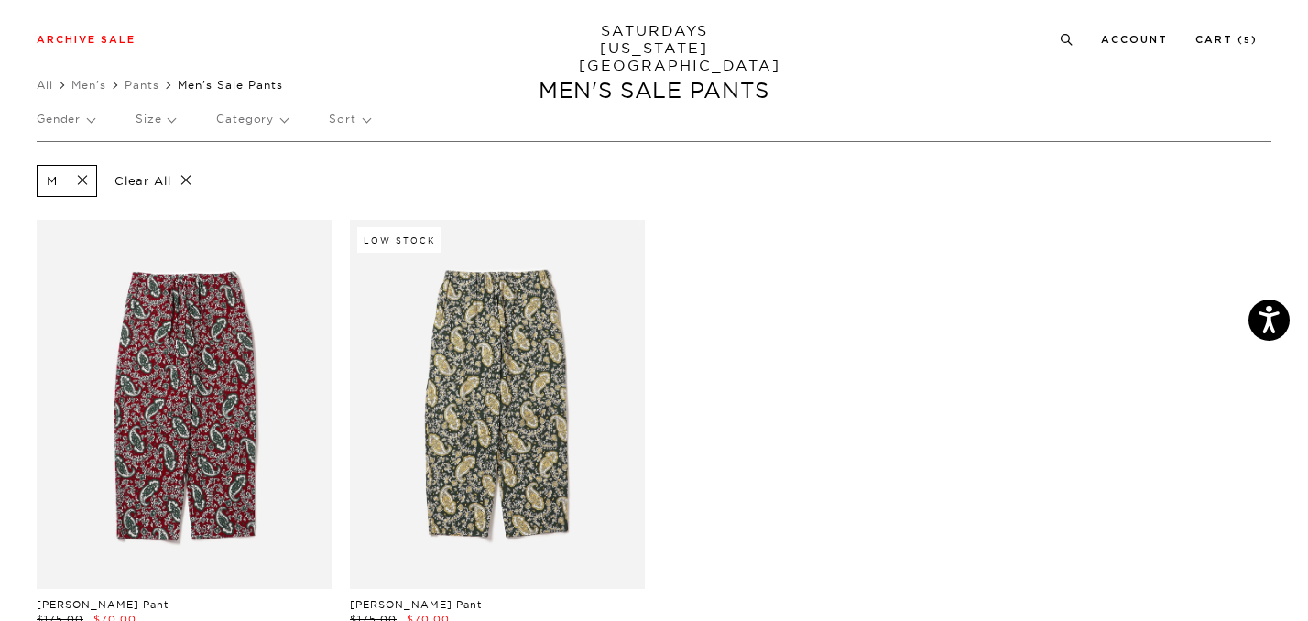
scroll to position [125, 0]
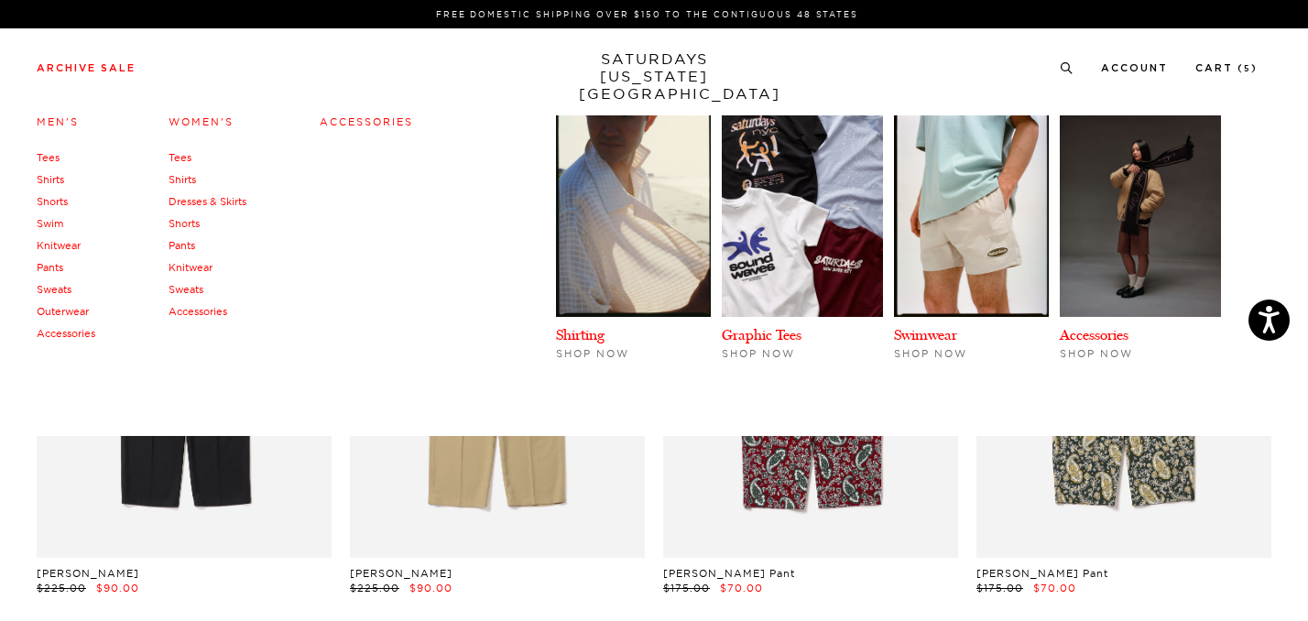
click at [77, 330] on link "Accessories" at bounding box center [66, 333] width 59 height 13
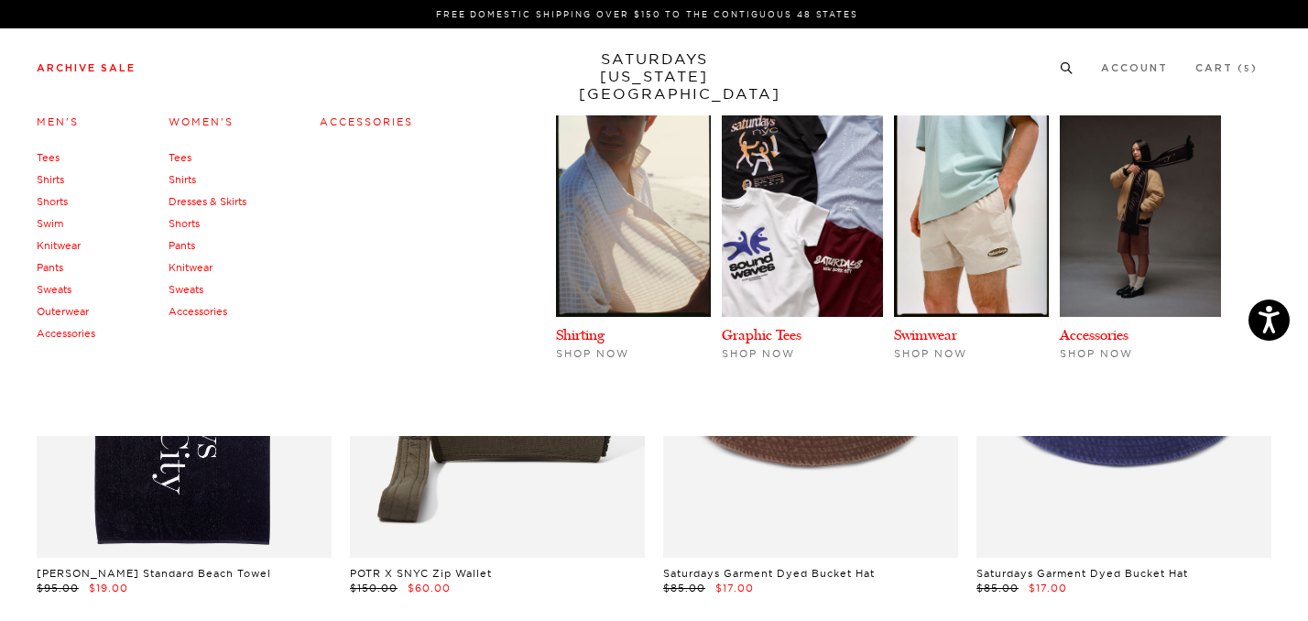
click at [69, 310] on link "Outerwear" at bounding box center [63, 311] width 52 height 13
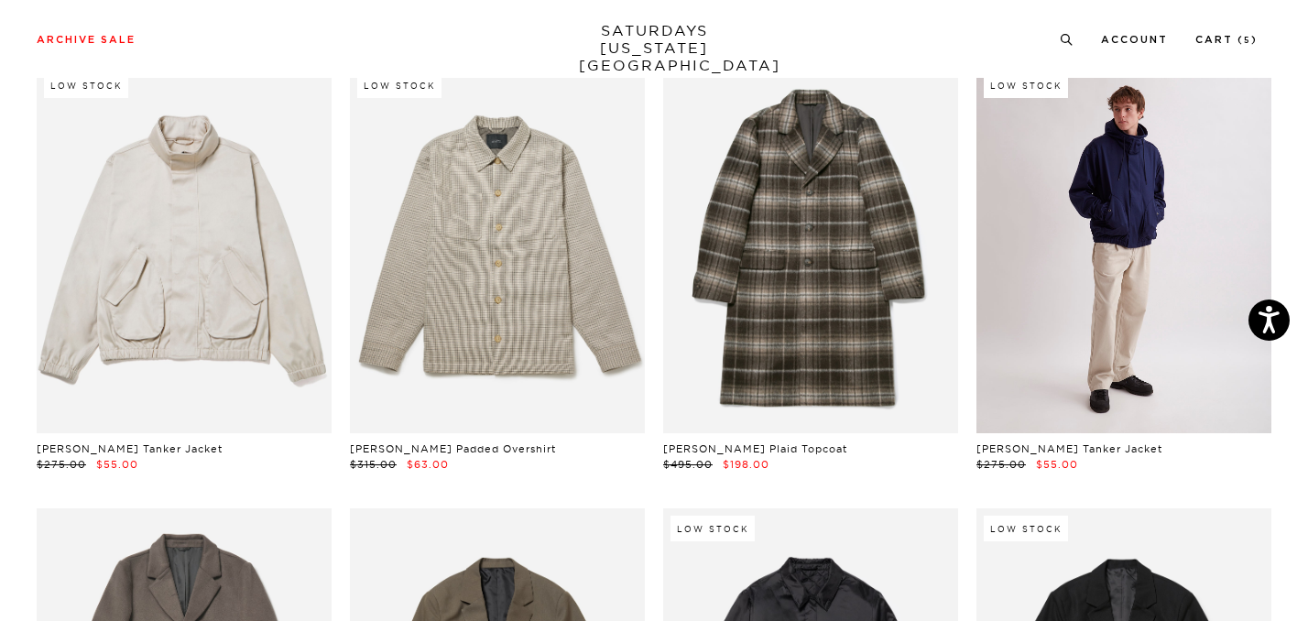
scroll to position [2334, 0]
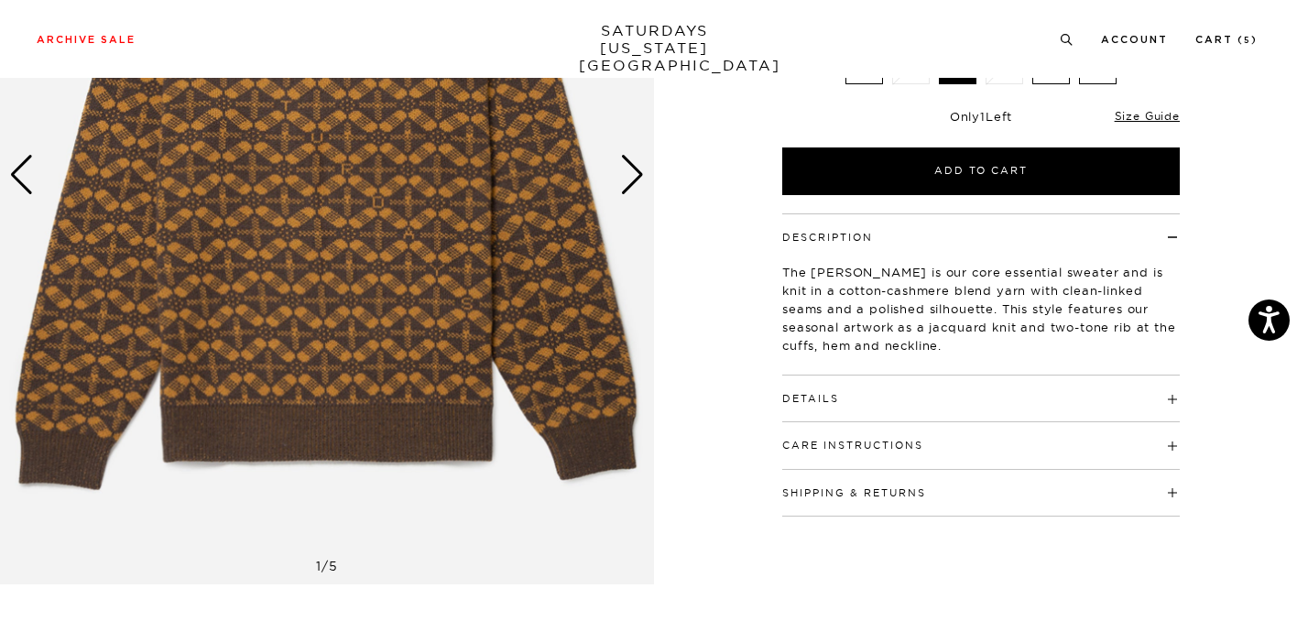
scroll to position [272, 0]
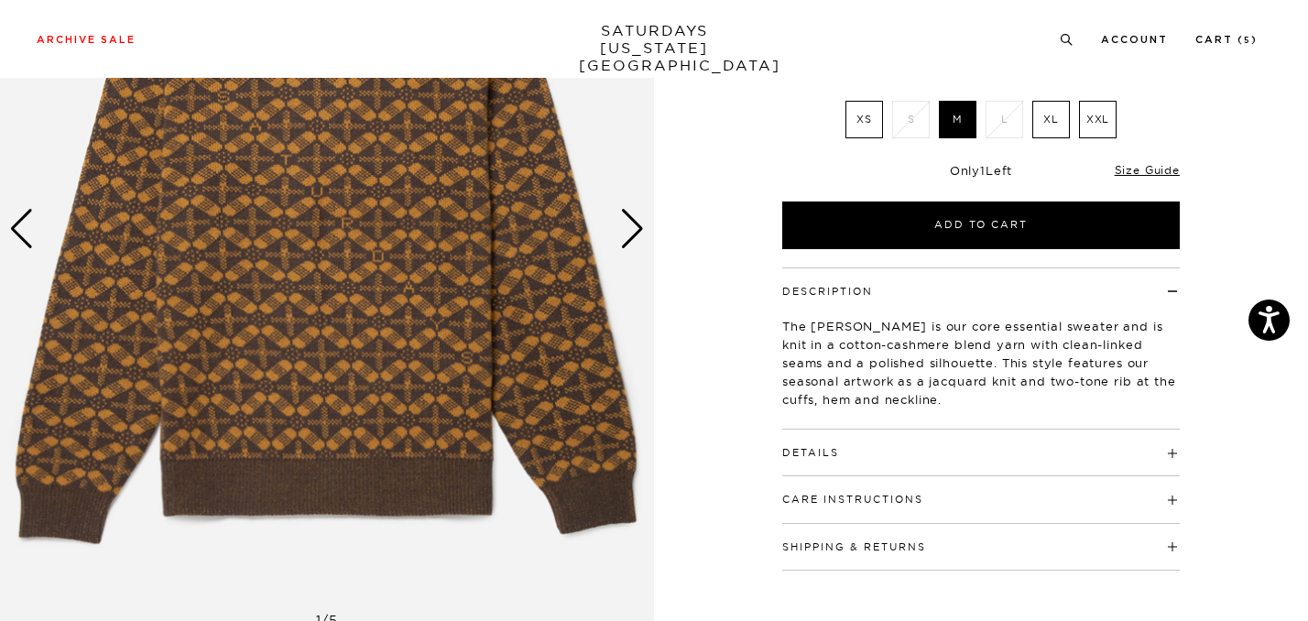
click at [924, 451] on h4 "Details" at bounding box center [980, 445] width 397 height 30
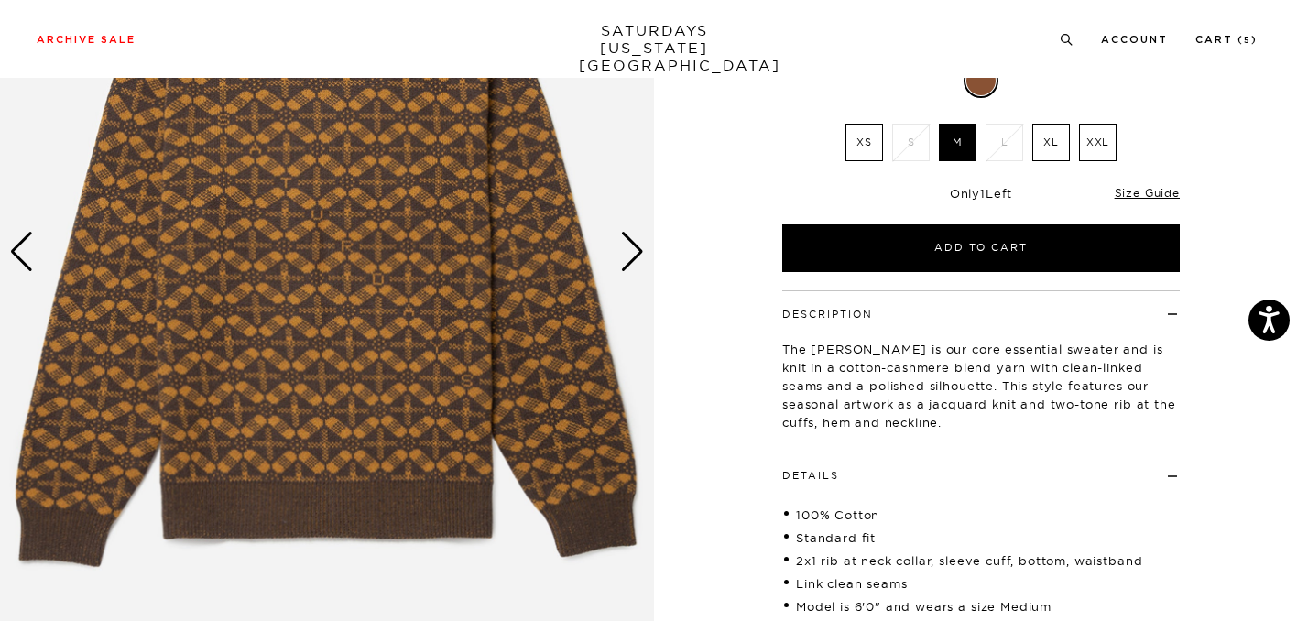
scroll to position [132, 0]
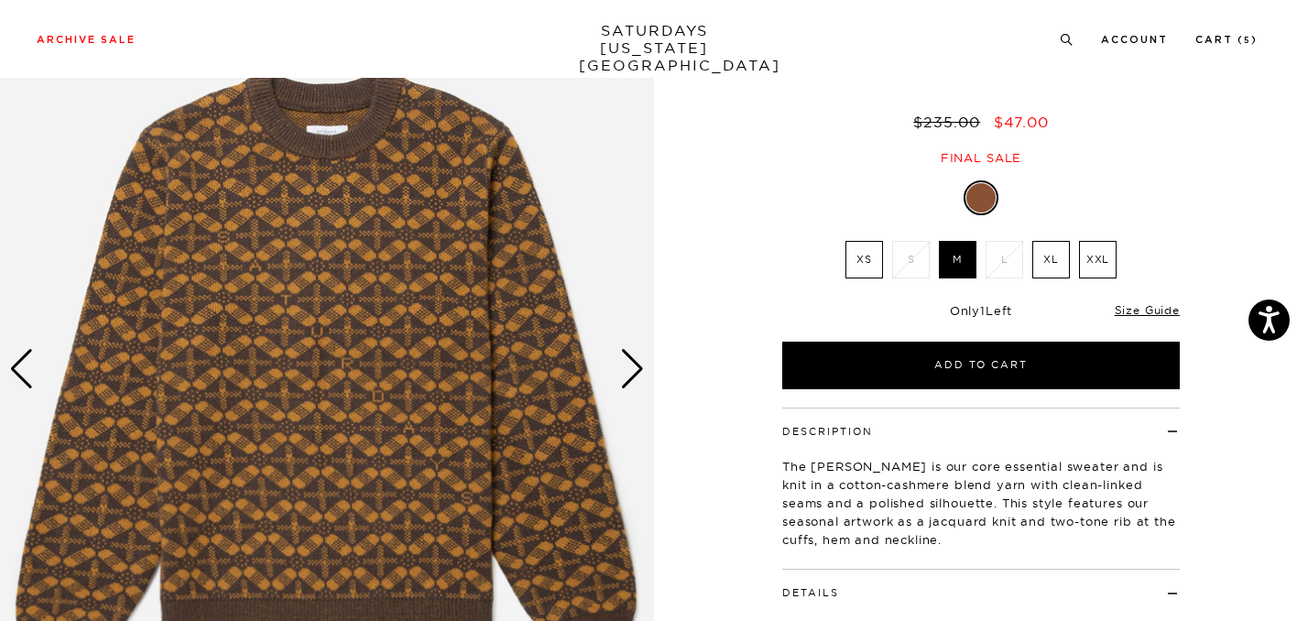
click at [630, 372] on div "Next slide" at bounding box center [632, 369] width 25 height 40
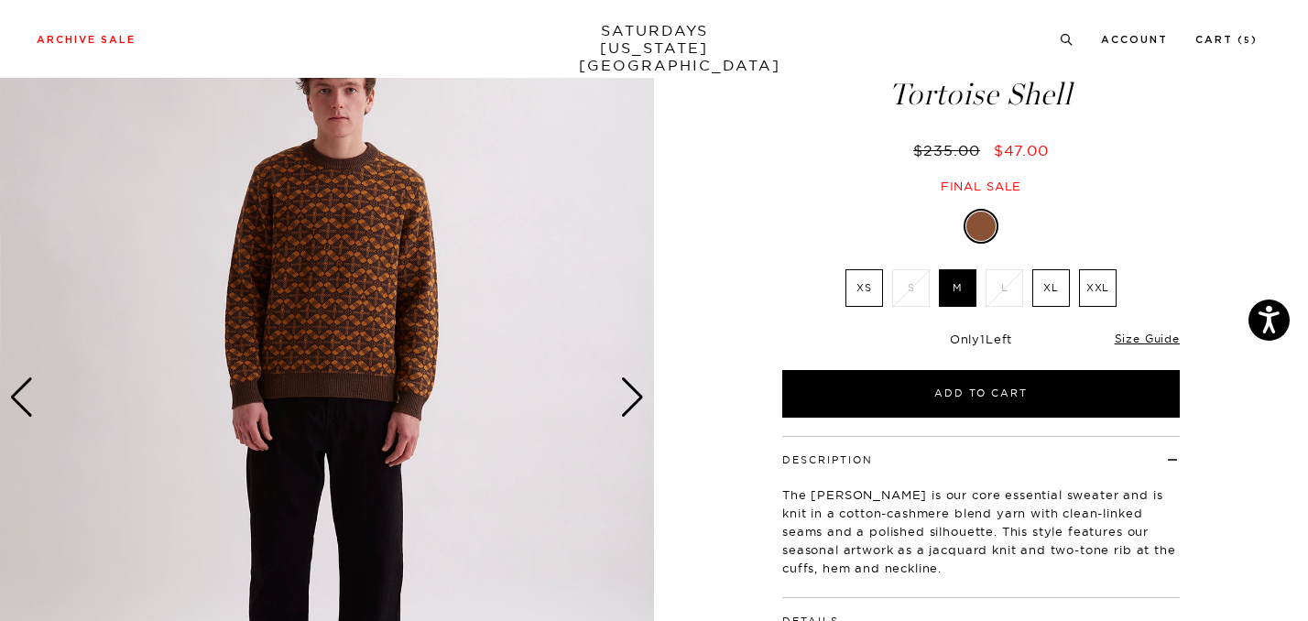
scroll to position [100, 0]
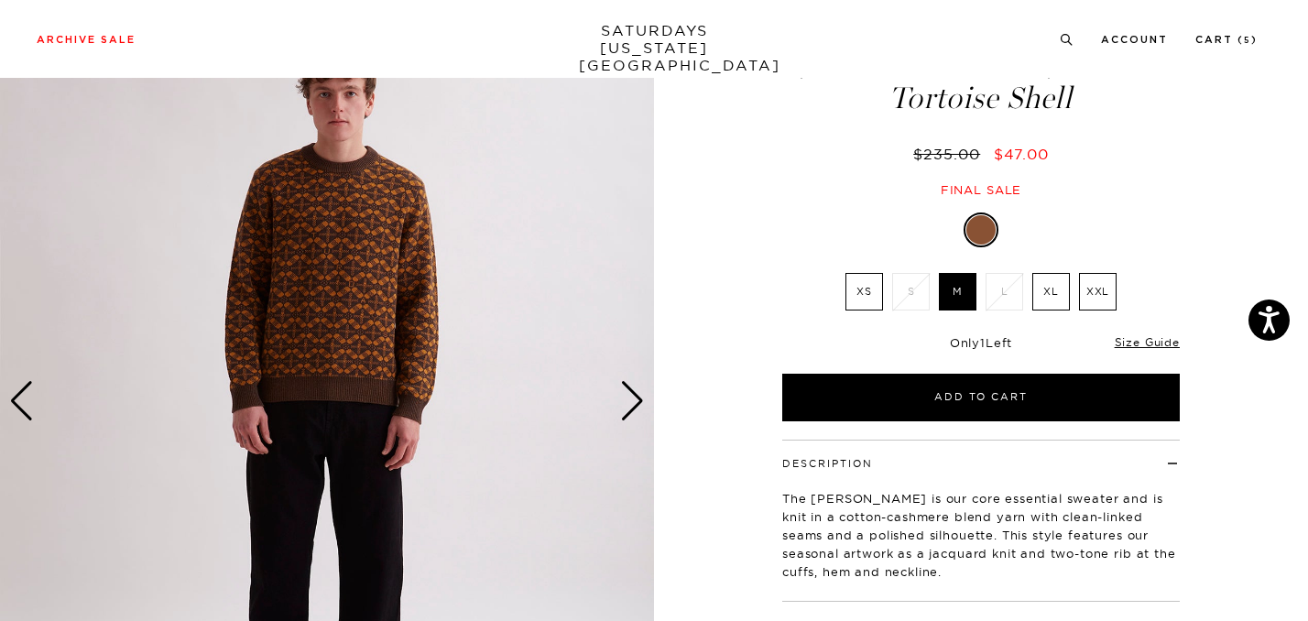
click at [633, 413] on div "Next slide" at bounding box center [632, 401] width 25 height 40
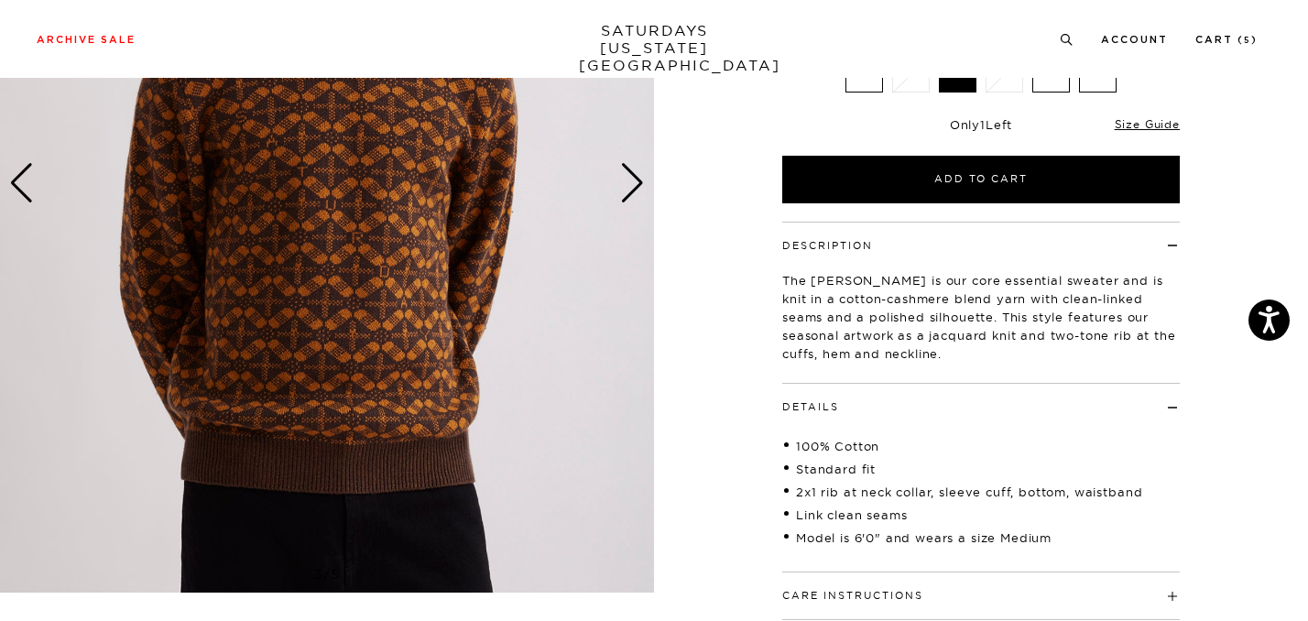
scroll to position [310, 0]
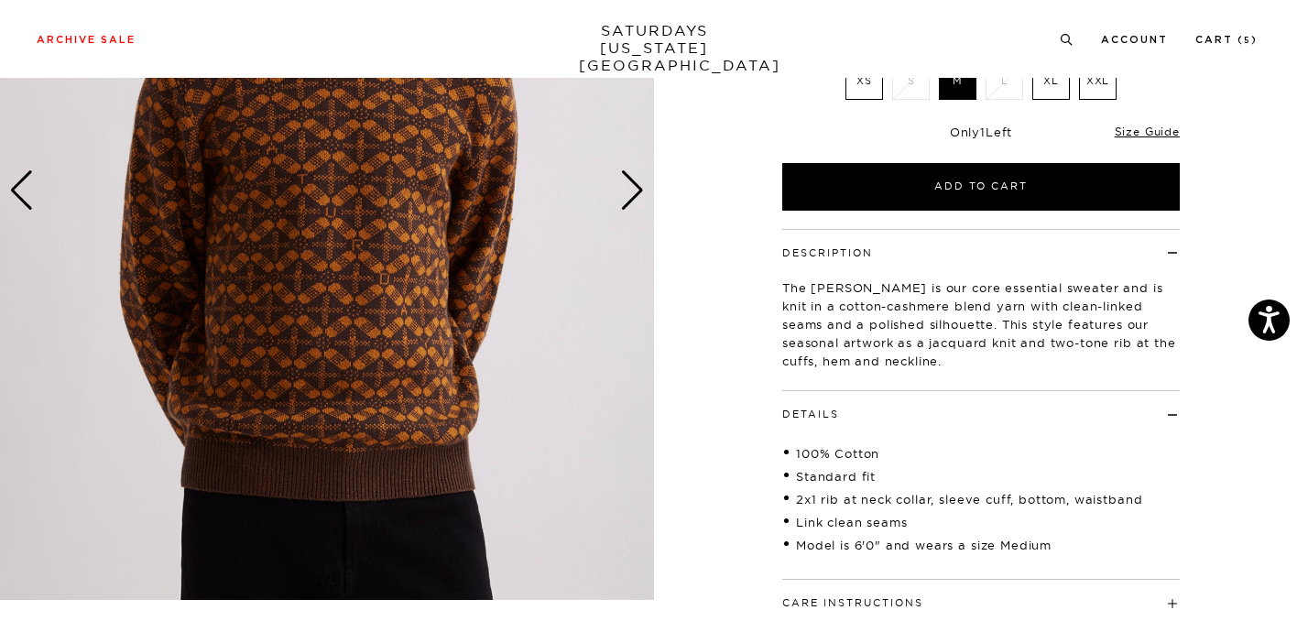
click at [629, 204] on div "Next slide" at bounding box center [632, 190] width 25 height 40
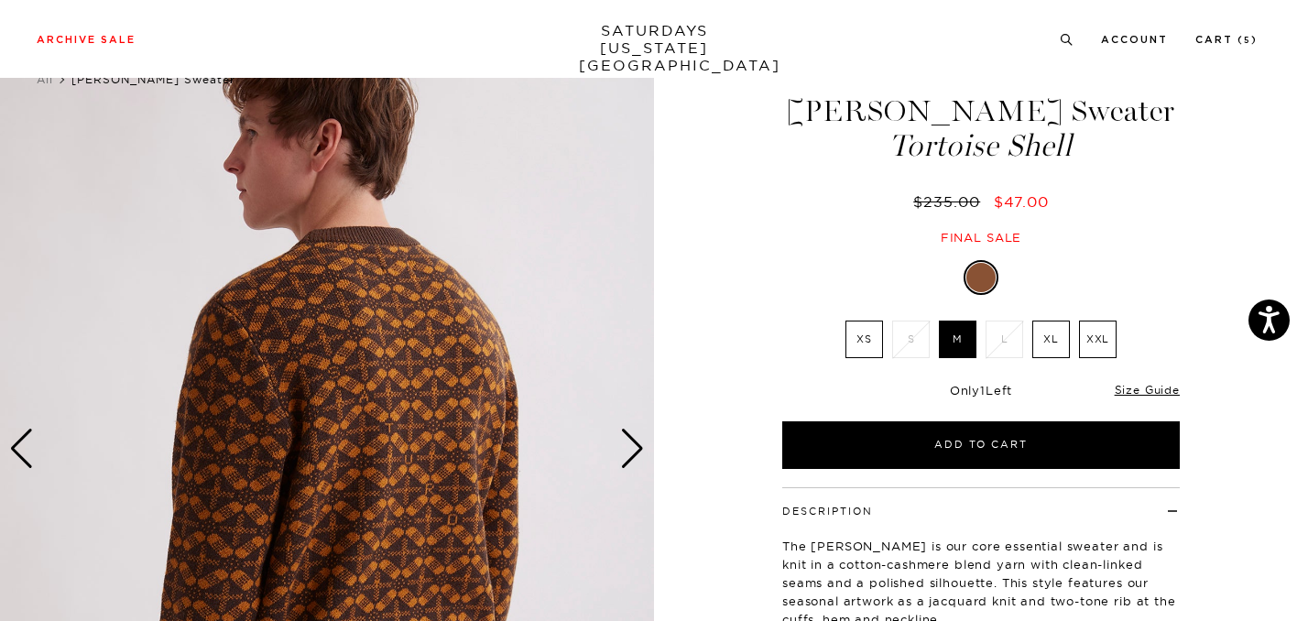
scroll to position [54, 0]
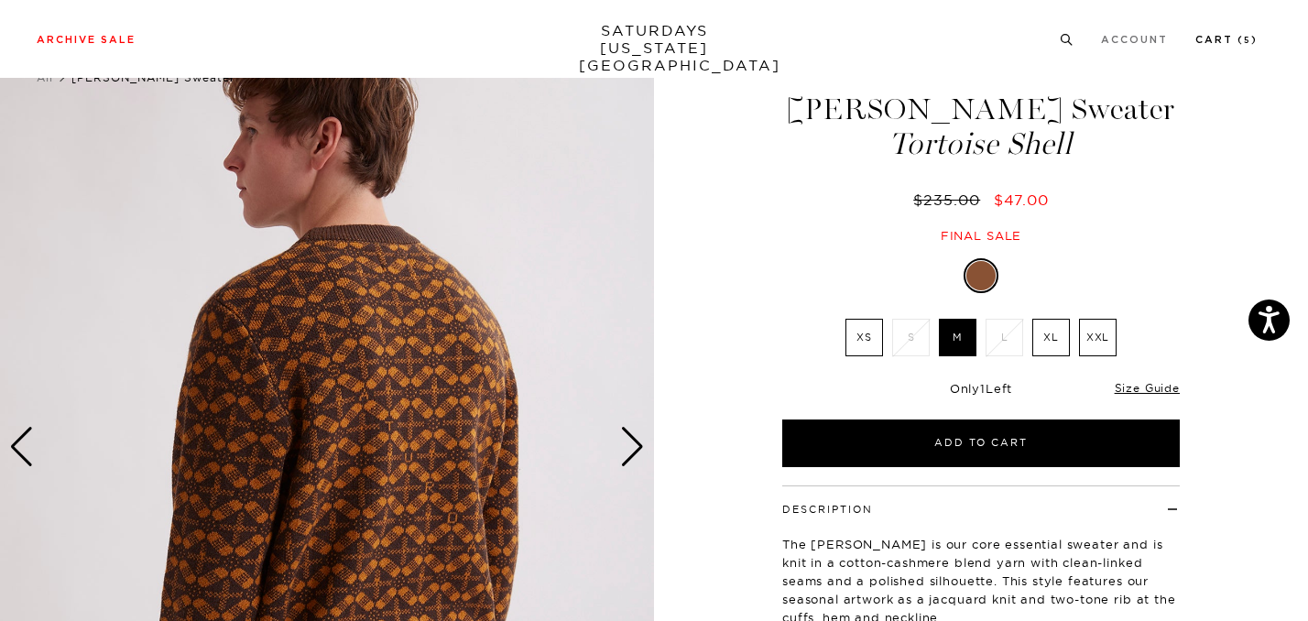
click at [1226, 45] on link "Cart ( 5 )" at bounding box center [1226, 40] width 62 height 10
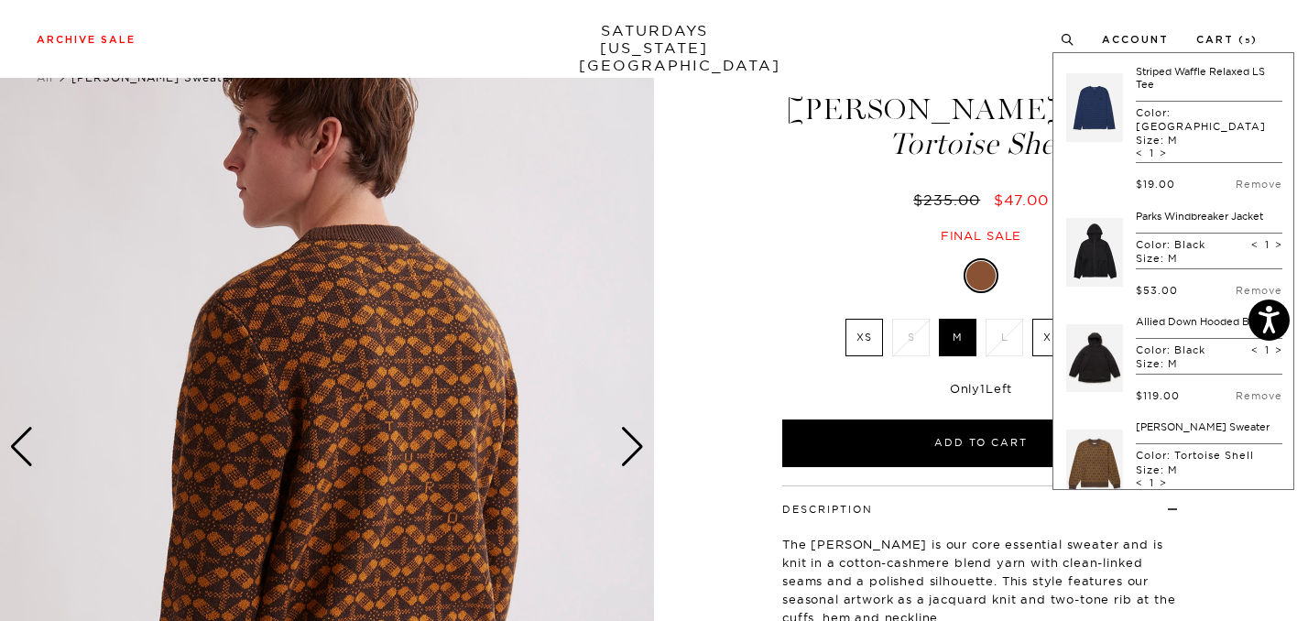
click at [1159, 71] on link "Striped Waffle Relaxed LS Tee" at bounding box center [1200, 78] width 129 height 26
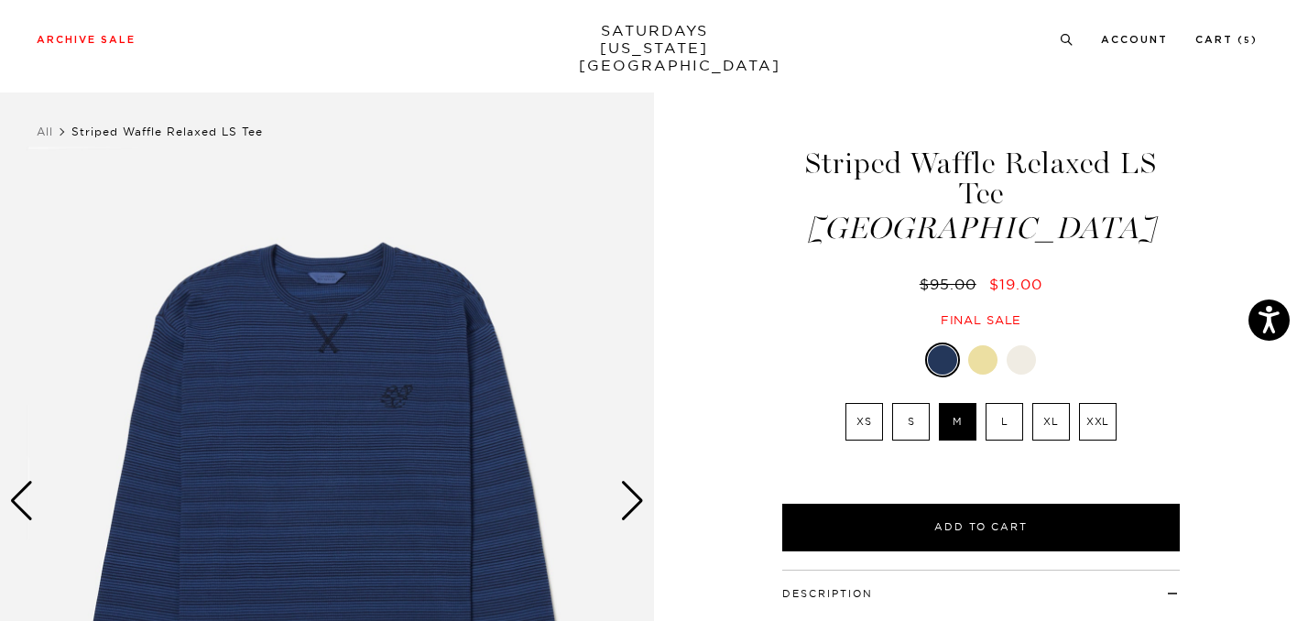
scroll to position [165, 0]
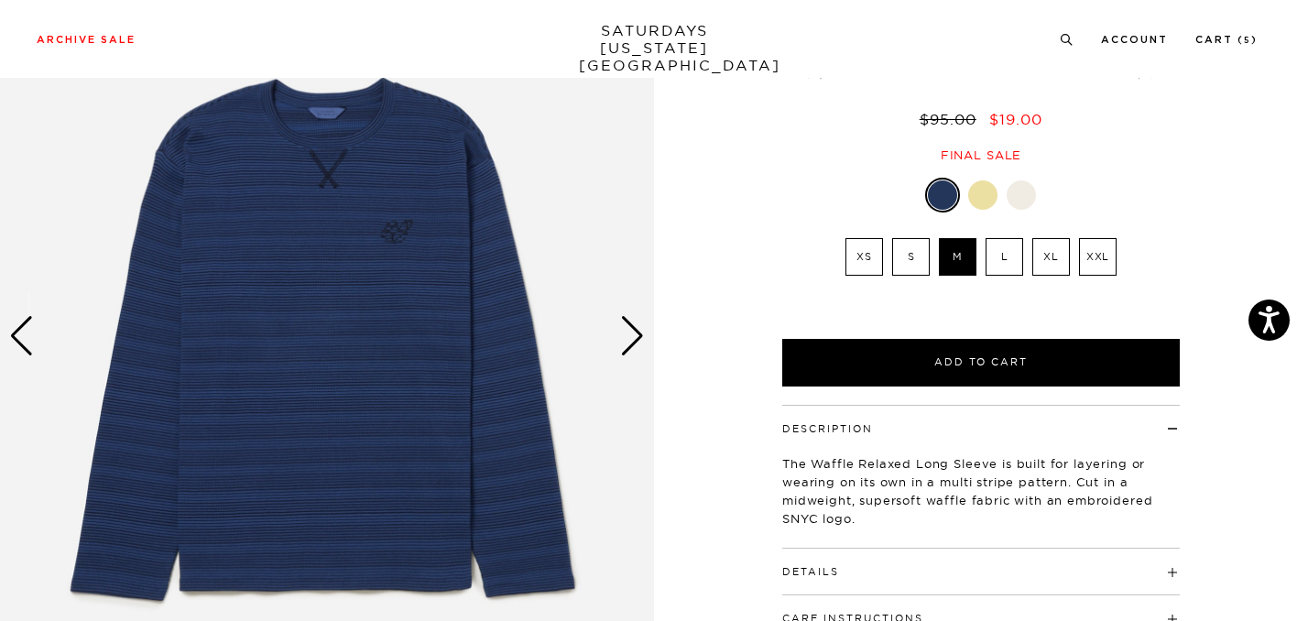
click at [907, 560] on div "Details 73% Cotton / 27% Polyester Embroidered SNYC logo on front chest Model i…" at bounding box center [980, 572] width 397 height 47
click at [633, 344] on div "Next slide" at bounding box center [632, 336] width 25 height 40
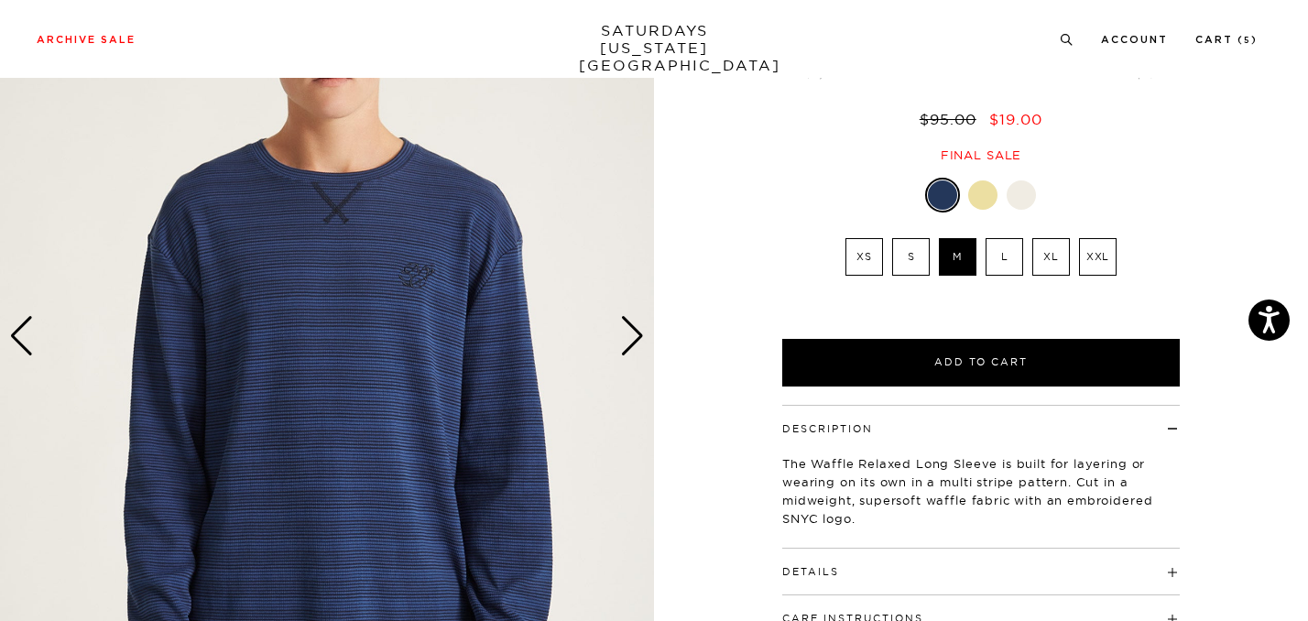
click at [633, 344] on div "Next slide" at bounding box center [632, 336] width 25 height 40
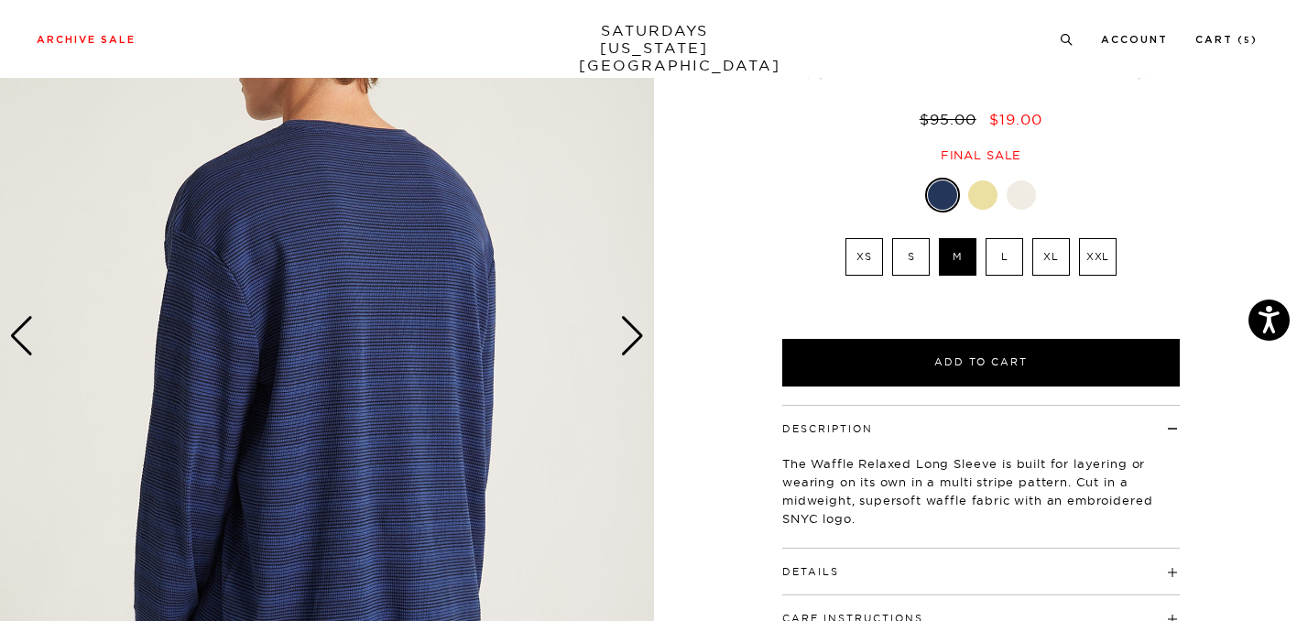
click at [633, 344] on div "Next slide" at bounding box center [632, 336] width 25 height 40
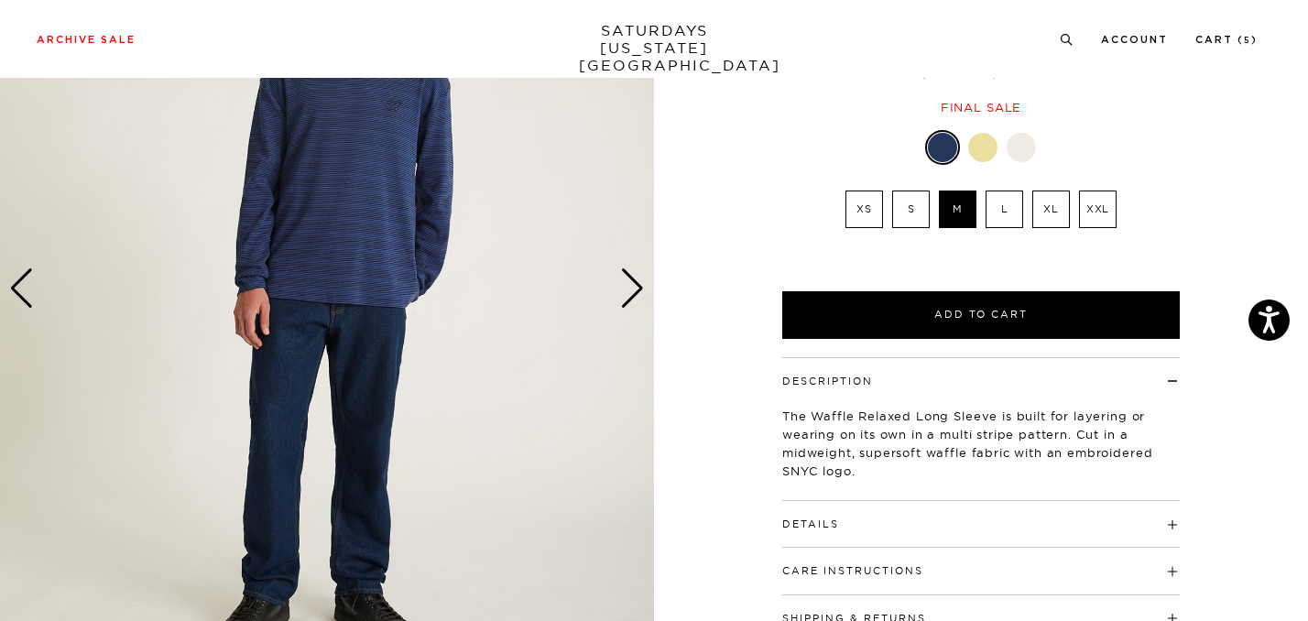
scroll to position [231, 0]
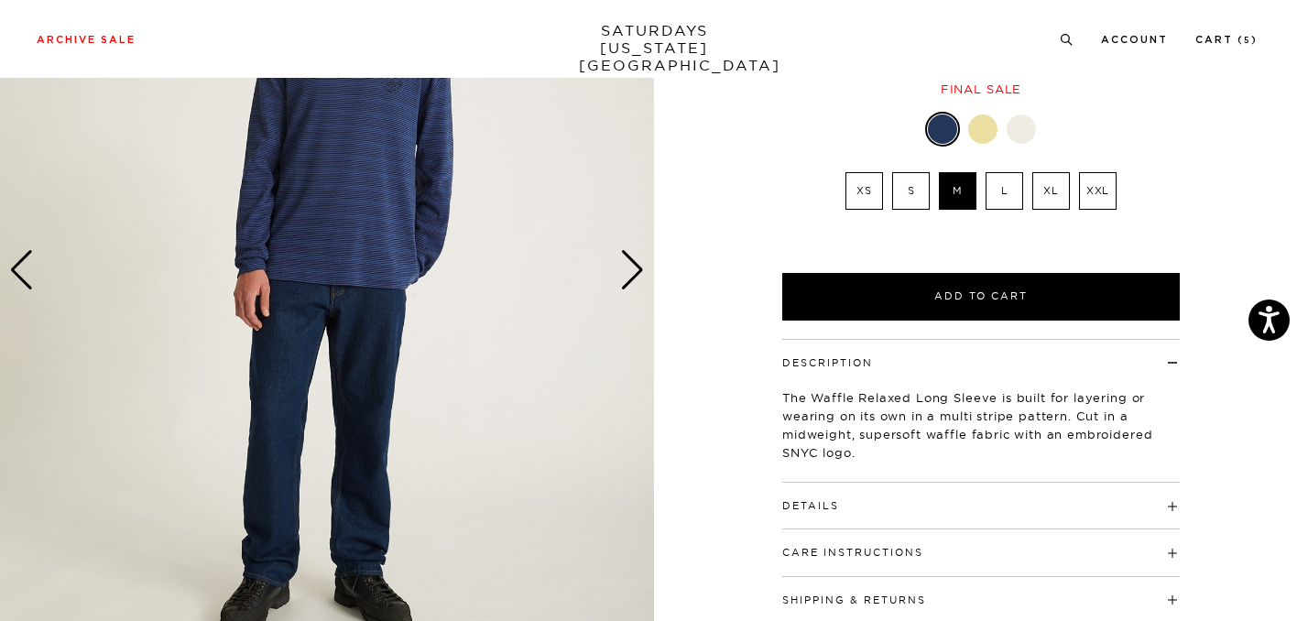
click at [961, 485] on div "Details 73% Cotton / 27% Polyester Embroidered SNYC logo on front chest Model i…" at bounding box center [980, 506] width 397 height 47
click at [1003, 483] on h4 "Details" at bounding box center [980, 498] width 397 height 30
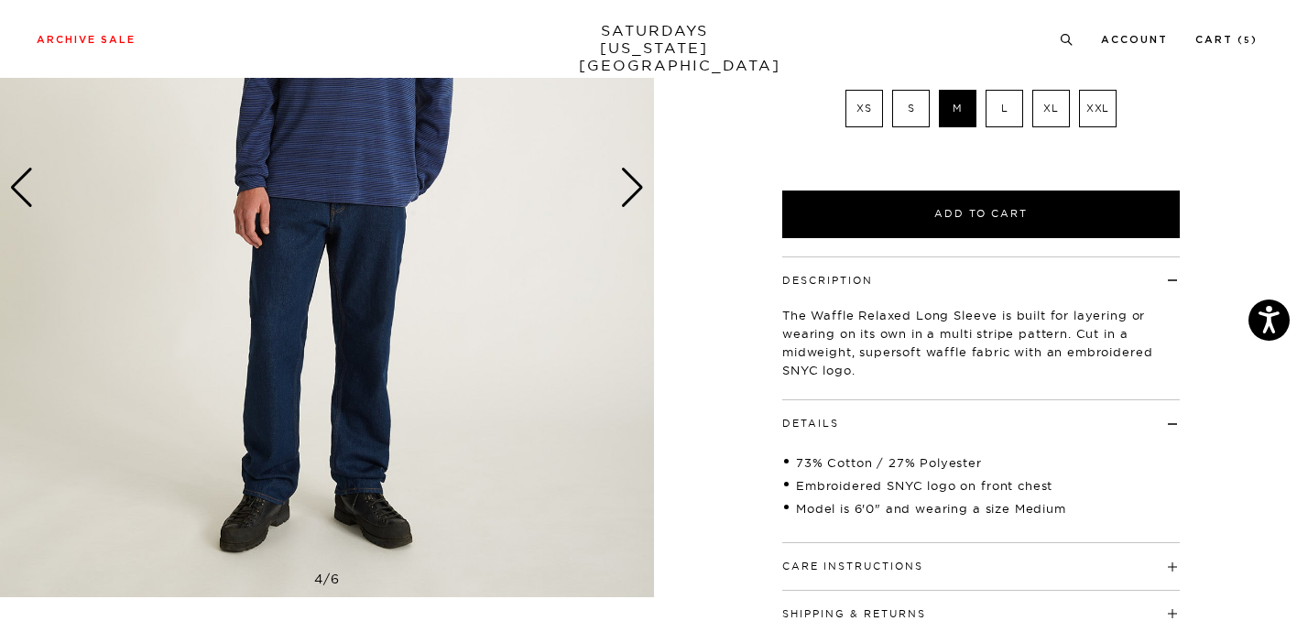
scroll to position [89, 0]
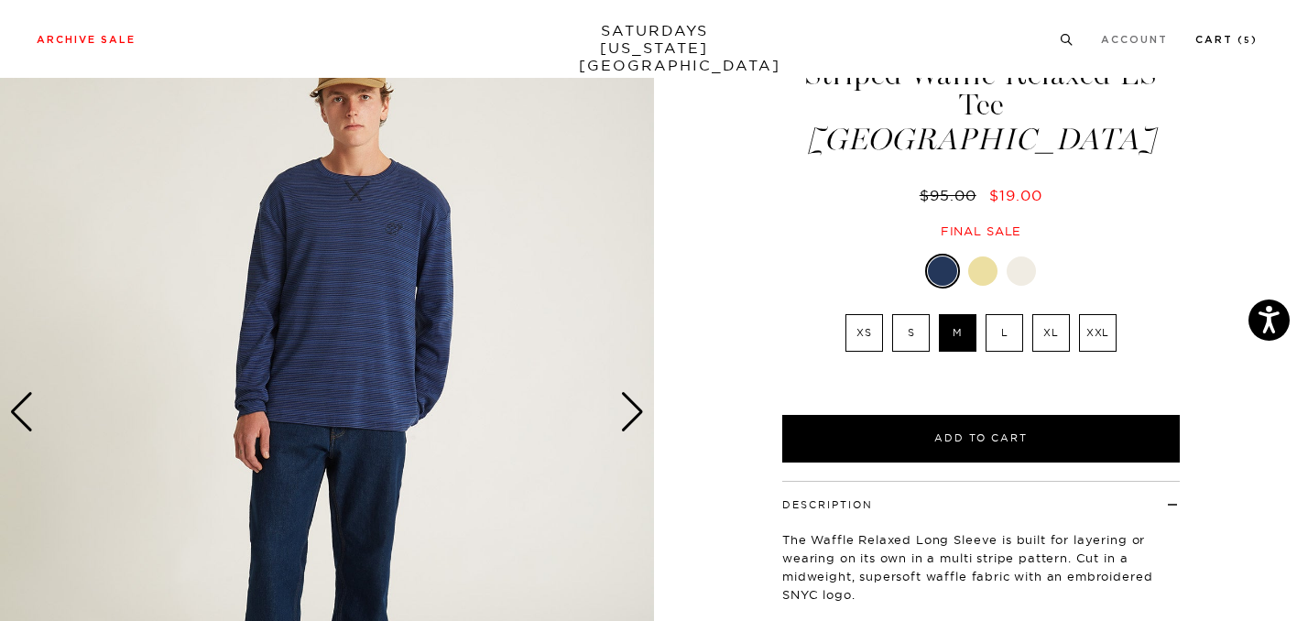
click at [1224, 41] on link "Cart ( 5 )" at bounding box center [1226, 40] width 62 height 10
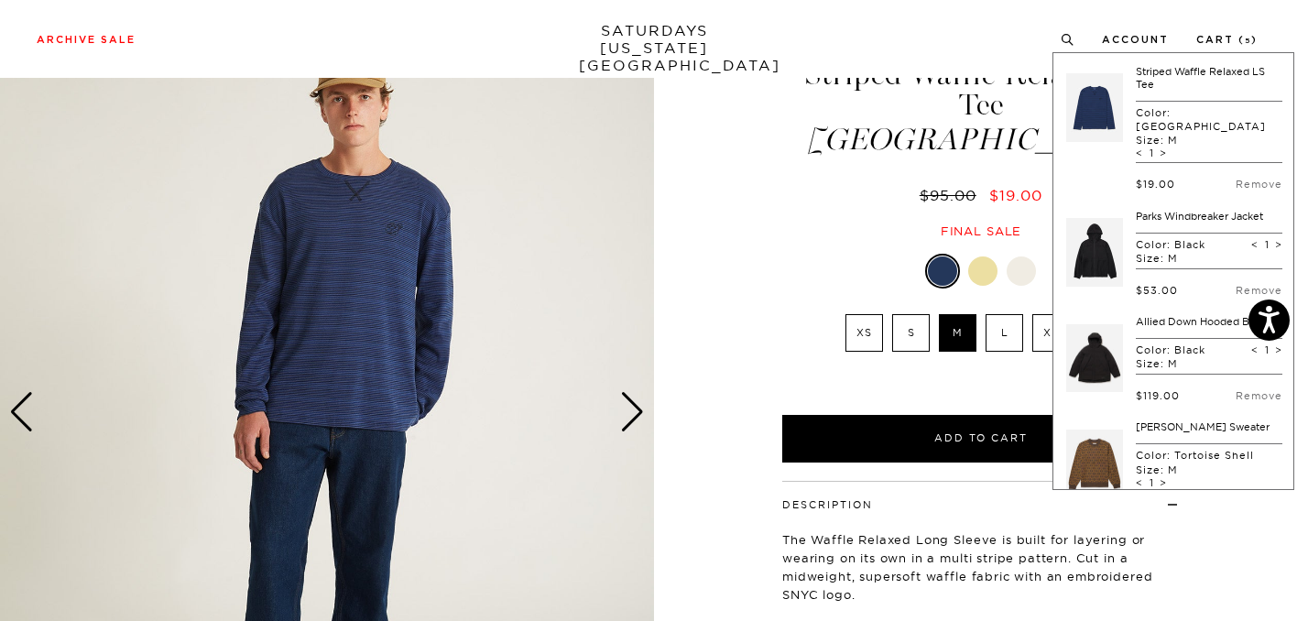
click at [1088, 215] on link at bounding box center [1094, 253] width 57 height 86
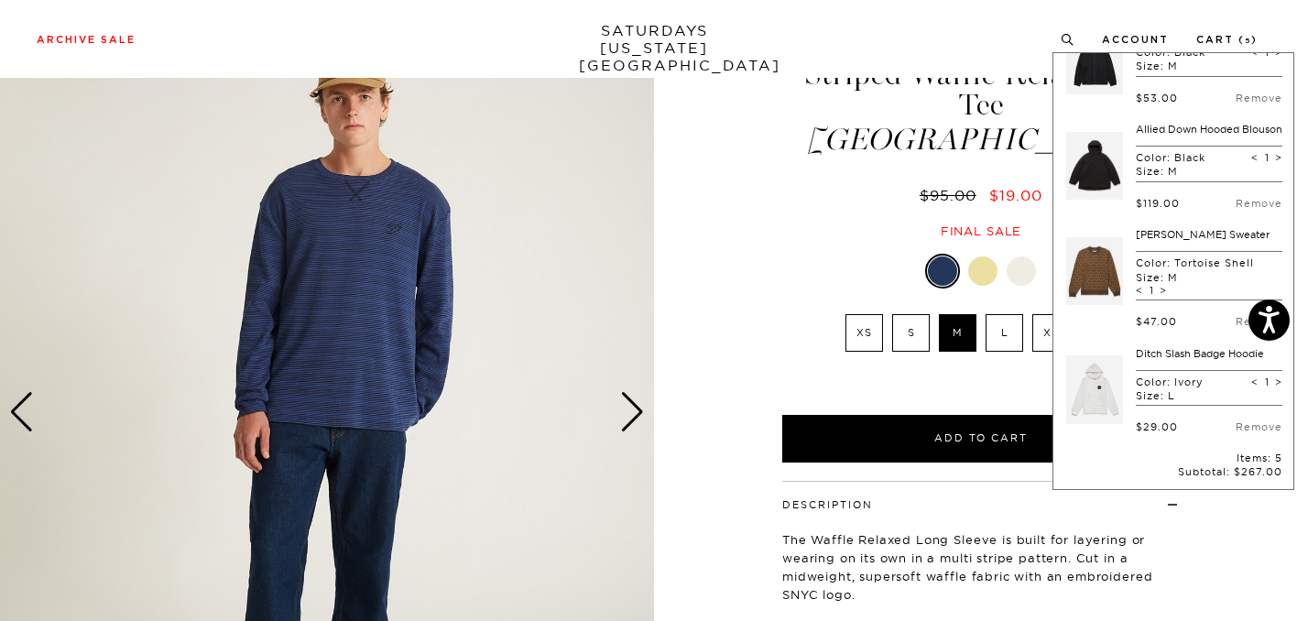
scroll to position [237, 0]
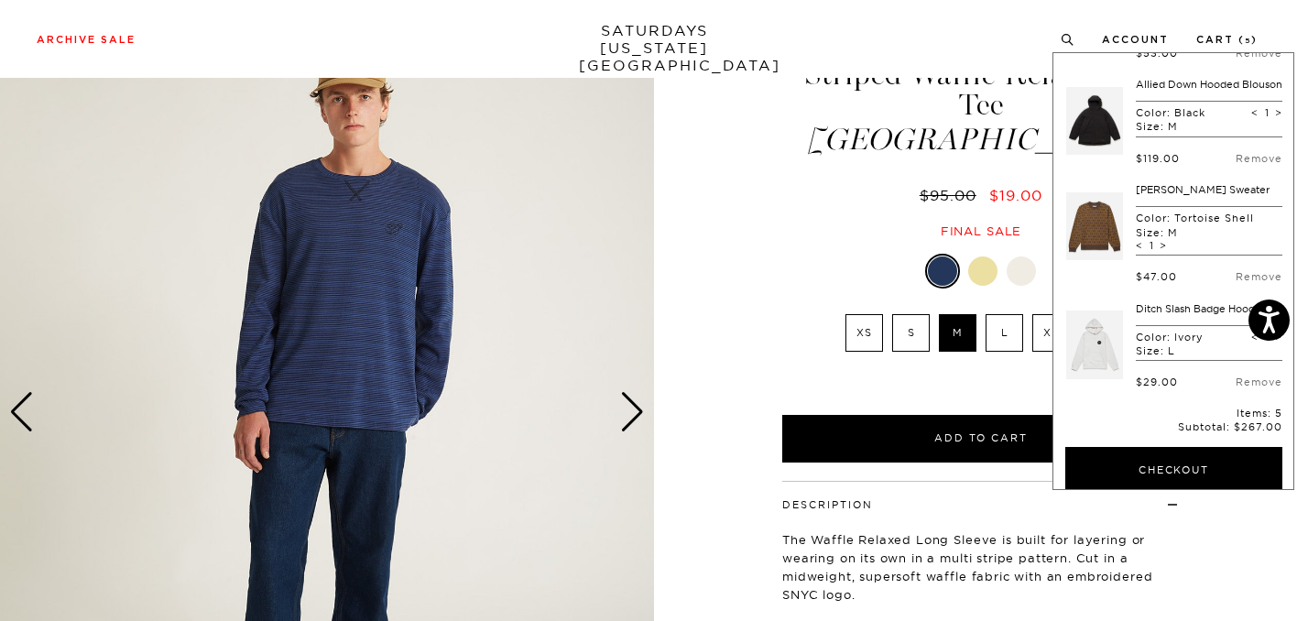
click at [1080, 327] on link at bounding box center [1094, 345] width 57 height 86
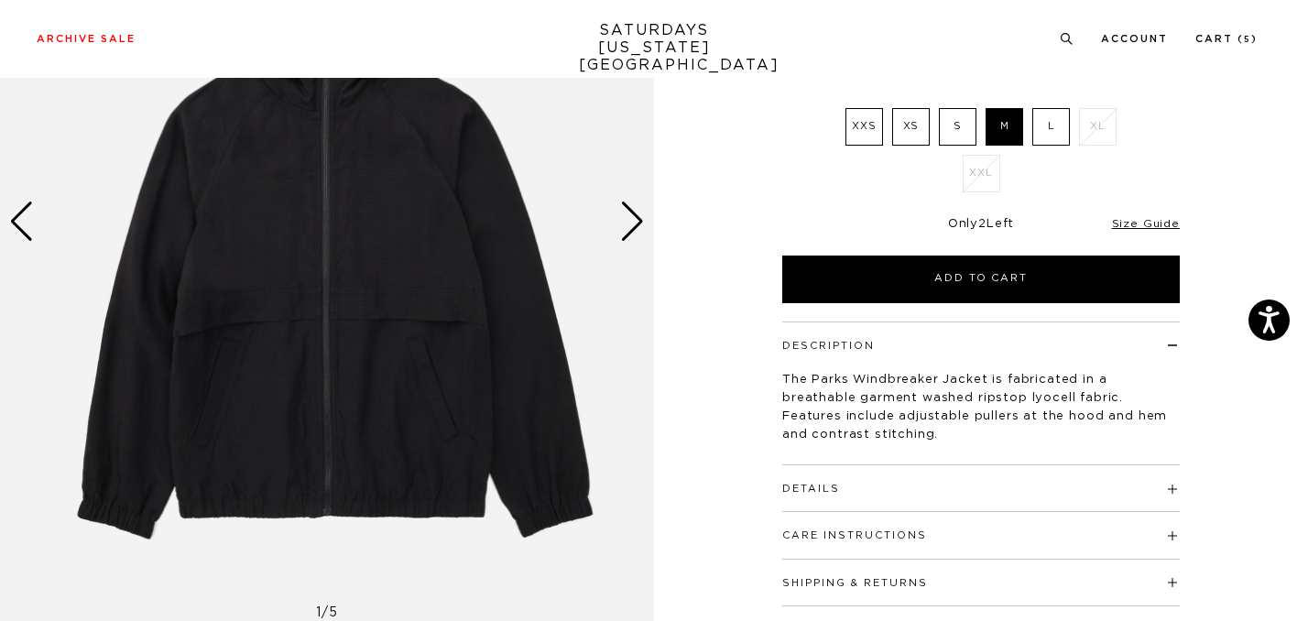
scroll to position [281, 0]
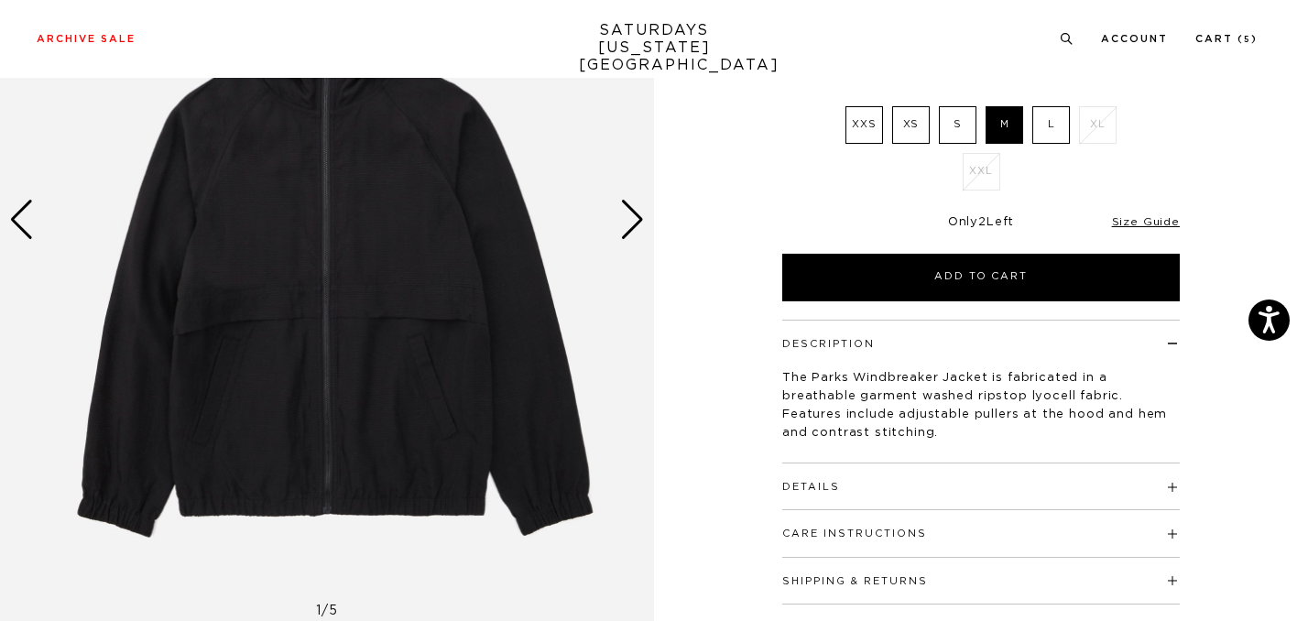
click at [985, 495] on div "Details 100% Lyocell Adjustable pulls at hood and hem Contrast stitching Model …" at bounding box center [980, 486] width 397 height 47
click at [1065, 475] on h4 "Details" at bounding box center [980, 478] width 397 height 30
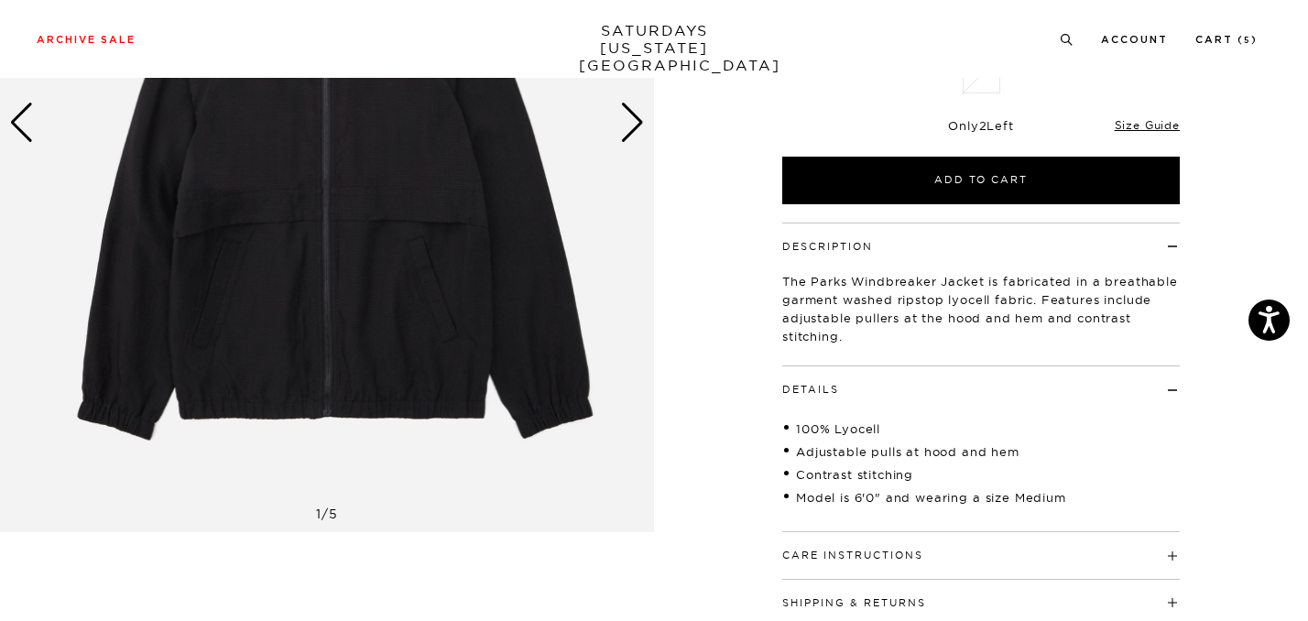
scroll to position [380, 0]
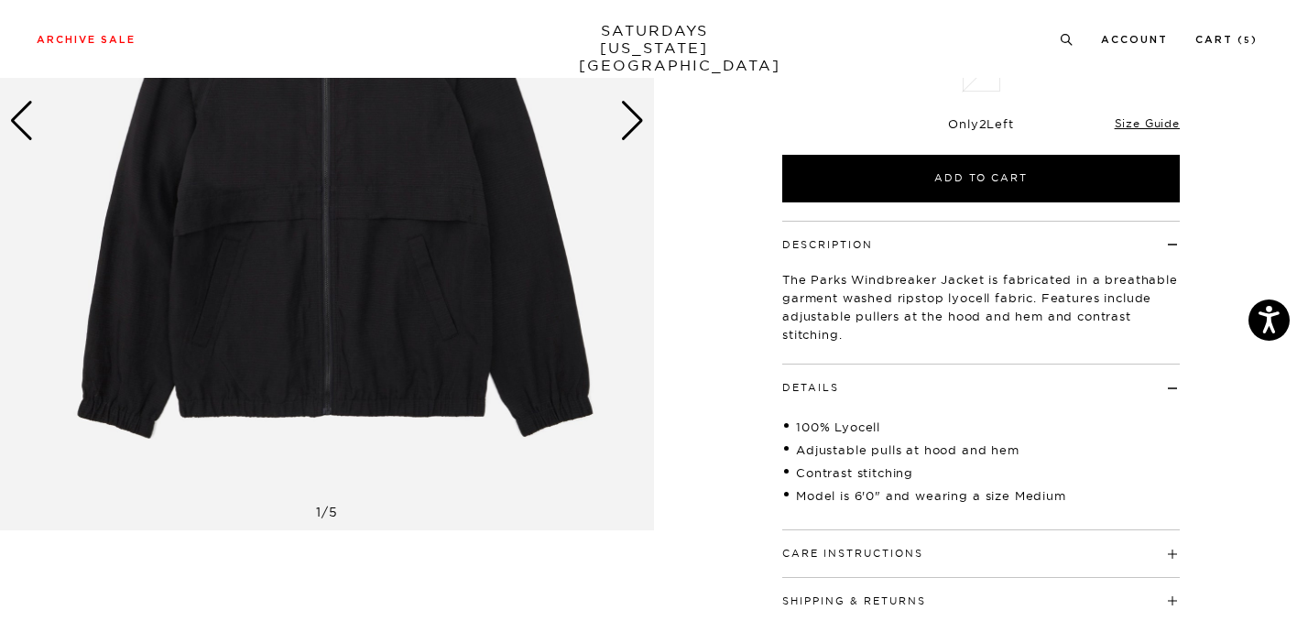
click at [1036, 391] on h4 "Details" at bounding box center [980, 379] width 397 height 30
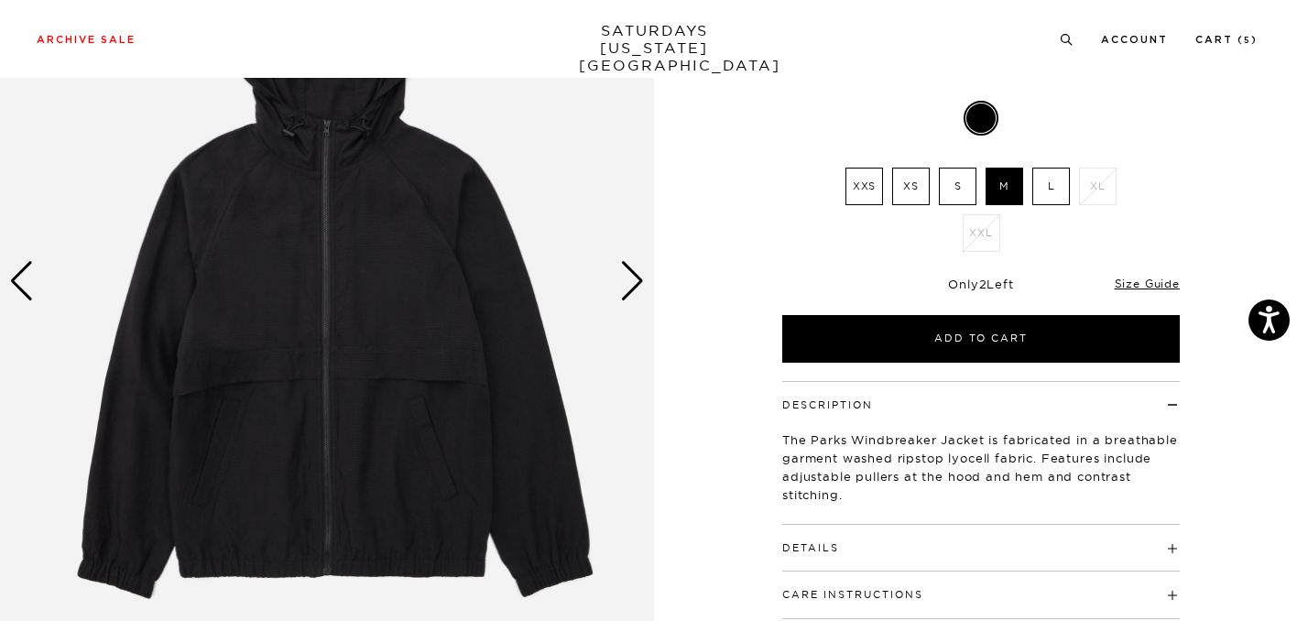
scroll to position [155, 0]
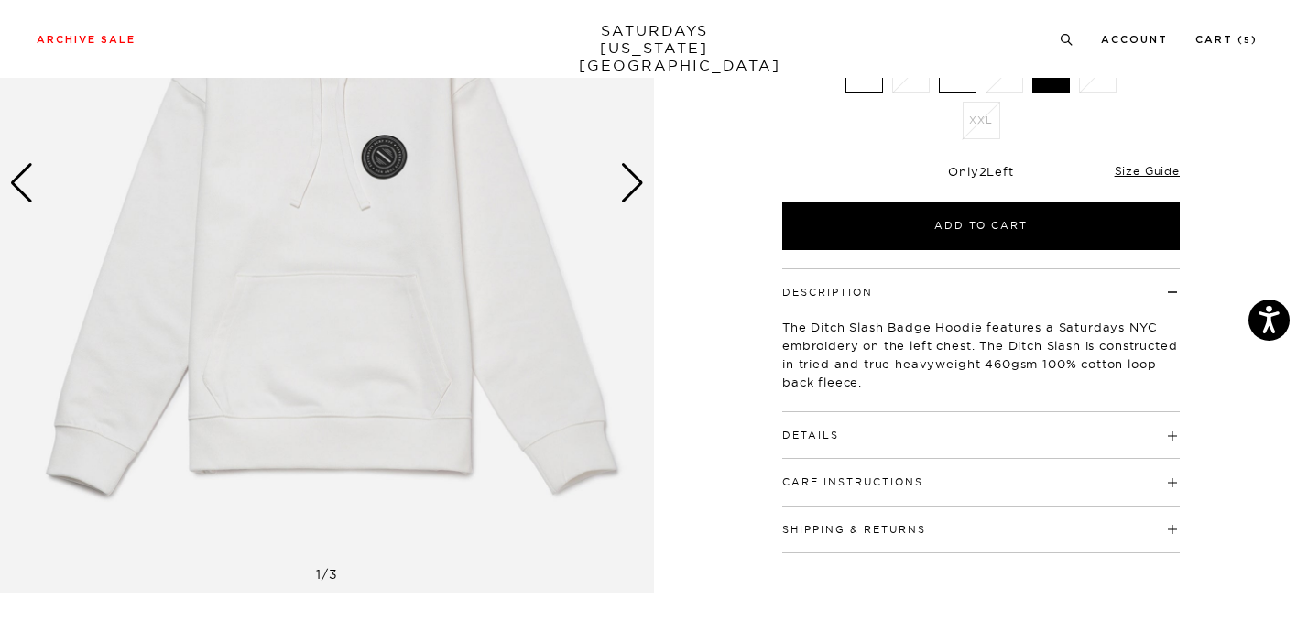
scroll to position [356, 0]
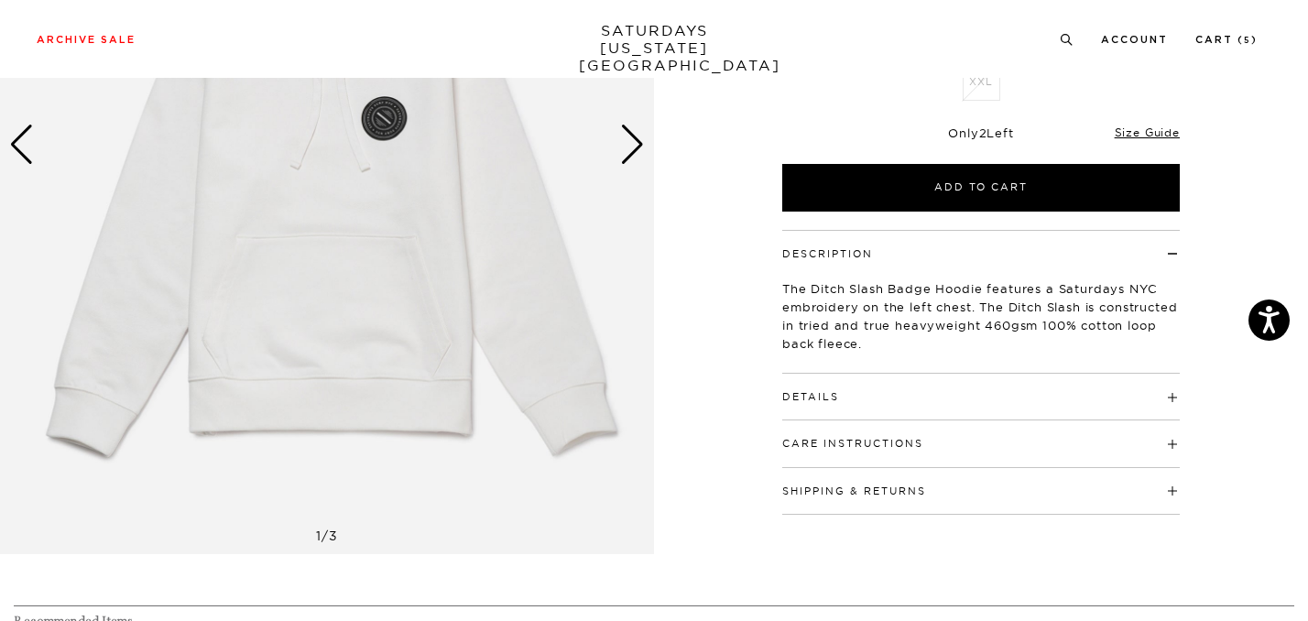
click at [930, 392] on h4 "Details" at bounding box center [980, 389] width 397 height 30
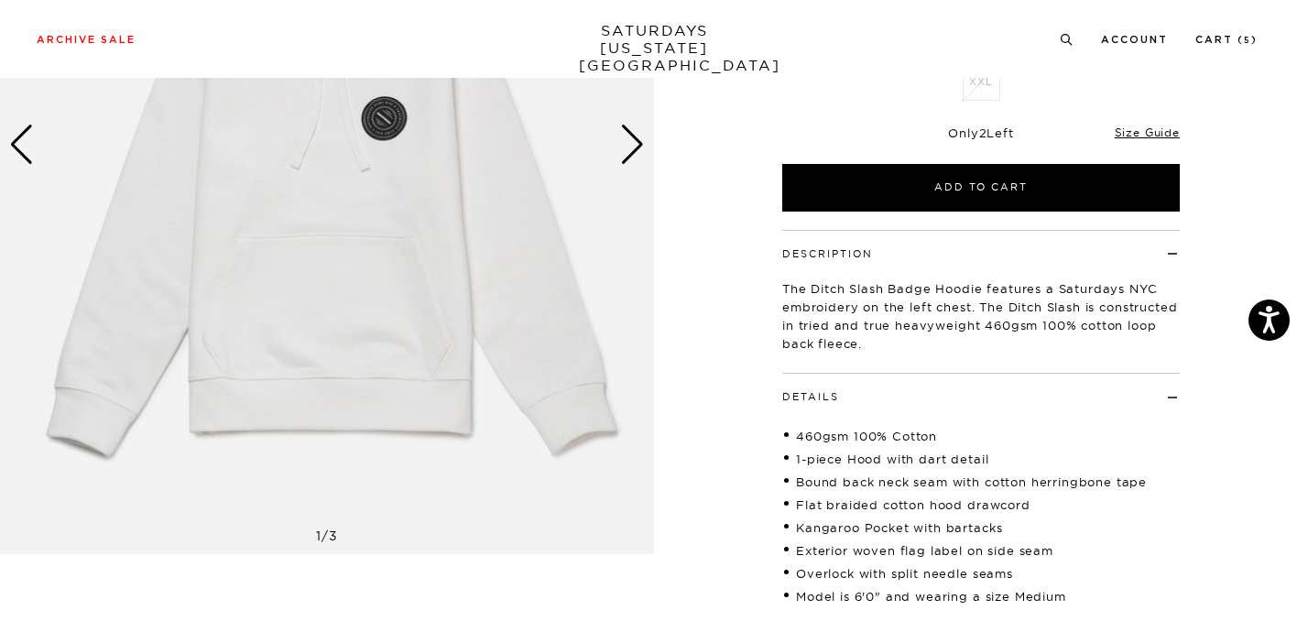
scroll to position [368, 0]
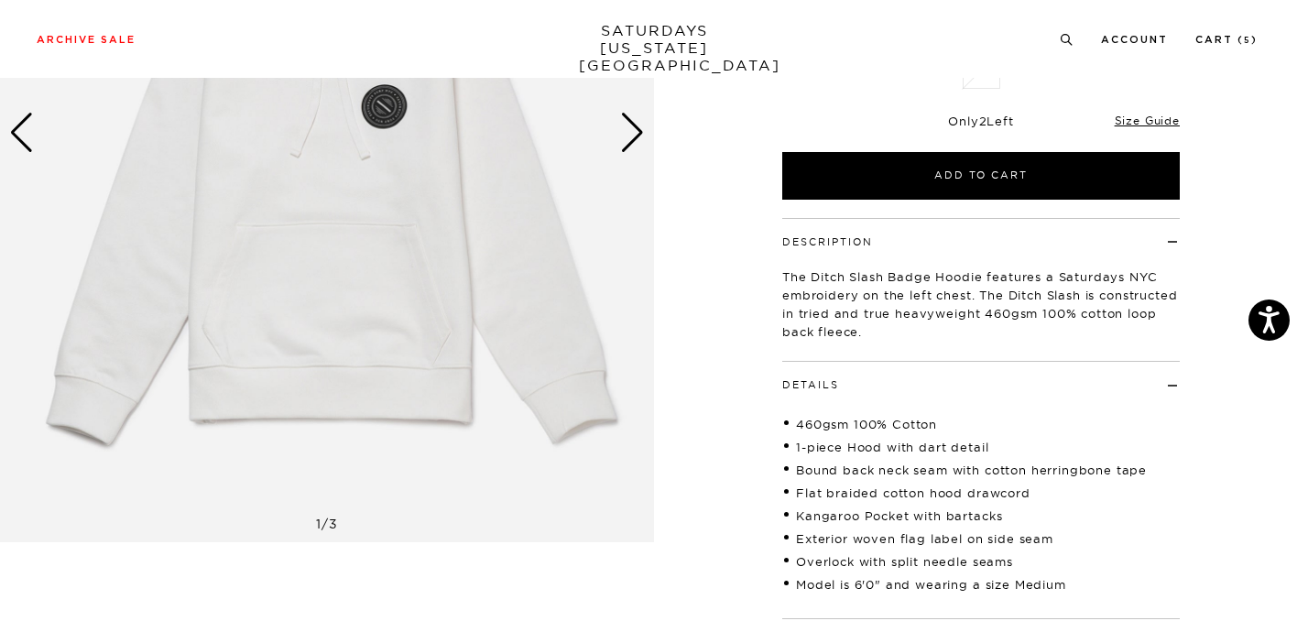
click at [930, 383] on h4 "Details" at bounding box center [980, 377] width 397 height 30
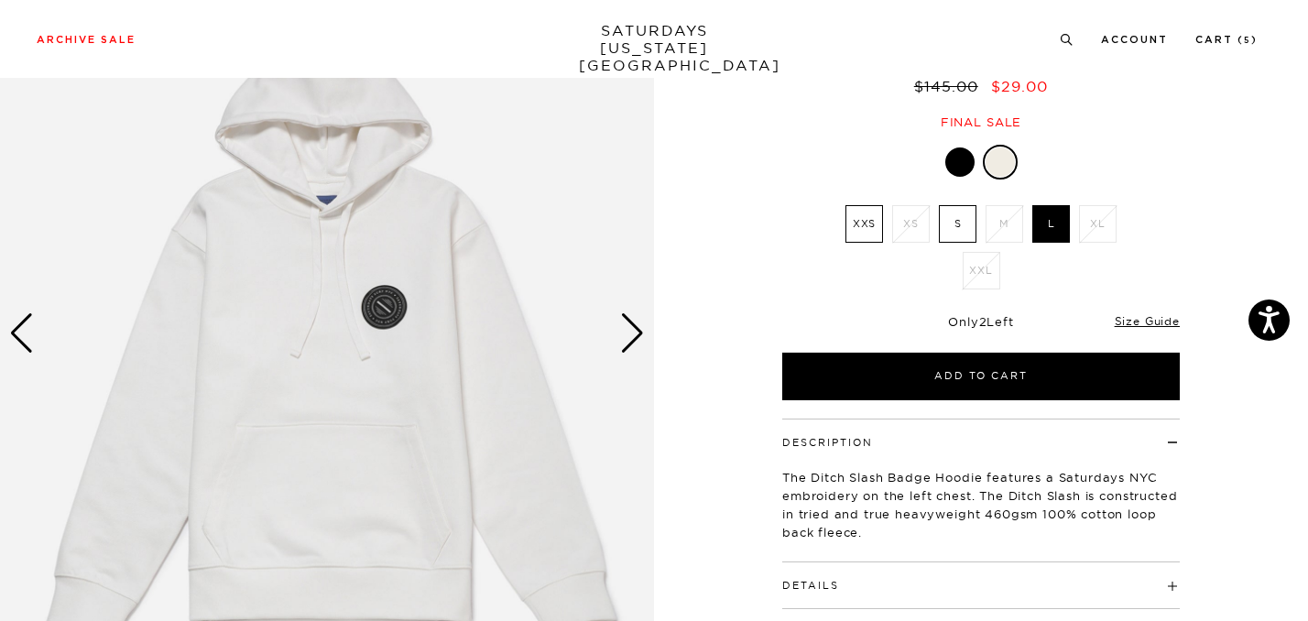
scroll to position [124, 0]
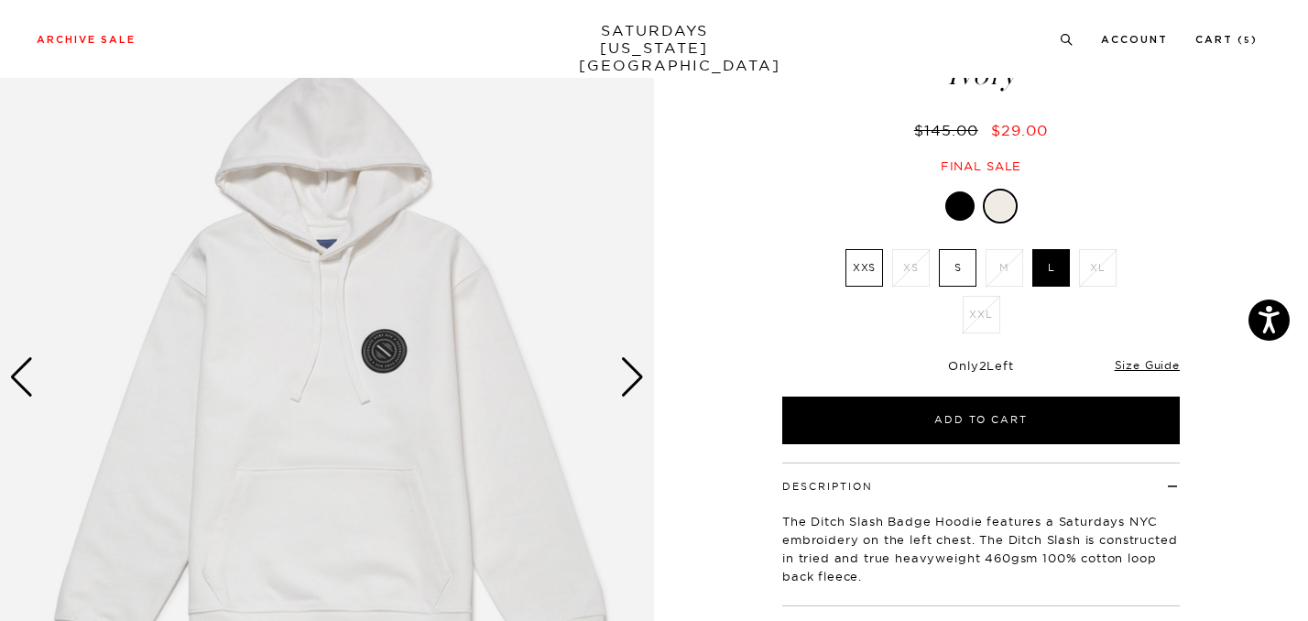
click at [626, 378] on div "Next slide" at bounding box center [632, 377] width 25 height 40
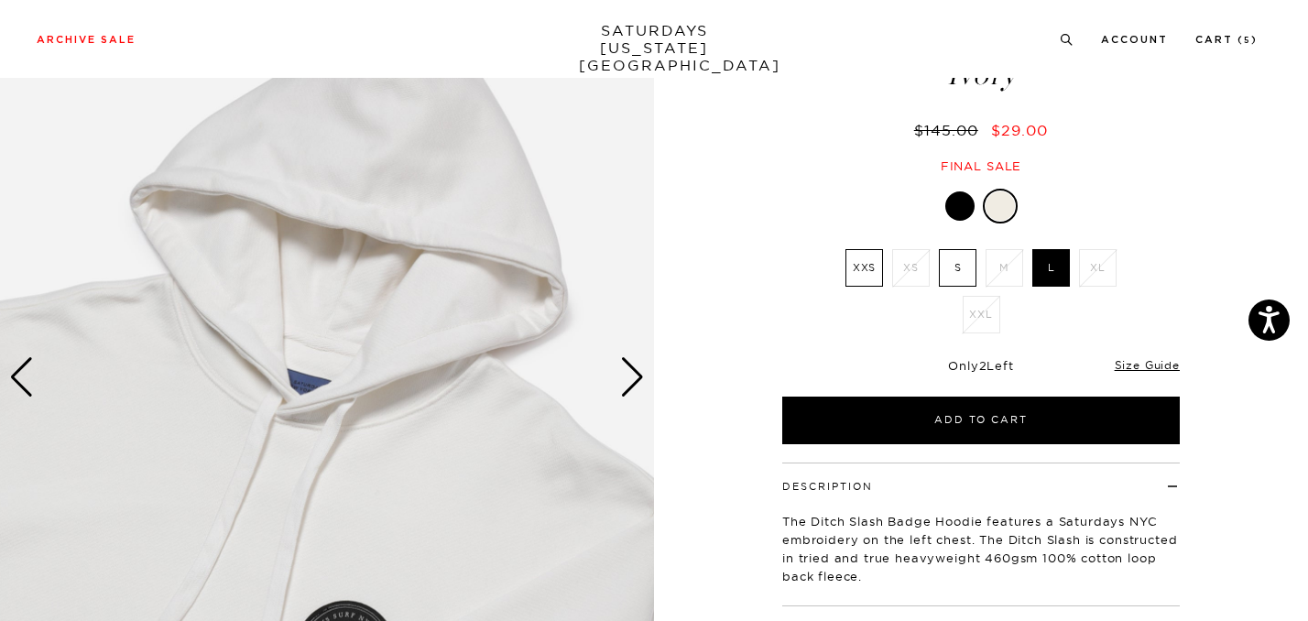
click at [626, 378] on div "Next slide" at bounding box center [632, 377] width 25 height 40
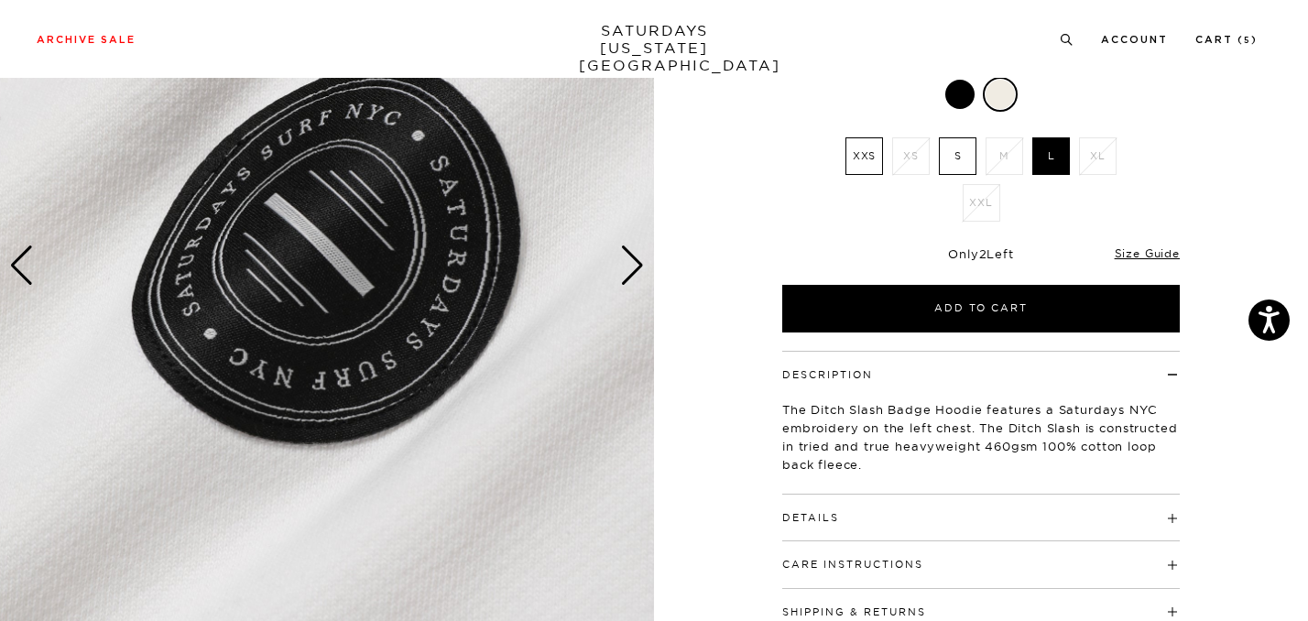
click at [627, 259] on div "Next slide" at bounding box center [632, 265] width 25 height 40
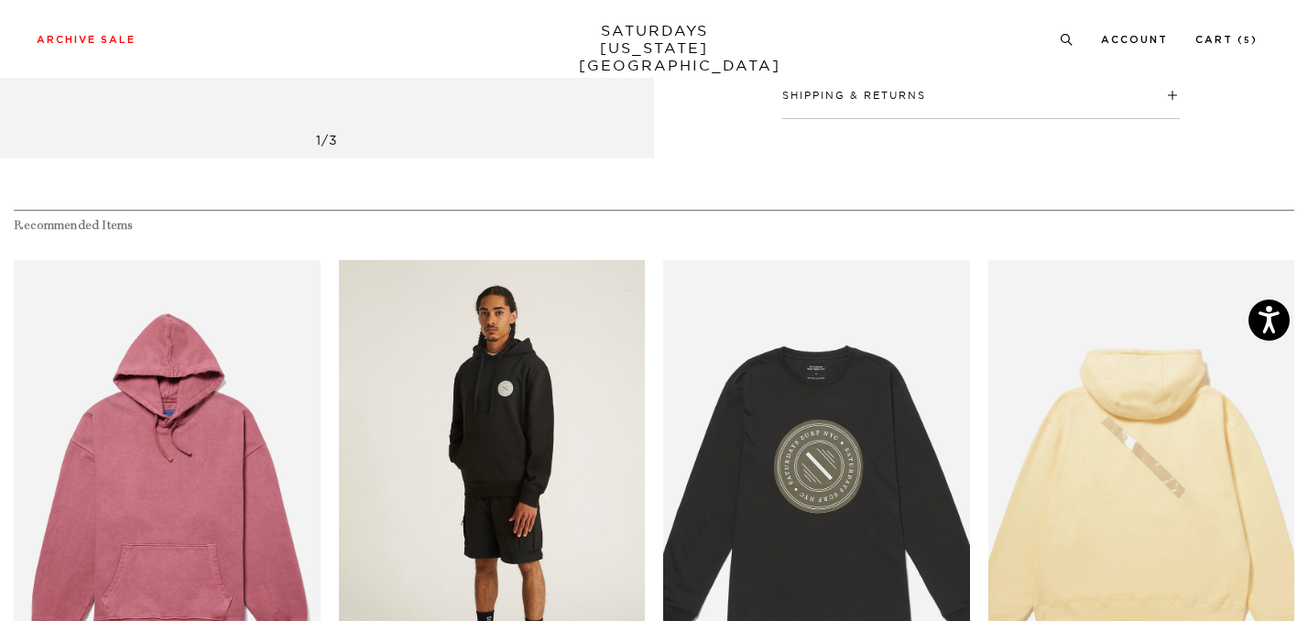
scroll to position [794, 0]
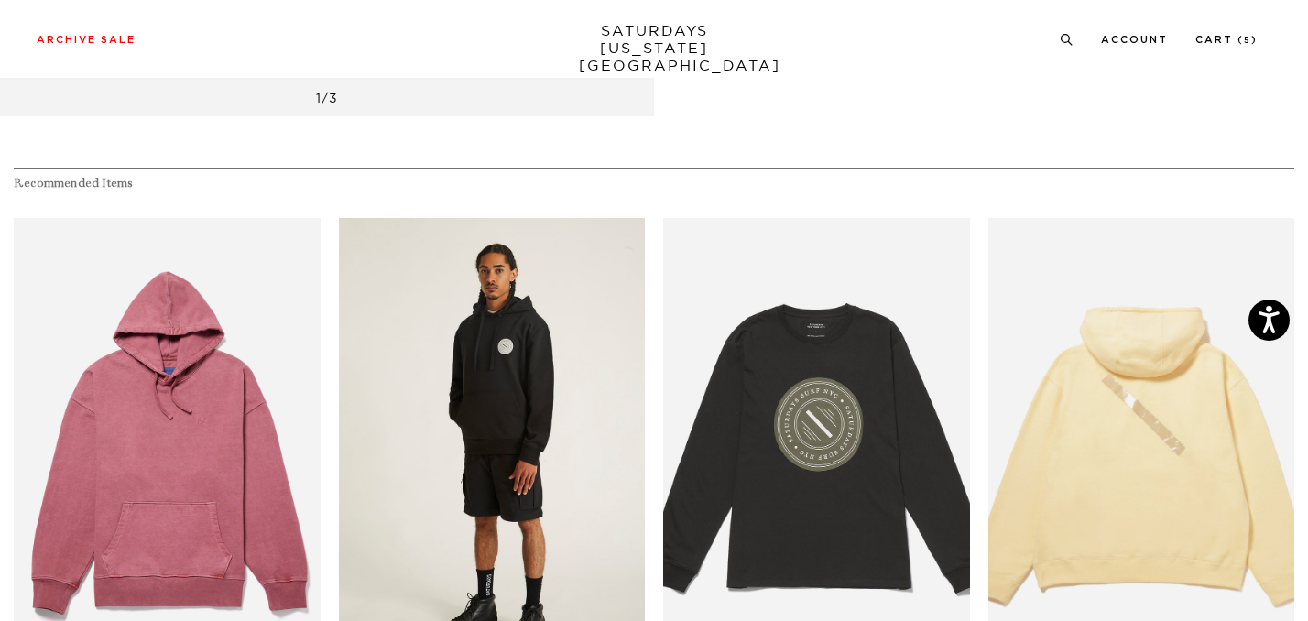
click at [527, 398] on link "files/U32428HD02-BLACK_04.jpg" at bounding box center [492, 448] width 307 height 460
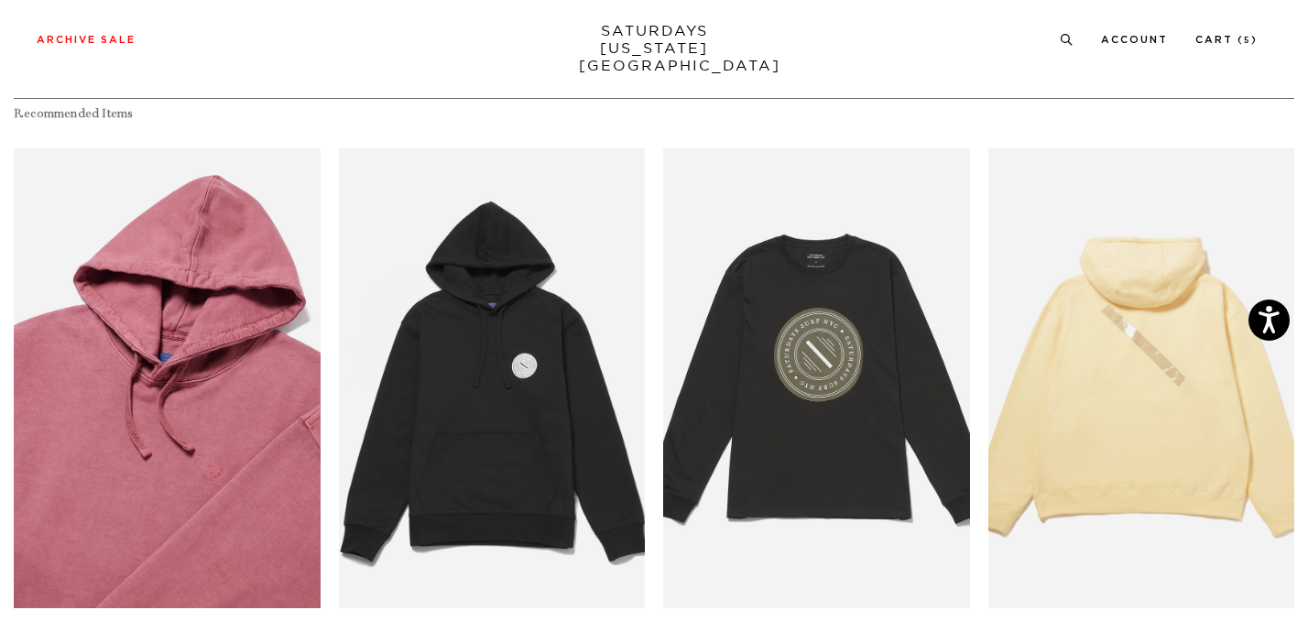
scroll to position [1037, 0]
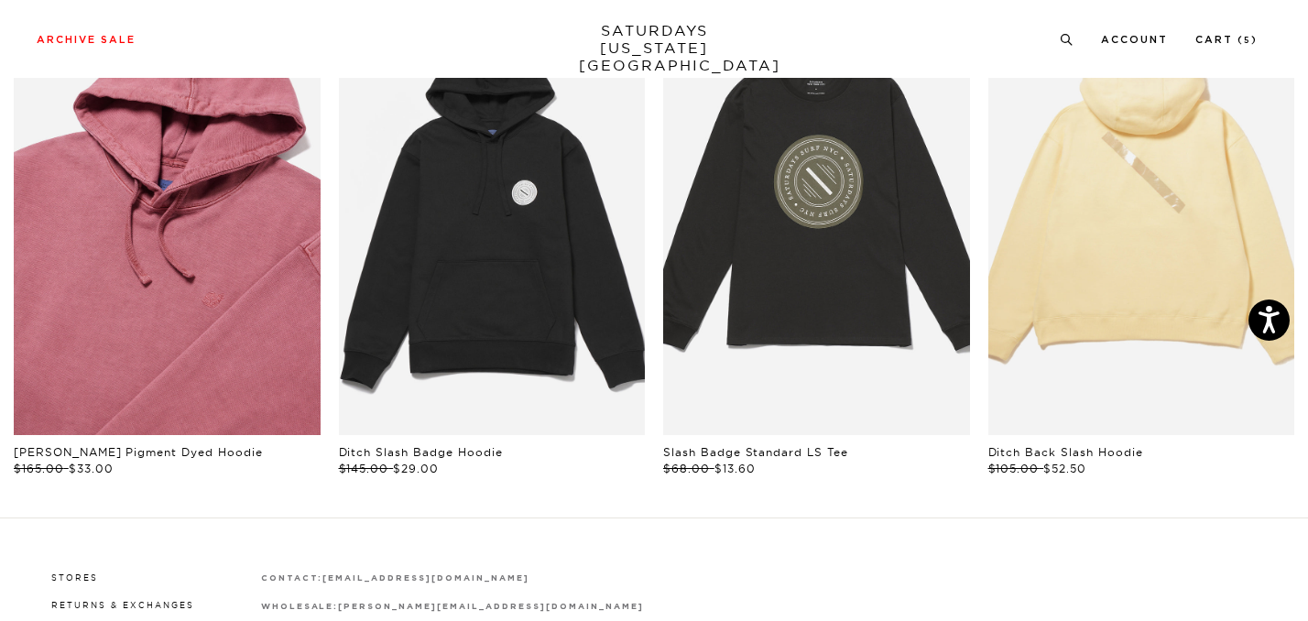
click at [245, 337] on link "files/BBM64270_sub07.jpg" at bounding box center [167, 205] width 307 height 460
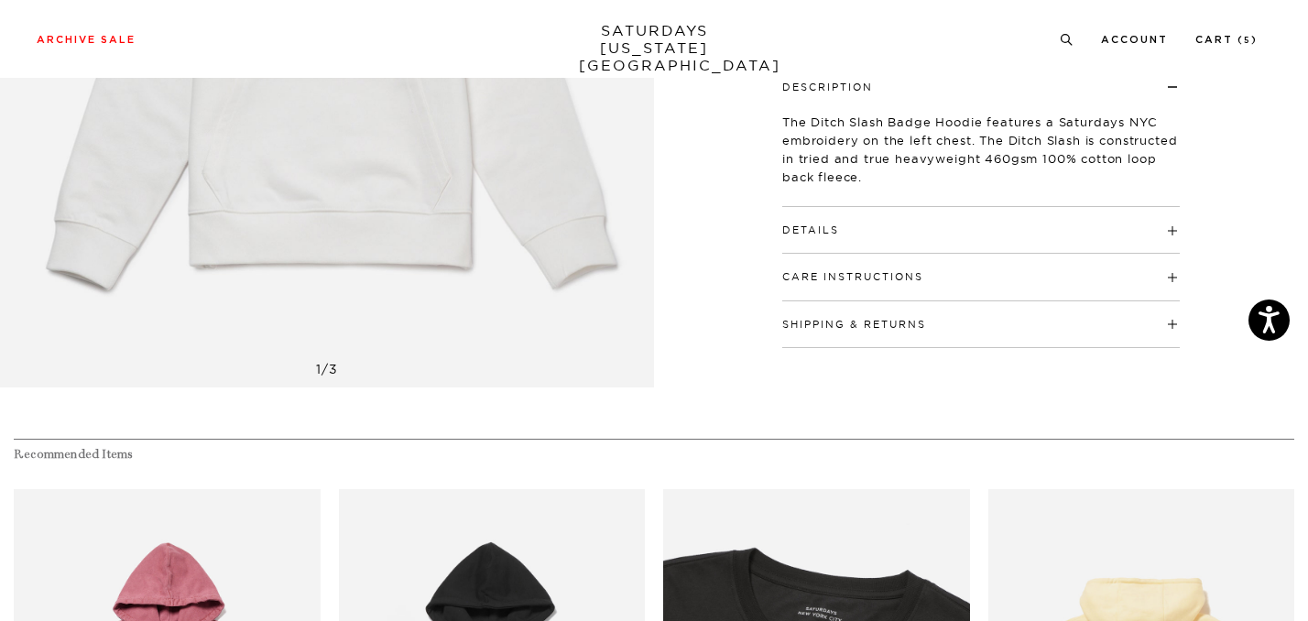
scroll to position [0, 0]
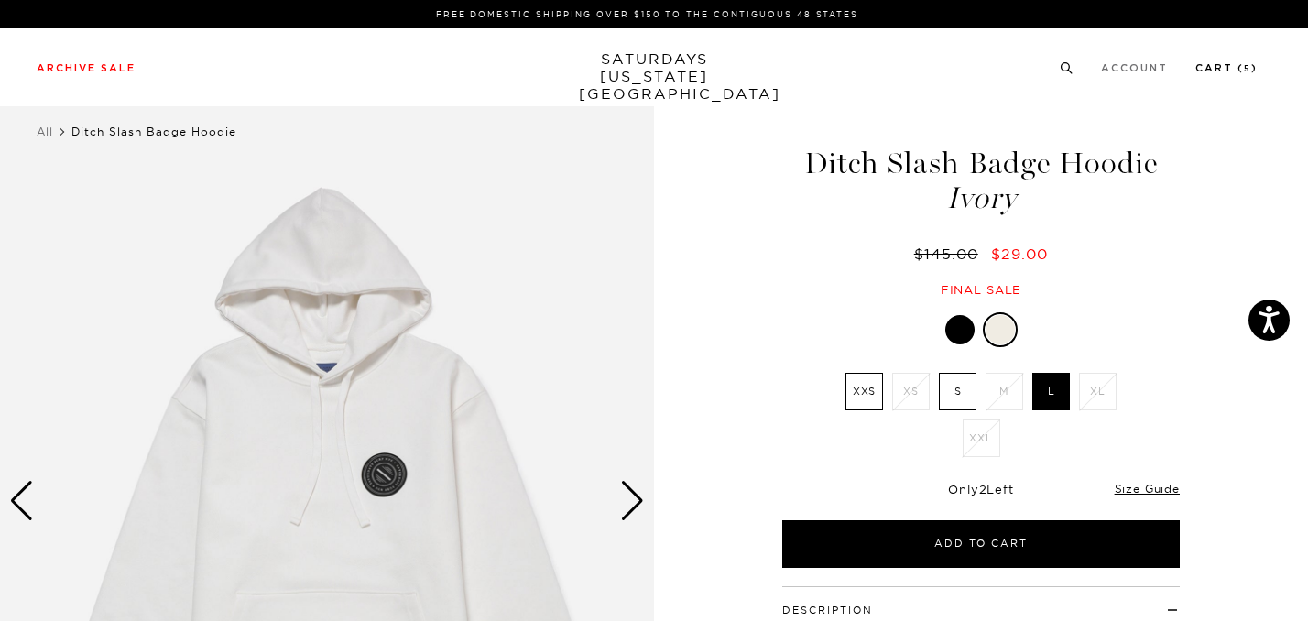
click at [1232, 72] on link "Cart ( 5 )" at bounding box center [1226, 68] width 62 height 10
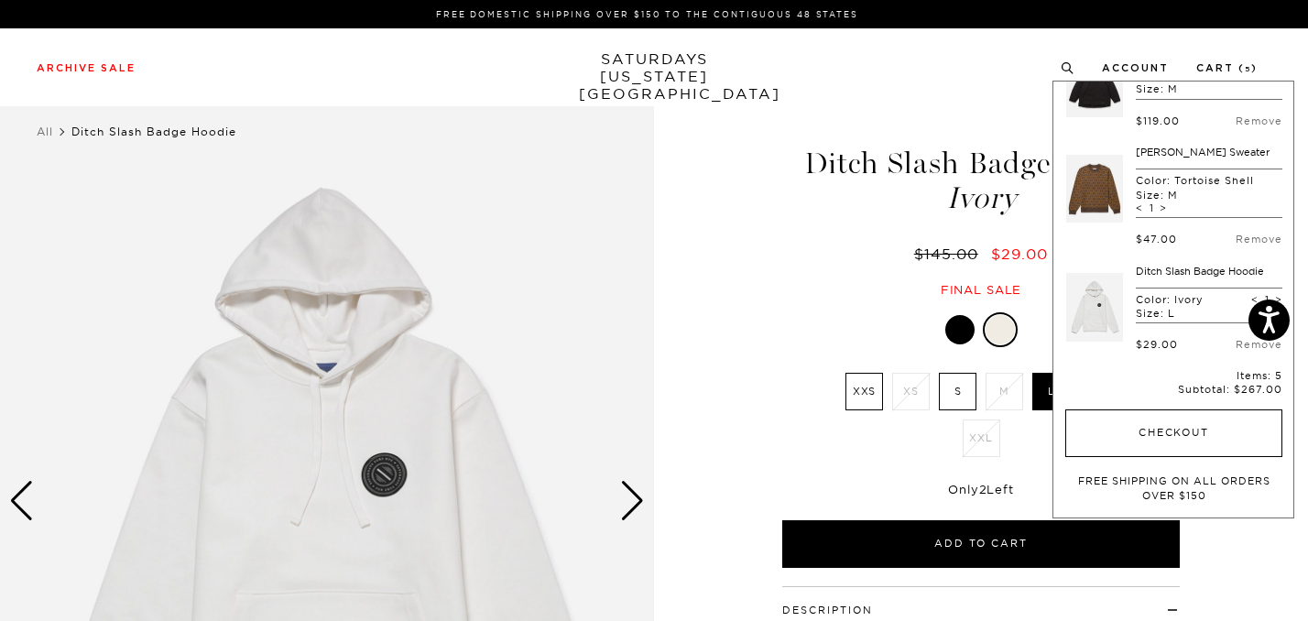
scroll to position [312, 0]
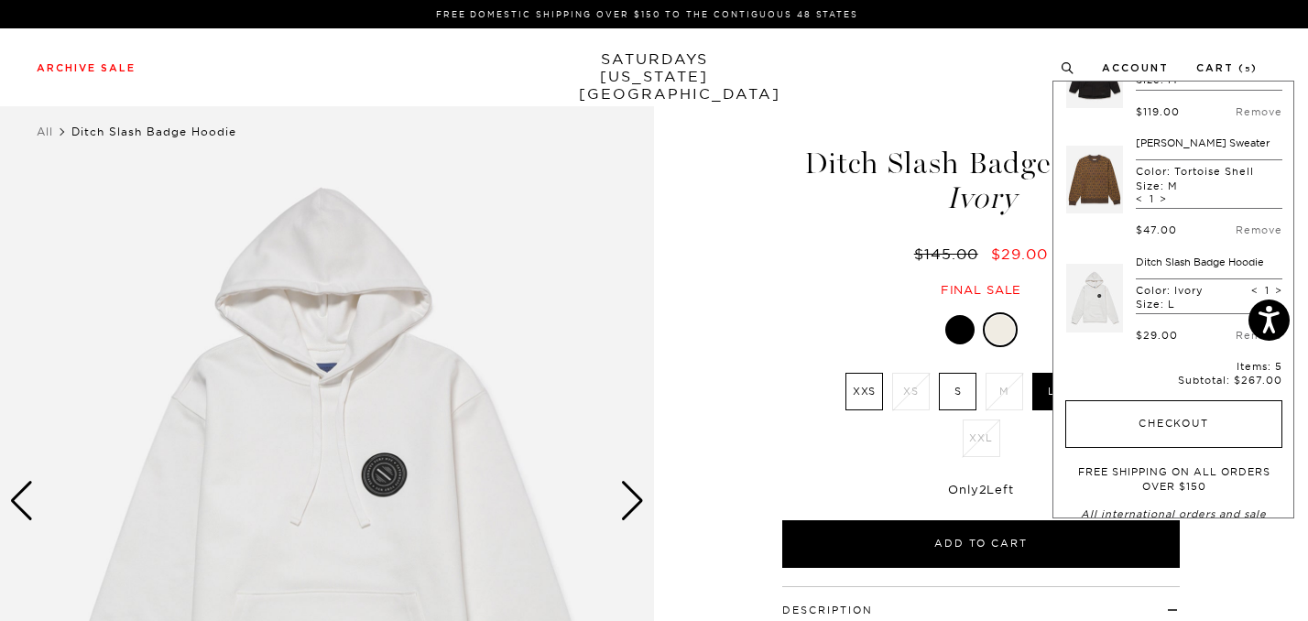
click at [1125, 419] on button "Checkout" at bounding box center [1173, 424] width 217 height 48
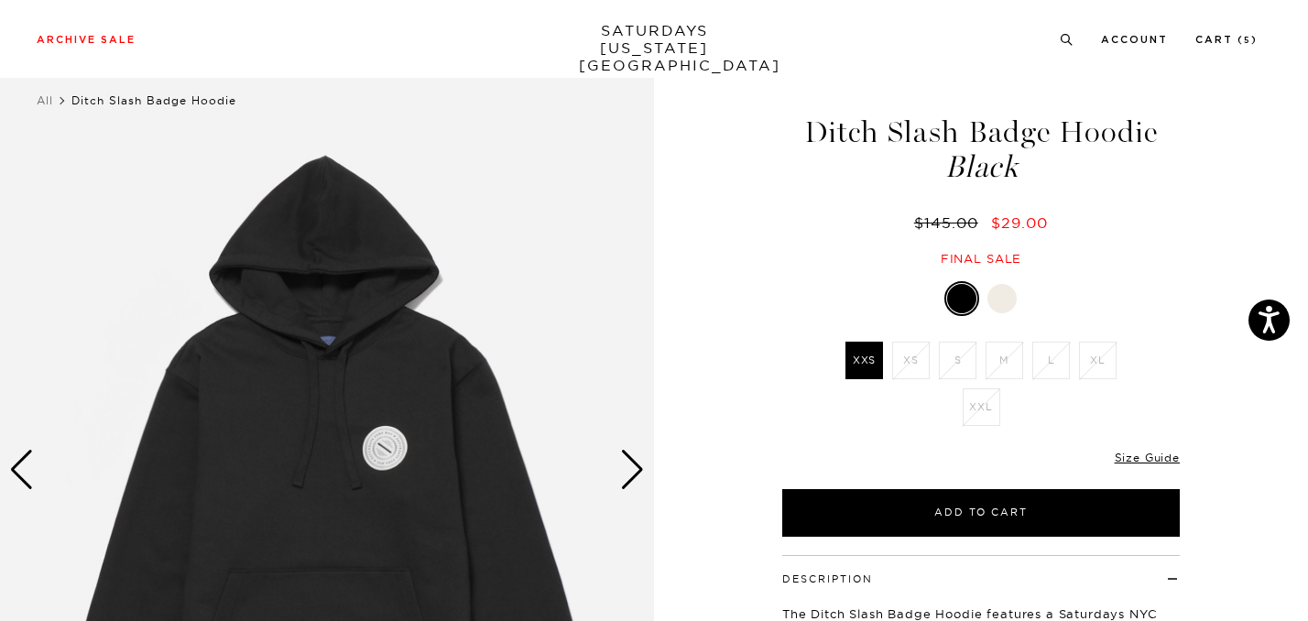
scroll to position [30, 0]
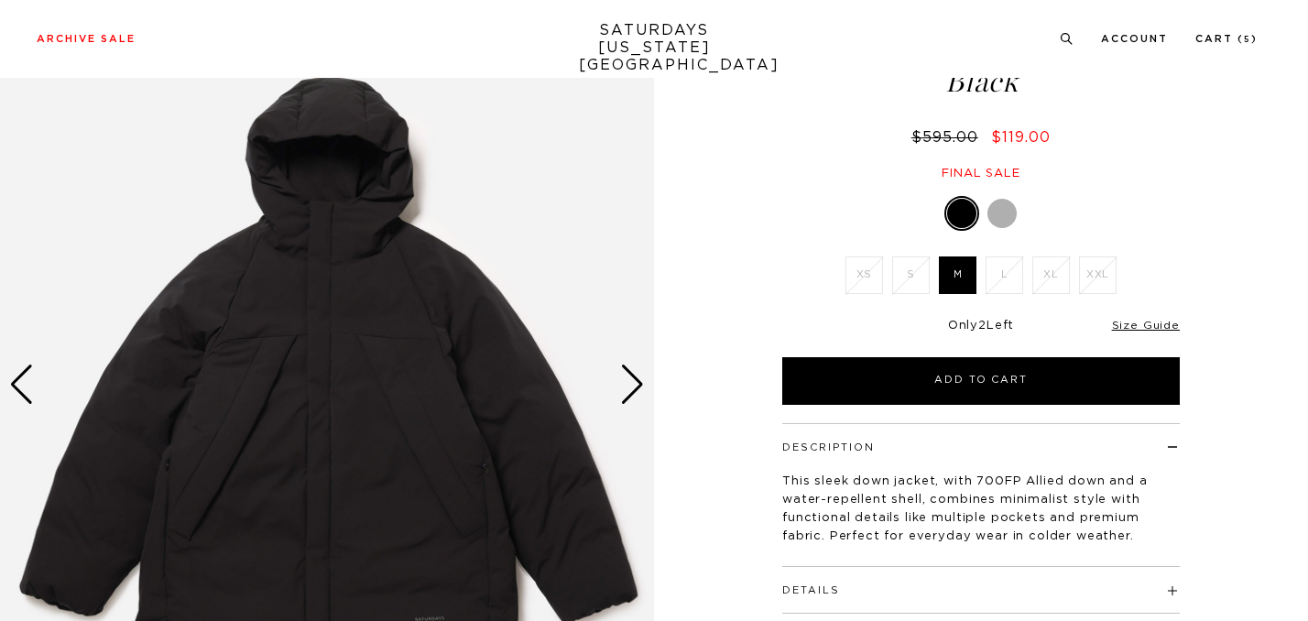
scroll to position [357, 0]
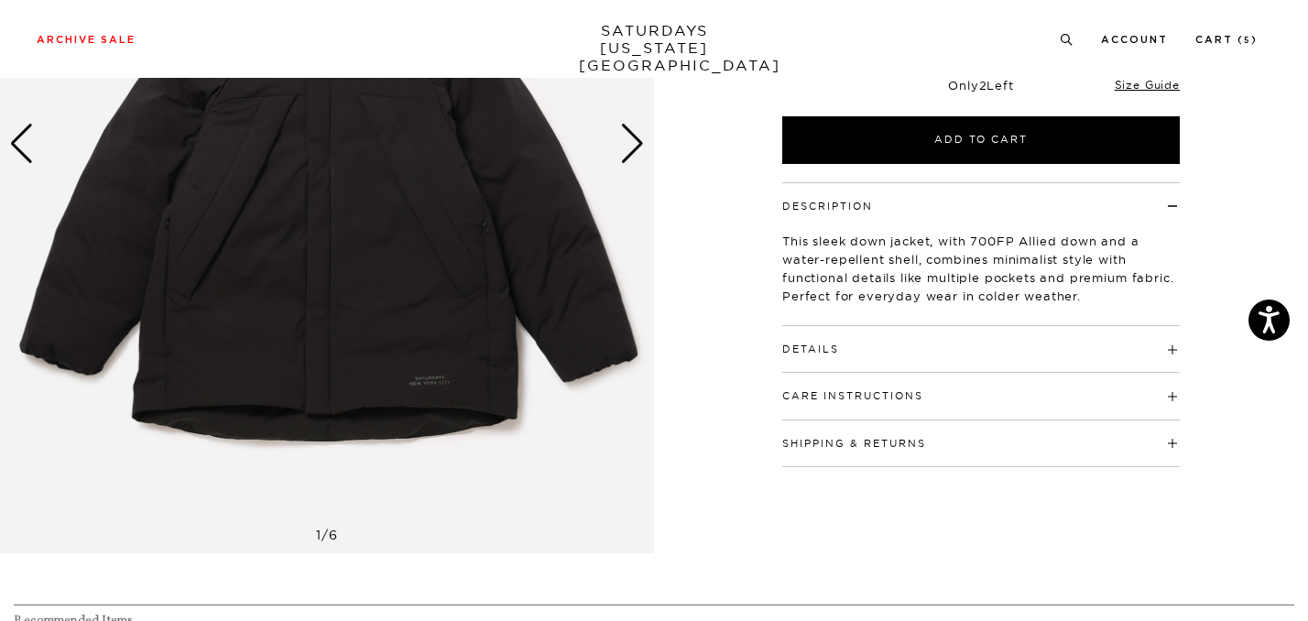
click at [941, 332] on h4 "Details" at bounding box center [980, 341] width 397 height 30
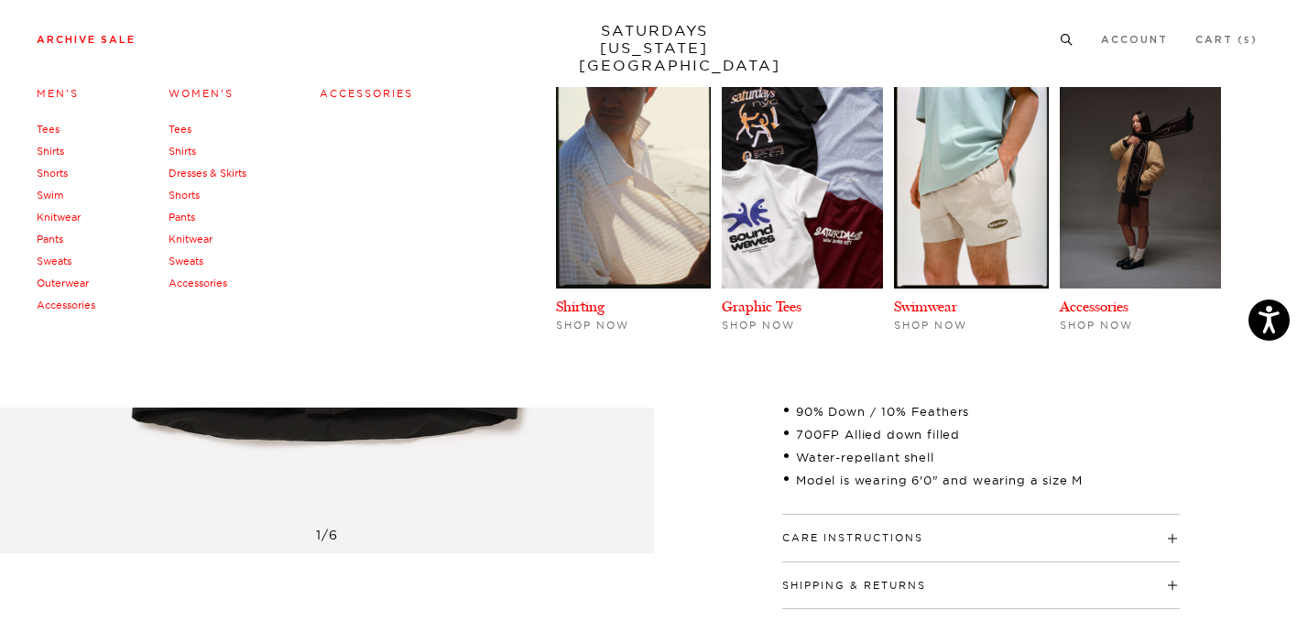
click at [57, 149] on link "Shirts" at bounding box center [50, 151] width 27 height 13
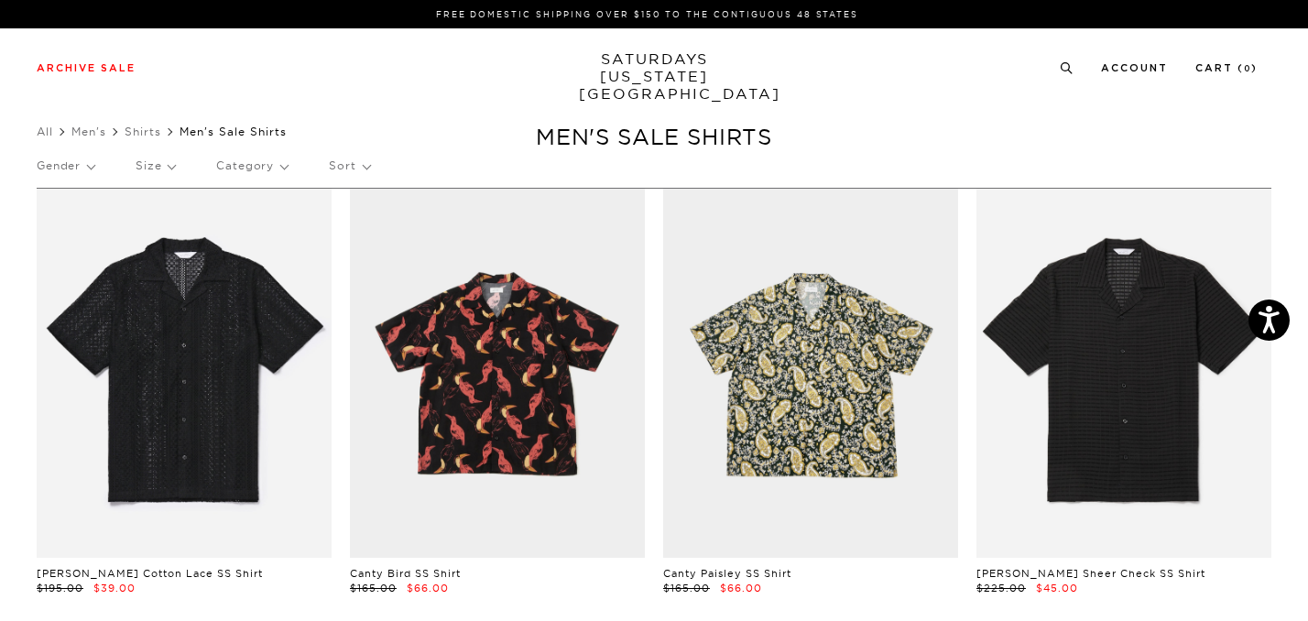
click at [158, 168] on p "Size" at bounding box center [155, 166] width 39 height 42
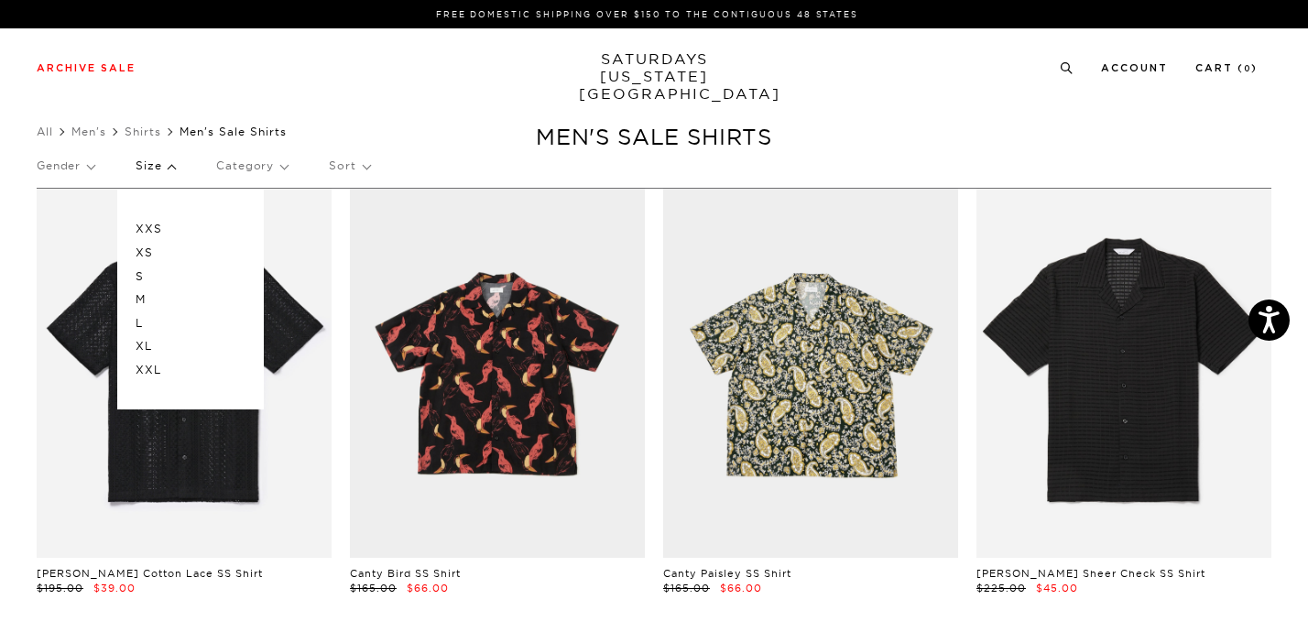
click at [150, 291] on p "M" at bounding box center [191, 300] width 110 height 24
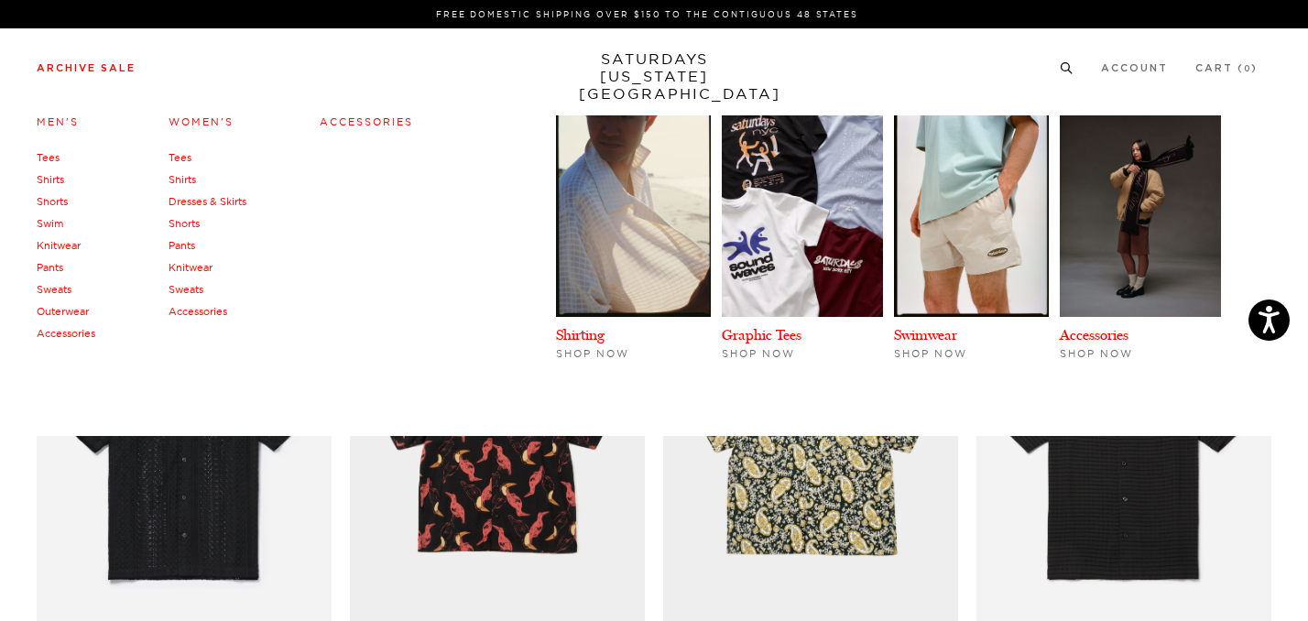
click at [53, 157] on link "Tees" at bounding box center [48, 157] width 23 height 13
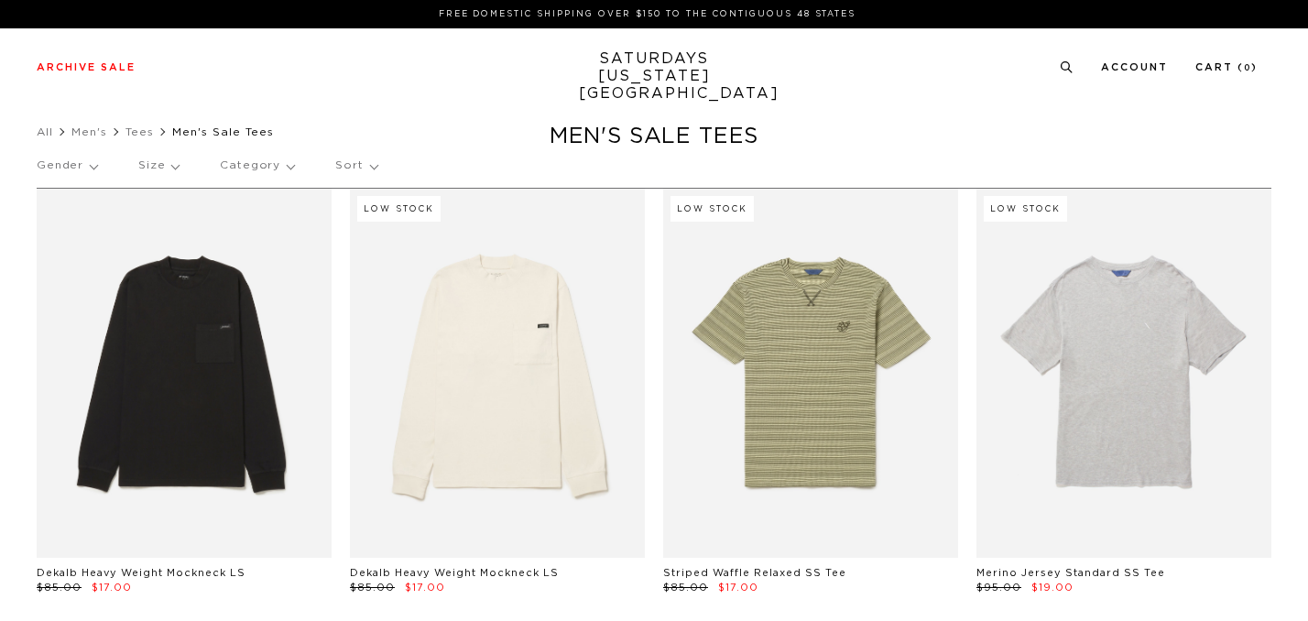
click at [157, 169] on p "Size" at bounding box center [158, 166] width 40 height 42
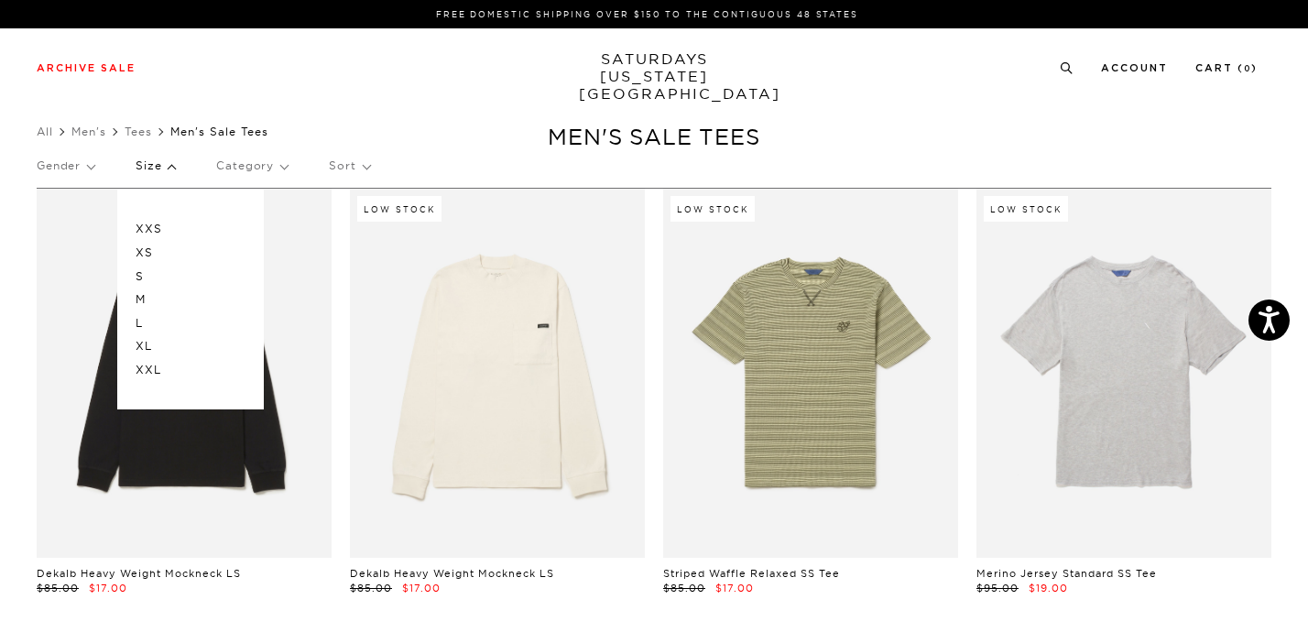
click at [148, 295] on p "M" at bounding box center [191, 300] width 110 height 24
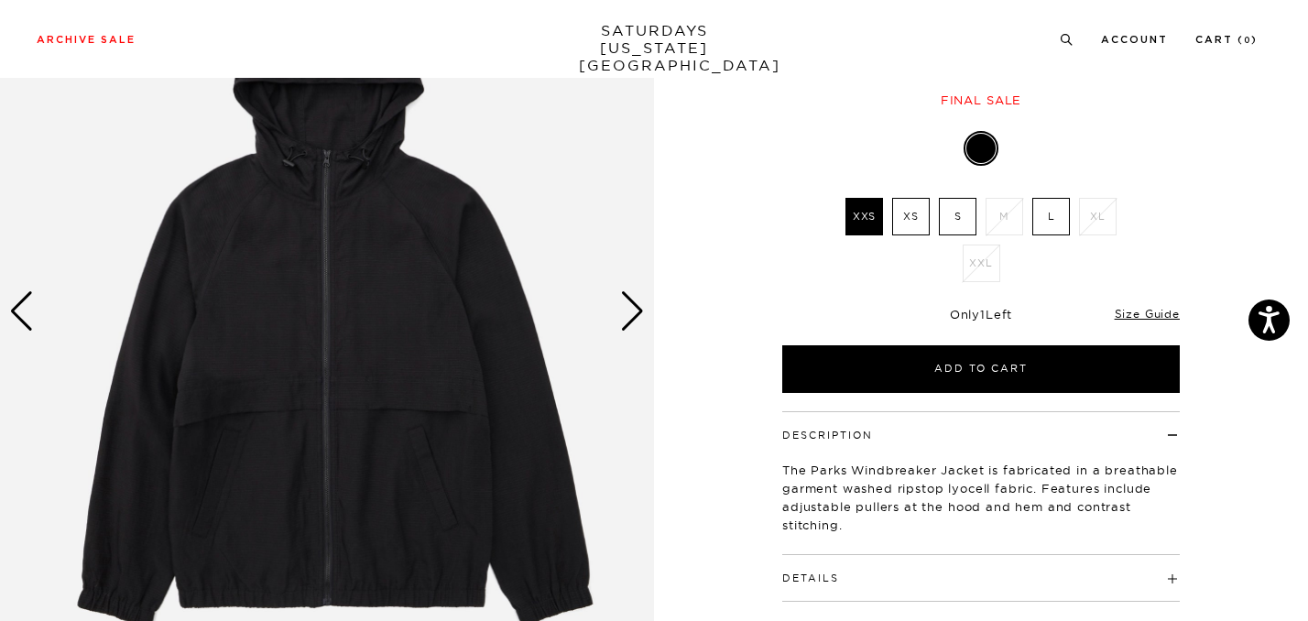
scroll to position [182, 0]
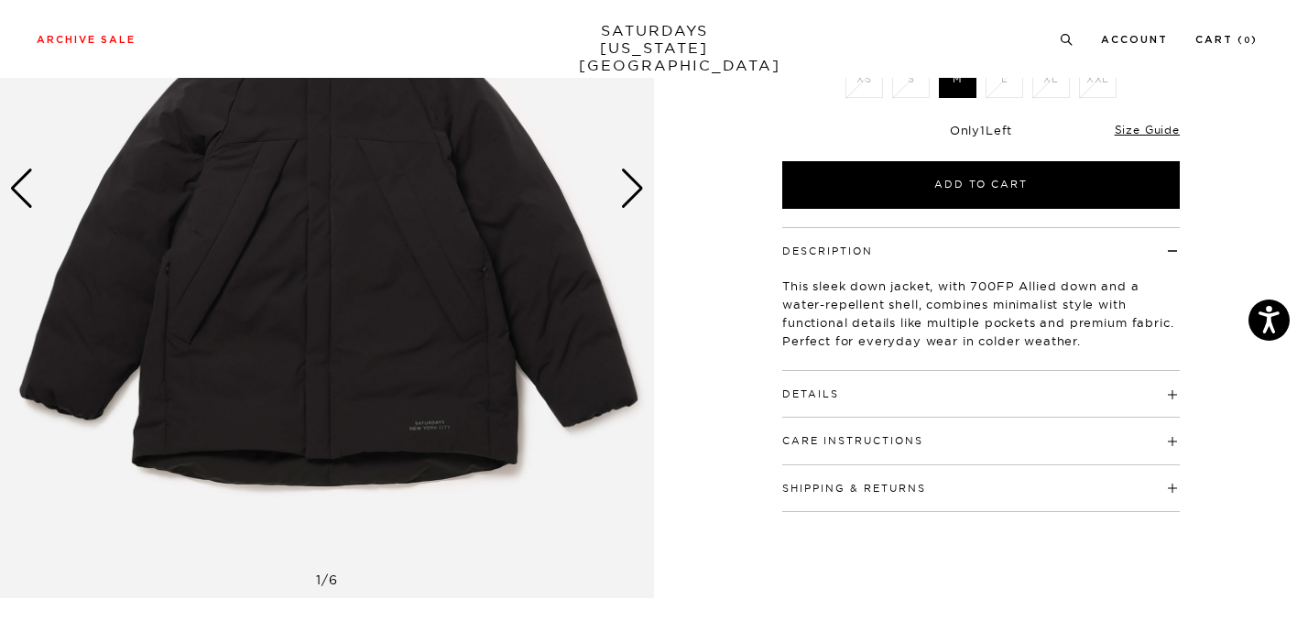
scroll to position [469, 0]
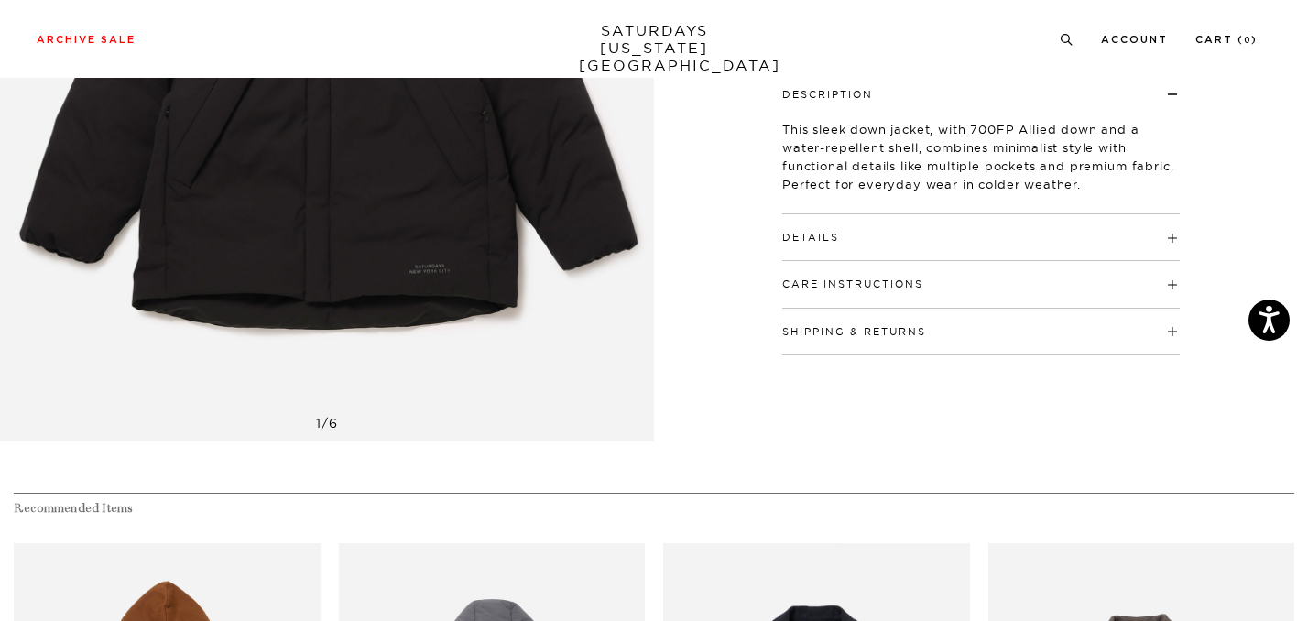
click at [920, 215] on h4 "Details" at bounding box center [980, 229] width 397 height 30
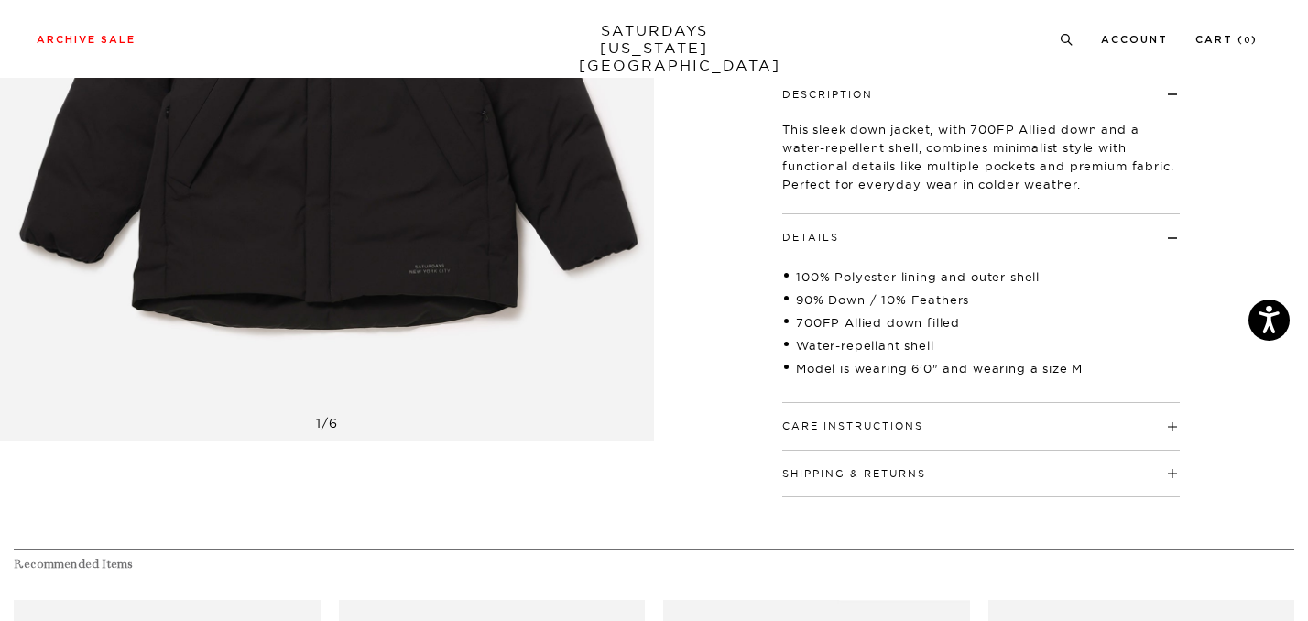
click at [929, 409] on h4 "Care Instructions" at bounding box center [980, 418] width 397 height 30
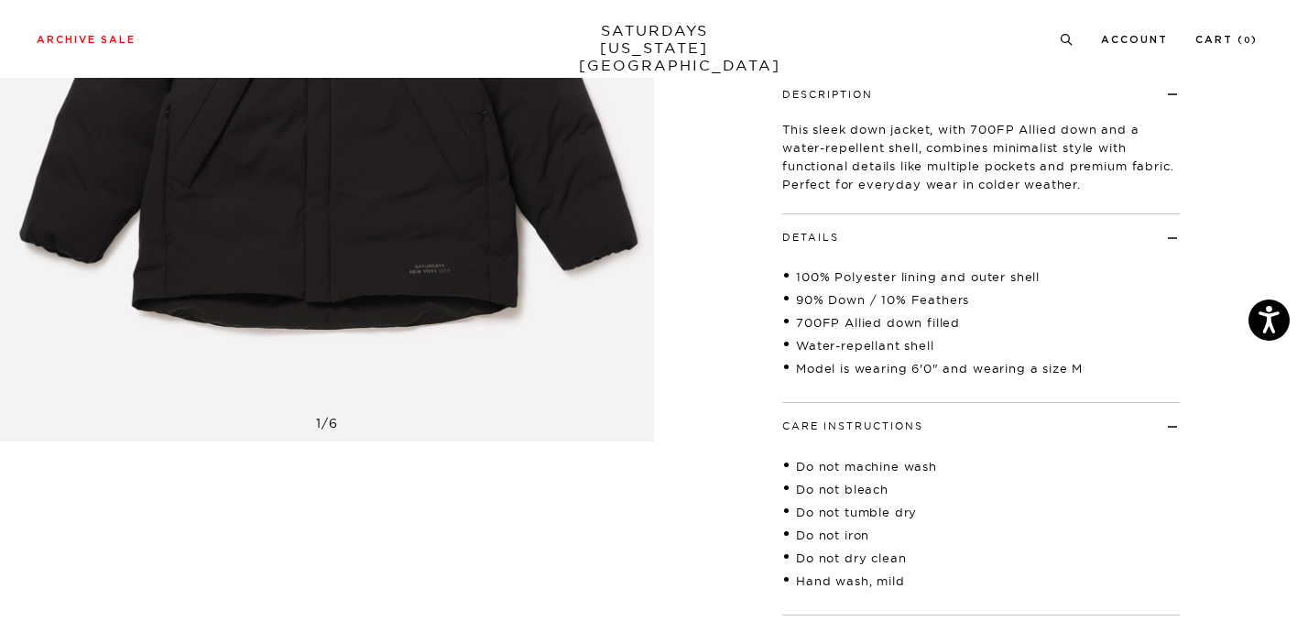
click at [929, 409] on h4 "Care Instructions" at bounding box center [980, 418] width 397 height 30
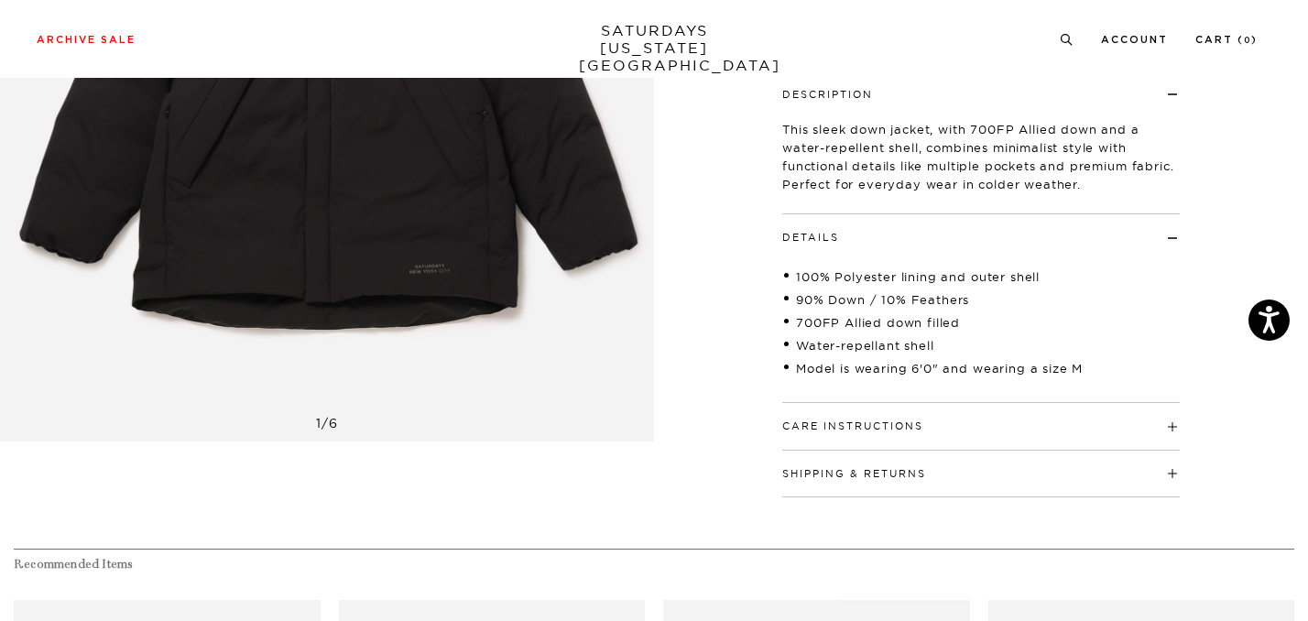
scroll to position [548, 0]
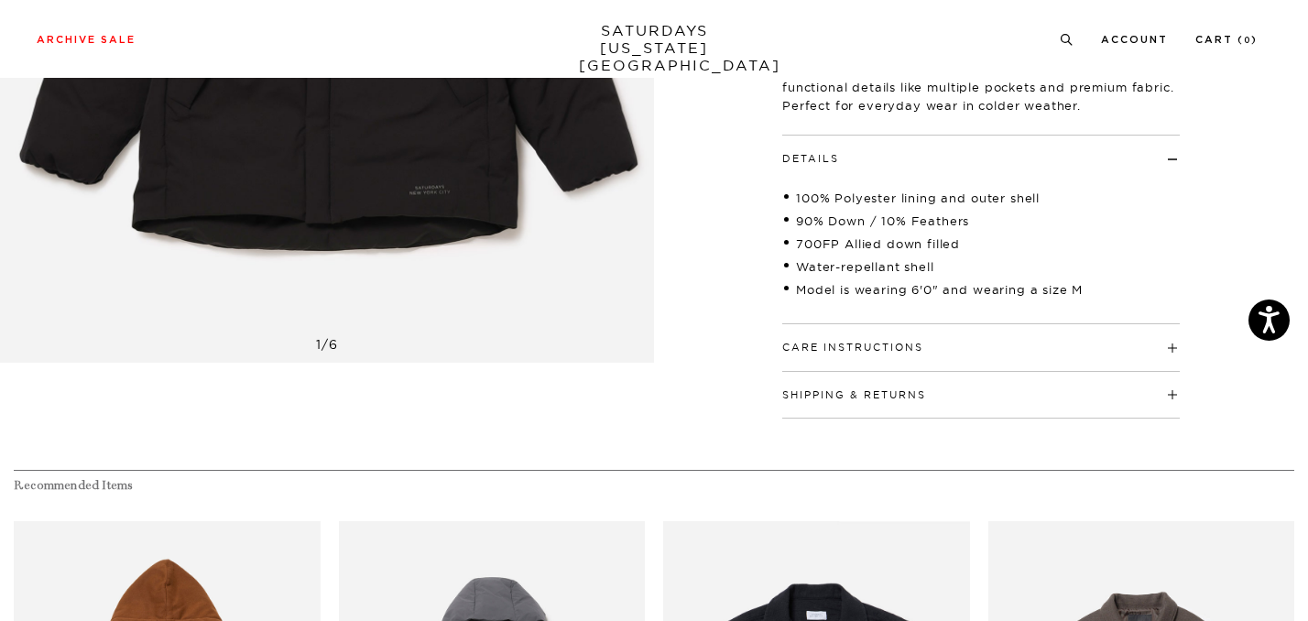
click at [929, 388] on h4 "Shipping & Returns" at bounding box center [980, 387] width 397 height 30
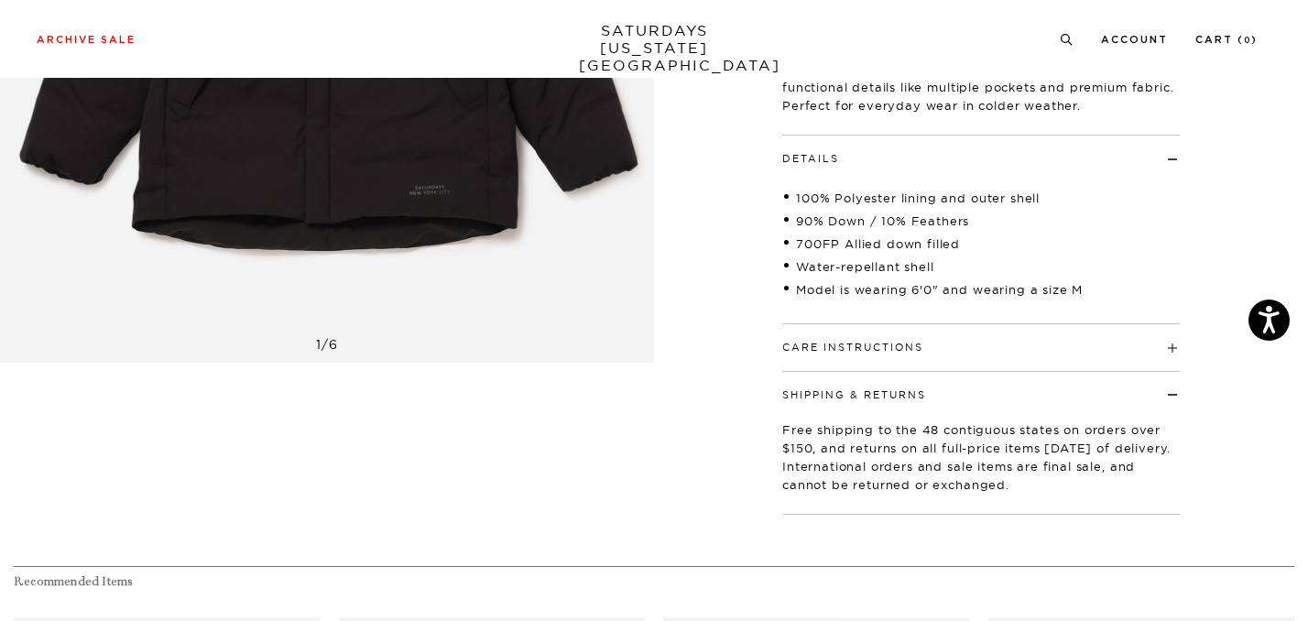
click at [929, 388] on h4 "Shipping & Returns" at bounding box center [980, 387] width 397 height 30
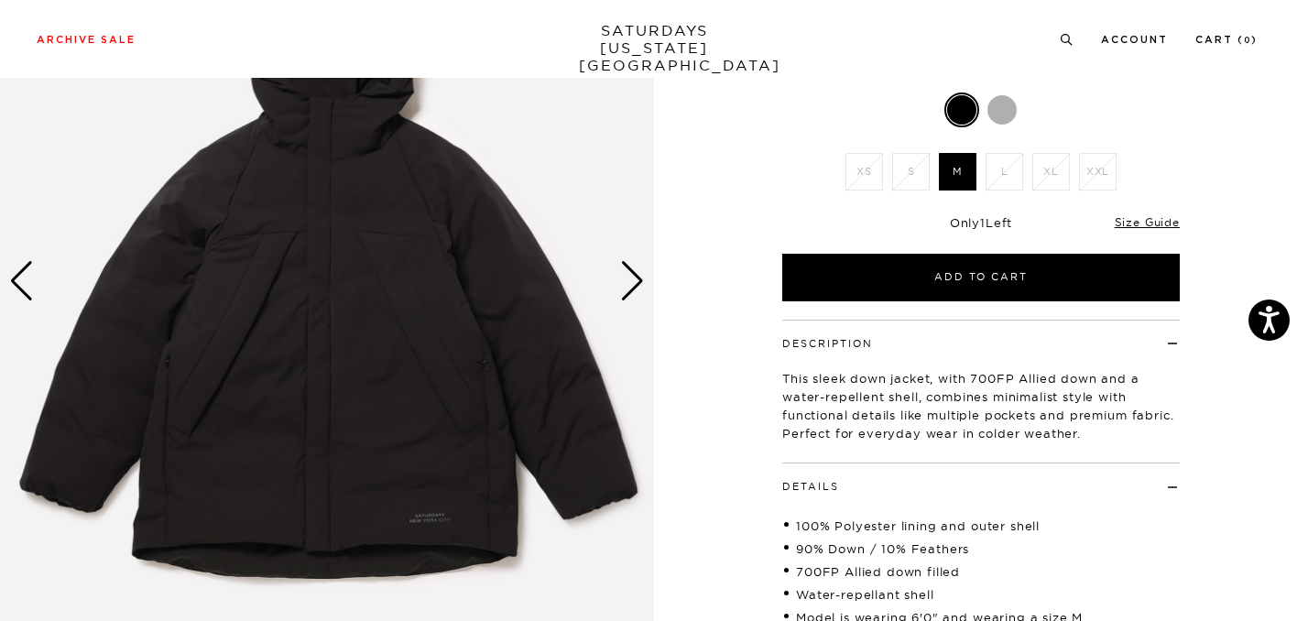
scroll to position [221, 0]
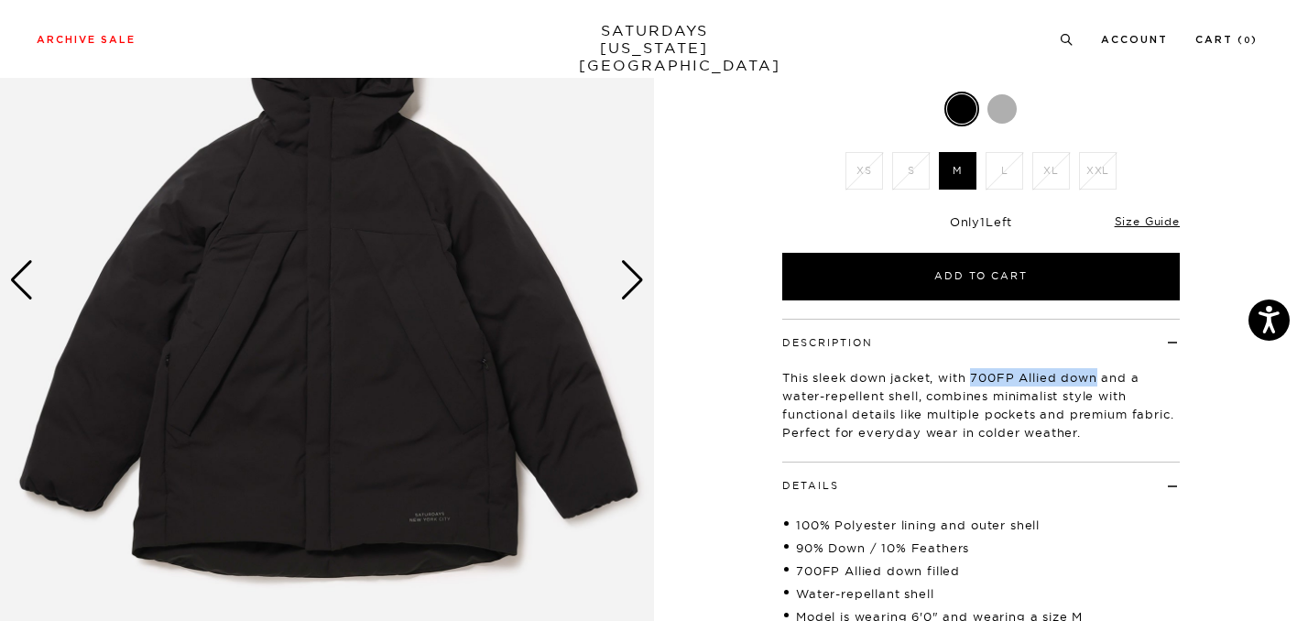
drag, startPoint x: 971, startPoint y: 374, endPoint x: 1099, endPoint y: 372, distance: 128.2
click at [1099, 372] on p "This sleek down jacket, with 700FP Allied down and a water-repellent shell, com…" at bounding box center [980, 404] width 397 height 73
copy p "700FP Allied down"
click at [636, 274] on div "Next slide" at bounding box center [632, 280] width 25 height 40
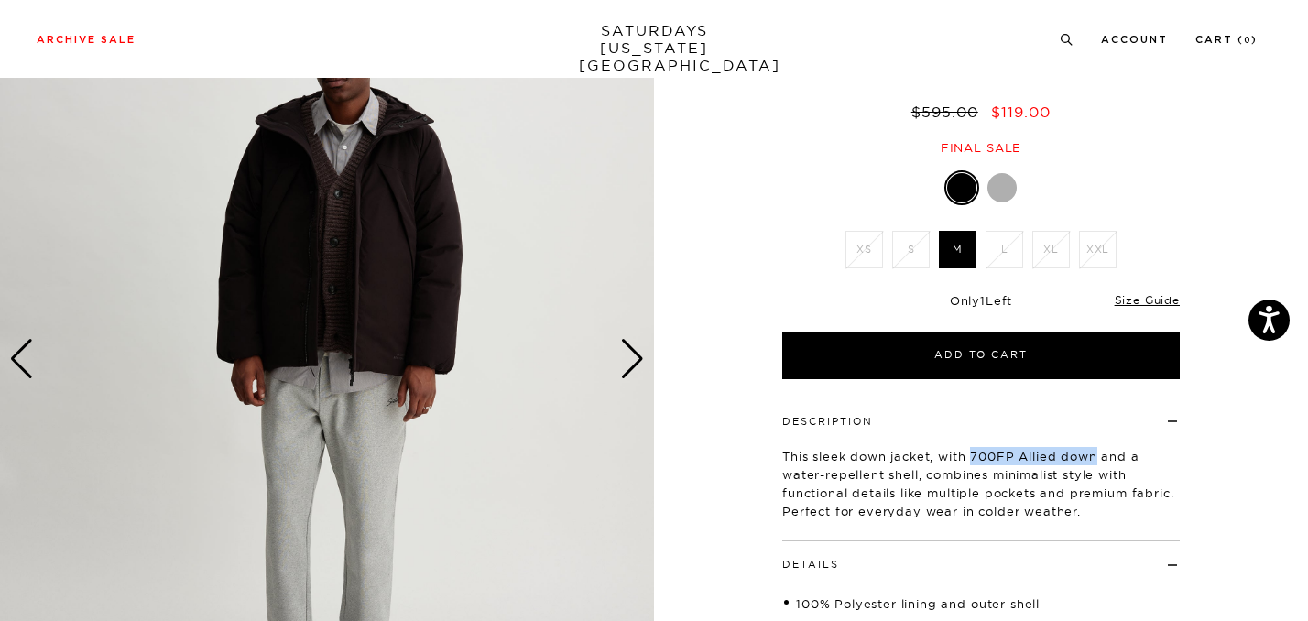
scroll to position [138, 0]
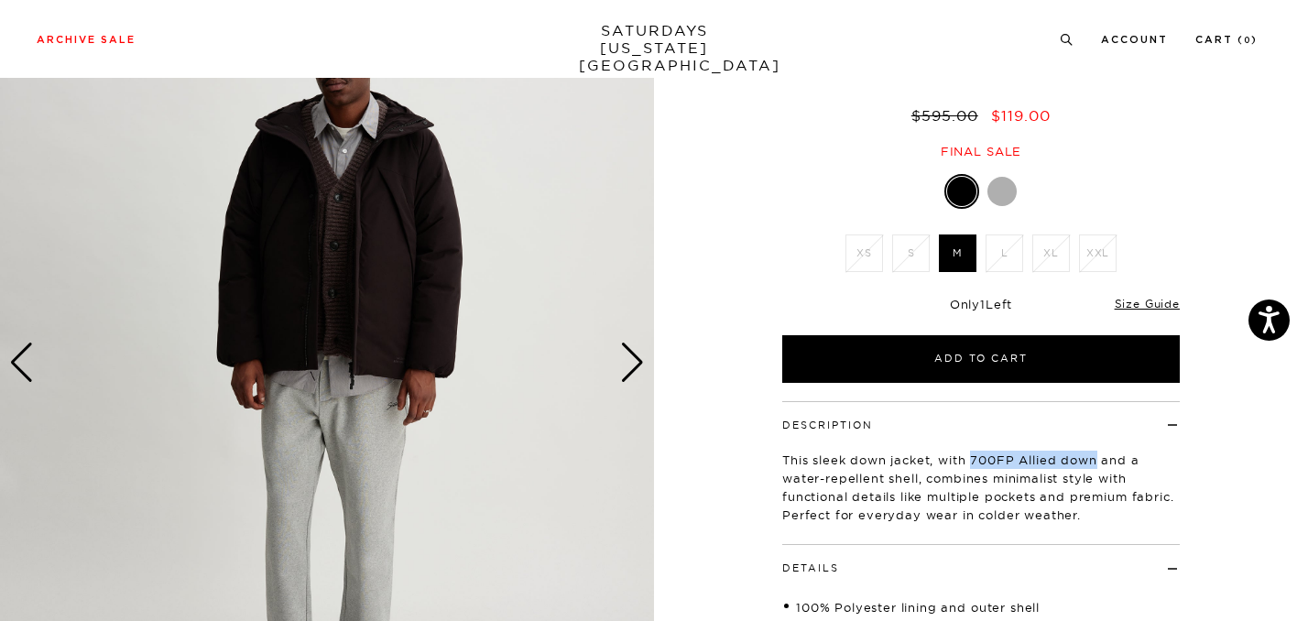
click at [616, 354] on img at bounding box center [327, 363] width 654 height 818
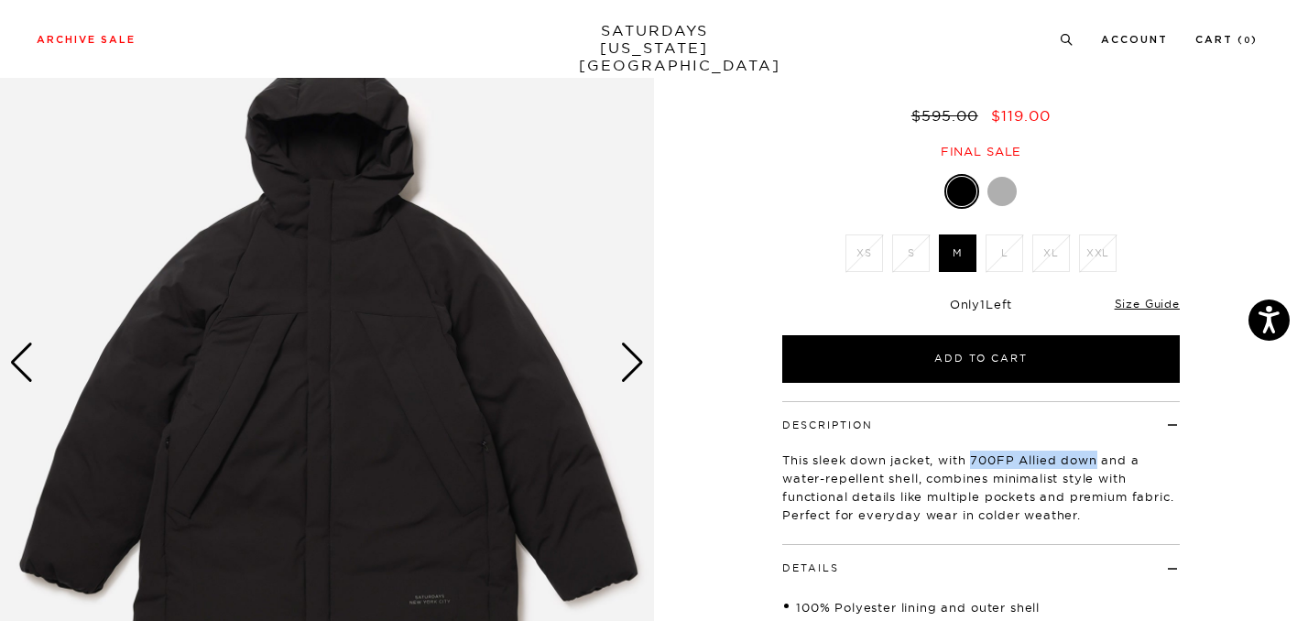
click at [626, 355] on div "Next slide" at bounding box center [632, 363] width 25 height 40
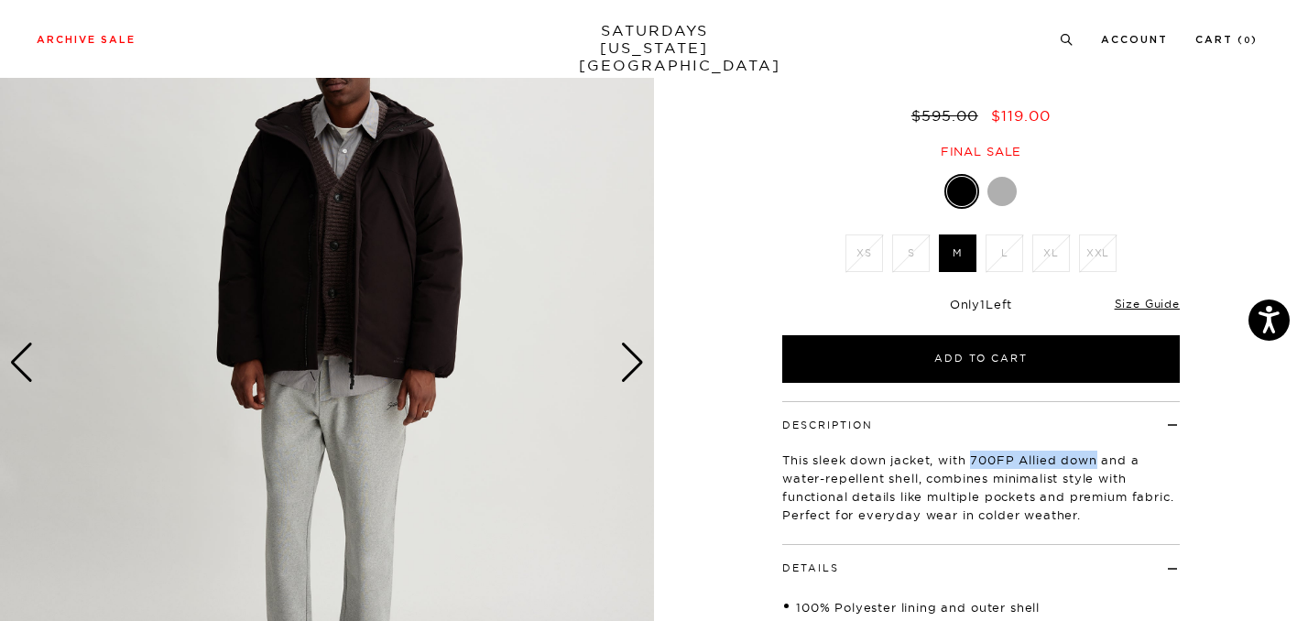
click at [626, 355] on div "Next slide" at bounding box center [632, 363] width 25 height 40
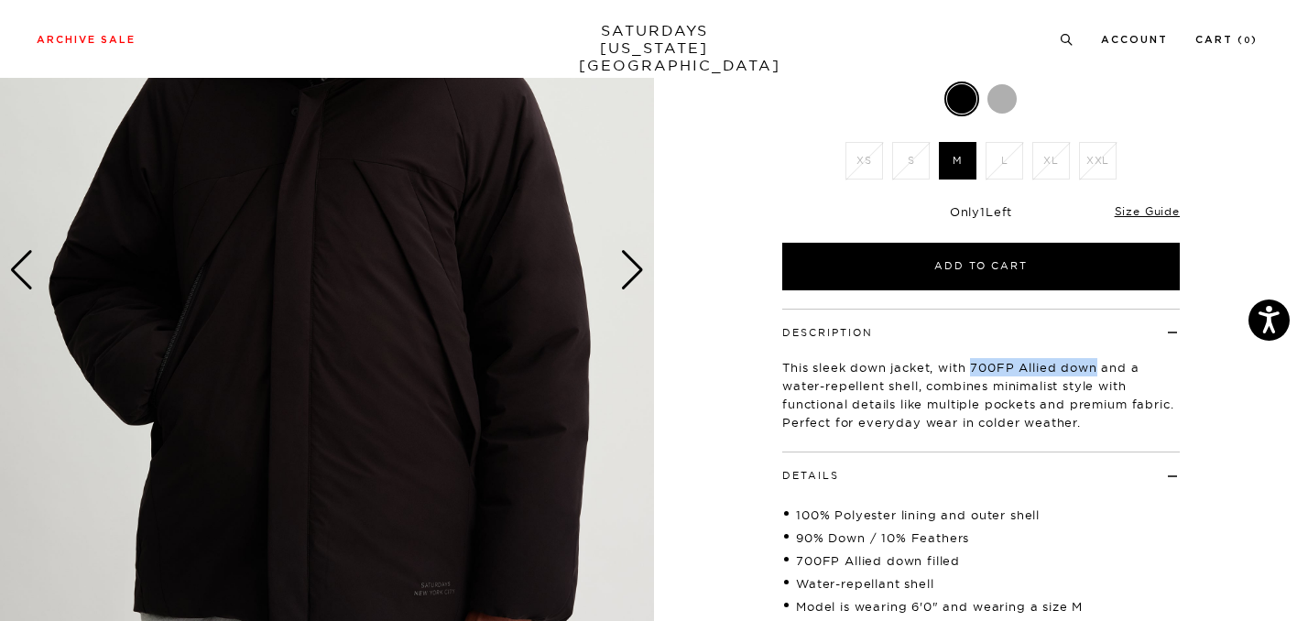
scroll to position [224, 0]
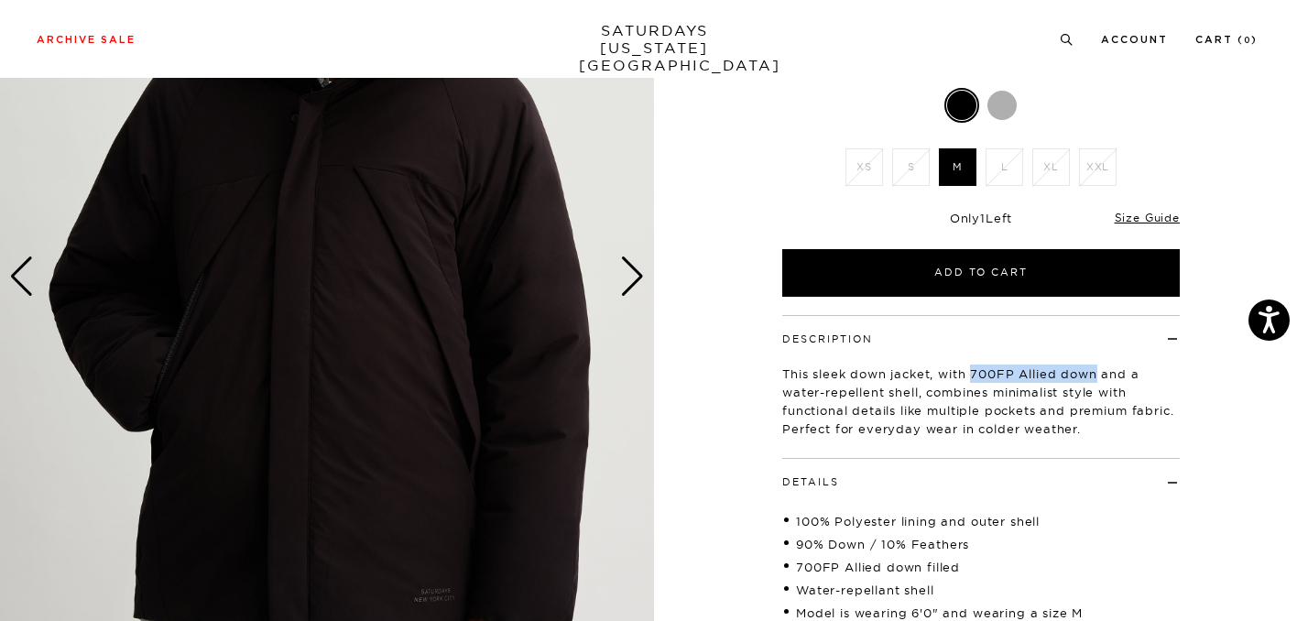
click at [626, 277] on div "Next slide" at bounding box center [632, 276] width 25 height 40
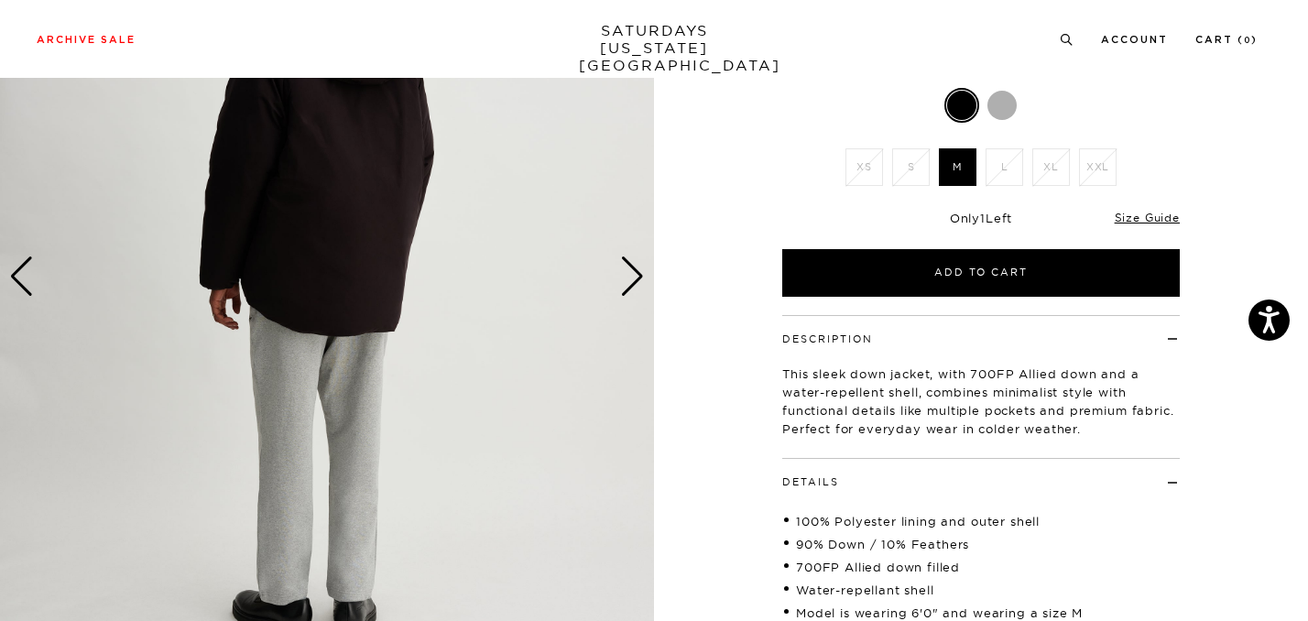
click at [990, 410] on p "This sleek down jacket, with 700FP Allied down and a water-repellent shell, com…" at bounding box center [980, 400] width 397 height 73
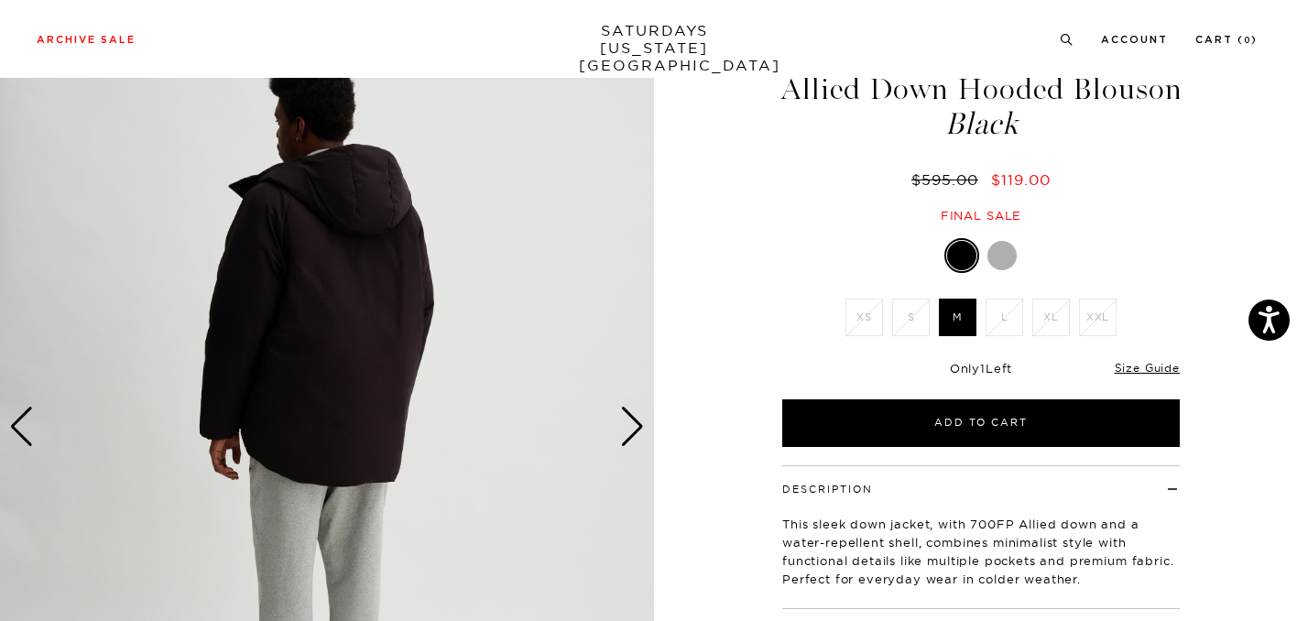
scroll to position [60, 0]
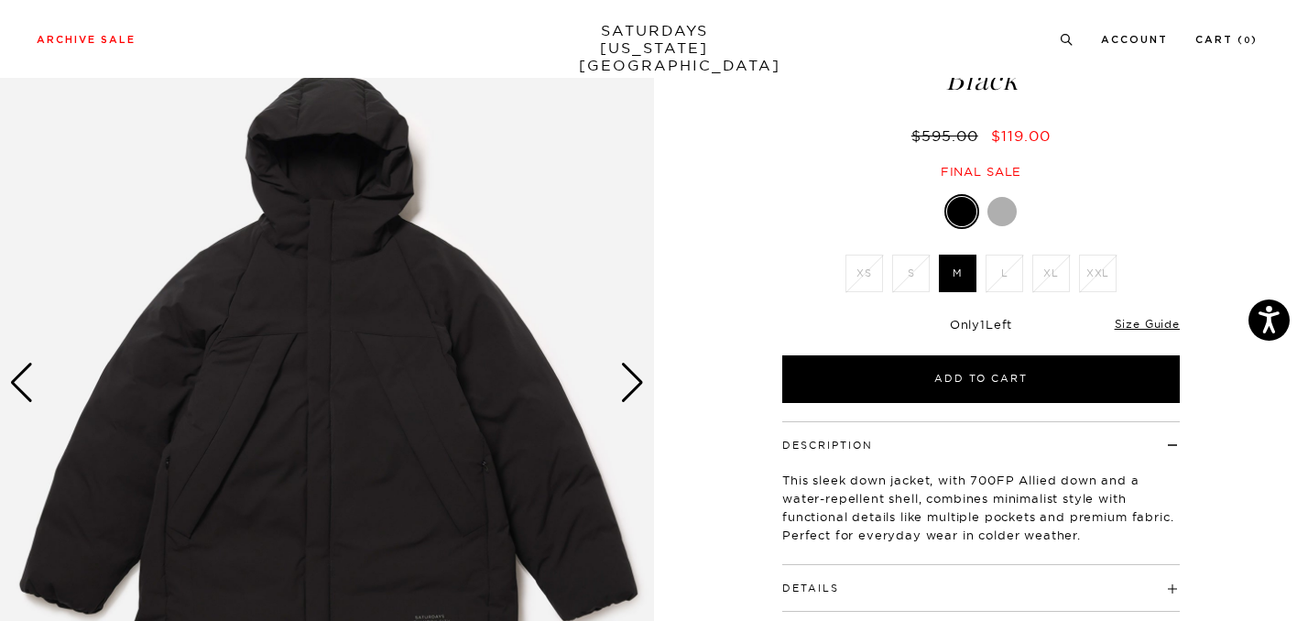
scroll to position [141, 0]
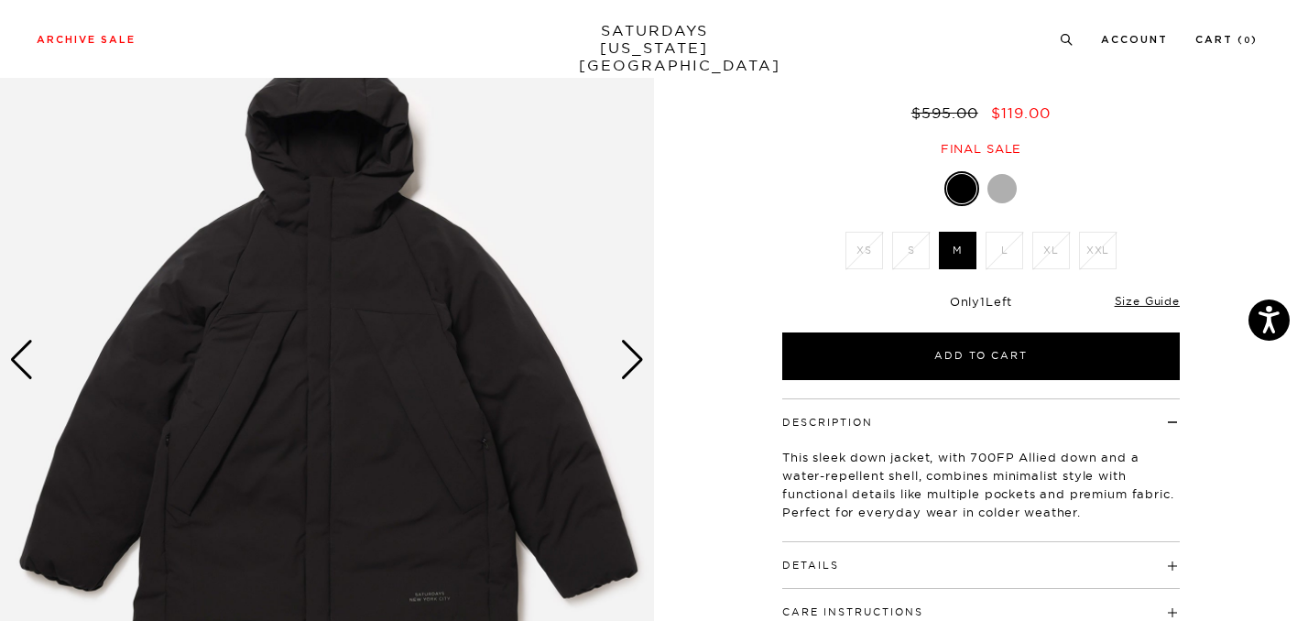
drag, startPoint x: 976, startPoint y: 459, endPoint x: 1006, endPoint y: 459, distance: 30.2
click at [1006, 459] on p "This sleek down jacket, with 700FP Allied down and a water-repellent shell, com…" at bounding box center [980, 484] width 397 height 73
click at [995, 459] on p "This sleek down jacket, with 700FP Allied down and a water-repellent shell, com…" at bounding box center [980, 484] width 397 height 73
copy p "700FP"
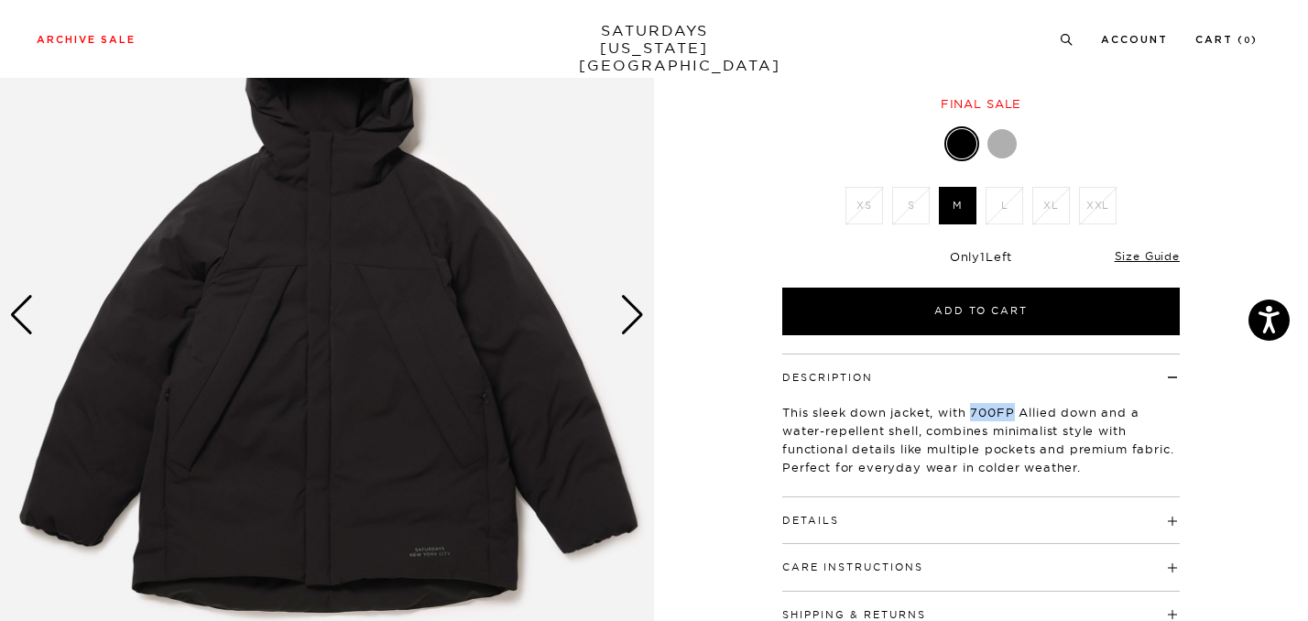
scroll to position [191, 0]
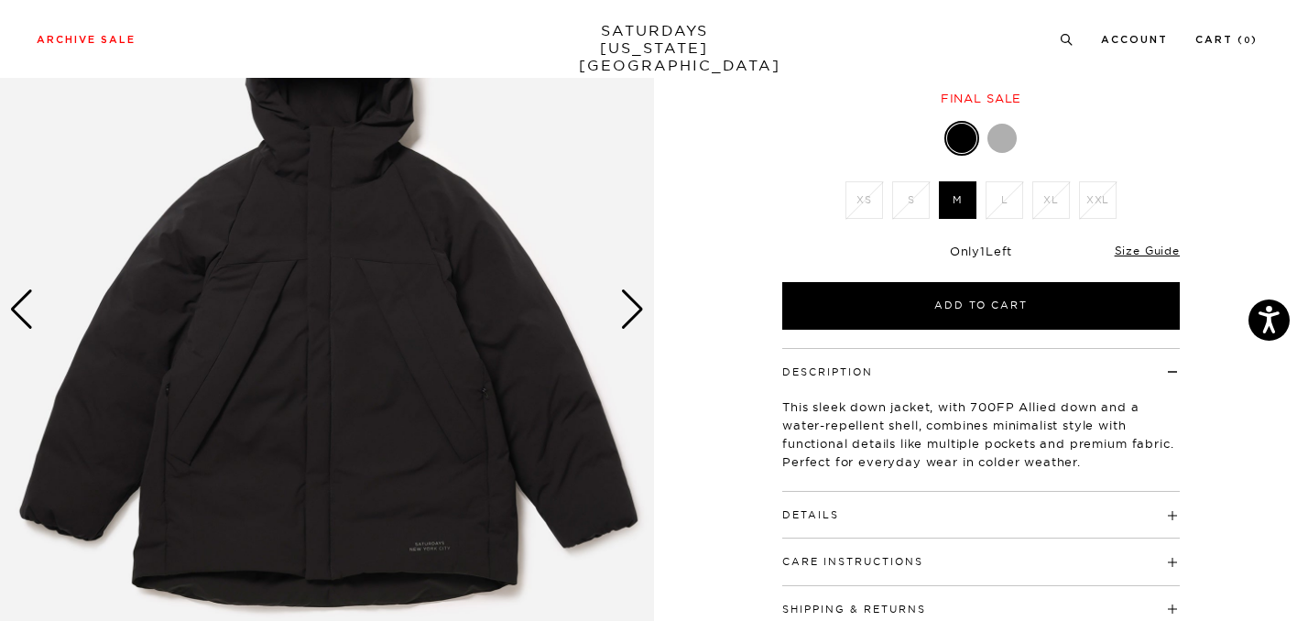
click at [955, 492] on h4 "Details" at bounding box center [980, 507] width 397 height 30
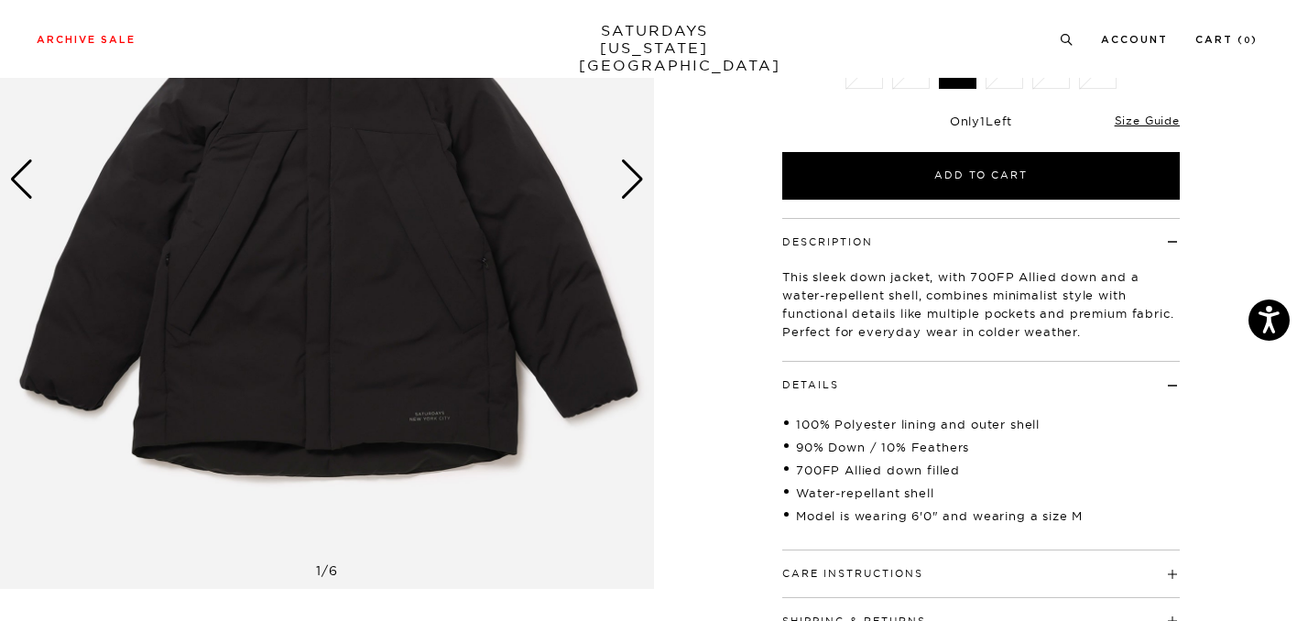
scroll to position [212, 0]
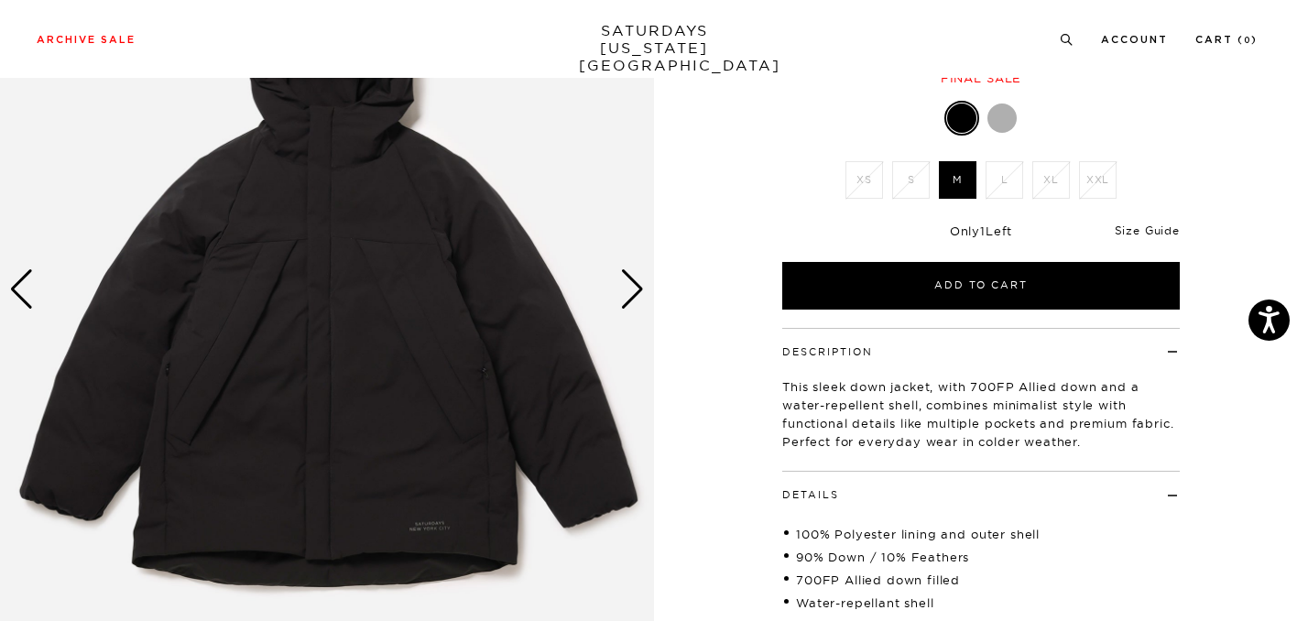
click at [1152, 234] on link "Size Guide" at bounding box center [1147, 230] width 65 height 14
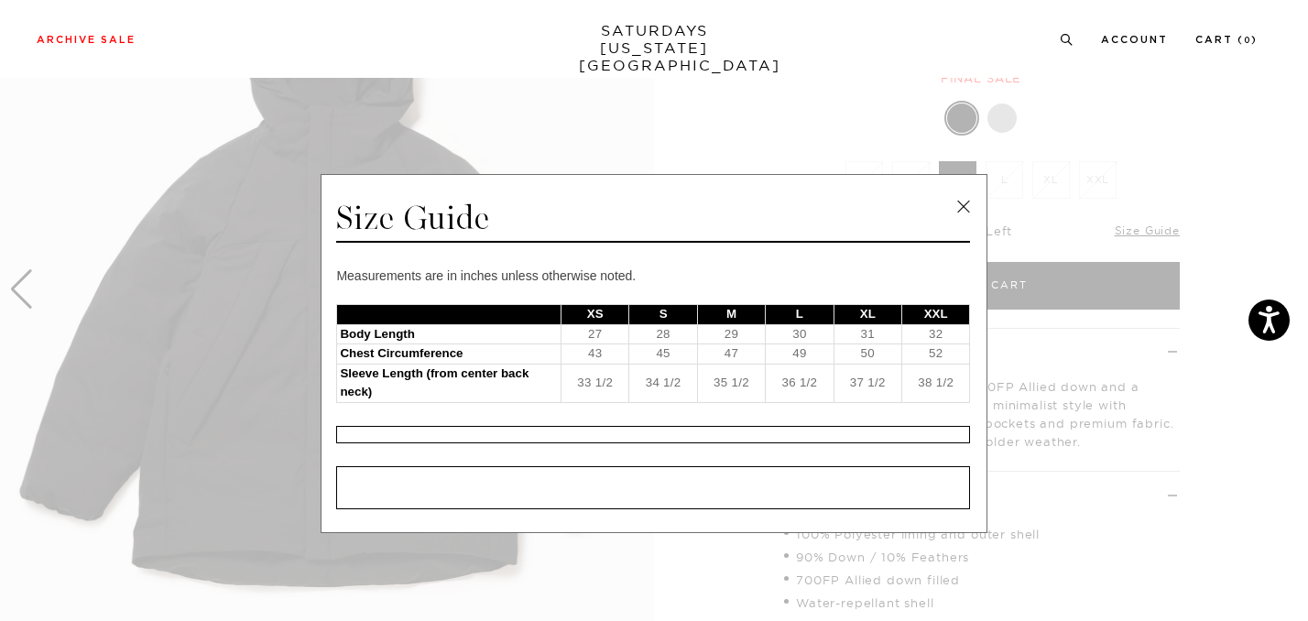
click at [1159, 416] on span at bounding box center [647, 310] width 1294 height 621
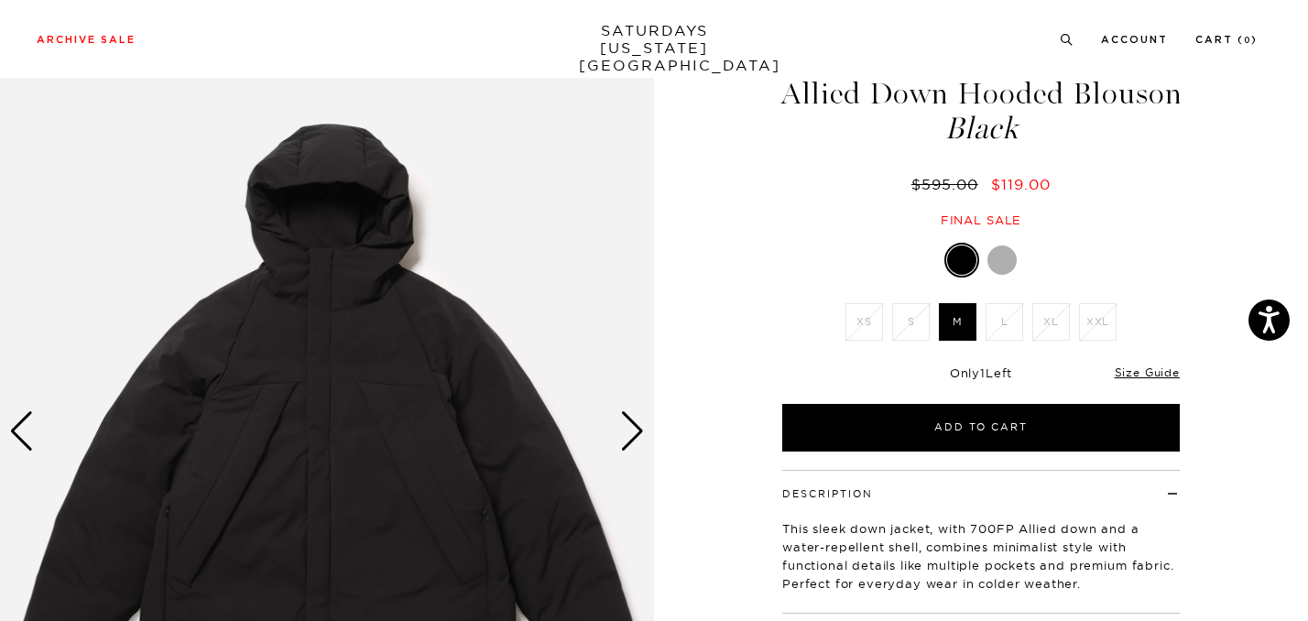
scroll to position [0, 0]
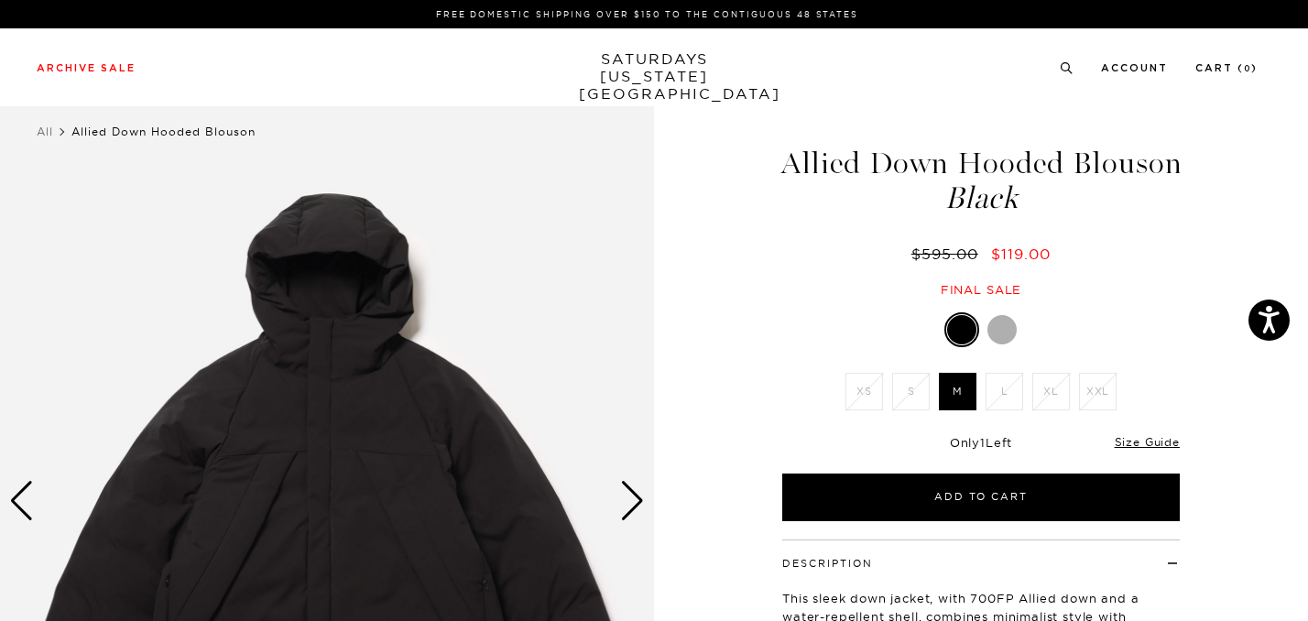
click at [626, 515] on div "Next slide" at bounding box center [632, 501] width 25 height 40
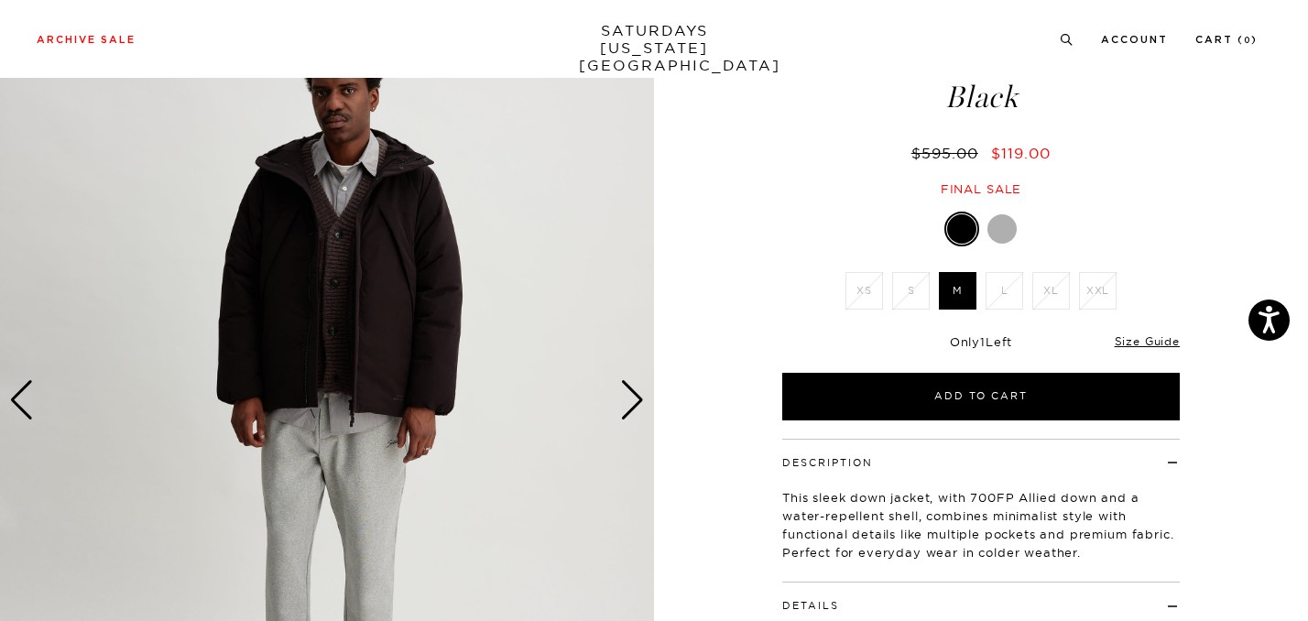
scroll to position [11, 0]
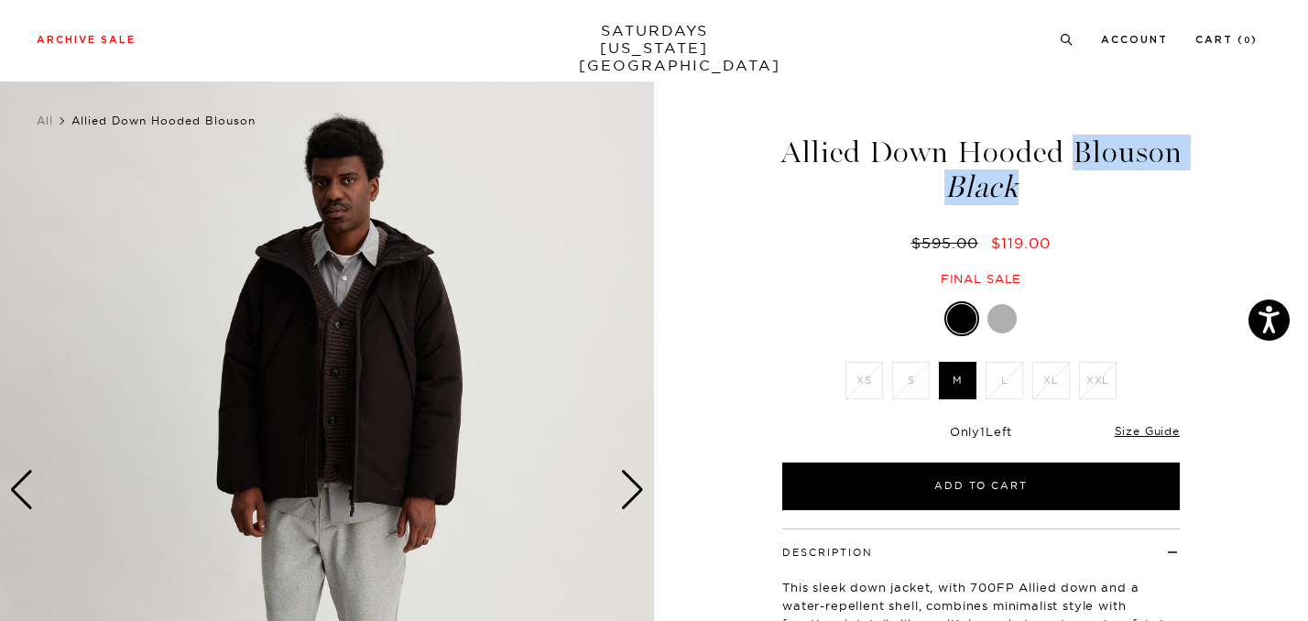
drag, startPoint x: 783, startPoint y: 148, endPoint x: 1083, endPoint y: 192, distance: 303.6
click at [1083, 192] on h1 "Allied Down Hooded Blouson Black" at bounding box center [980, 169] width 403 height 65
copy h1 "Allied Down Hooded Blouson Black"
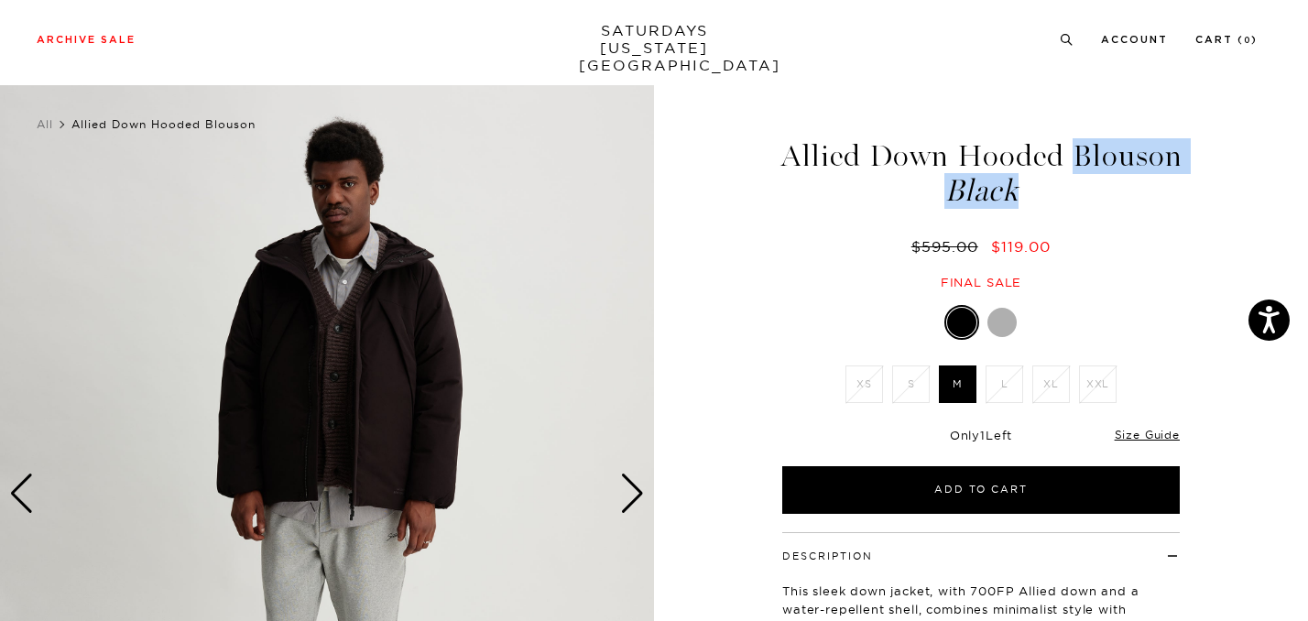
scroll to position [24, 0]
